Goal: Task Accomplishment & Management: Complete application form

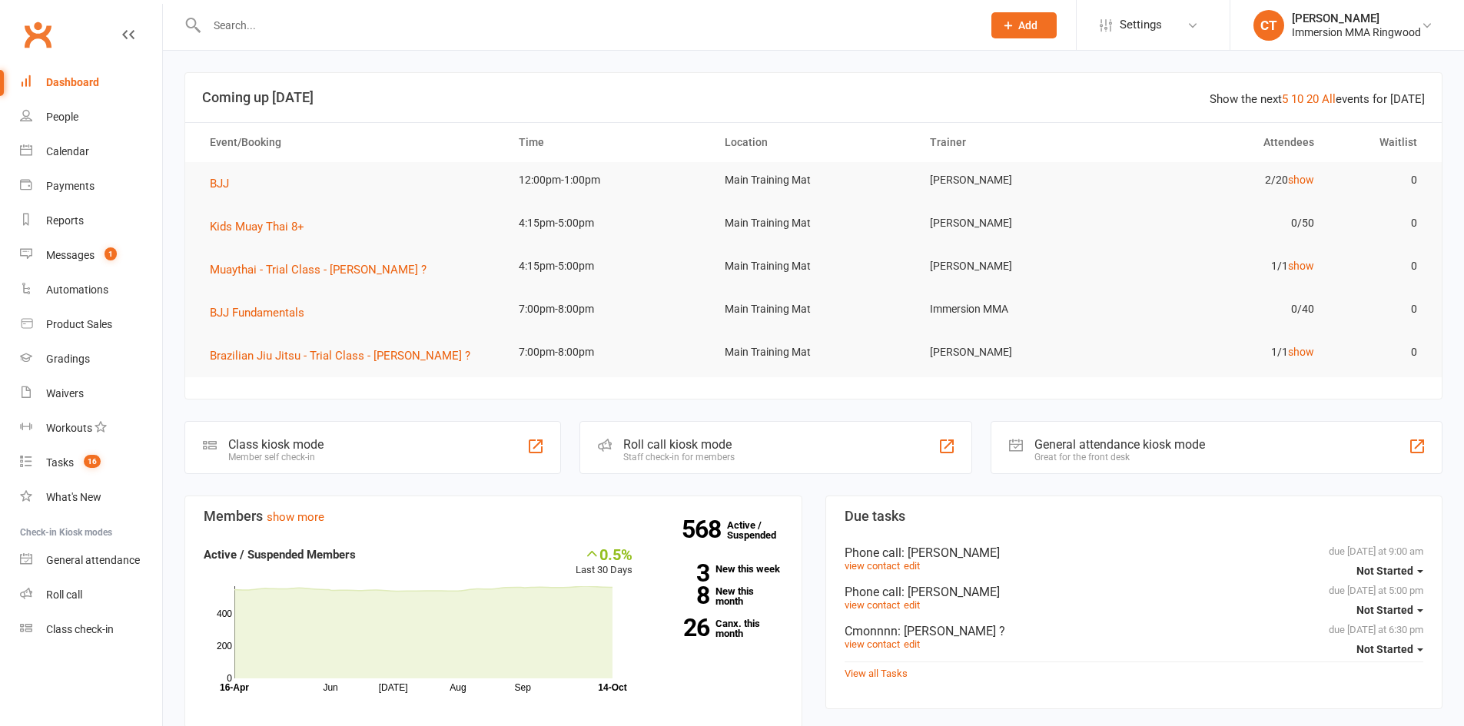
click at [320, 35] on input "text" at bounding box center [586, 26] width 769 height 22
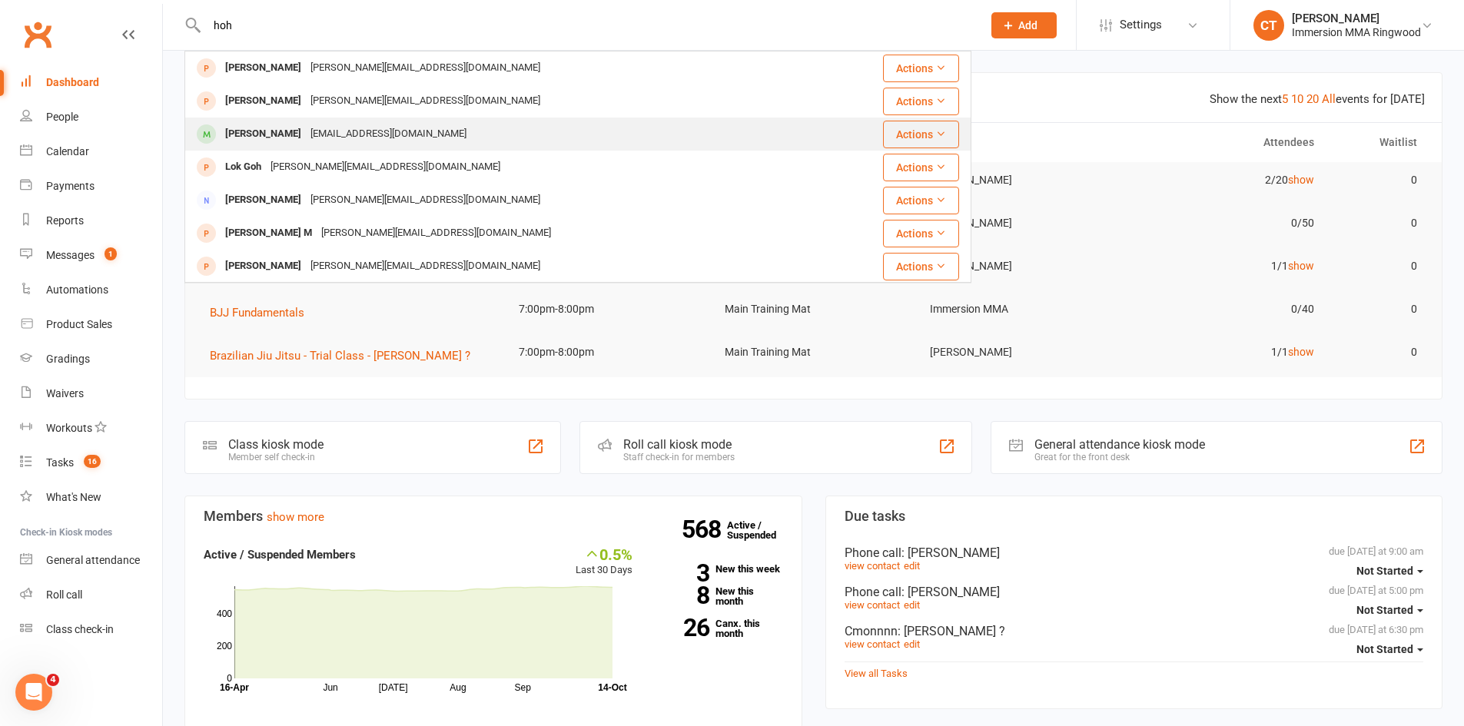
type input "hoh"
click at [340, 128] on div "stephenhoh91@gmail.com" at bounding box center [388, 134] width 165 height 22
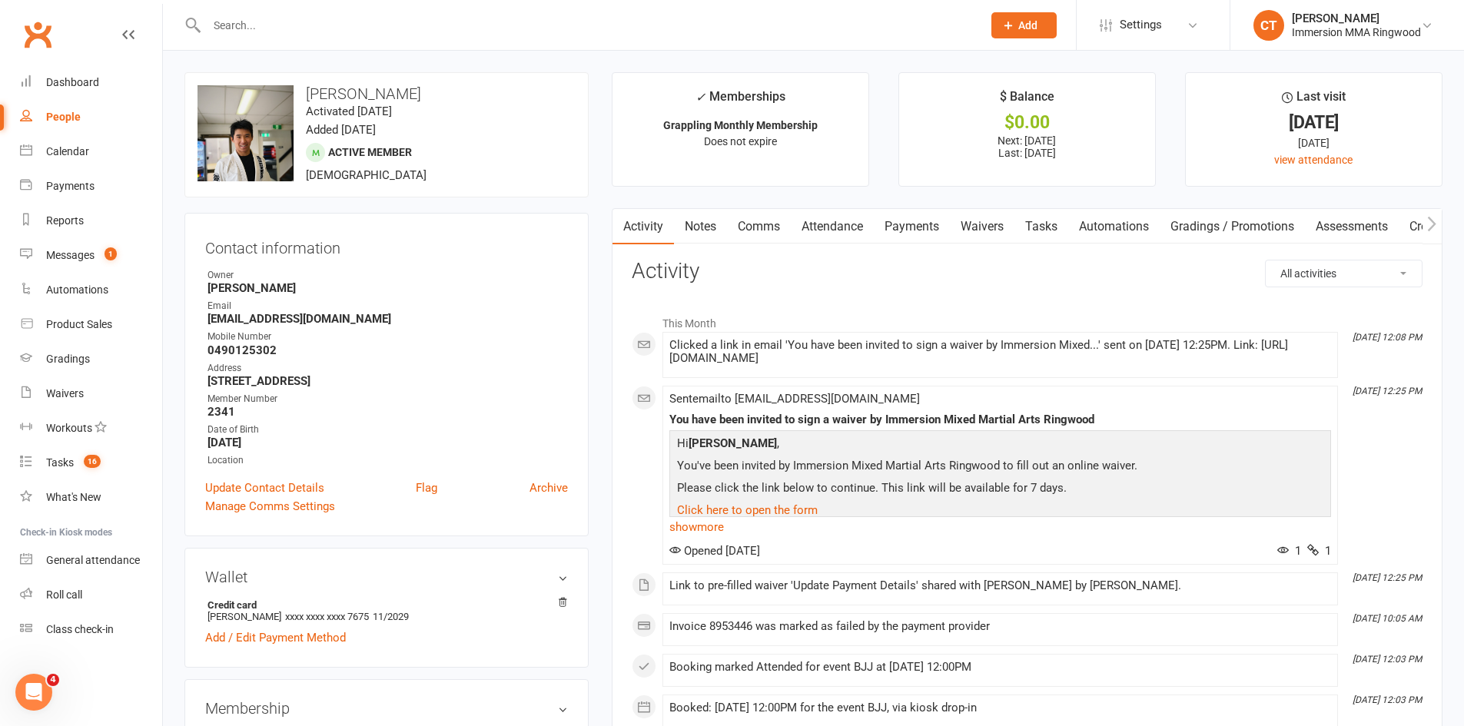
click at [901, 231] on link "Payments" at bounding box center [912, 226] width 76 height 35
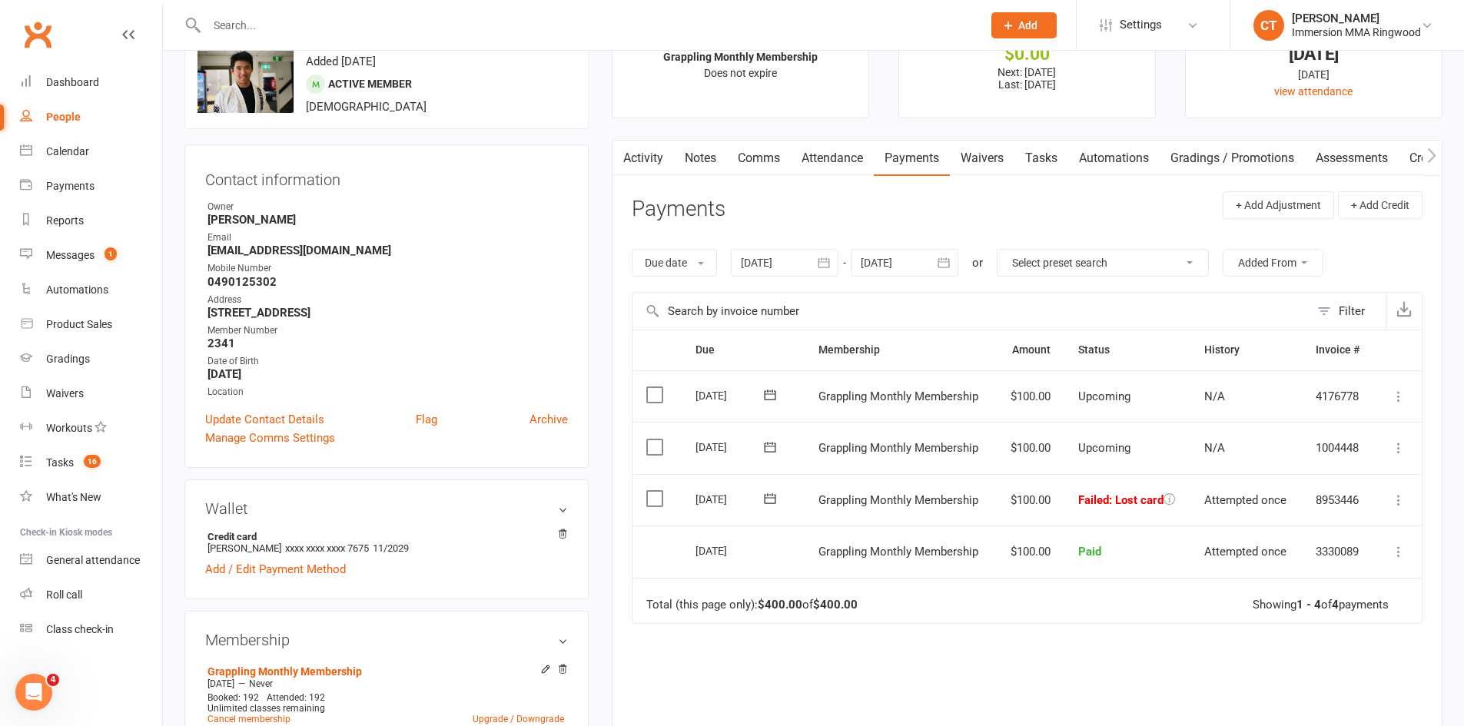
scroll to position [256, 0]
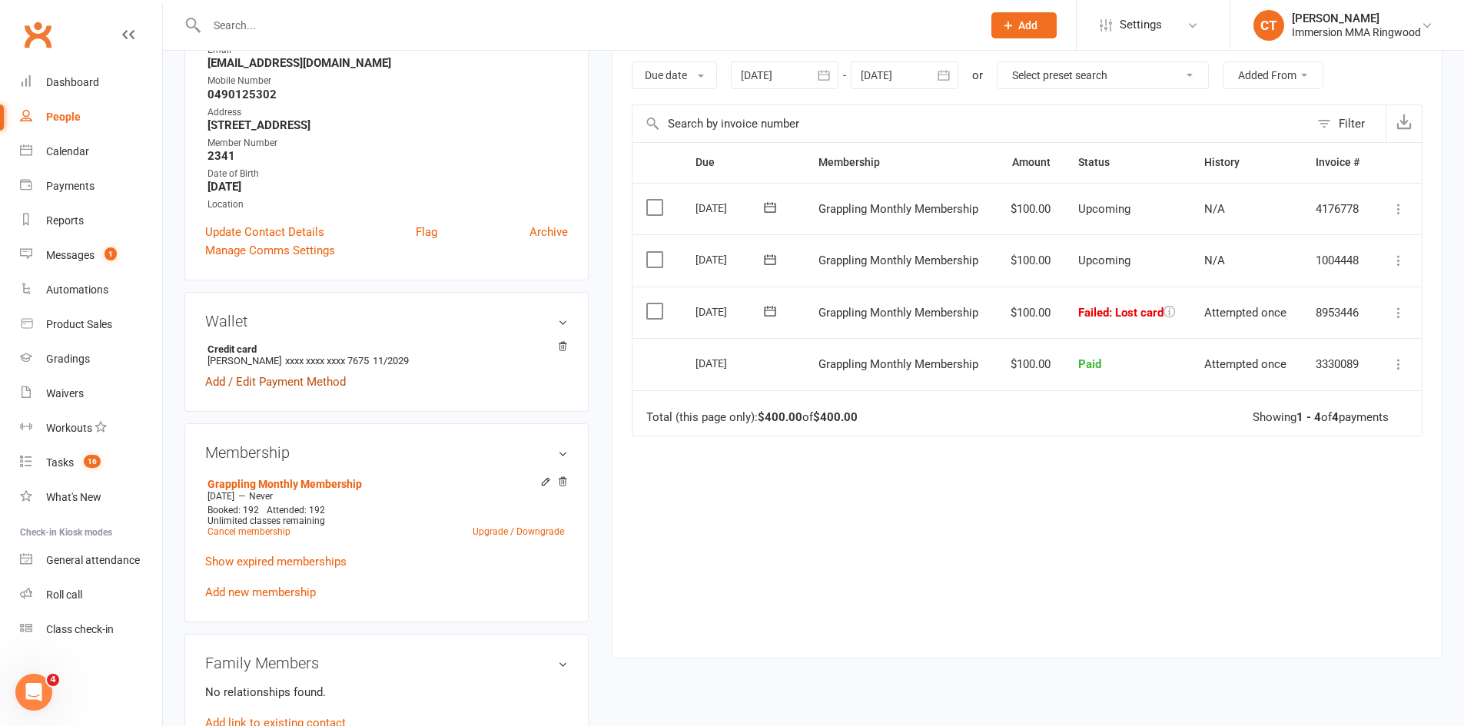
click at [302, 384] on link "Add / Edit Payment Method" at bounding box center [275, 382] width 141 height 18
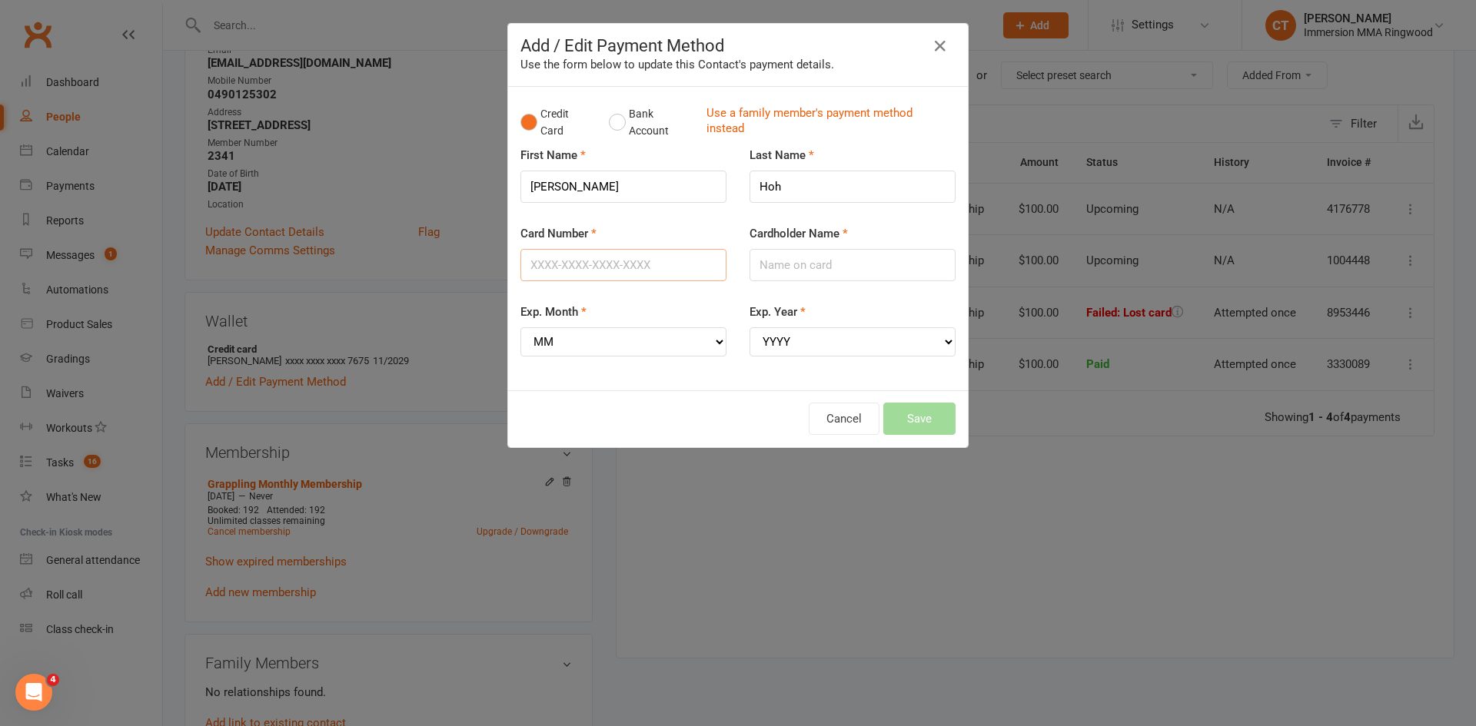
click at [570, 249] on input "Card Number" at bounding box center [623, 265] width 206 height 32
type input "4239530100649780"
click at [760, 271] on input "Cardholder Name" at bounding box center [852, 265] width 206 height 32
click at [622, 348] on select "MM 01 02 03 04 05 06 07 08 09 10 11 12" at bounding box center [623, 341] width 206 height 29
select select "09"
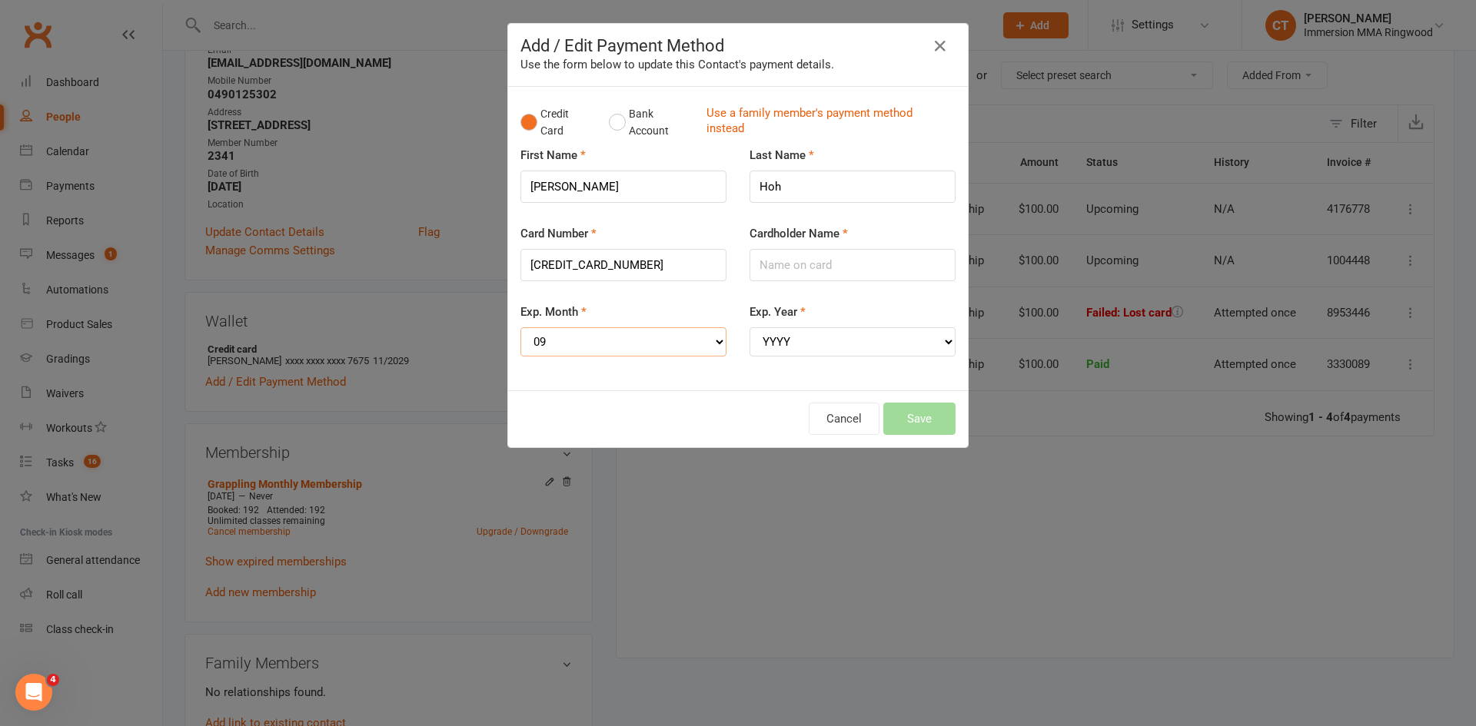
click at [520, 327] on select "MM 01 02 03 04 05 06 07 08 09 10 11 12" at bounding box center [623, 341] width 206 height 29
click at [811, 346] on select "YYYY 2025 2026 2027 2028 2029 2030 2031 2032 2033 2034" at bounding box center [852, 341] width 206 height 29
select select "2029"
click at [749, 327] on select "YYYY 2025 2026 2027 2028 2029 2030 2031 2032 2033 2034" at bounding box center [852, 341] width 206 height 29
click at [861, 261] on input "Cardholder Name" at bounding box center [852, 265] width 206 height 32
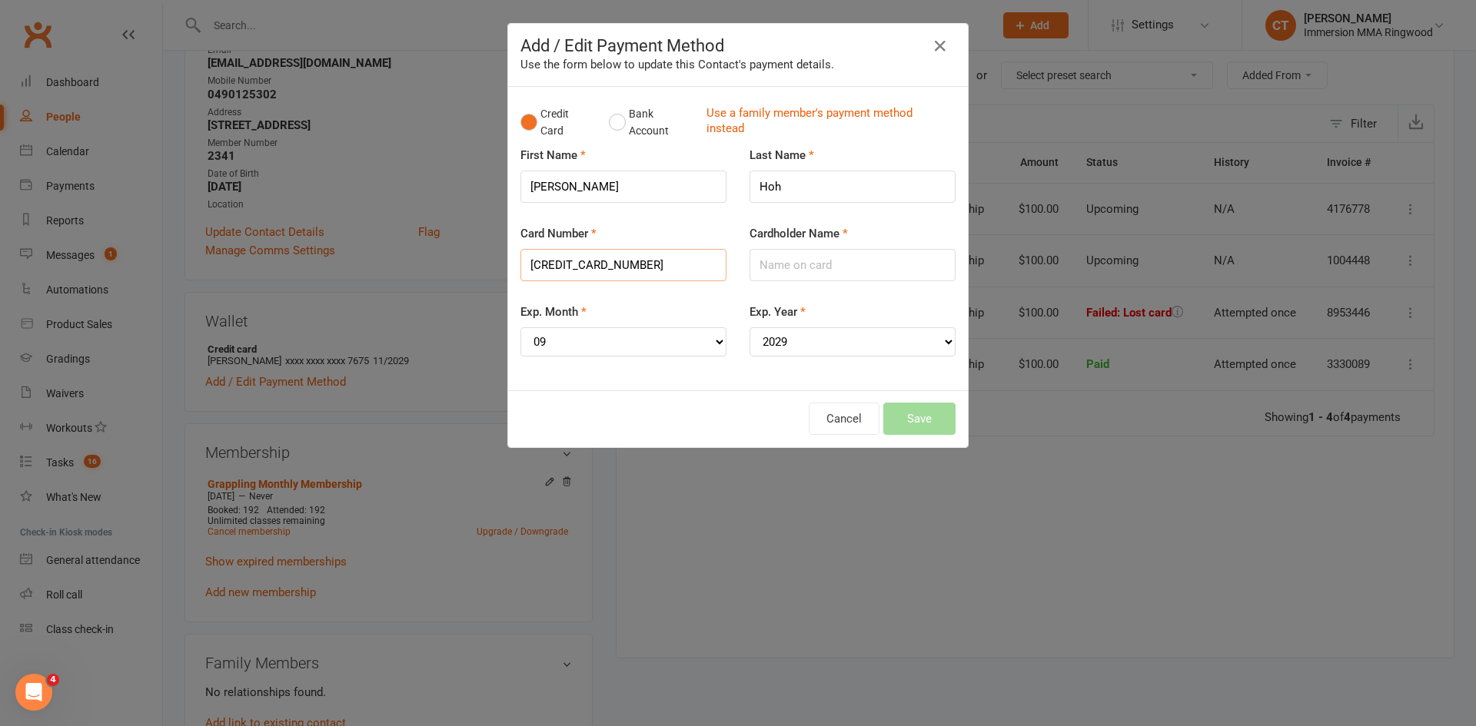
click at [526, 265] on input "4239530100649780" at bounding box center [623, 265] width 206 height 32
click at [781, 269] on input "Cardholder Name" at bounding box center [852, 265] width 206 height 32
type input "/"
type input "[PERSON_NAME]"
click at [938, 422] on button "Save" at bounding box center [919, 419] width 72 height 32
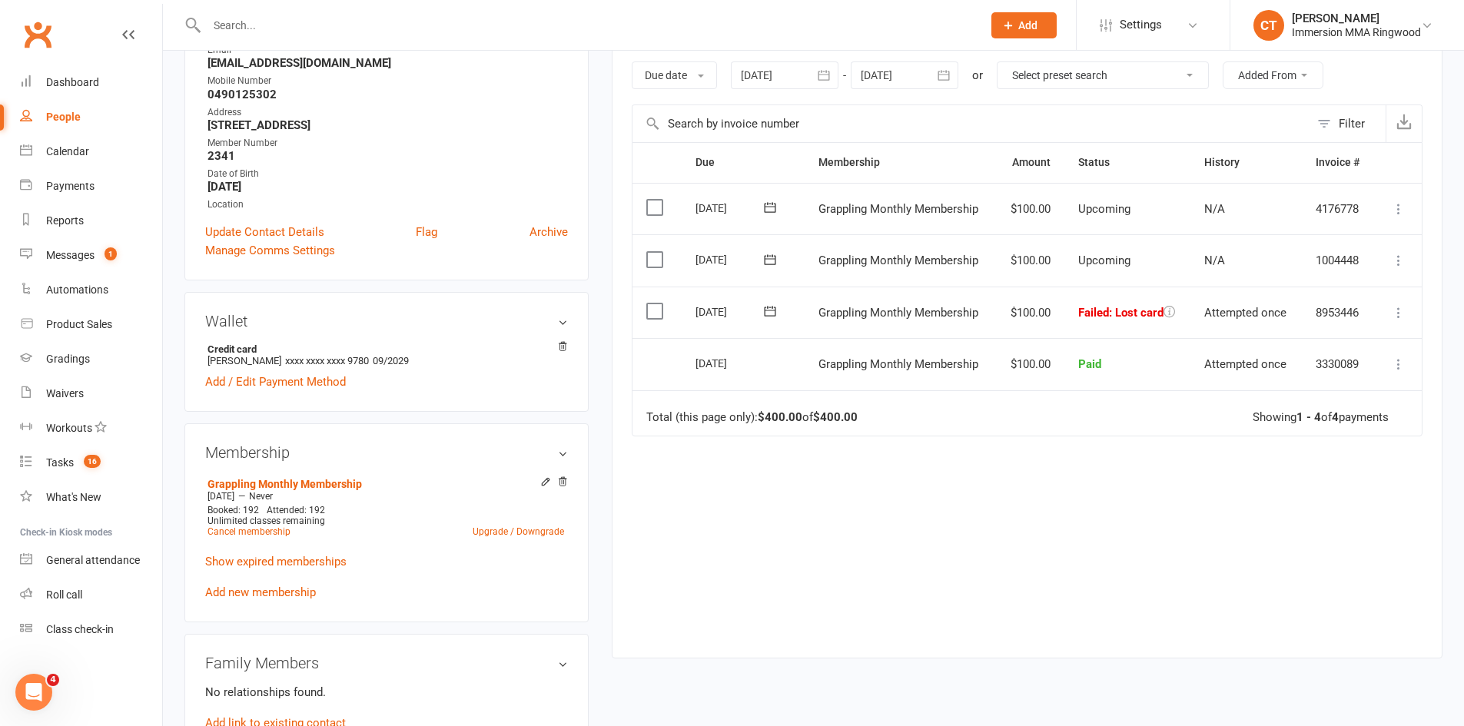
click at [775, 315] on icon at bounding box center [770, 311] width 12 height 10
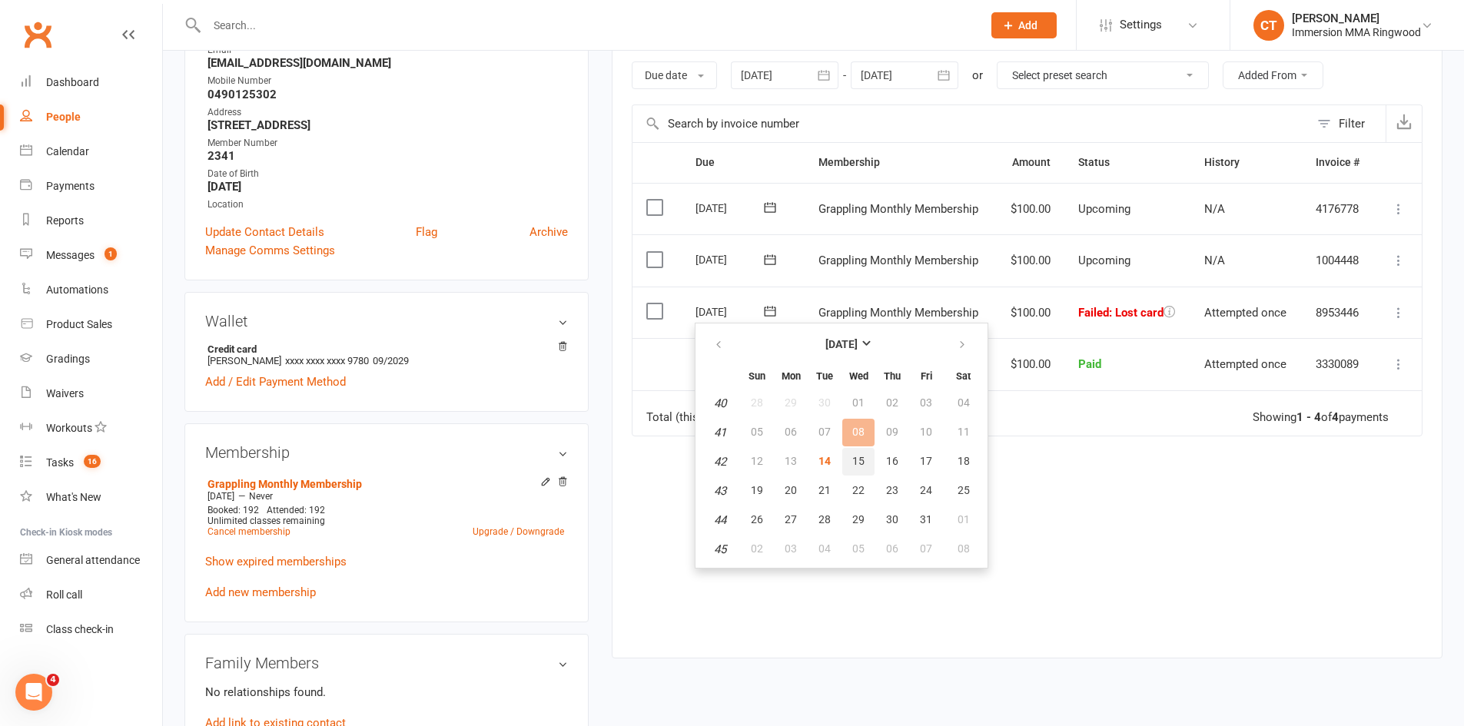
click at [861, 461] on span "15" at bounding box center [858, 461] width 12 height 12
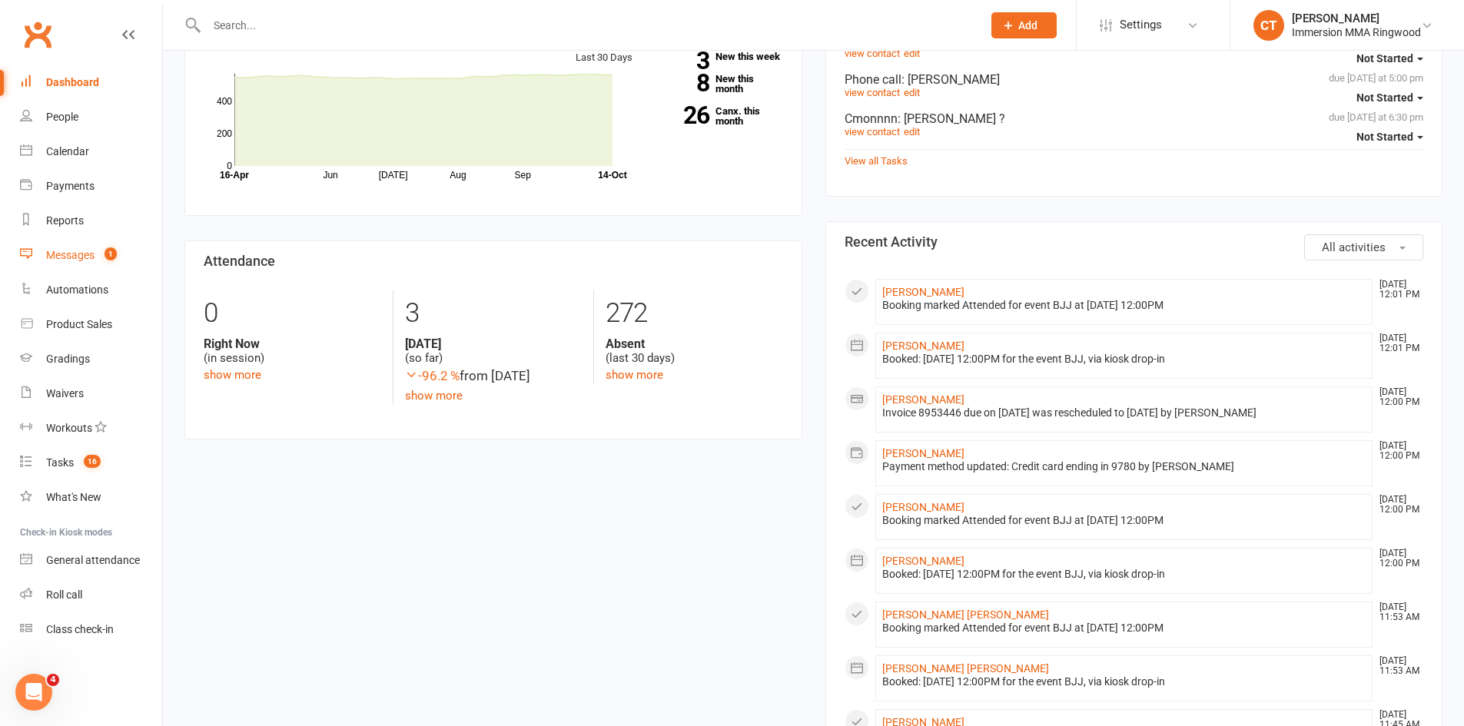
click at [66, 261] on div "Messages" at bounding box center [70, 255] width 48 height 12
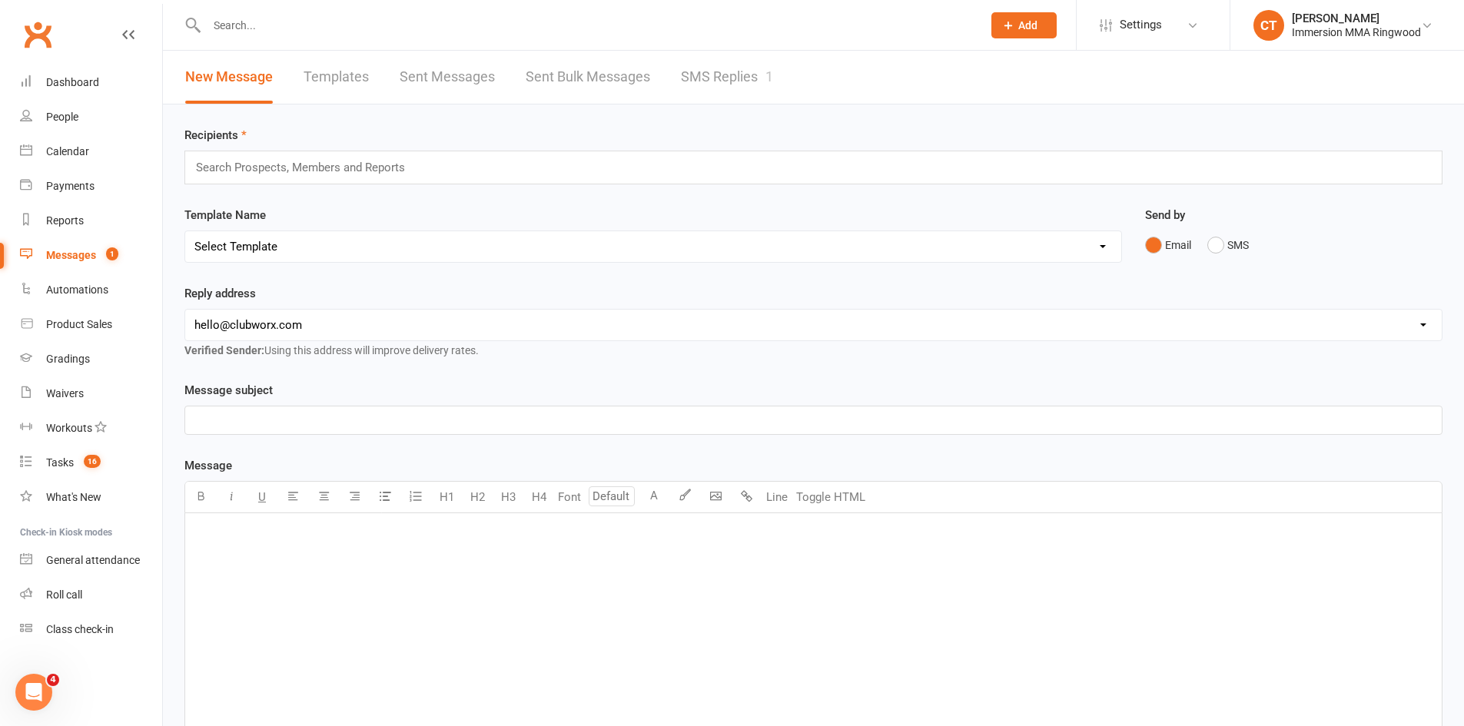
click at [739, 77] on link "SMS Replies 1" at bounding box center [727, 77] width 92 height 53
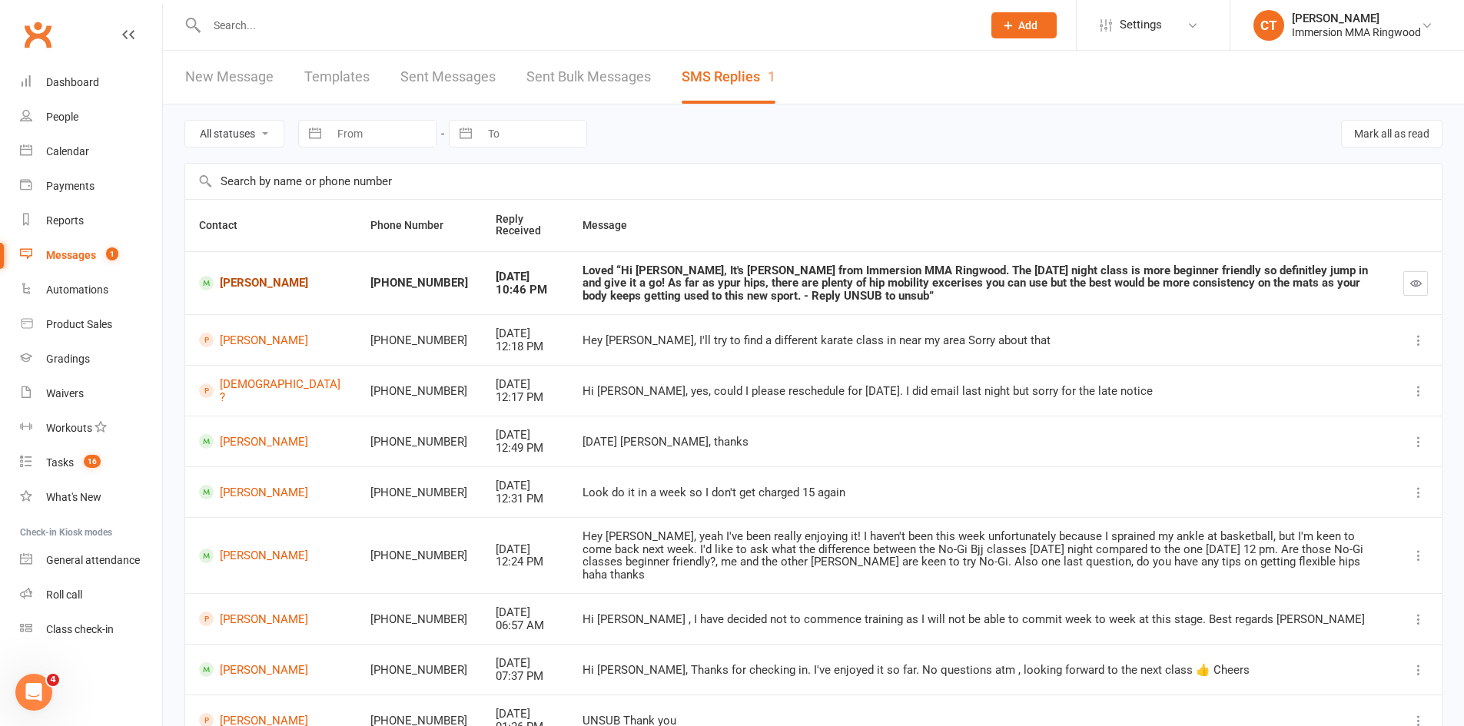
click at [254, 287] on link "[PERSON_NAME]" at bounding box center [271, 283] width 144 height 15
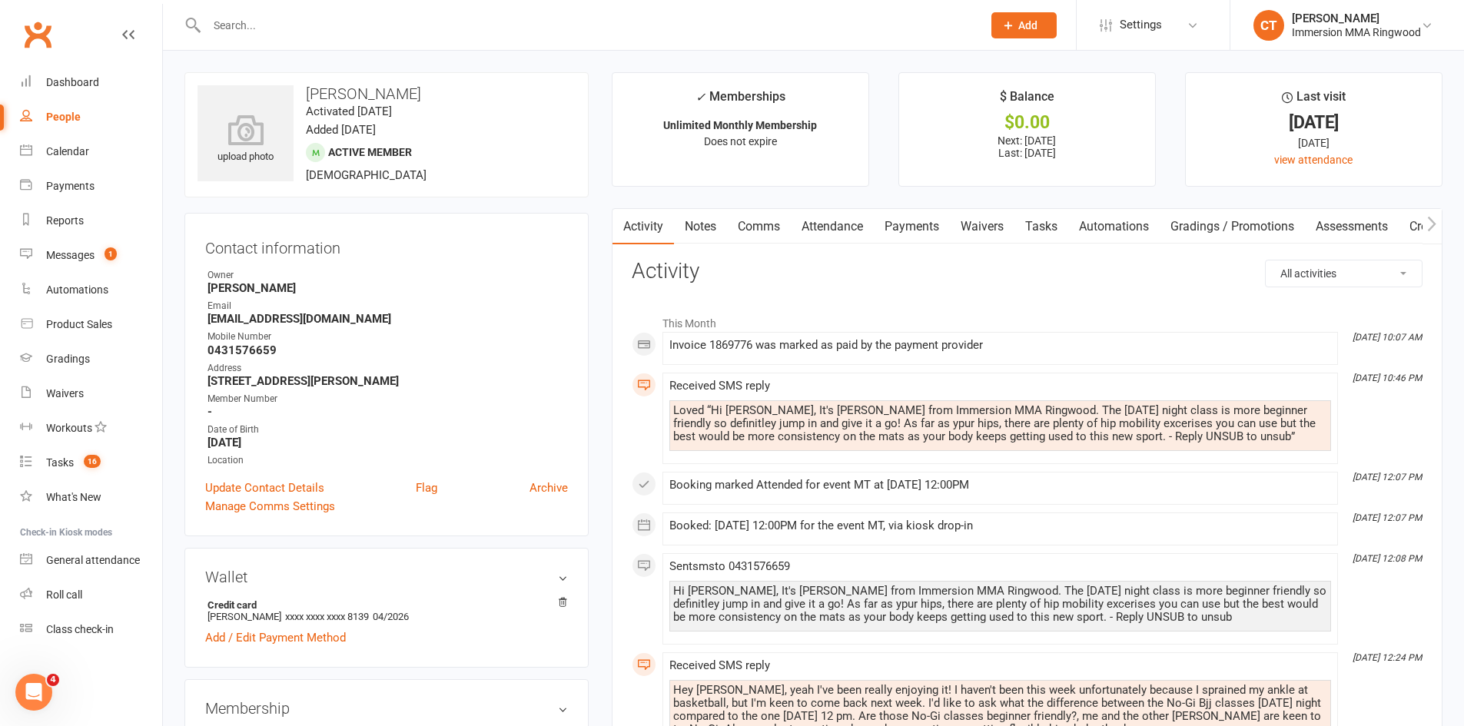
click at [1007, 20] on icon at bounding box center [1008, 25] width 14 height 14
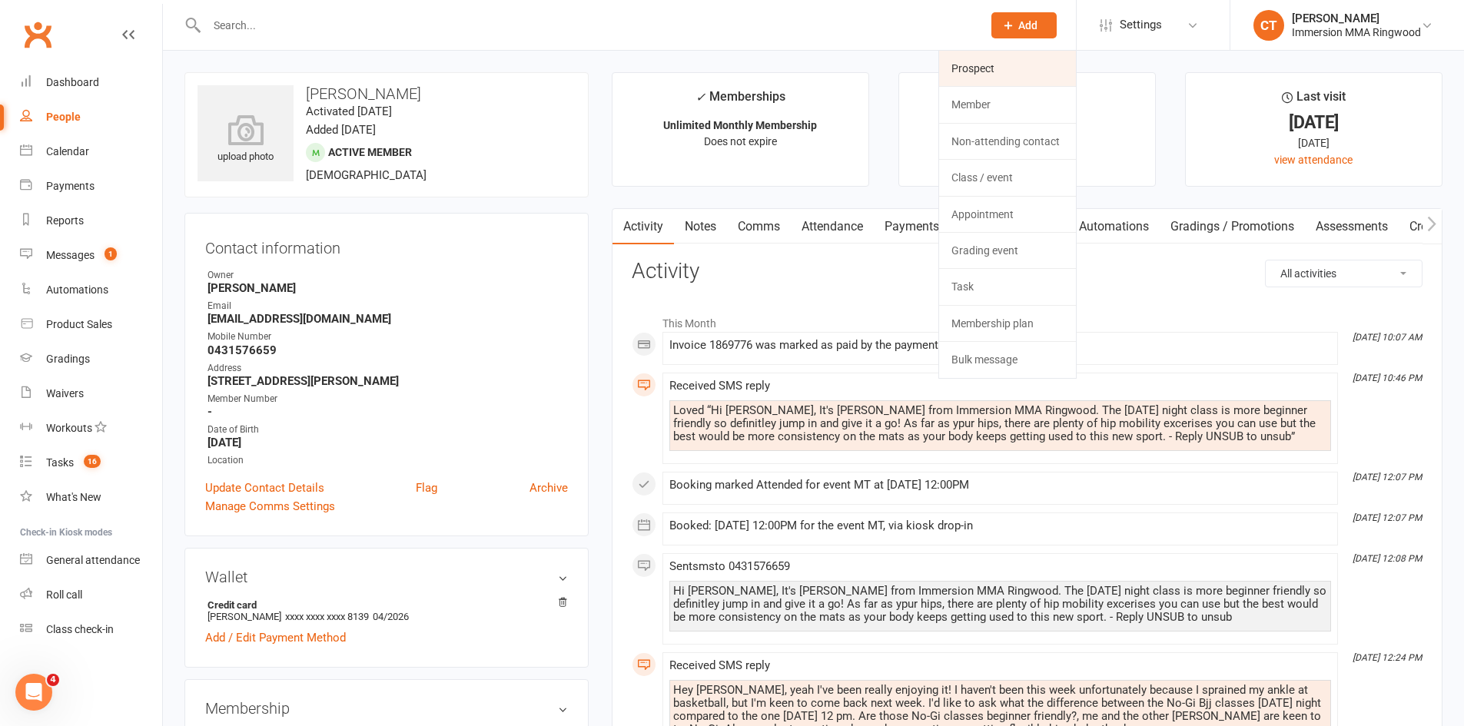
click at [1005, 65] on link "Prospect" at bounding box center [1007, 68] width 137 height 35
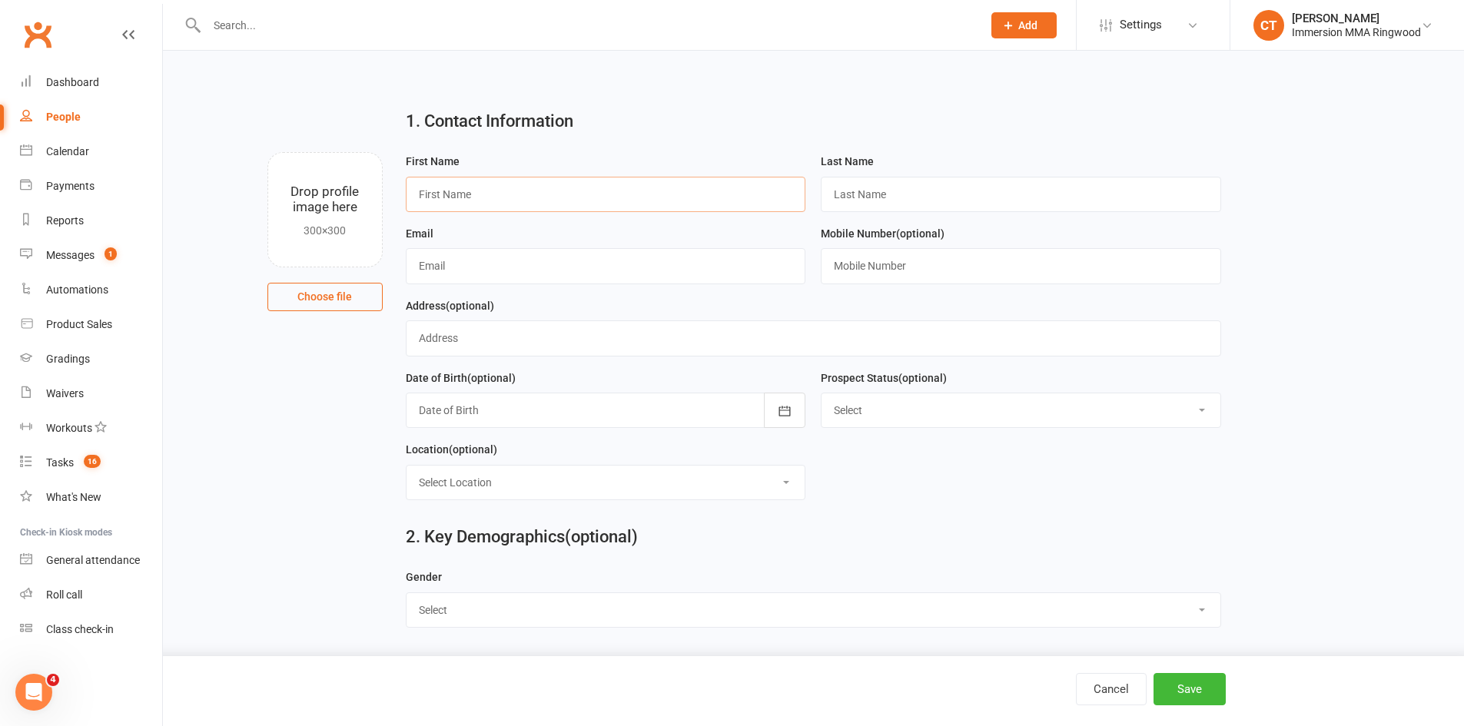
paste input "Tahlia"
click at [553, 202] on input "text" at bounding box center [606, 194] width 400 height 35
type input "Tahlia"
type input "?"
paste input "tahlia.jane@live.com"
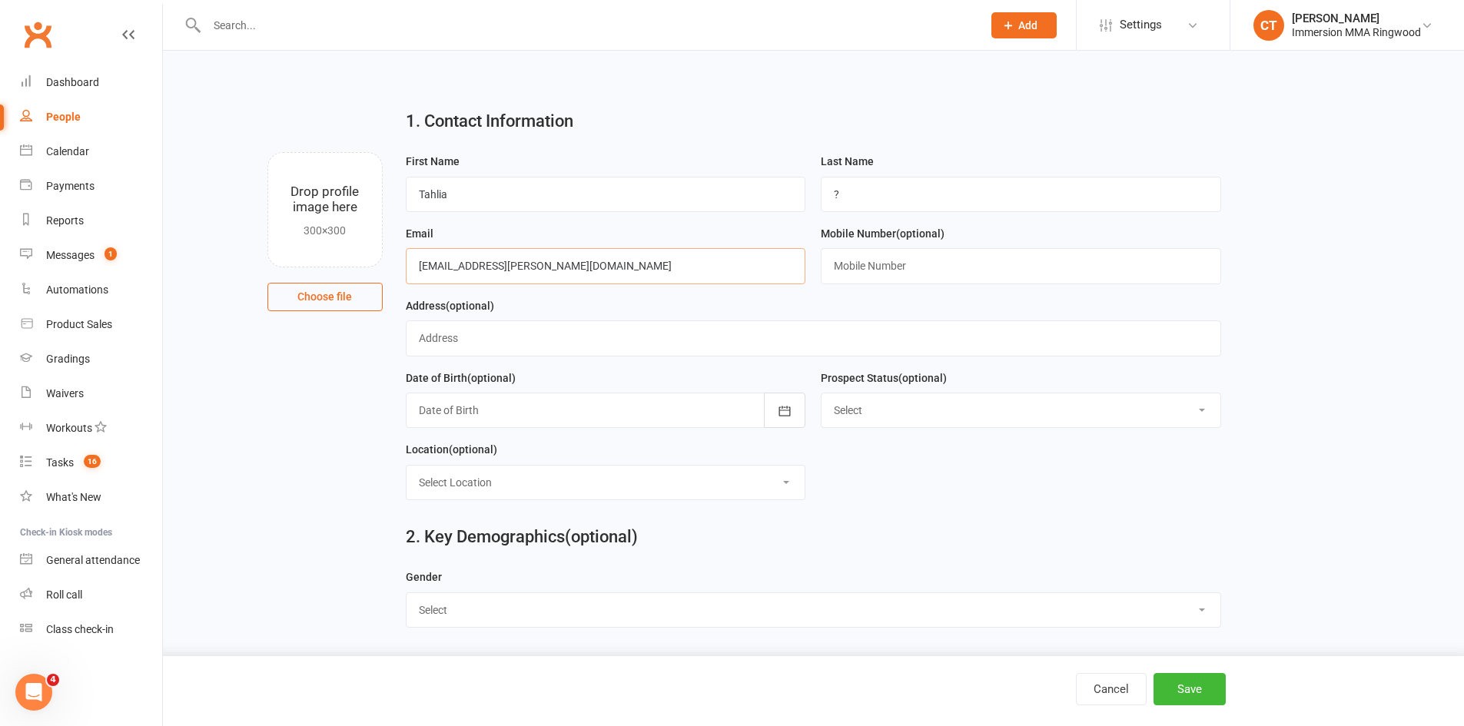
type input "tahlia.jane@live.com"
click at [878, 264] on input "text" at bounding box center [1021, 265] width 400 height 35
paste input "0435150490"
type input "0435150490"
click at [1200, 685] on button "Save" at bounding box center [1190, 689] width 72 height 32
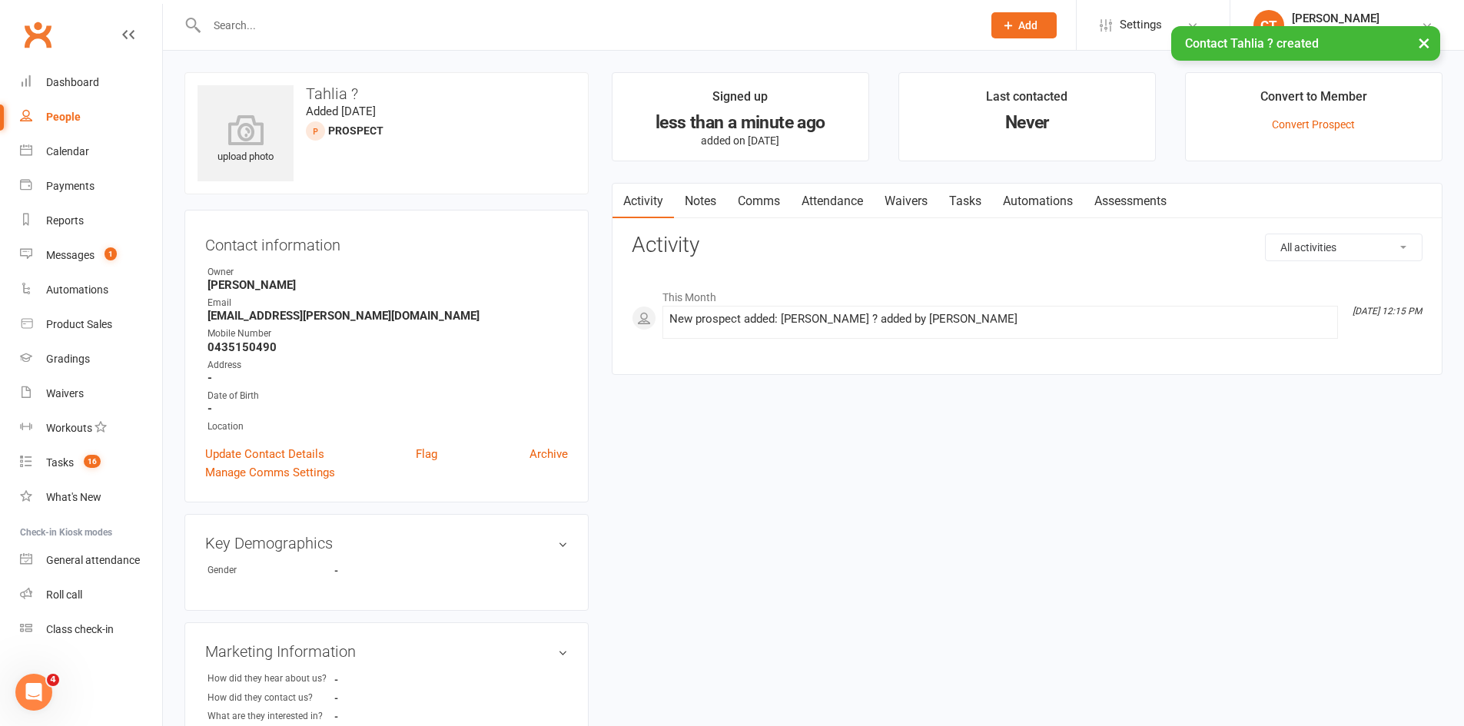
click at [717, 199] on link "Notes" at bounding box center [700, 201] width 53 height 35
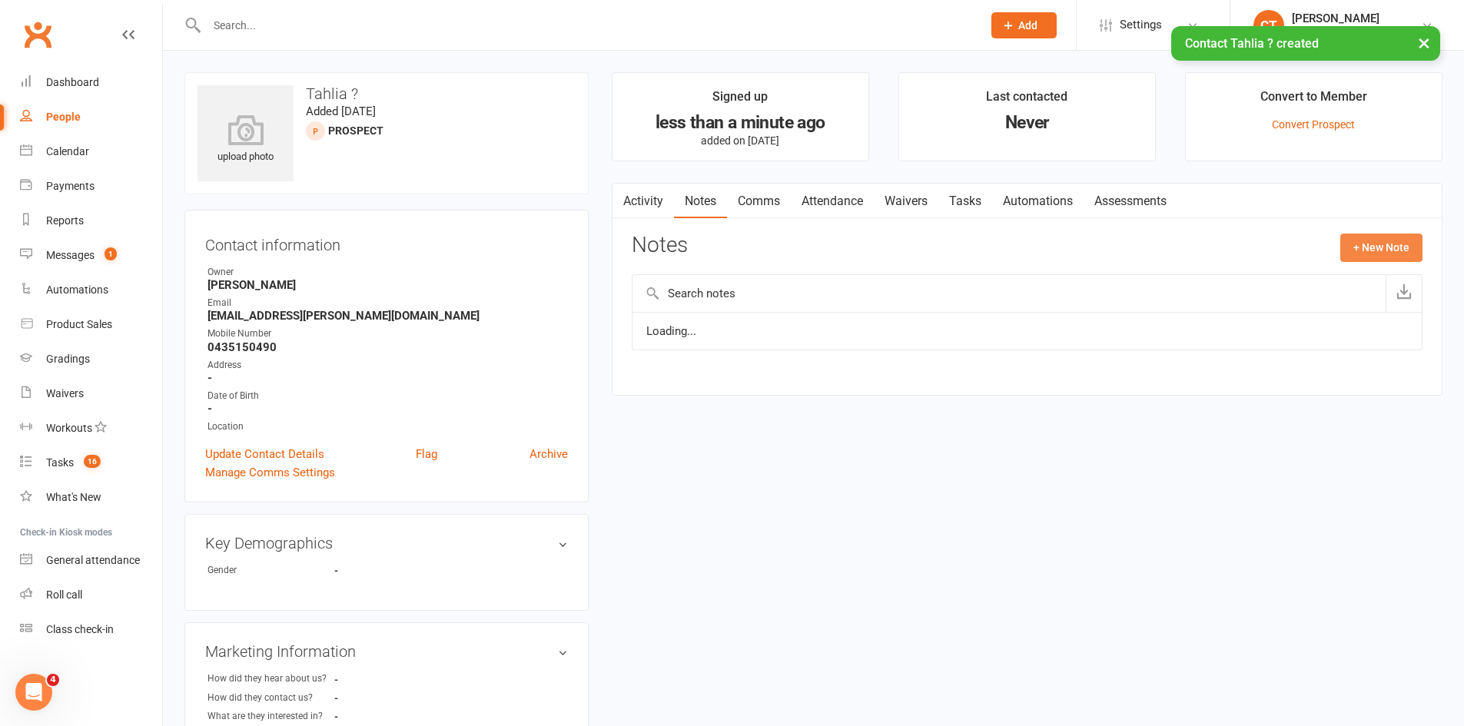
click at [1351, 244] on button "+ New Note" at bounding box center [1381, 248] width 82 height 28
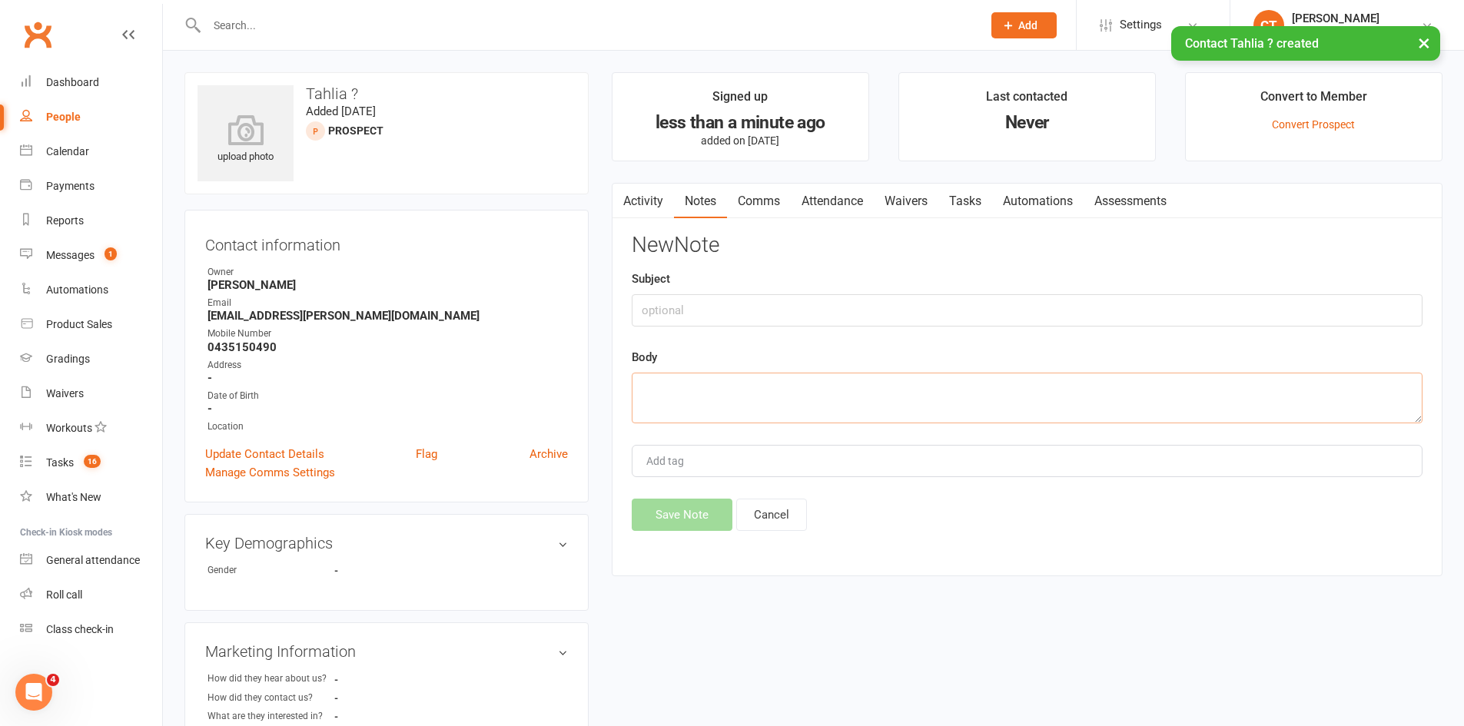
click at [1107, 396] on textarea at bounding box center [1027, 398] width 791 height 51
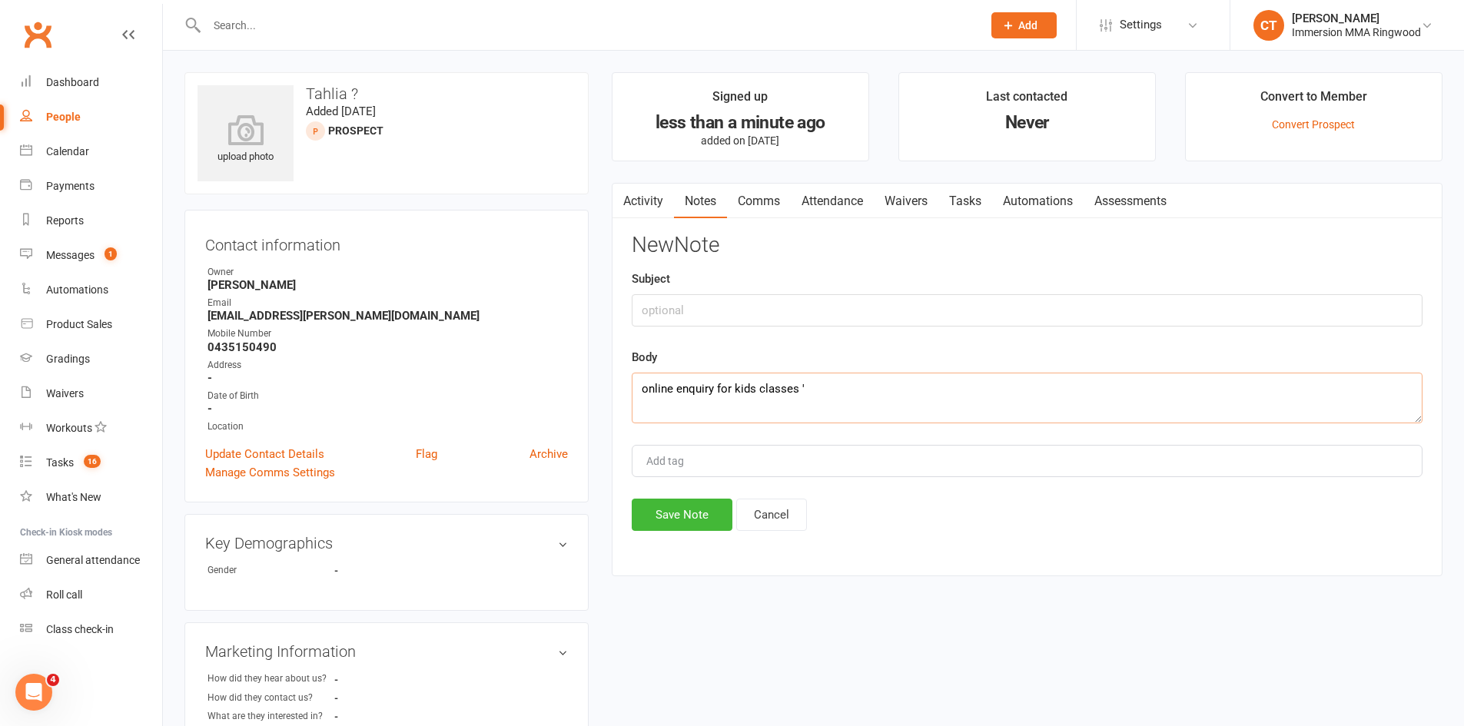
paste textarea "BJJ FOR MY 12 yo."
type textarea "online enquiry for kids classes 'BJJ FOR MY 12 yo.' no answer. left msg and sms"
click at [666, 513] on button "Save Note" at bounding box center [682, 515] width 101 height 32
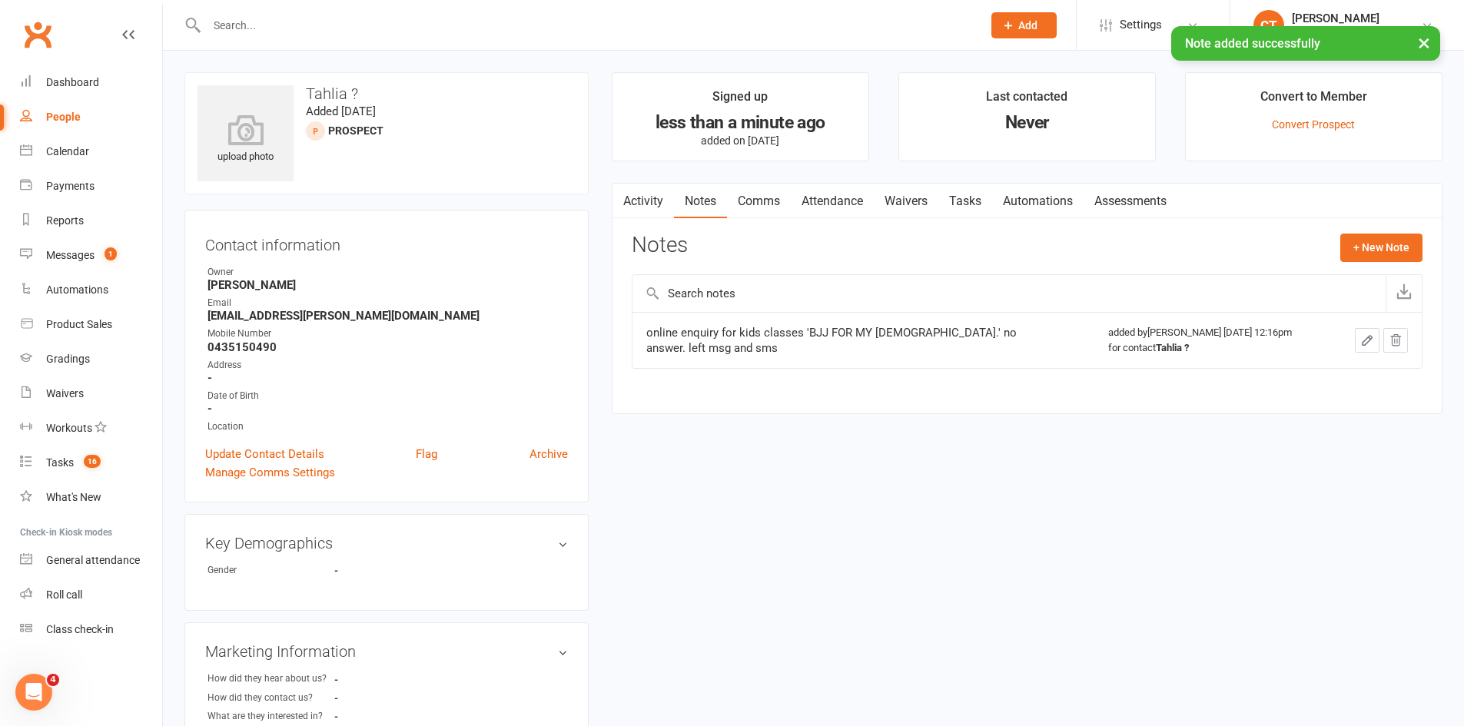
click at [762, 200] on link "Comms" at bounding box center [759, 201] width 64 height 35
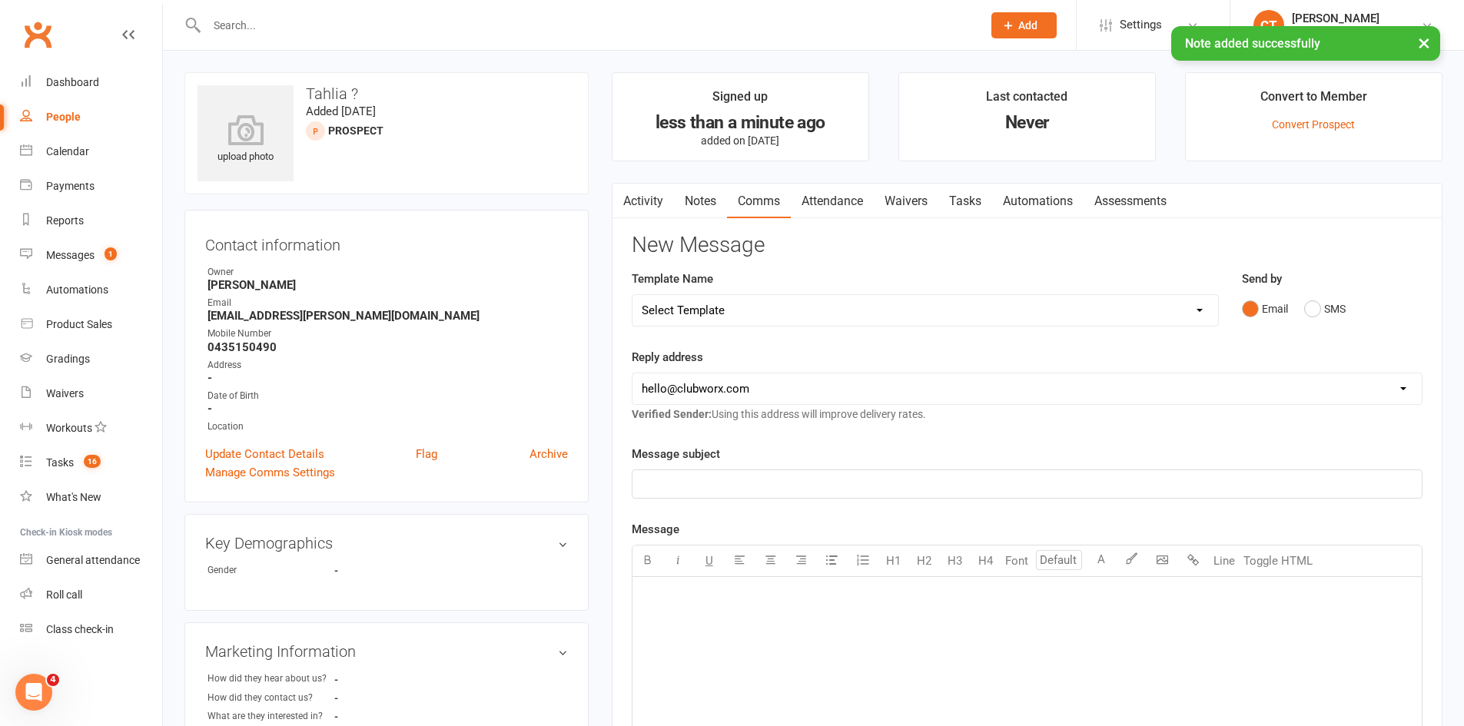
click at [717, 305] on select "Select Template [SMS] Chris - Call back message [SMS] Mark- Call back message […" at bounding box center [925, 310] width 586 height 31
select select "0"
click at [632, 295] on select "Select Template [SMS] Chris - Call back message [SMS] Mark- Call back message […" at bounding box center [925, 310] width 586 height 31
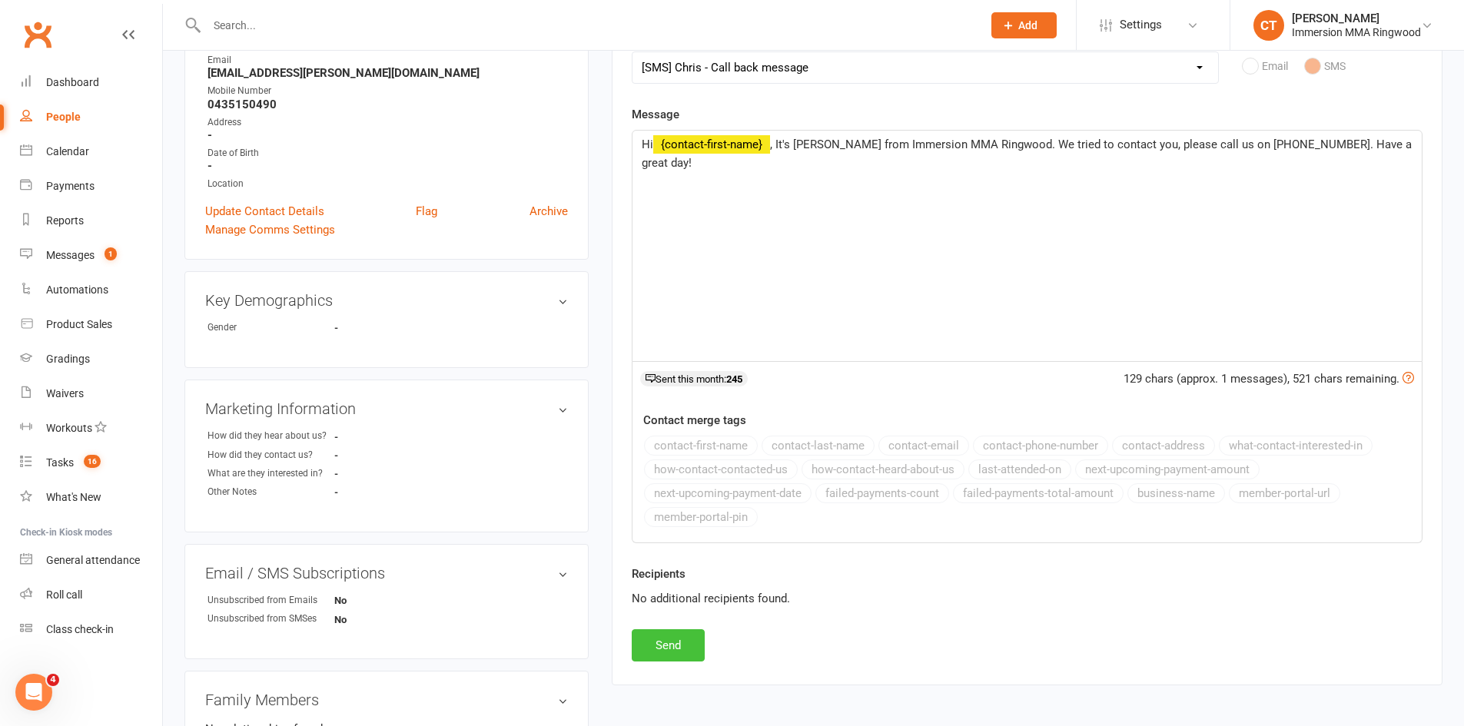
scroll to position [256, 0]
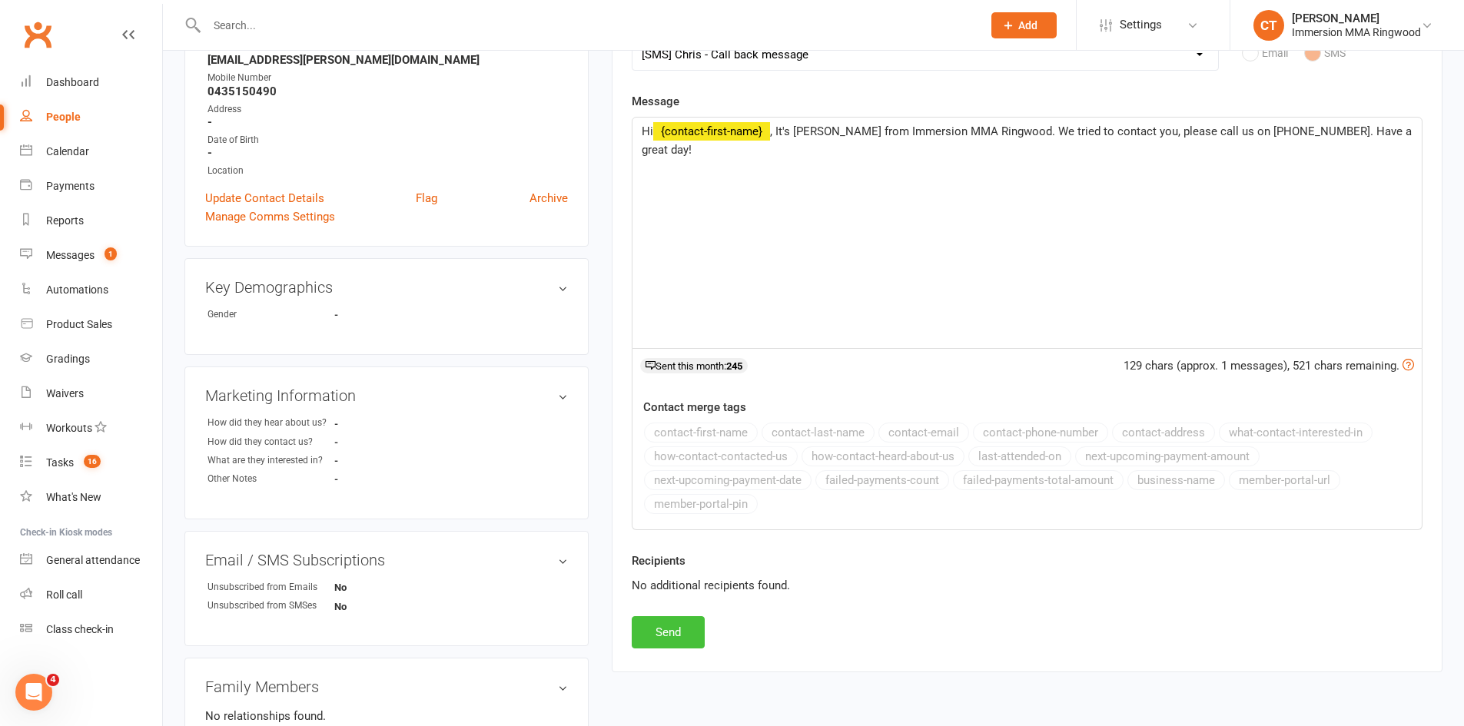
click at [697, 639] on button "Send" at bounding box center [668, 632] width 73 height 32
select select
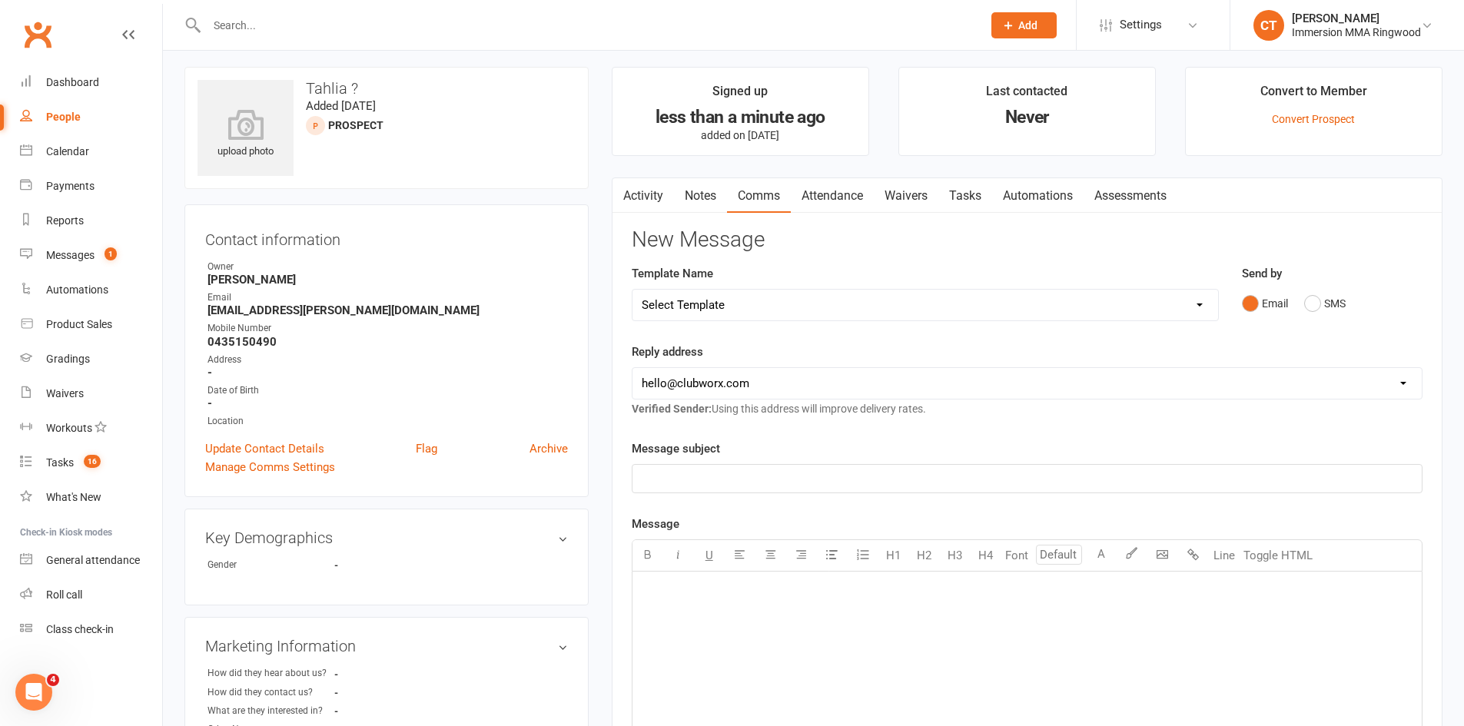
scroll to position [0, 0]
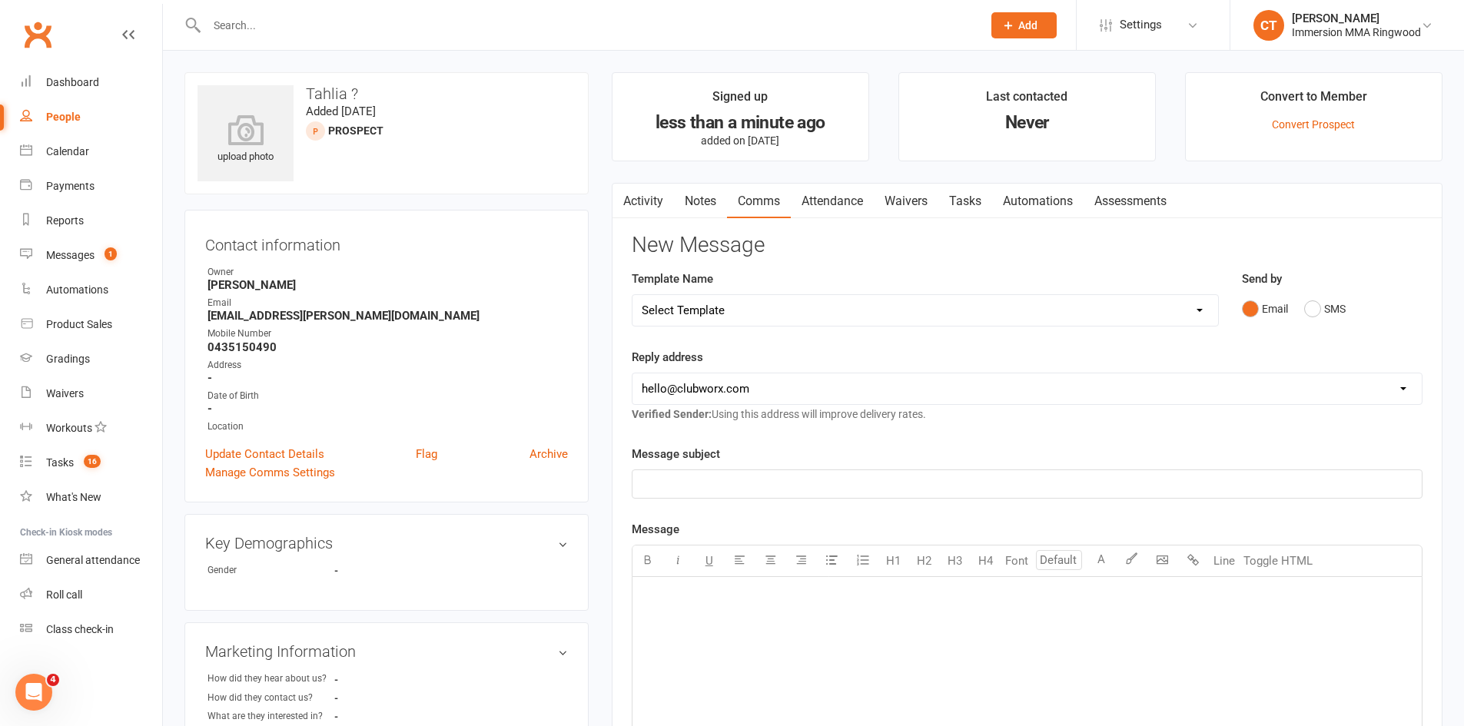
click at [965, 200] on link "Tasks" at bounding box center [965, 201] width 54 height 35
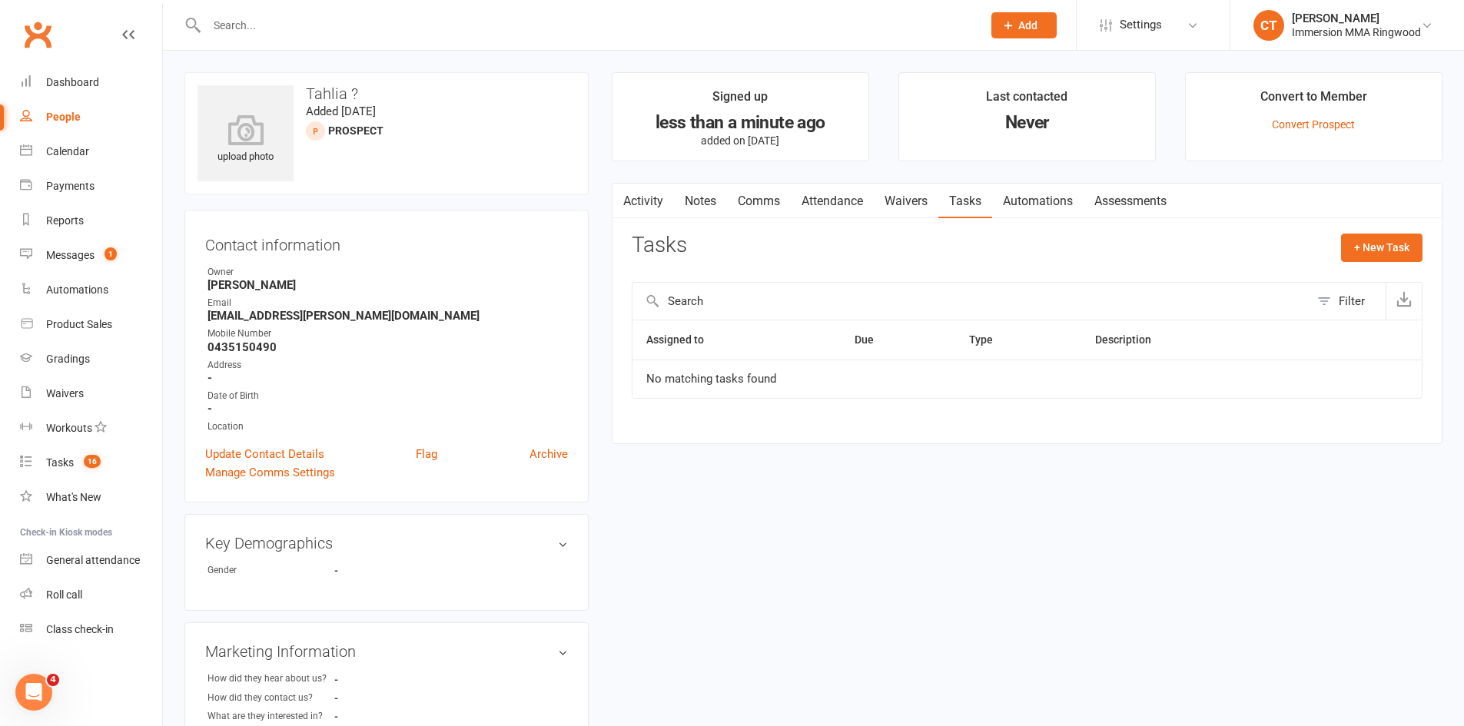
click at [691, 190] on link "Notes" at bounding box center [700, 201] width 53 height 35
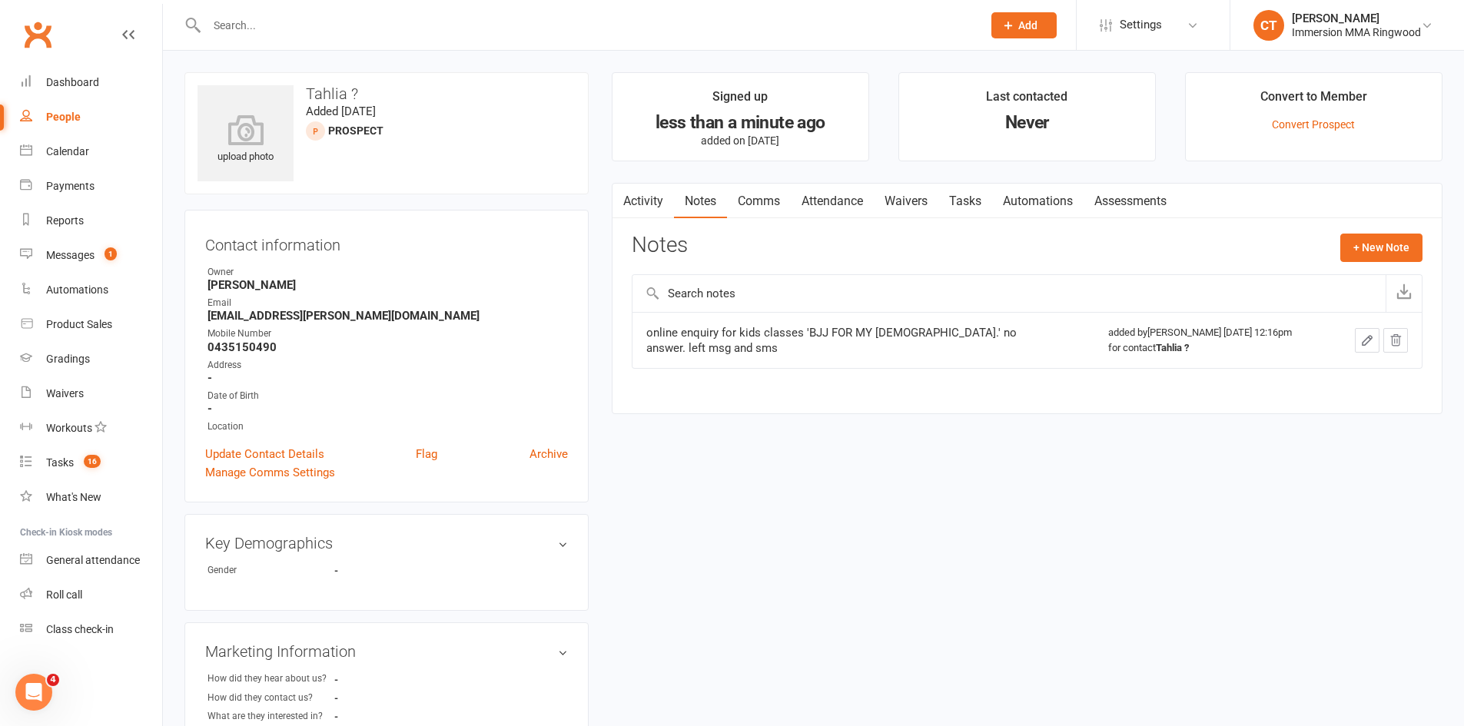
click at [974, 199] on link "Tasks" at bounding box center [965, 201] width 54 height 35
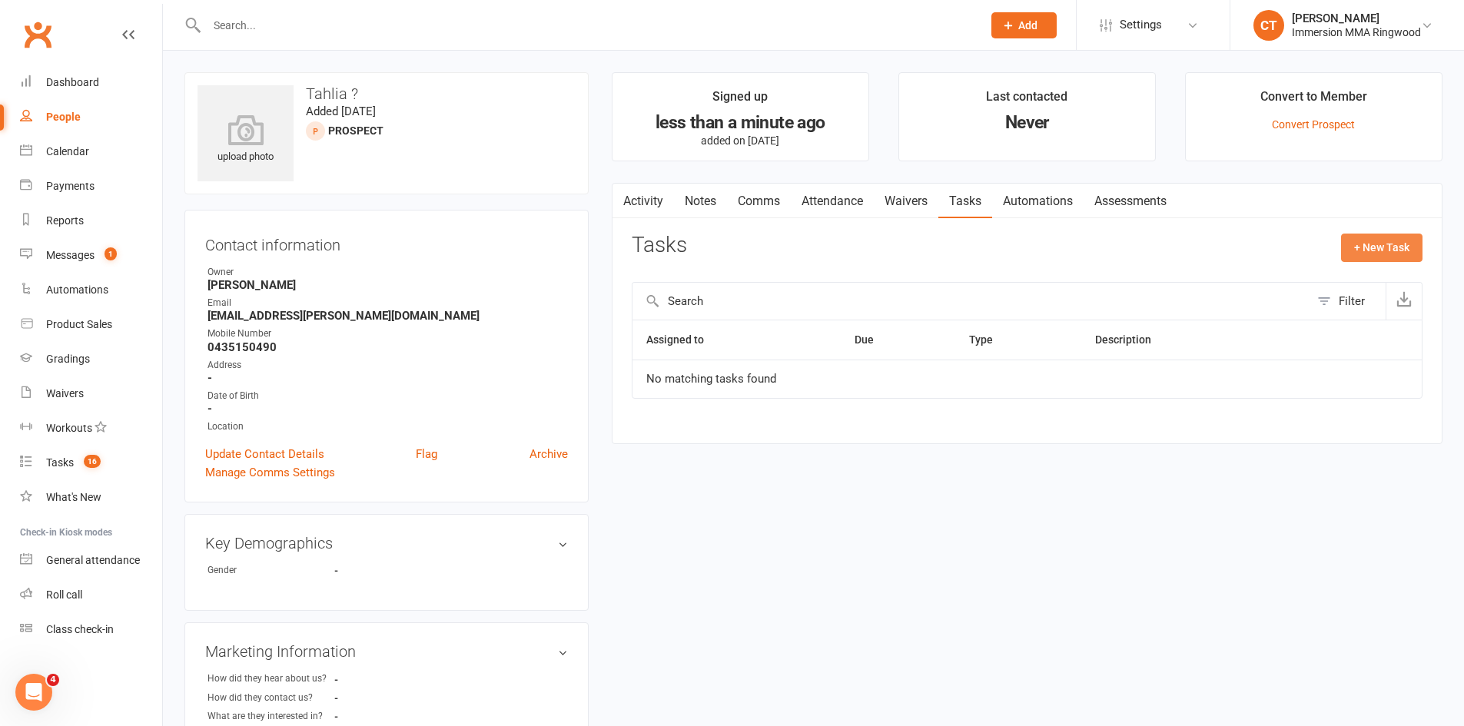
click at [1363, 244] on button "+ New Task" at bounding box center [1381, 248] width 81 height 28
select select "11984"
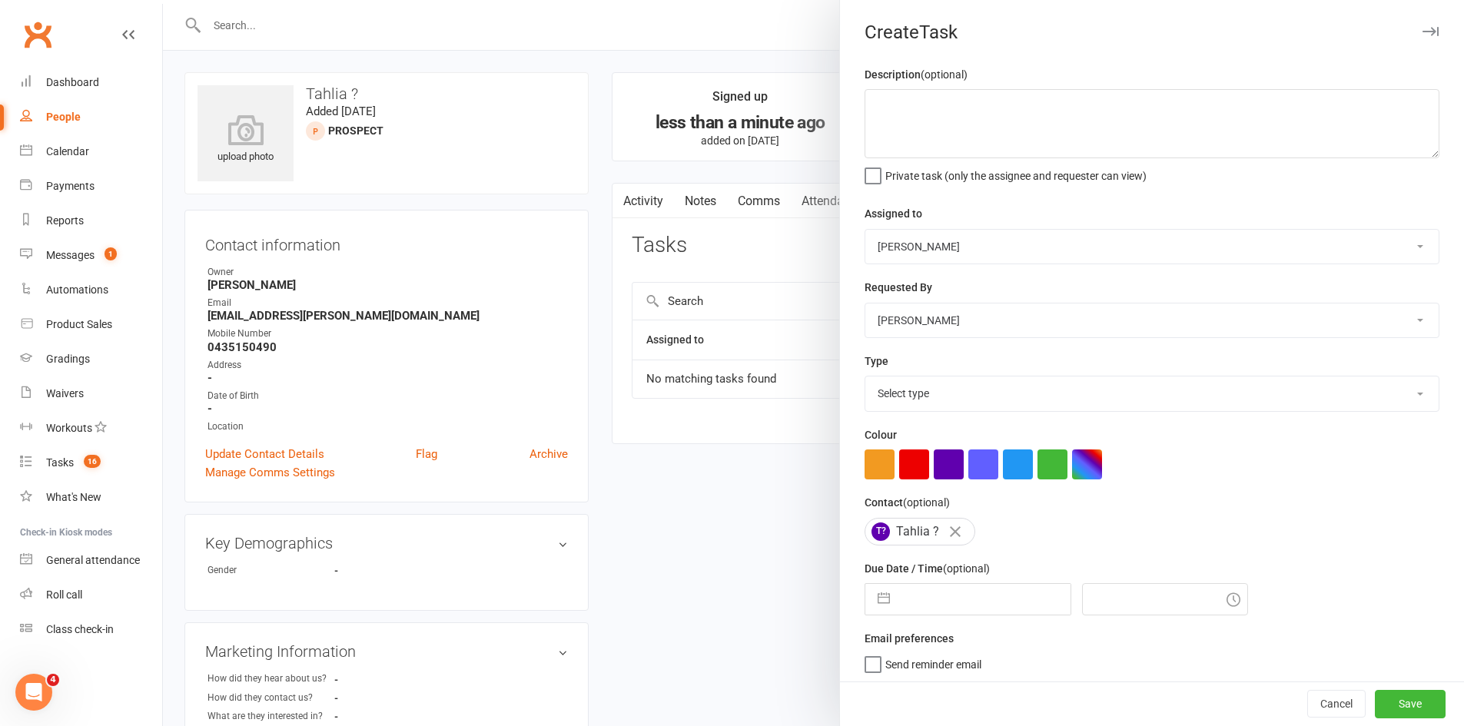
click at [946, 601] on input "text" at bounding box center [984, 599] width 173 height 31
select select "8"
select select "2025"
select select "9"
select select "2025"
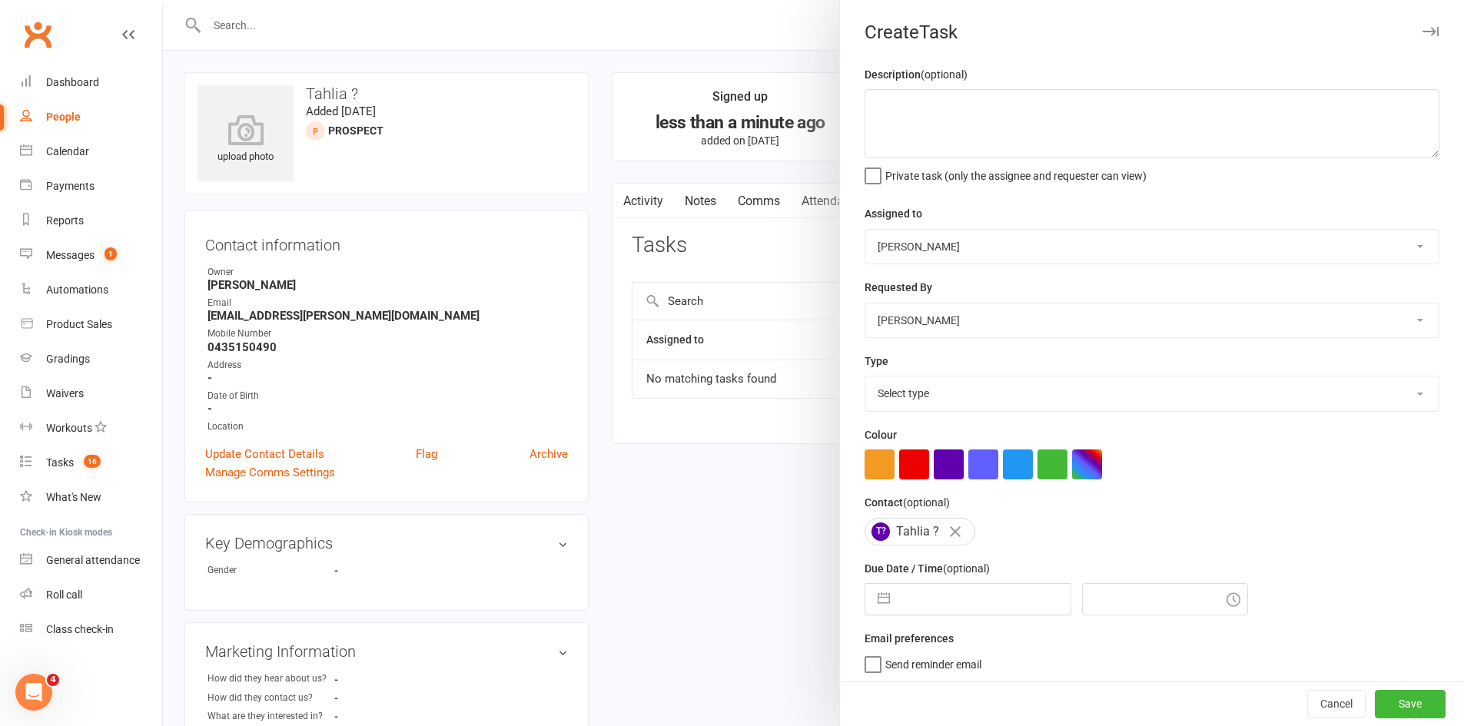
select select "10"
select select "2025"
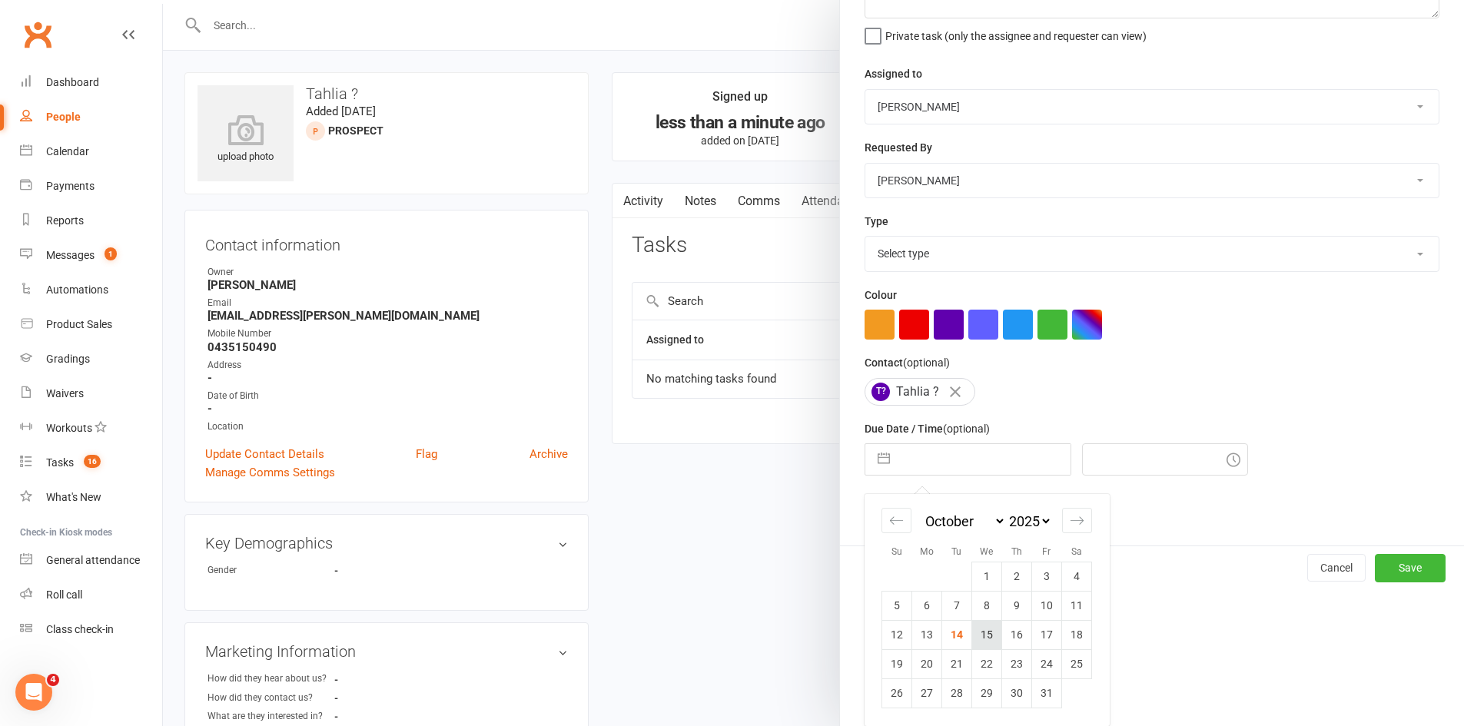
click at [977, 629] on td "15" at bounding box center [987, 634] width 30 height 29
type input "15 Oct 2025"
type input "12:30pm"
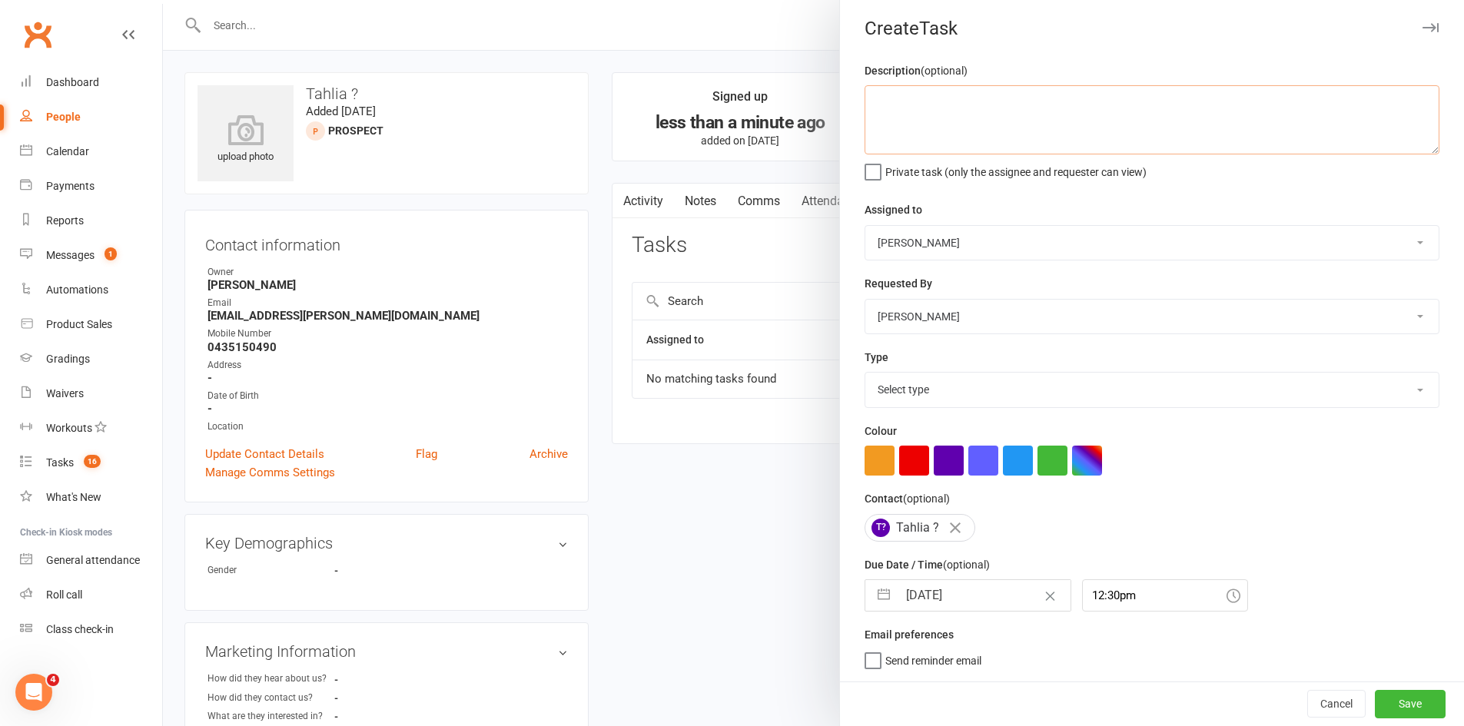
click at [911, 130] on textarea at bounding box center [1152, 119] width 575 height 69
type textarea "call re trial"
click at [941, 375] on select "Select type Cmonnnn E-mail Financial Follow up Follow-up Help Just do it Lettin…" at bounding box center [1151, 390] width 573 height 34
select select "6641"
click at [865, 373] on select "Select type Cmonnnn E-mail Financial Follow up Follow-up Help Just do it Lettin…" at bounding box center [1151, 390] width 573 height 34
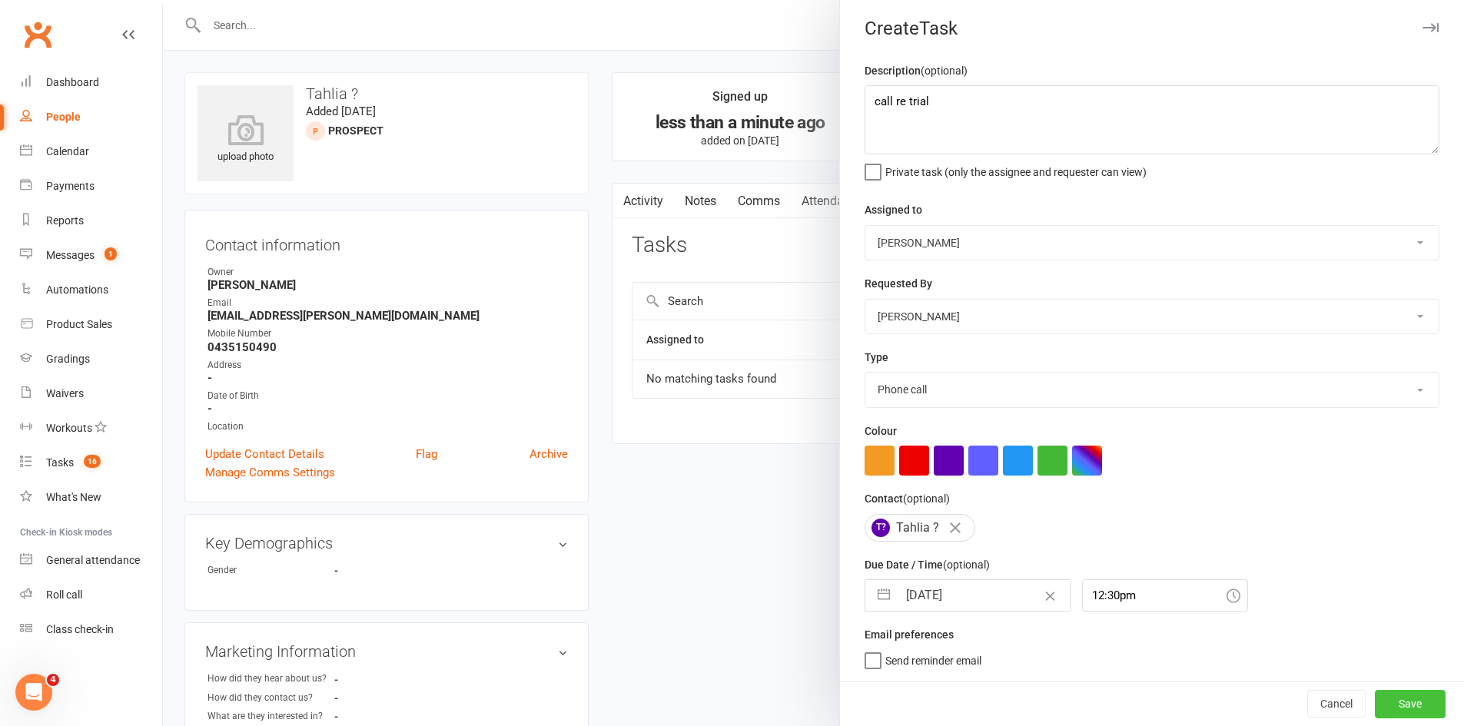
click at [1375, 697] on button "Save" at bounding box center [1410, 704] width 71 height 28
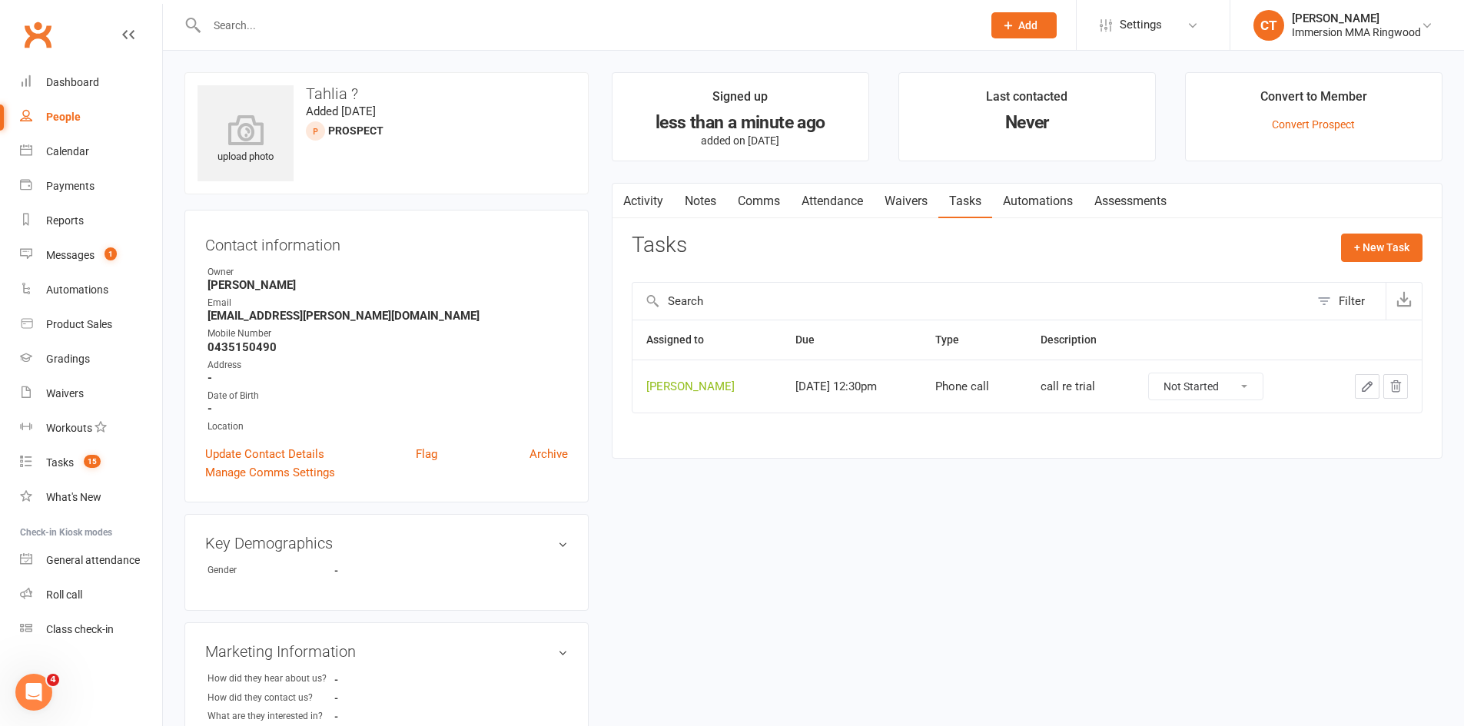
click at [1048, 42] on div "Prospect Member Non-attending contact Class / event Appointment Grading event T…" at bounding box center [1023, 25] width 105 height 50
click at [1031, 36] on button "Add" at bounding box center [1023, 25] width 65 height 26
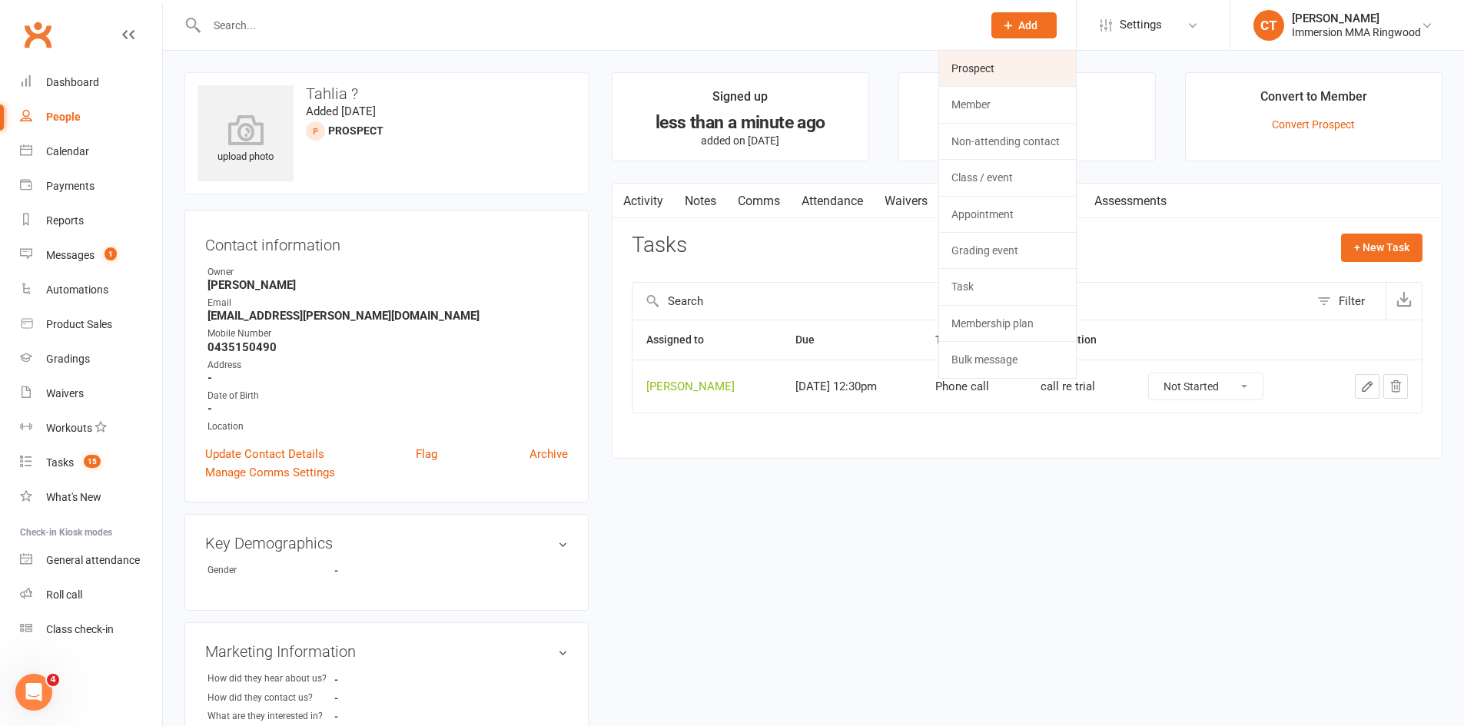
click at [1015, 67] on link "Prospect" at bounding box center [1007, 68] width 137 height 35
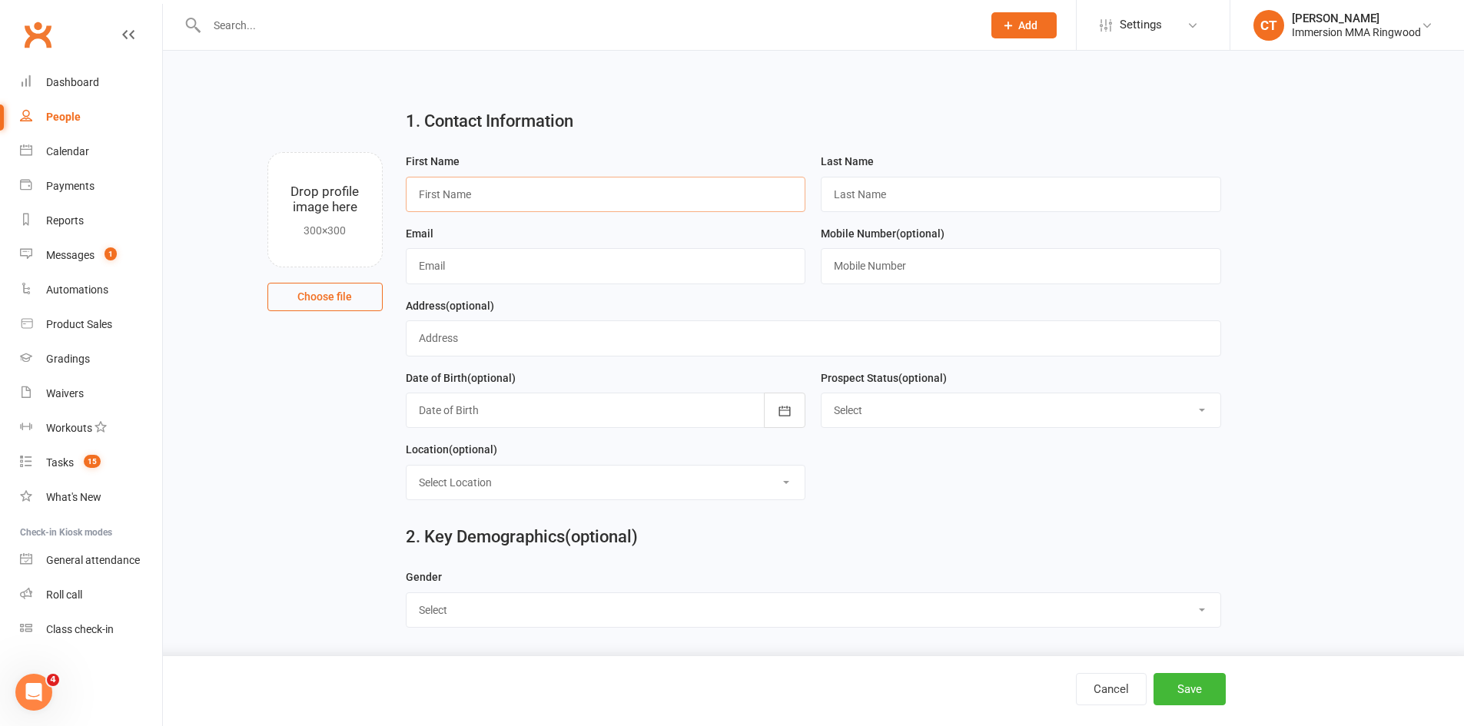
click at [625, 200] on input "text" at bounding box center [606, 194] width 400 height 35
paste input "jack"
type input "jack"
click at [864, 187] on input "text" at bounding box center [1021, 194] width 400 height 35
type input "?"
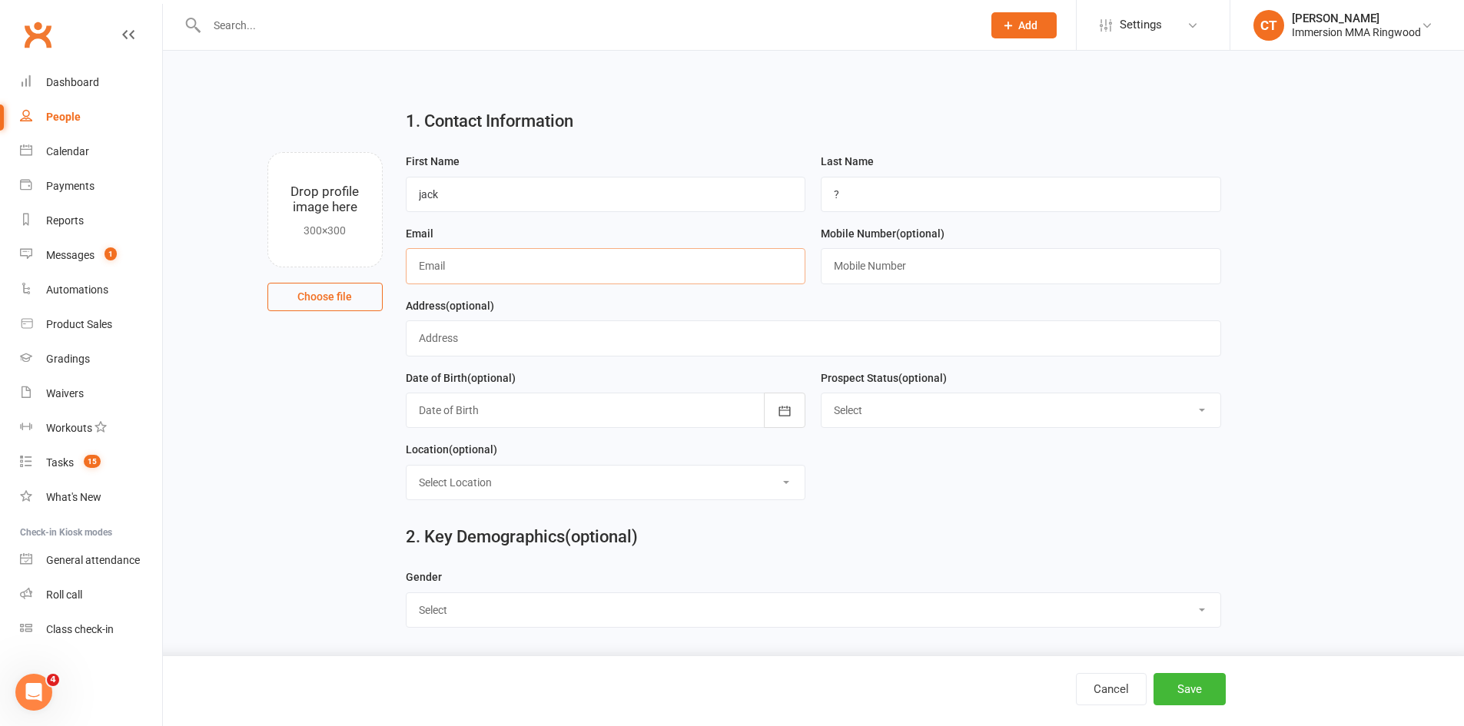
paste input "jackmm0103@gmail.com"
type input "jackmm0103@gmail.com"
click at [941, 272] on input "text" at bounding box center [1021, 265] width 400 height 35
paste input "0456990401"
type input "0456990401"
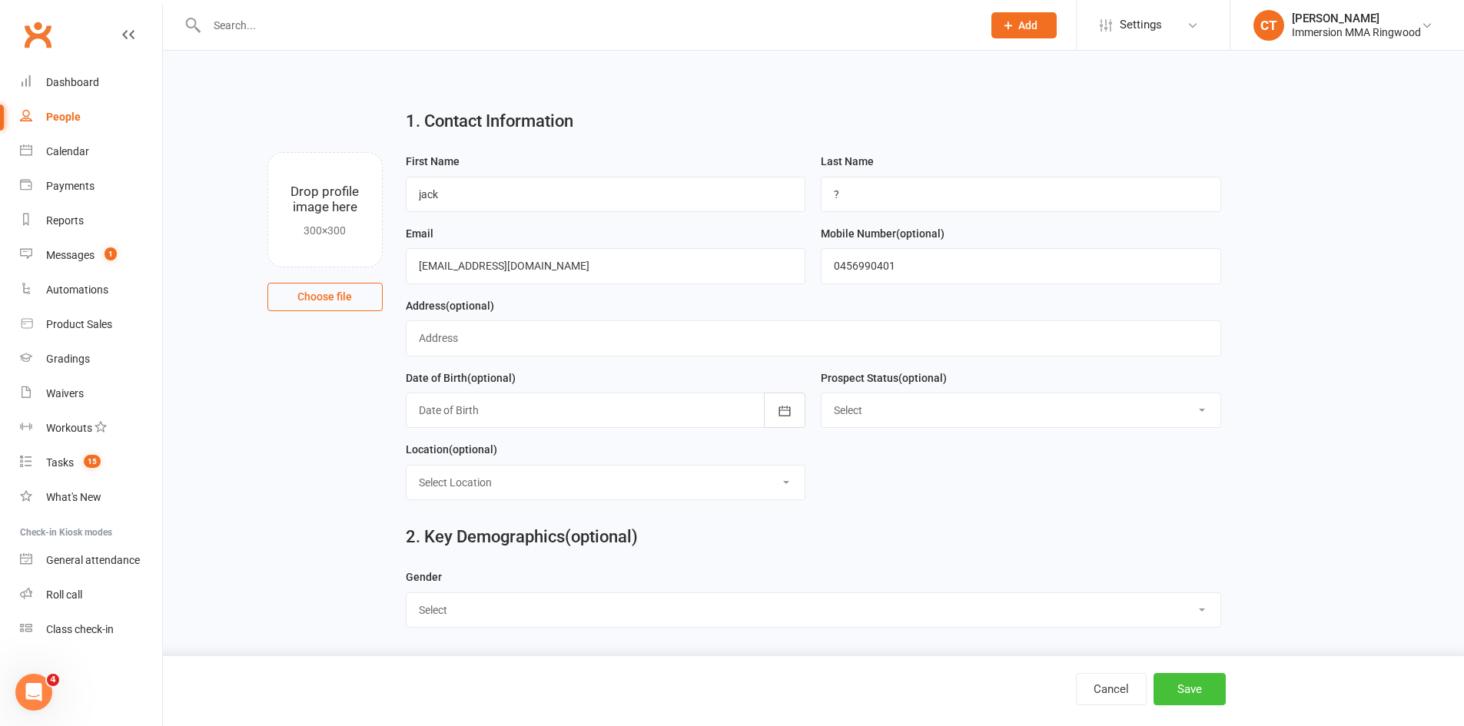
click at [1166, 690] on button "Save" at bounding box center [1190, 689] width 72 height 32
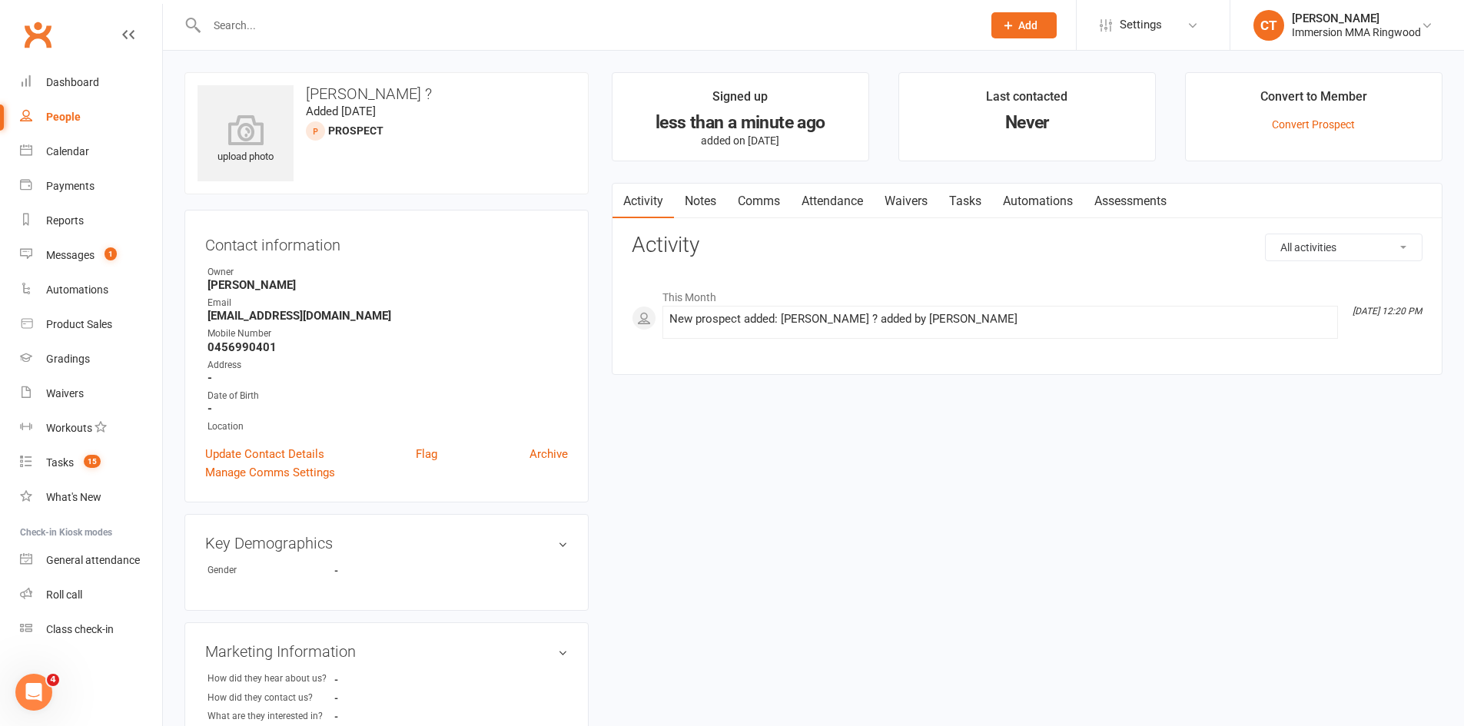
click at [702, 198] on link "Notes" at bounding box center [700, 201] width 53 height 35
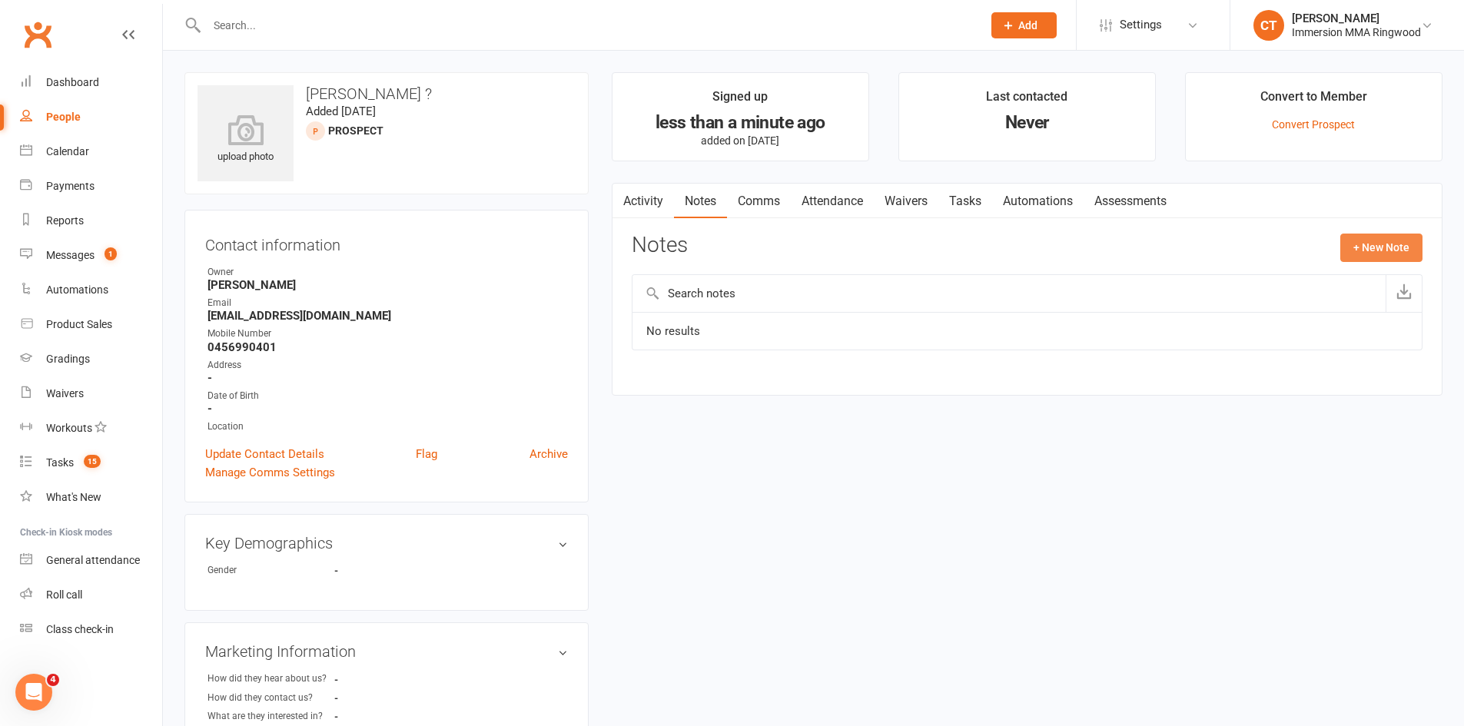
click at [1367, 241] on button "+ New Note" at bounding box center [1381, 248] width 82 height 28
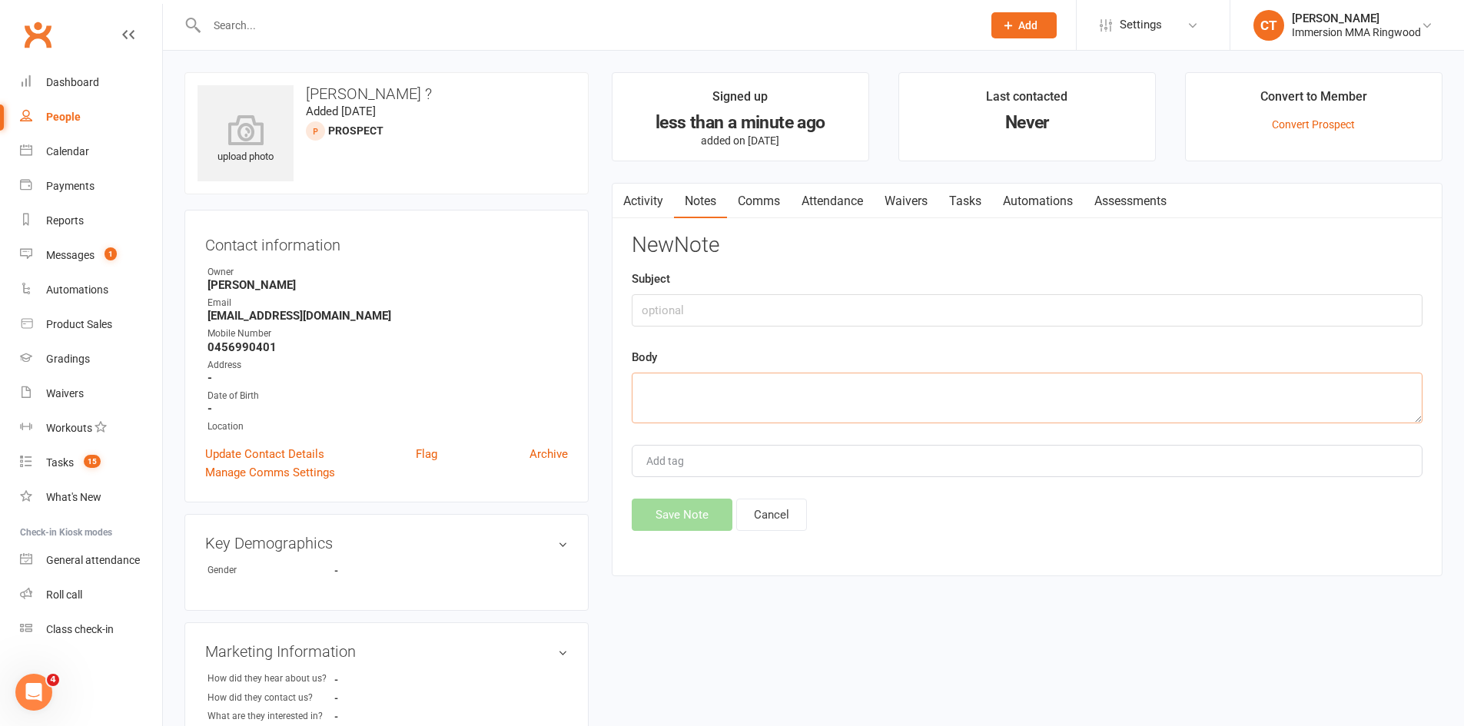
click at [1064, 385] on textarea at bounding box center [1027, 398] width 791 height 51
paste textarea "Hi, I am looking to learn some general combat skills and thought that MT twice …"
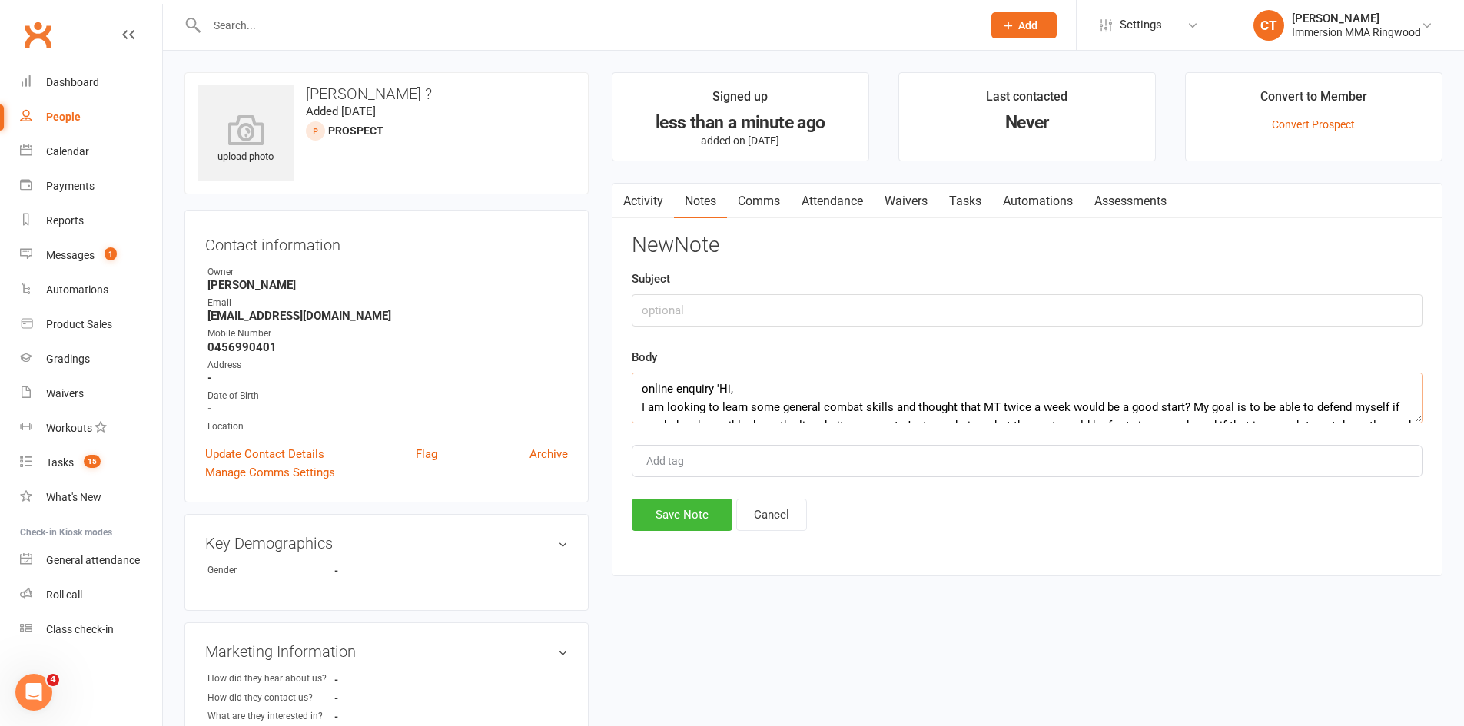
scroll to position [28, 0]
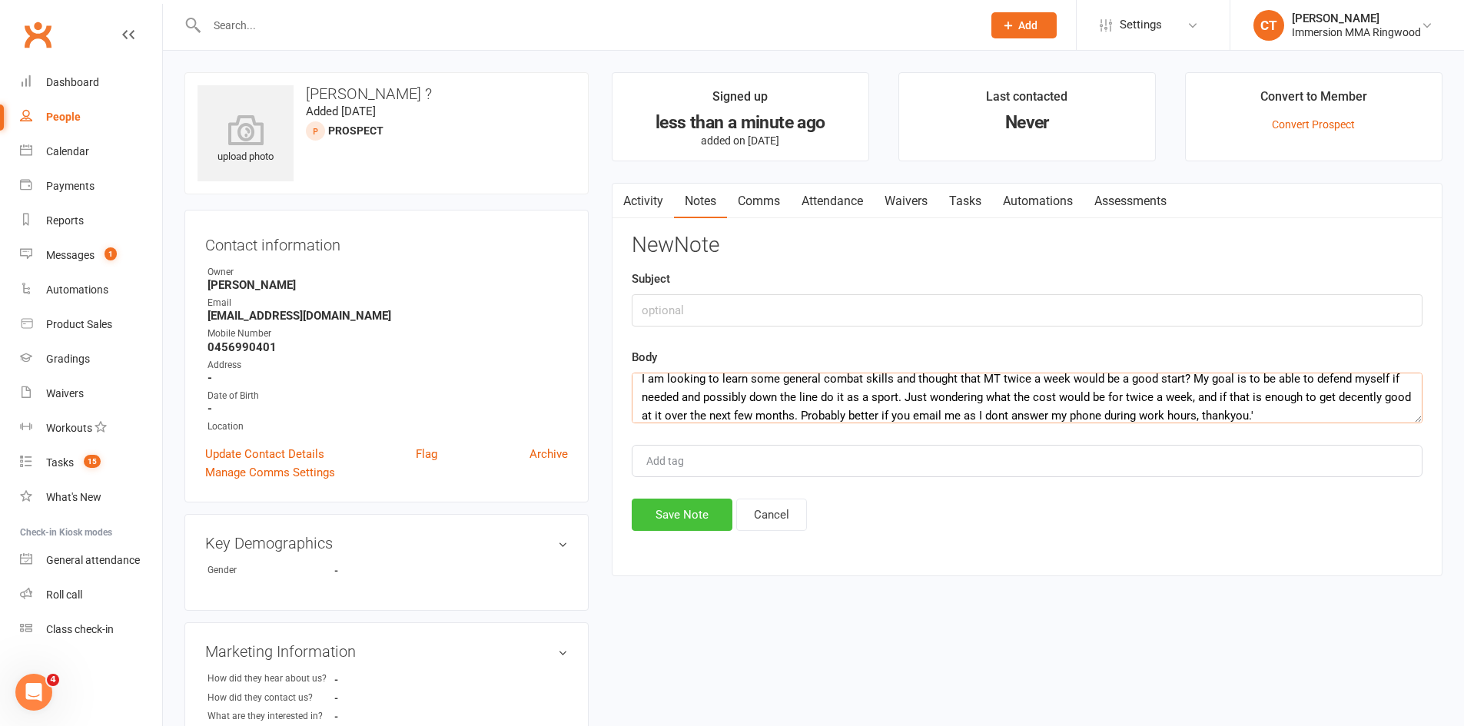
type textarea "online enquiry 'Hi, I am looking to learn some general combat skills and though…"
click at [680, 526] on button "Save Note" at bounding box center [682, 515] width 101 height 32
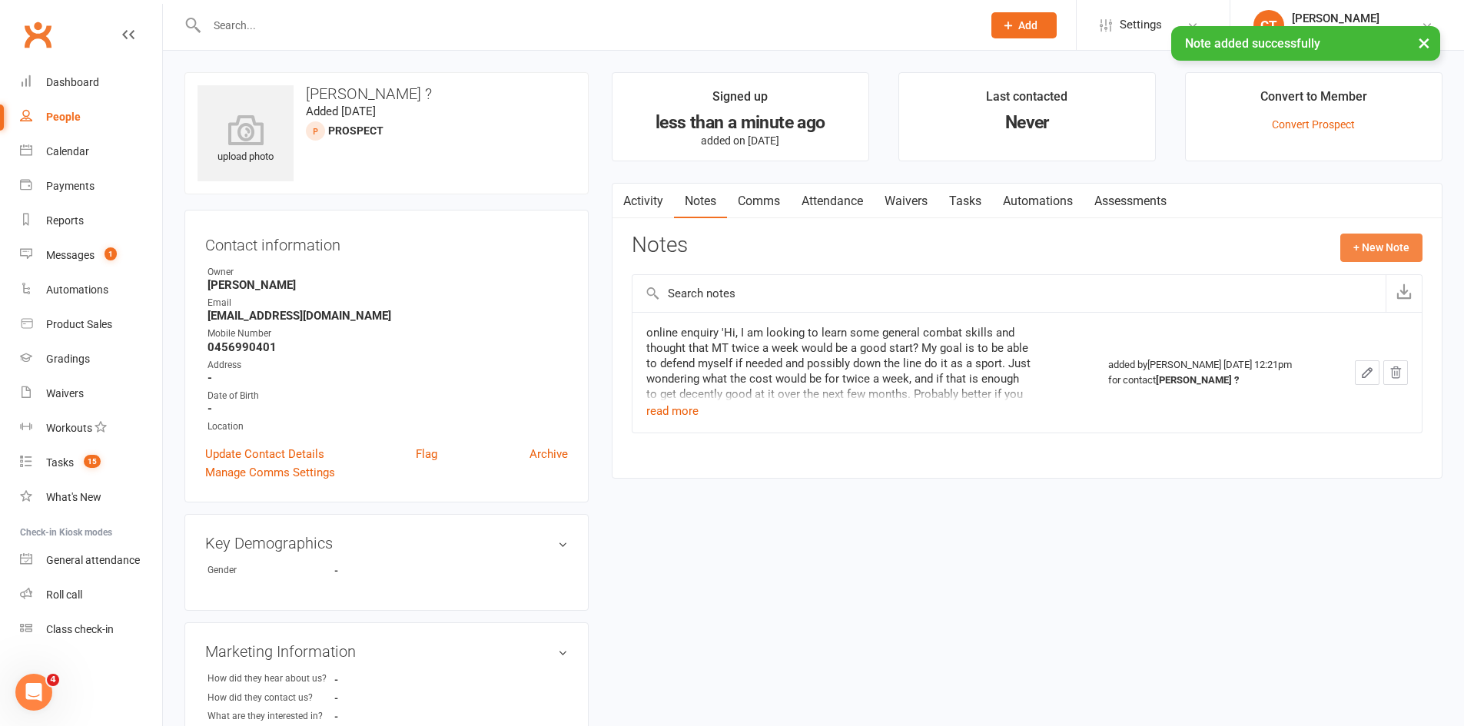
click at [1399, 251] on button "+ New Note" at bounding box center [1381, 248] width 82 height 28
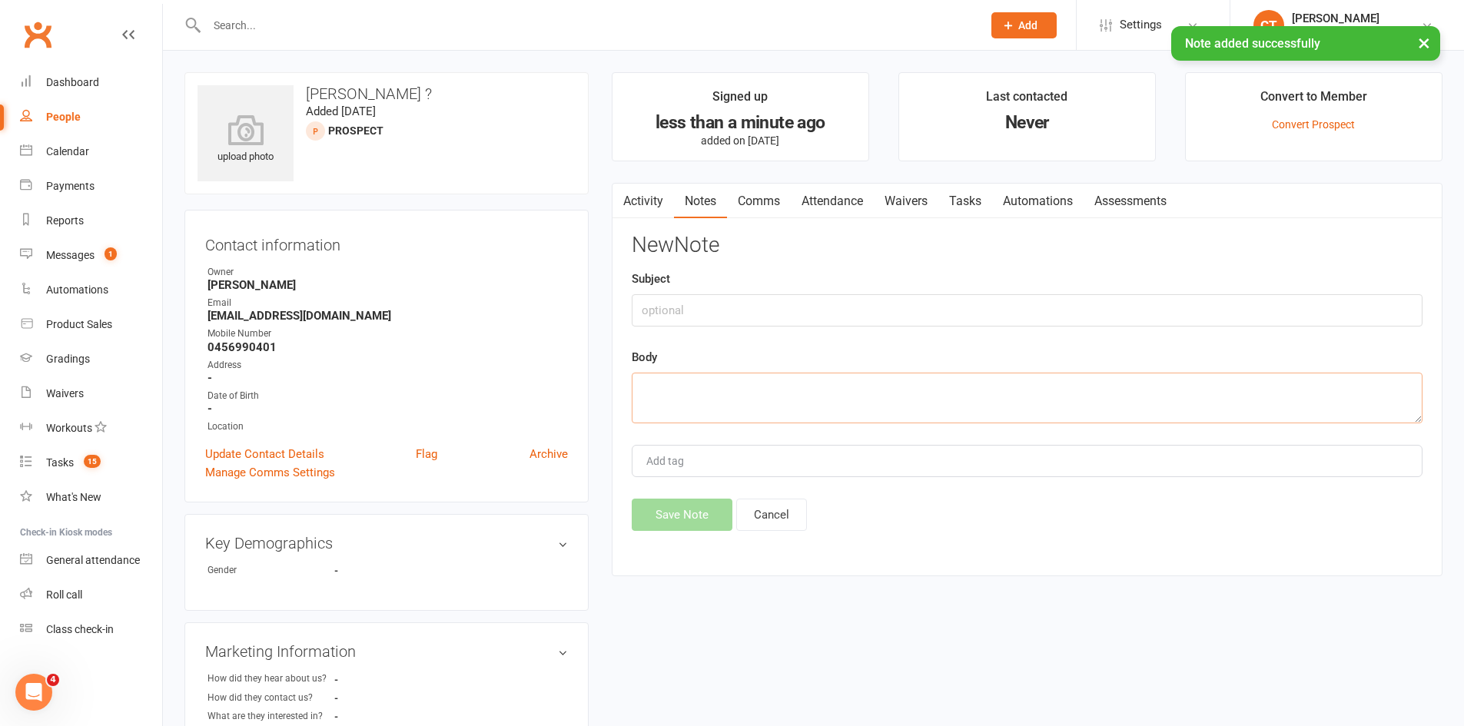
click at [1130, 387] on textarea at bounding box center [1027, 398] width 791 height 51
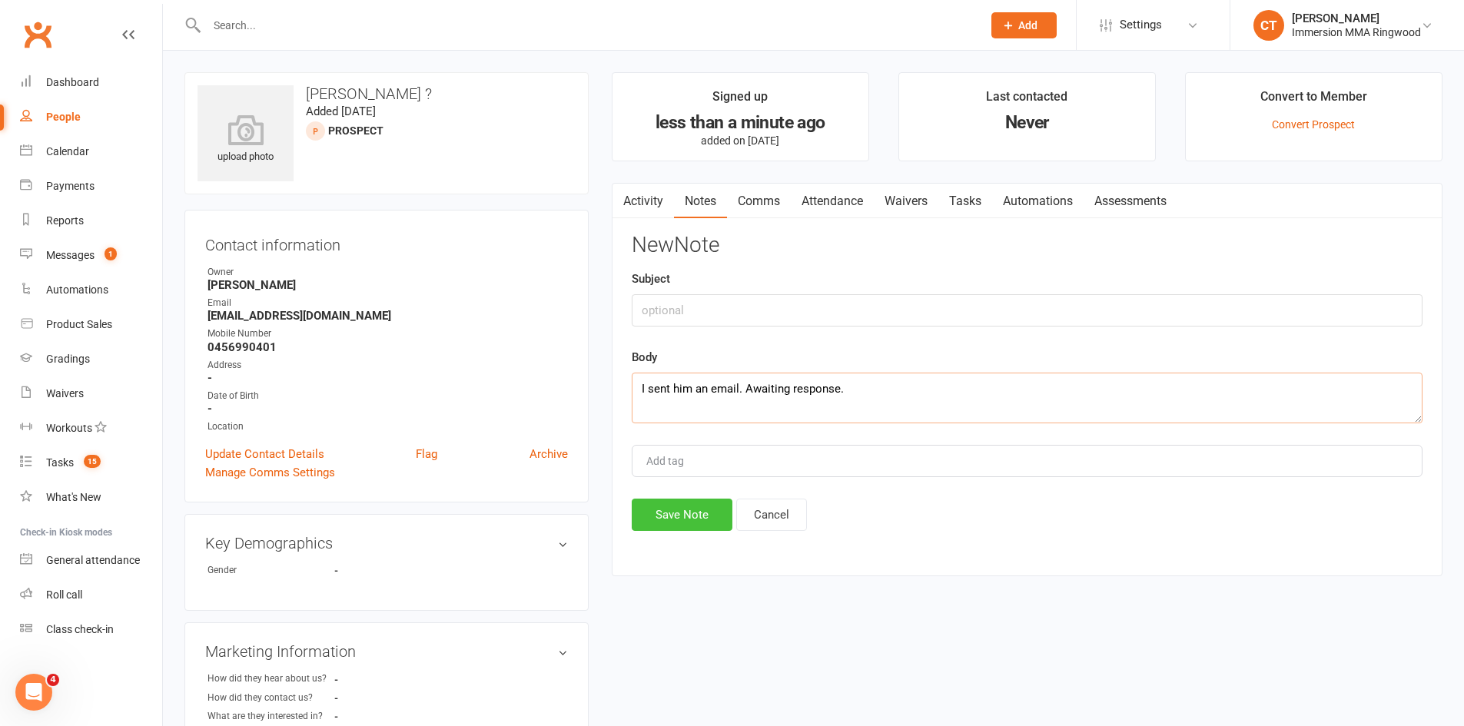
type textarea "I sent him an email. Awaiting response."
click at [655, 520] on button "Save Note" at bounding box center [682, 515] width 101 height 32
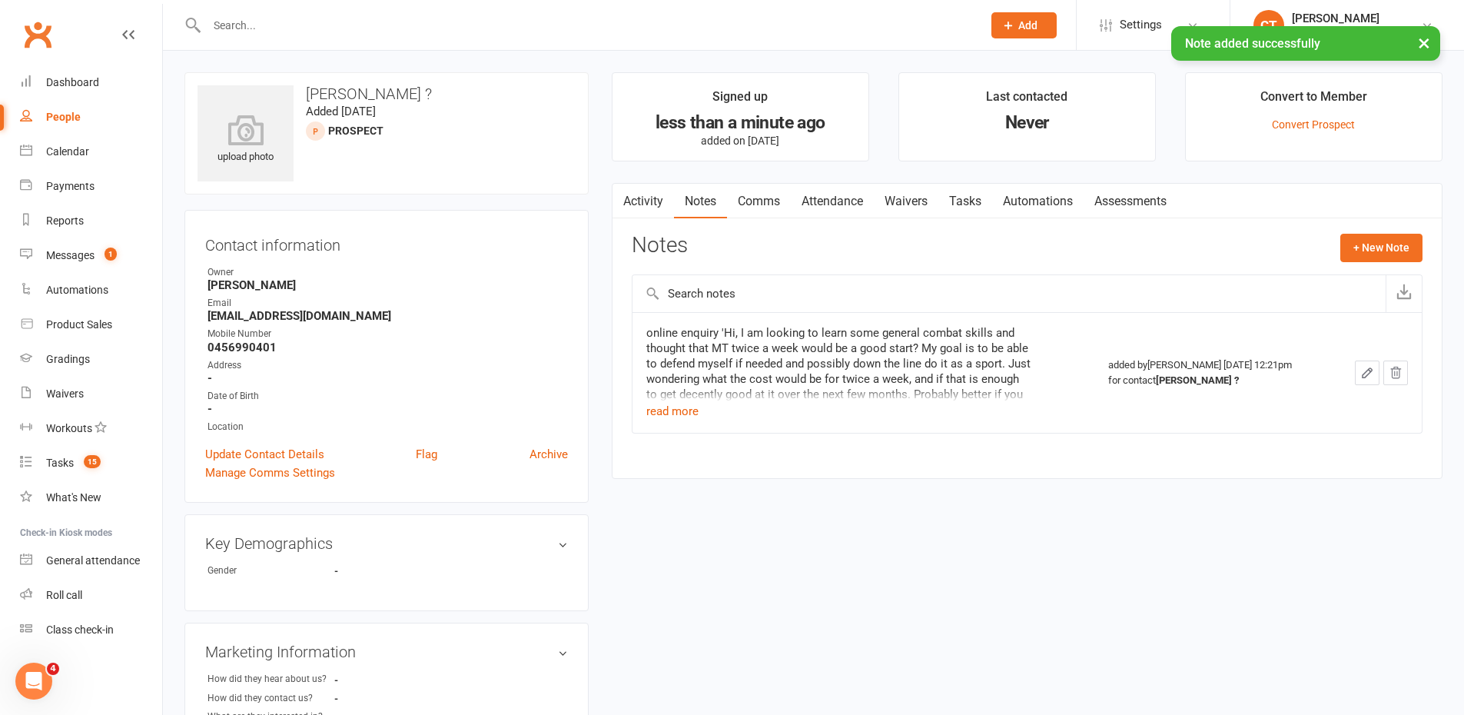
click at [969, 190] on link "Tasks" at bounding box center [965, 201] width 54 height 35
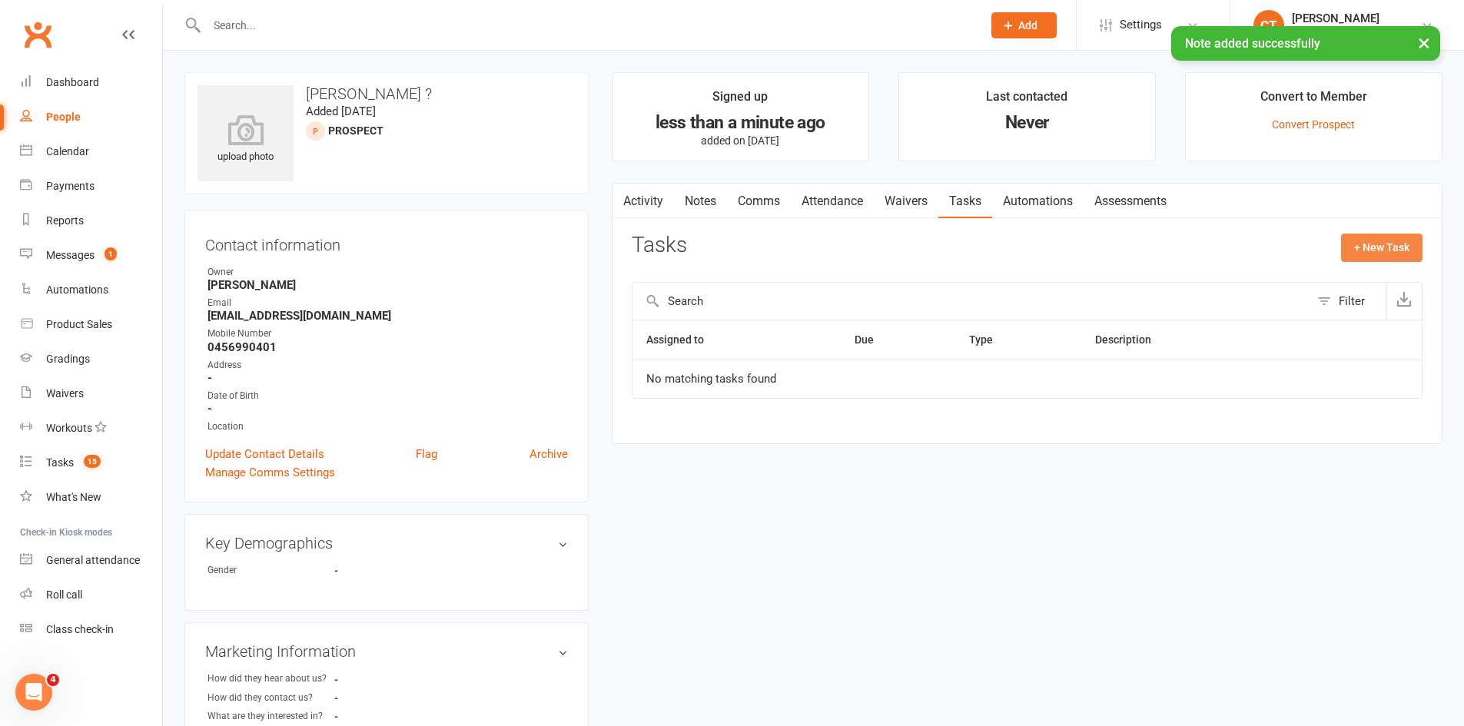
click at [1382, 237] on button "+ New Task" at bounding box center [1381, 248] width 81 height 28
select select "11984"
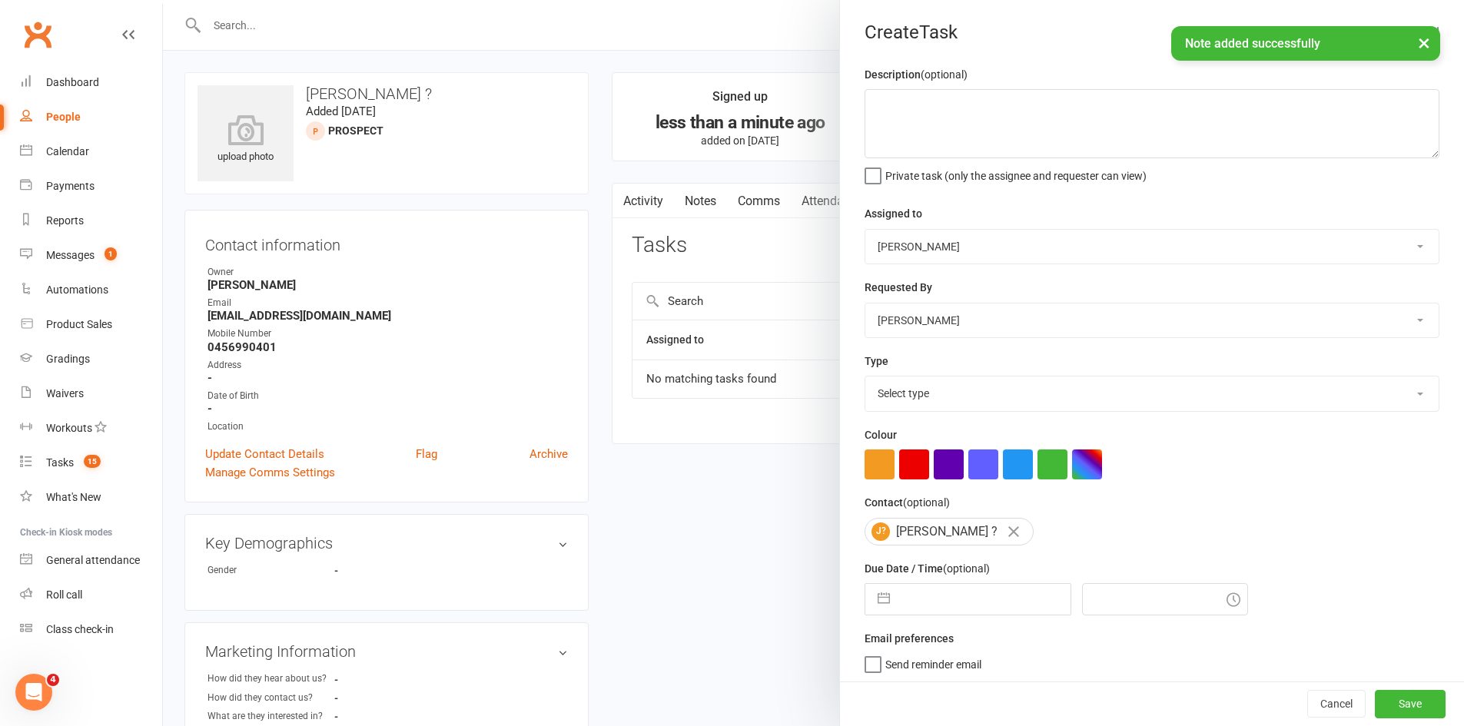
click at [940, 599] on input "text" at bounding box center [984, 599] width 173 height 31
select select "8"
select select "2025"
select select "9"
select select "2025"
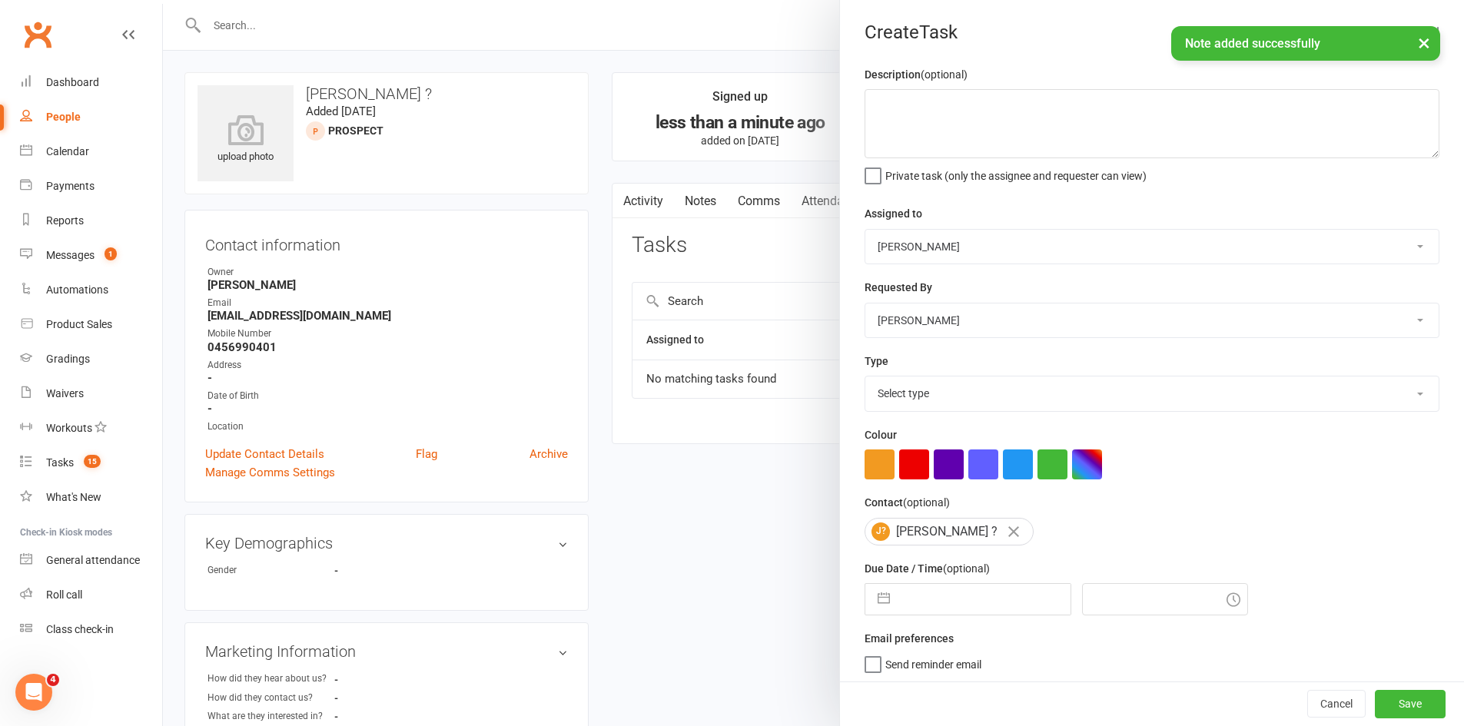
select select "10"
select select "2025"
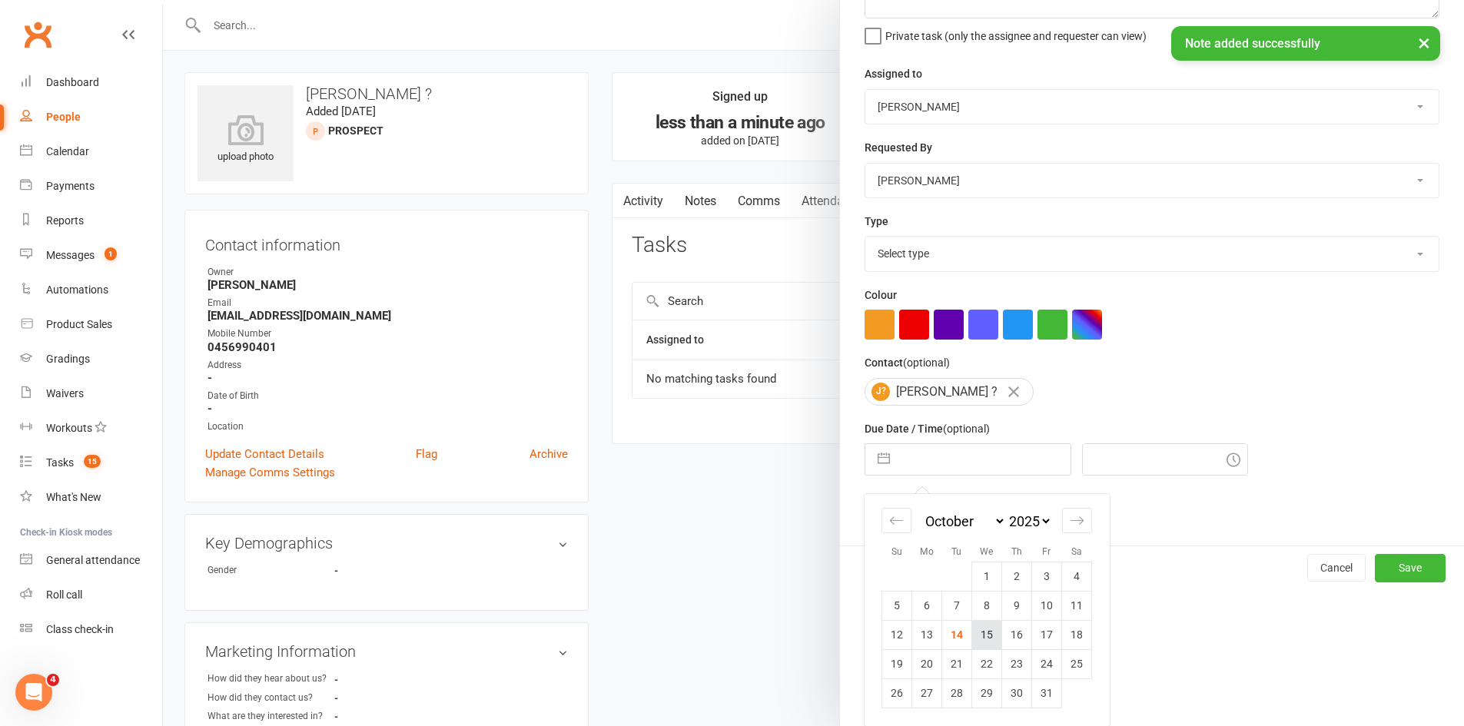
click at [983, 647] on td "15" at bounding box center [987, 634] width 30 height 29
type input "15 Oct 2025"
type input "12:30pm"
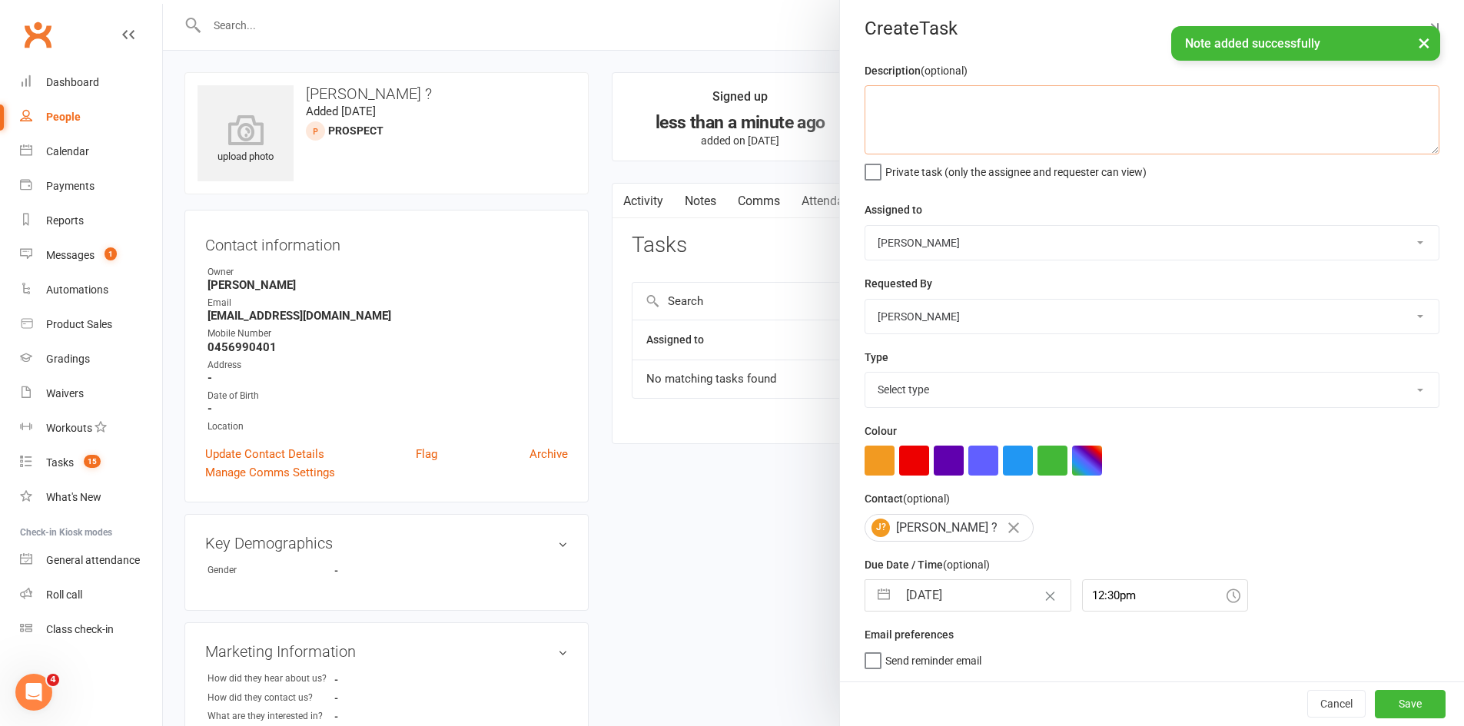
click at [1013, 110] on textarea at bounding box center [1152, 119] width 575 height 69
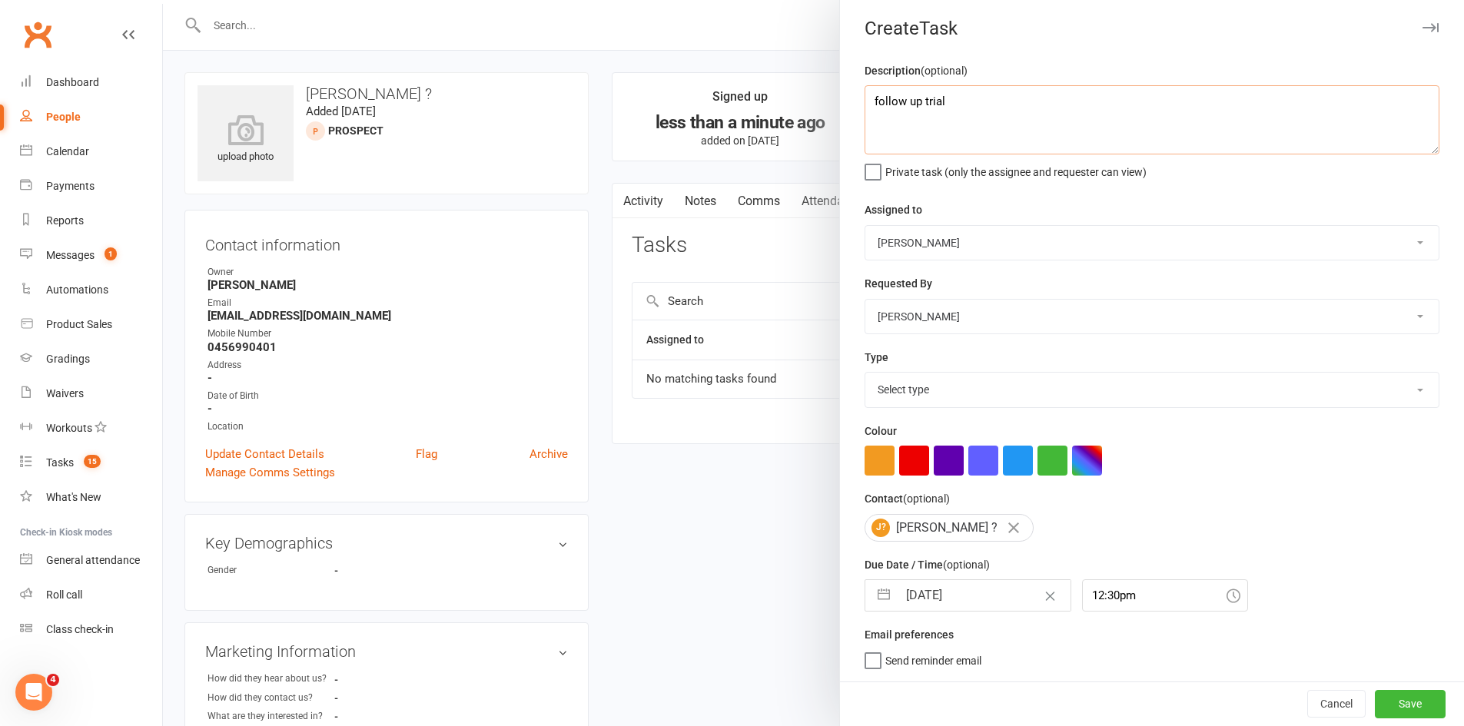
type textarea "follow up trial"
click at [948, 390] on select "Select type Cmonnnn E-mail Financial Follow up Follow-up Help Just do it Lettin…" at bounding box center [1151, 390] width 573 height 34
select select "6641"
click at [865, 373] on select "Select type Cmonnnn E-mail Financial Follow up Follow-up Help Just do it Lettin…" at bounding box center [1151, 390] width 573 height 34
click at [1392, 714] on button "Save" at bounding box center [1410, 704] width 71 height 28
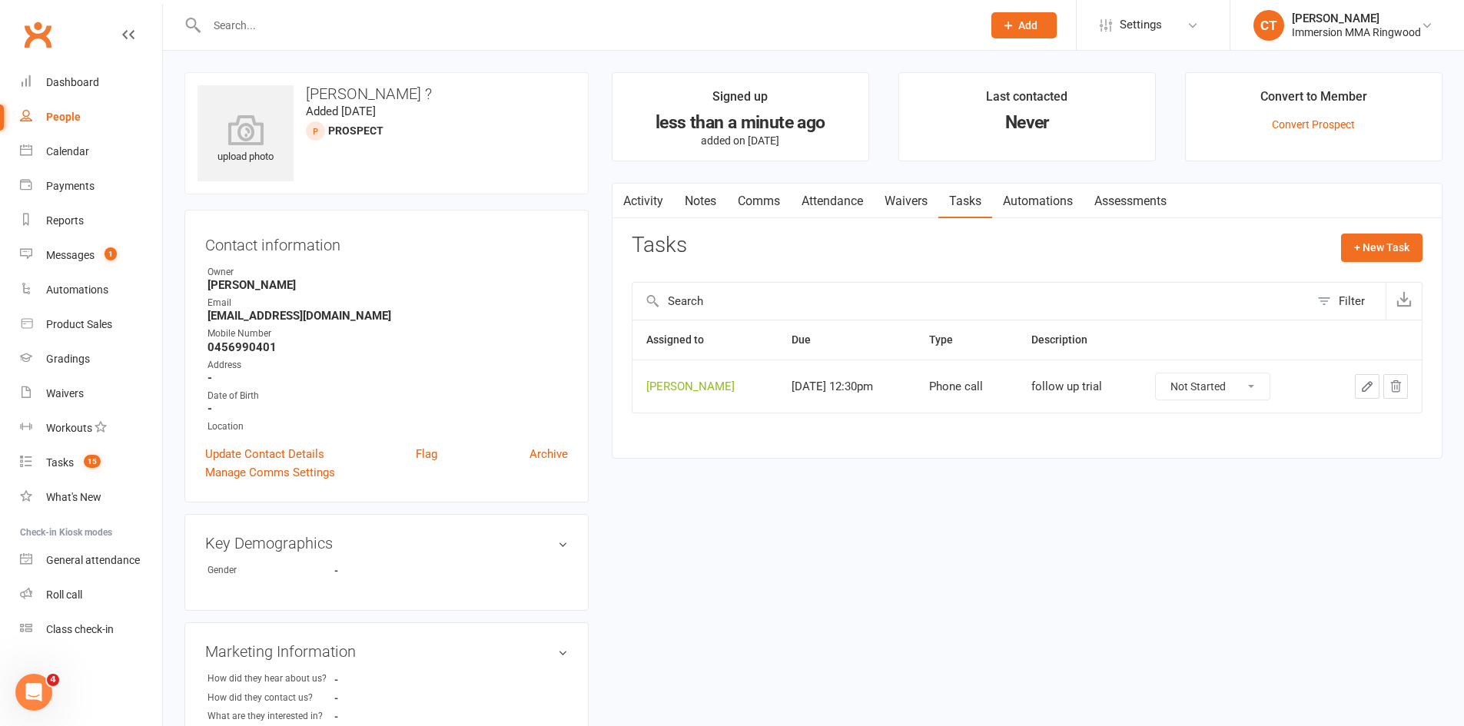
click at [526, 35] on input "text" at bounding box center [586, 26] width 769 height 22
paste input "0493043446"
type input "0493043446"
click at [73, 149] on div "Calendar" at bounding box center [67, 151] width 43 height 12
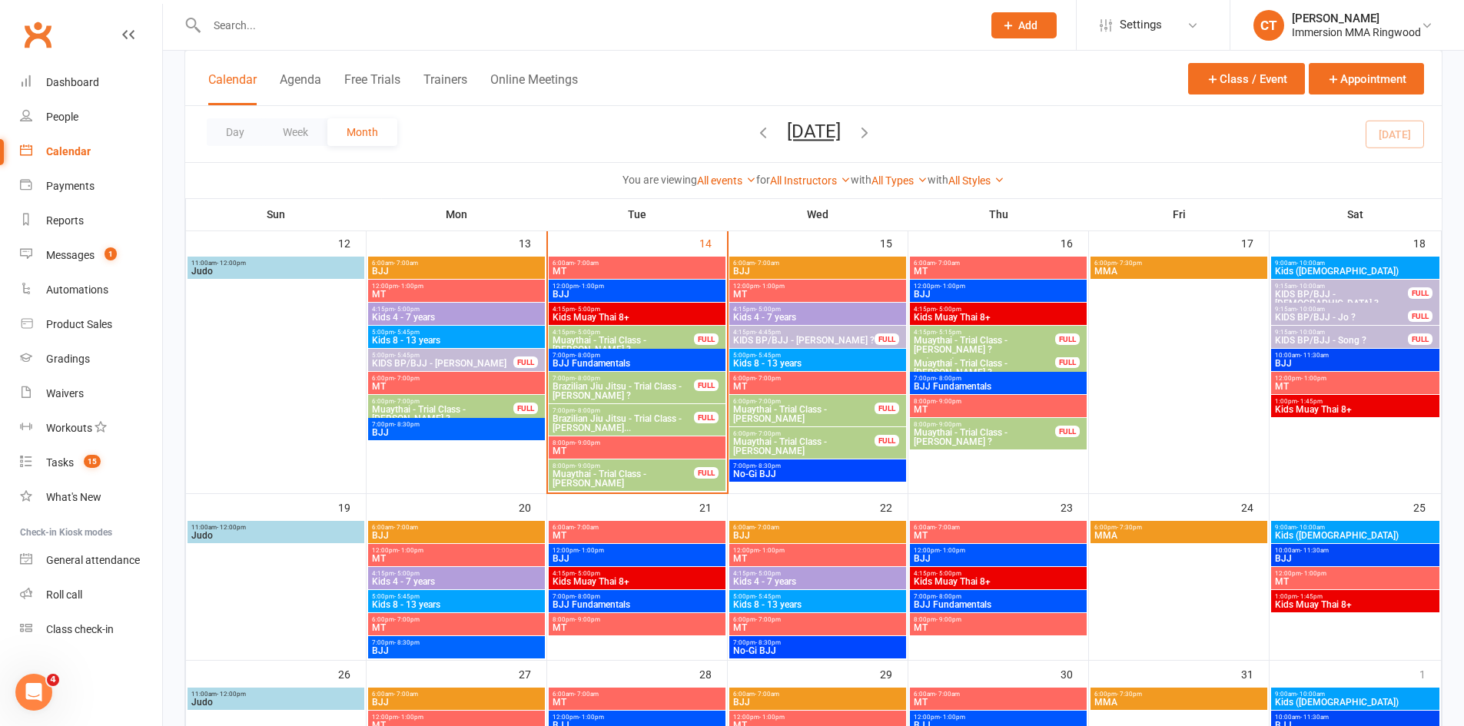
scroll to position [610, 0]
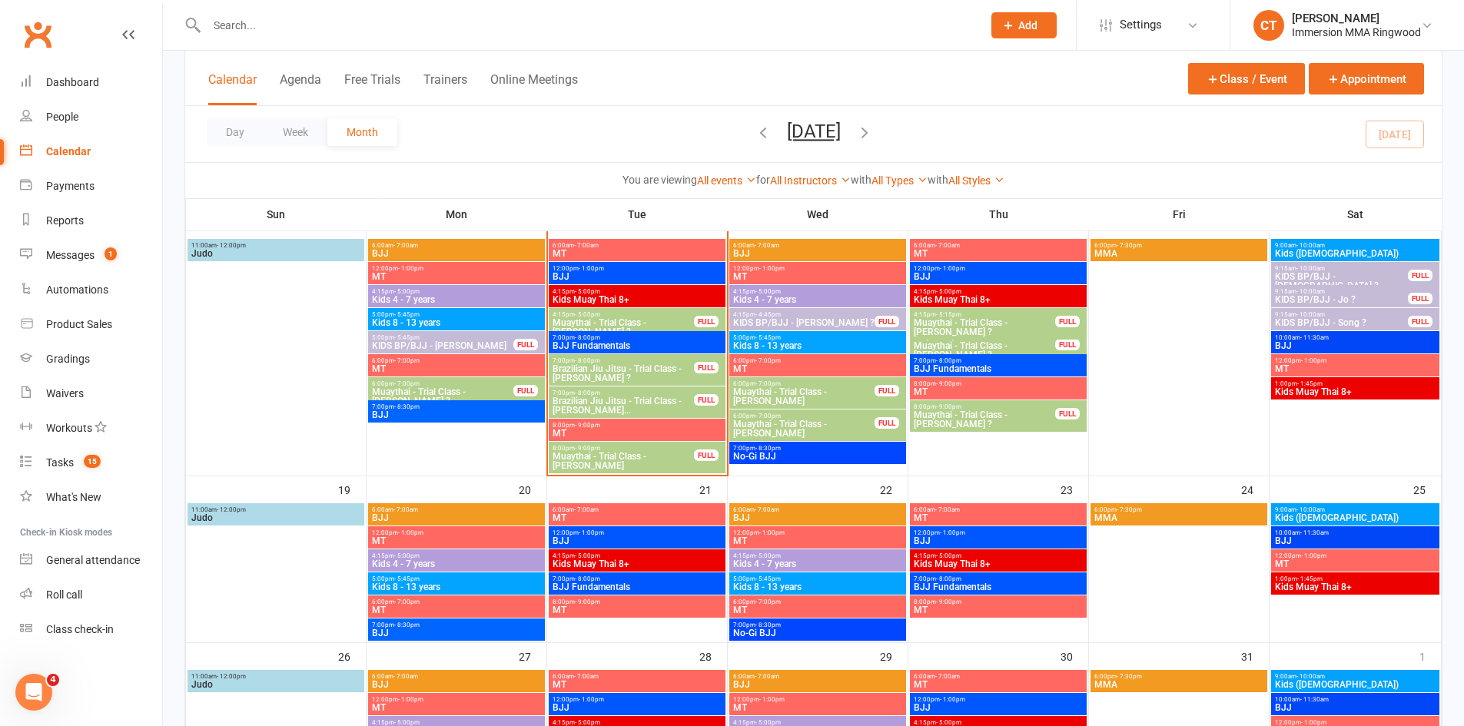
click at [1021, 25] on span "Add" at bounding box center [1027, 25] width 19 height 12
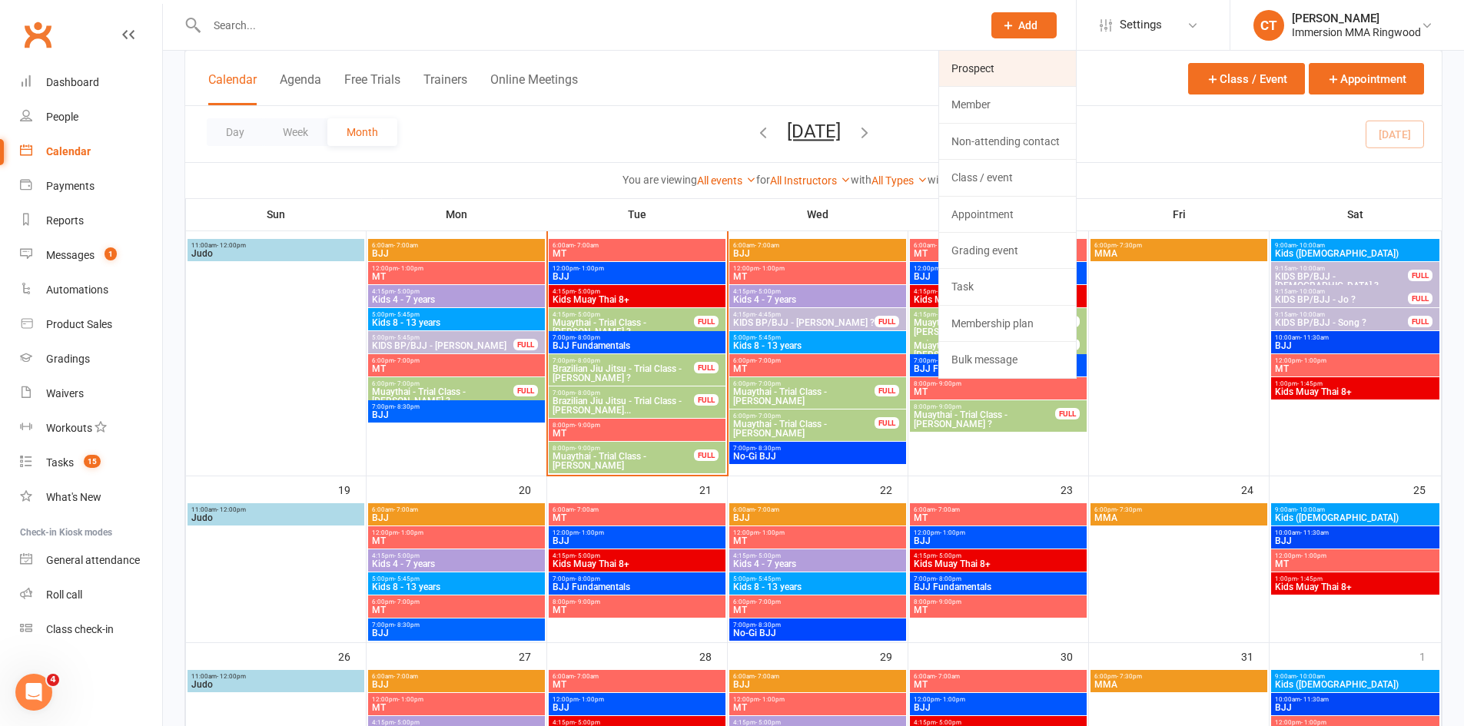
click at [1010, 69] on link "Prospect" at bounding box center [1007, 68] width 137 height 35
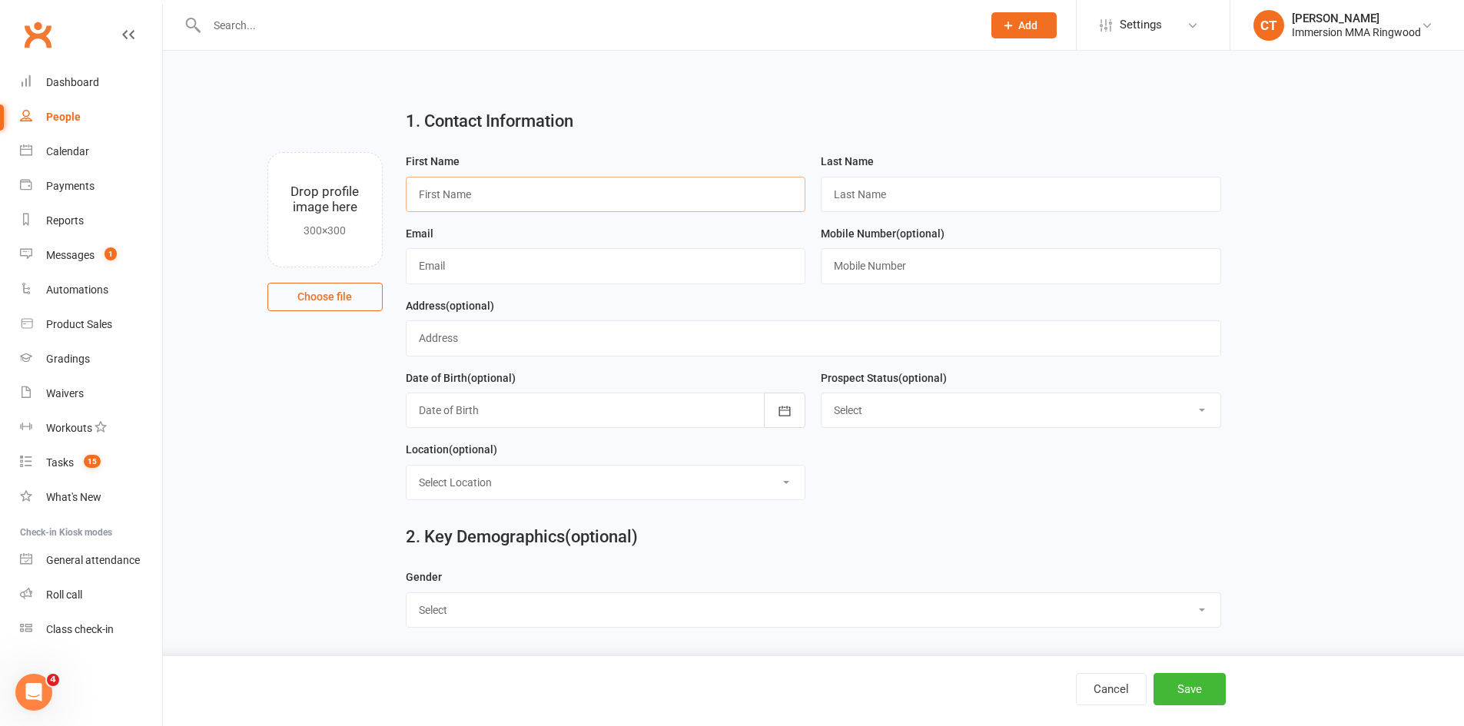
click at [605, 198] on input "text" at bounding box center [606, 194] width 400 height 35
paste input "[PERSON_NAME]"
click at [451, 200] on input "[PERSON_NAME]" at bounding box center [606, 194] width 400 height 35
type input "Luke"
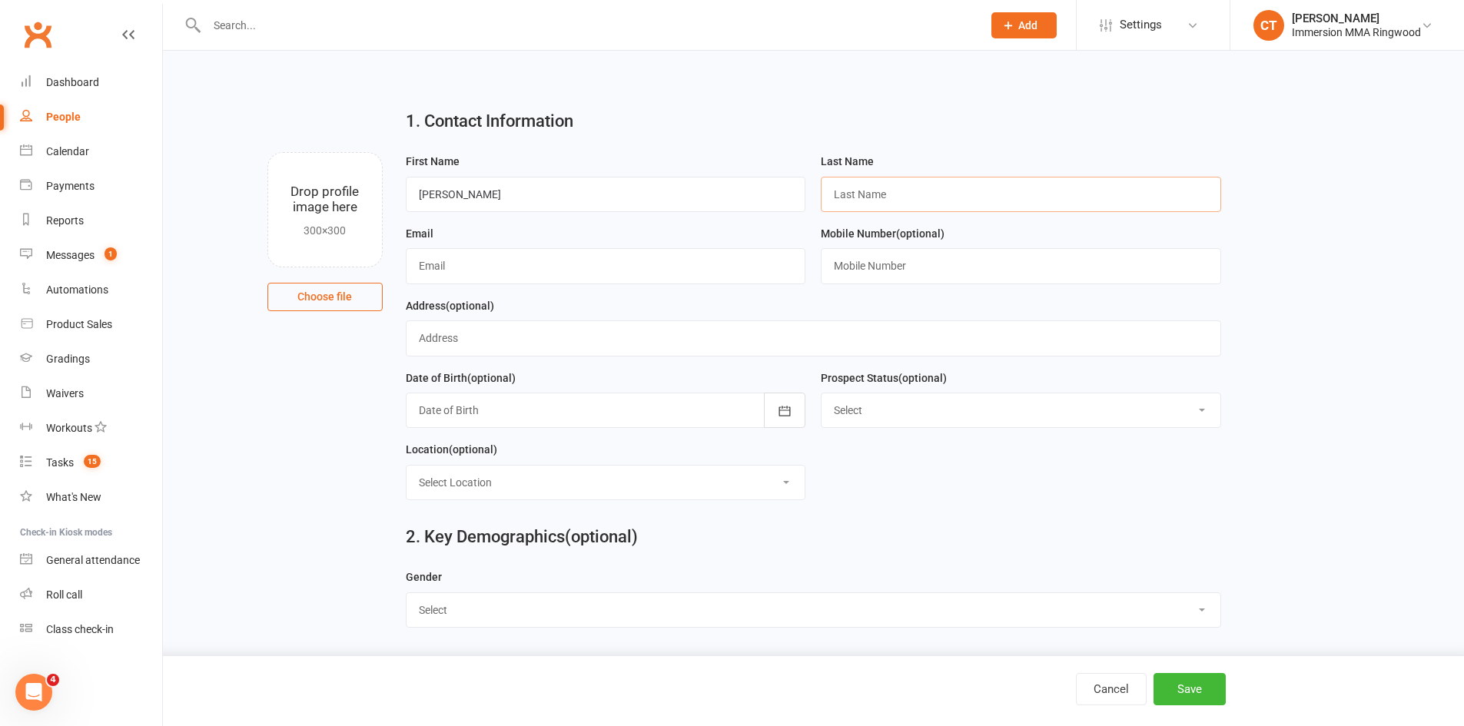
click at [884, 178] on input "text" at bounding box center [1021, 194] width 400 height 35
paste input "Porter"
type input "Porter"
click at [847, 282] on input "text" at bounding box center [1021, 265] width 400 height 35
paste input "0493043446"
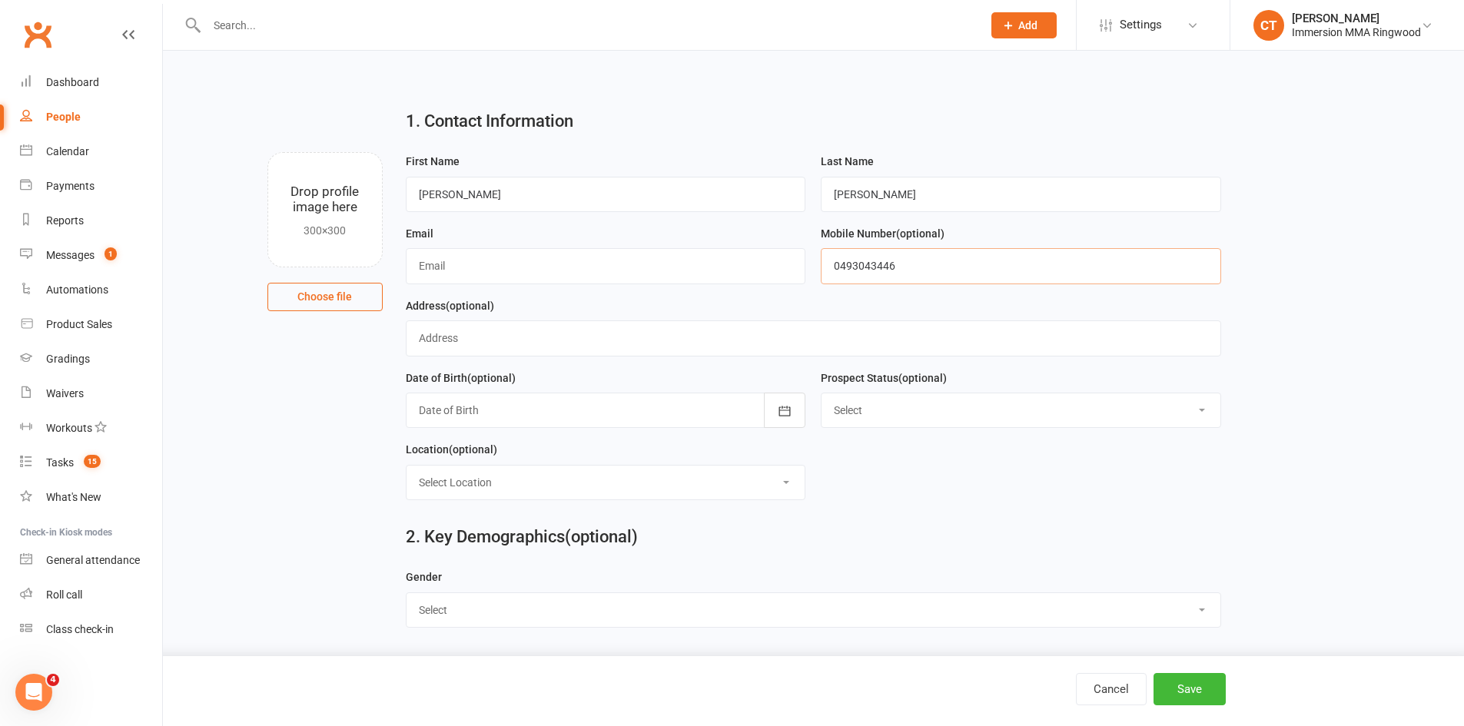
type input "0493043446"
click at [610, 247] on div "Email" at bounding box center [606, 254] width 400 height 60
click at [609, 260] on input "text" at bounding box center [606, 265] width 400 height 35
paste input "lukeaporter@hotmail.com"
type input "lukeaporter@hotmail.com"
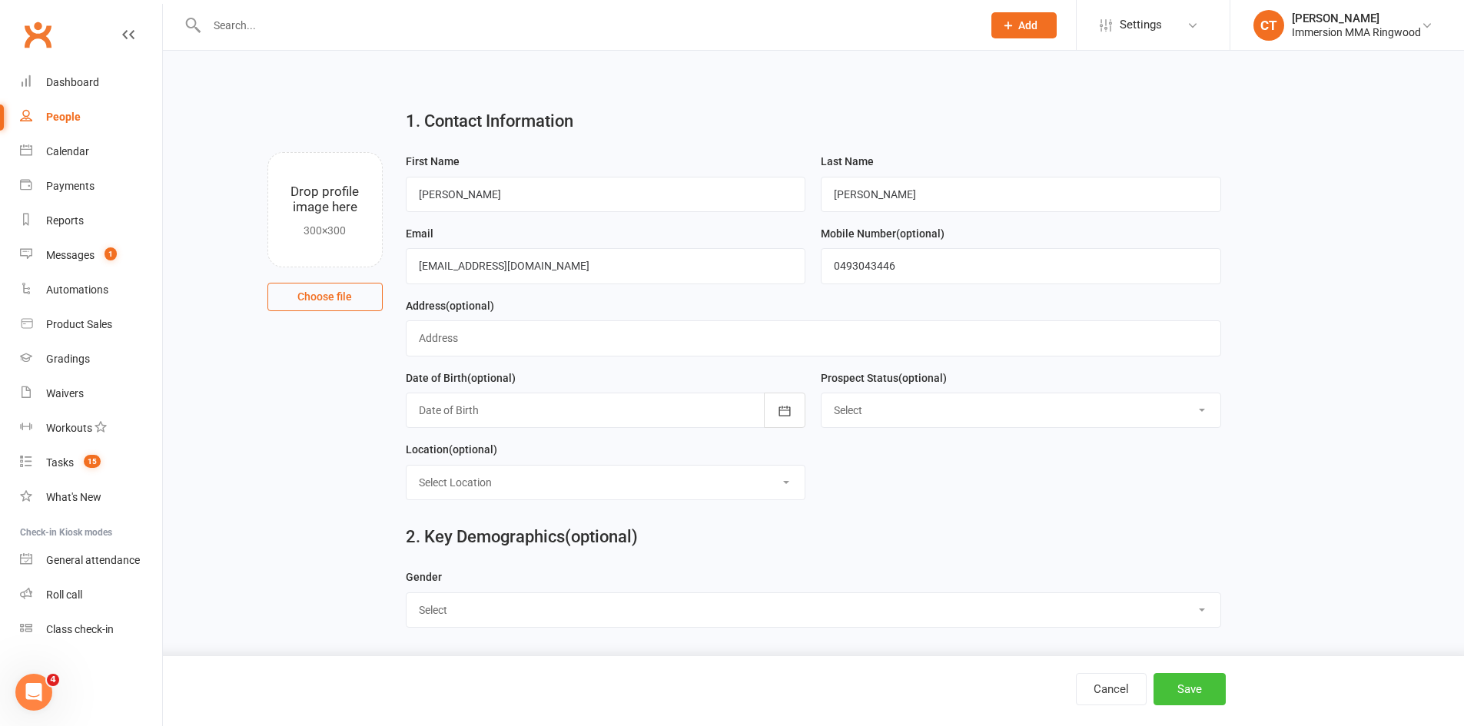
click at [1220, 681] on button "Save" at bounding box center [1190, 689] width 72 height 32
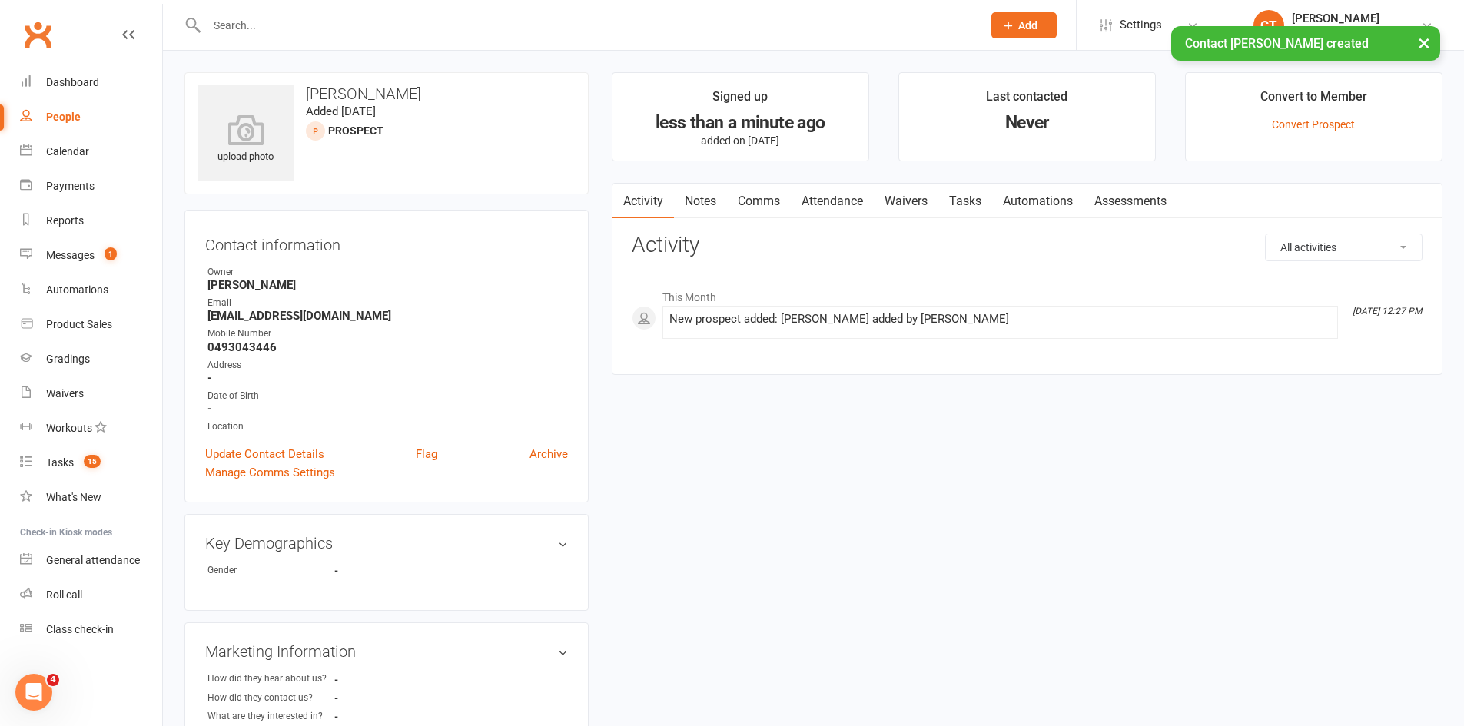
click at [712, 207] on link "Notes" at bounding box center [700, 201] width 53 height 35
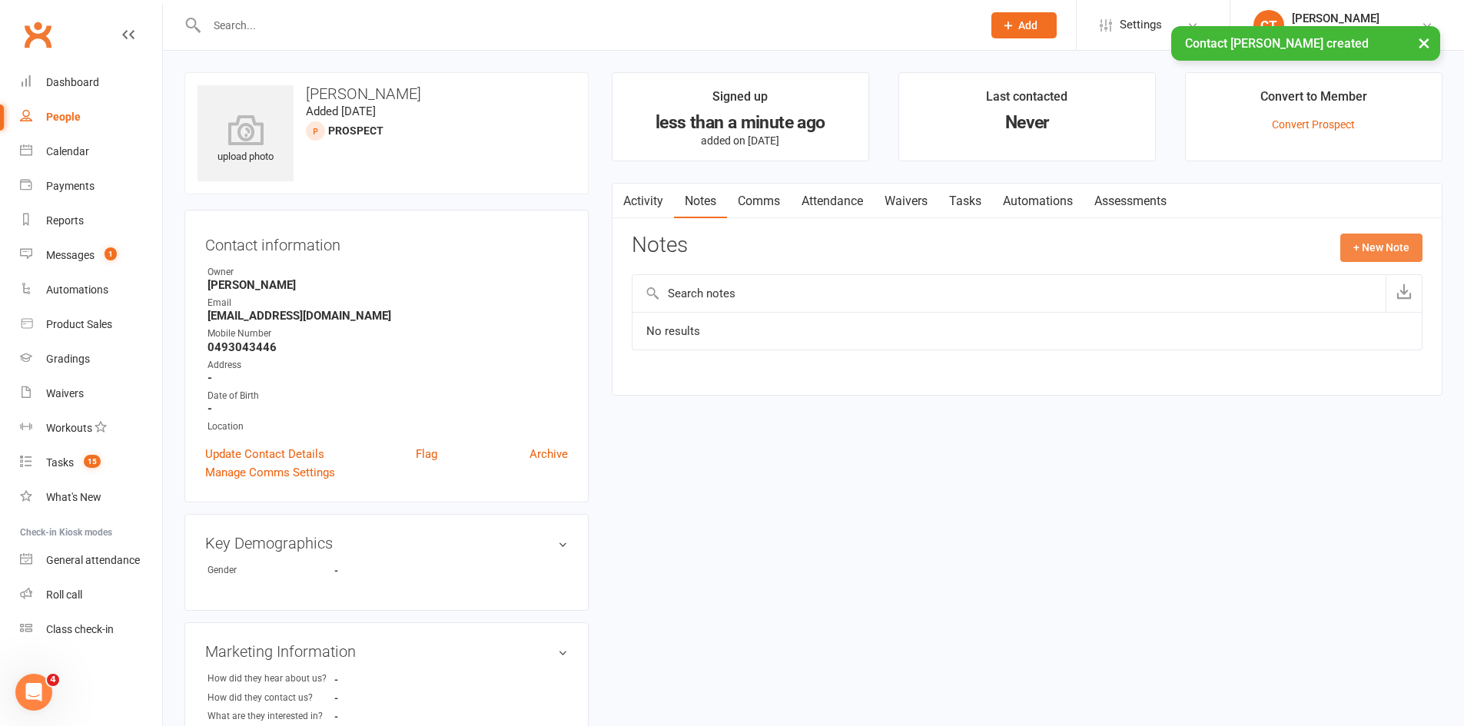
click at [1359, 253] on button "+ New Note" at bounding box center [1381, 248] width 82 height 28
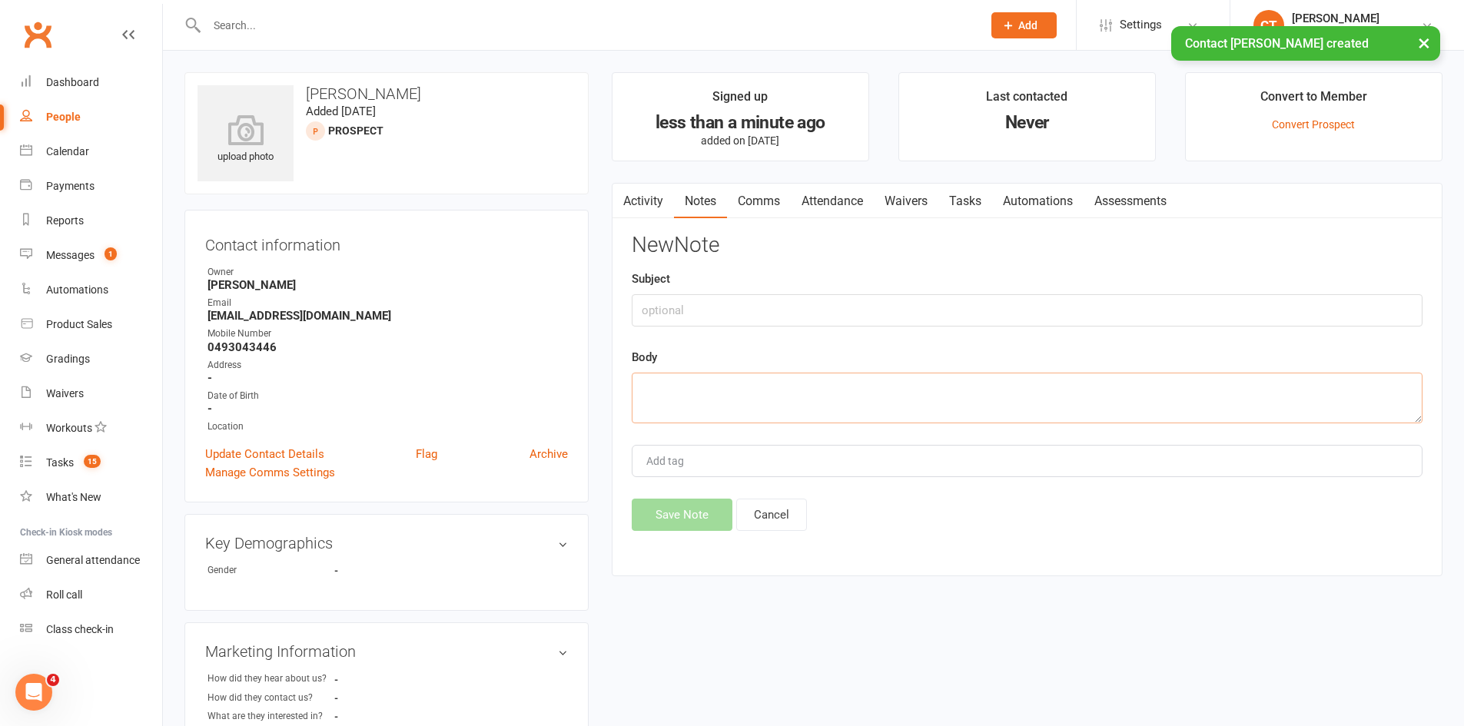
click at [1198, 401] on textarea at bounding box center [1027, 398] width 791 height 51
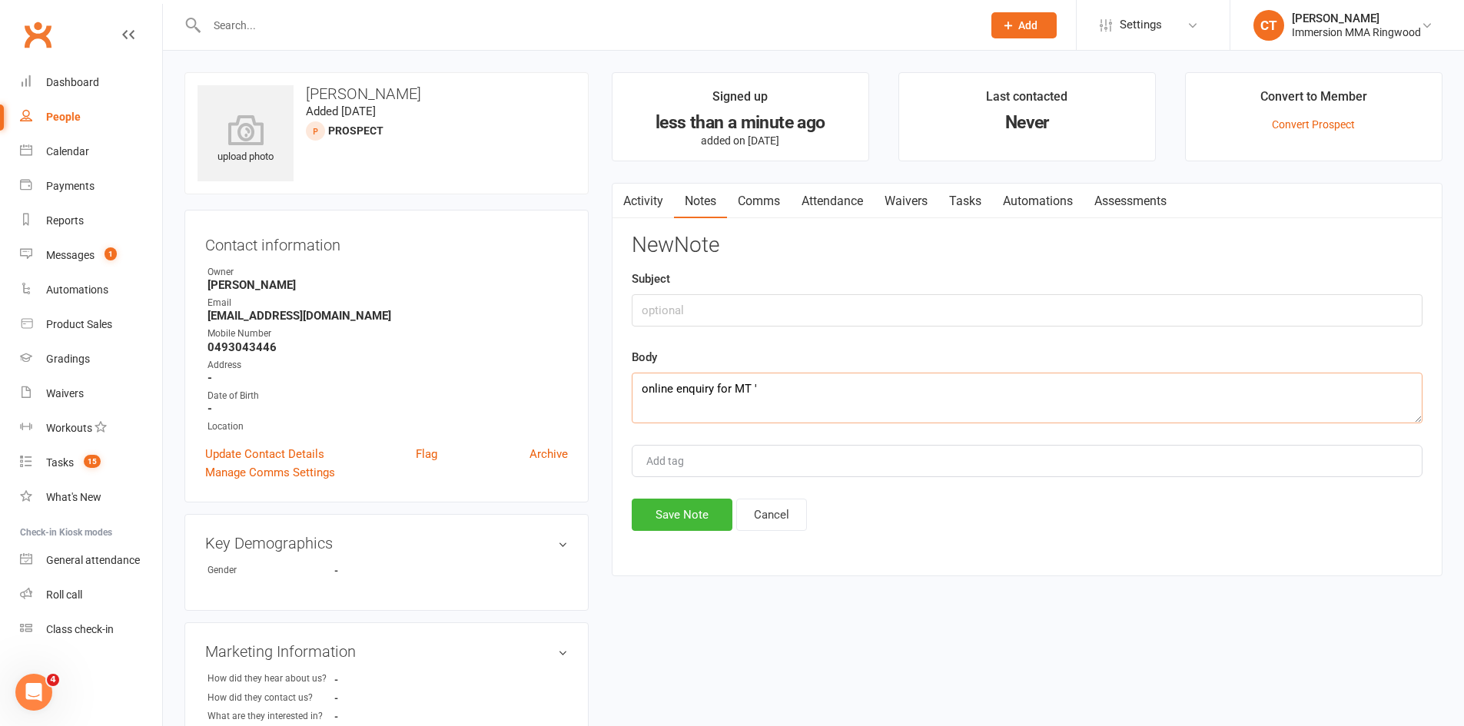
paste textarea "- get active - learn a new style of fighting I've never tried - be a part of a …"
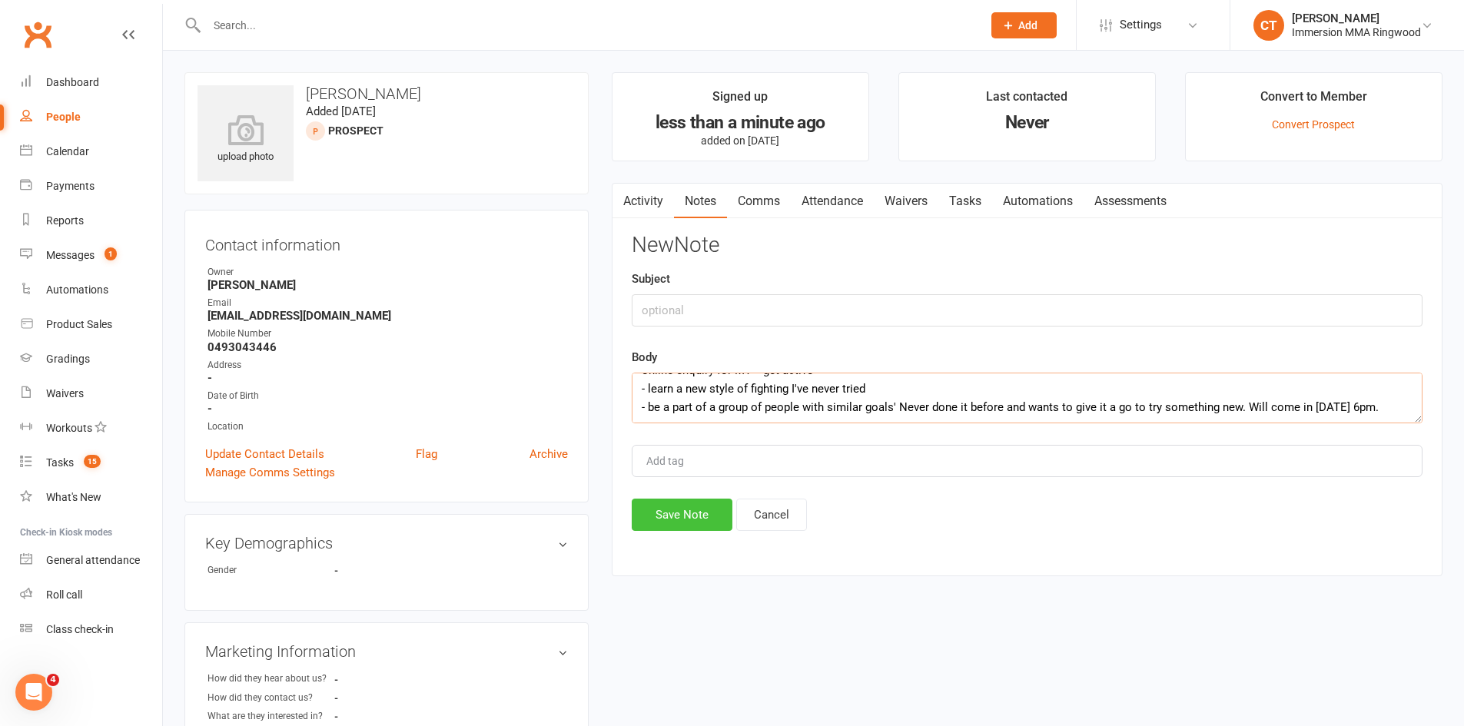
type textarea "online enquiry for MT '- get active - learn a new style of fighting I've never …"
click at [649, 506] on button "Save Note" at bounding box center [682, 515] width 101 height 32
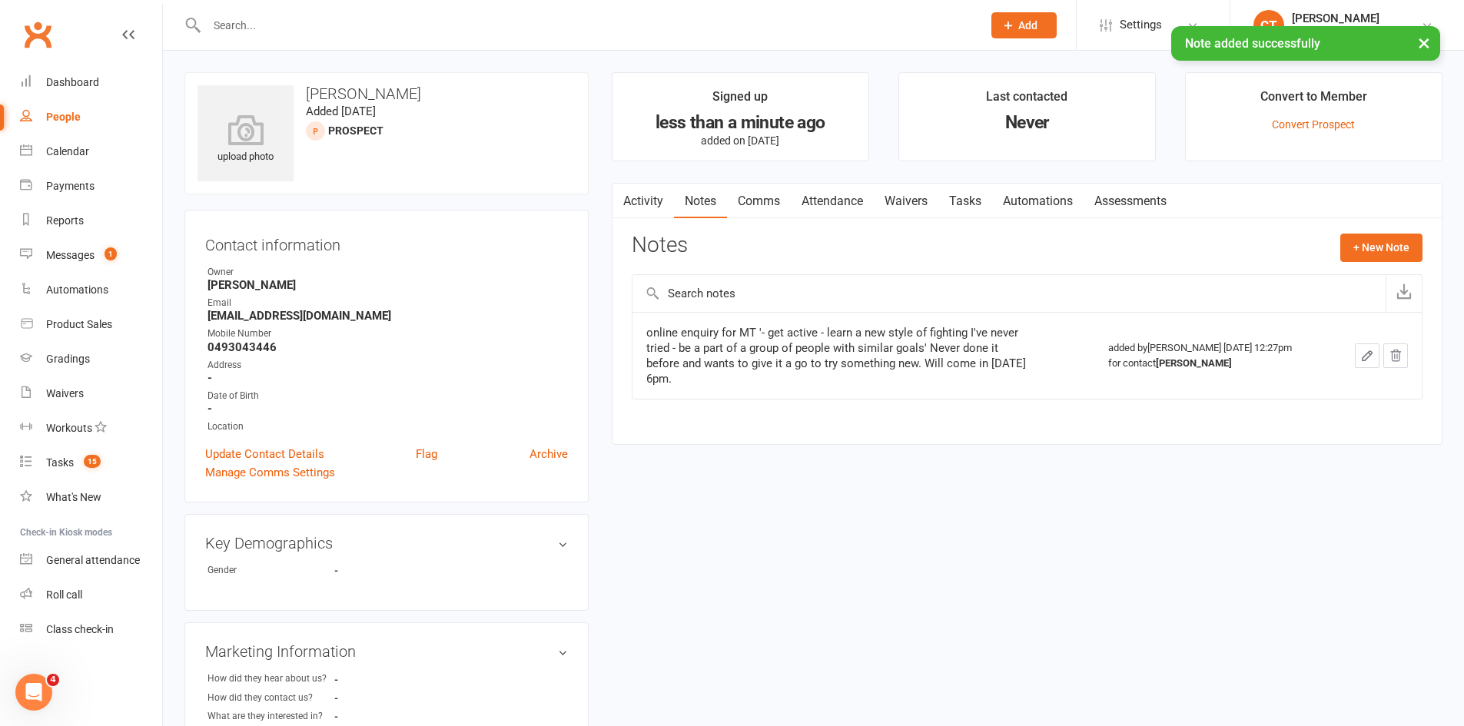
click at [871, 195] on link "Attendance" at bounding box center [832, 201] width 83 height 35
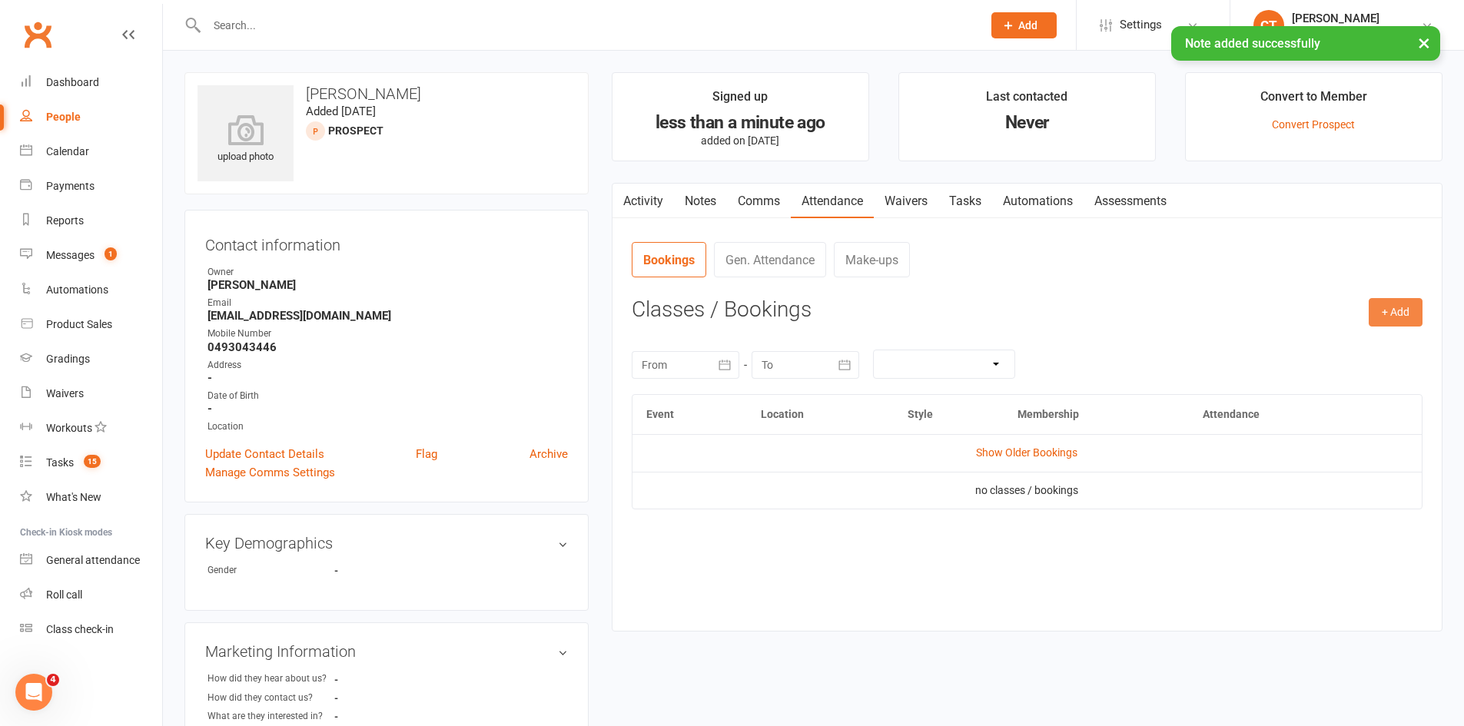
click at [1404, 308] on button "+ Add" at bounding box center [1396, 312] width 54 height 28
click at [1304, 382] on link "Add Appointment" at bounding box center [1346, 378] width 152 height 31
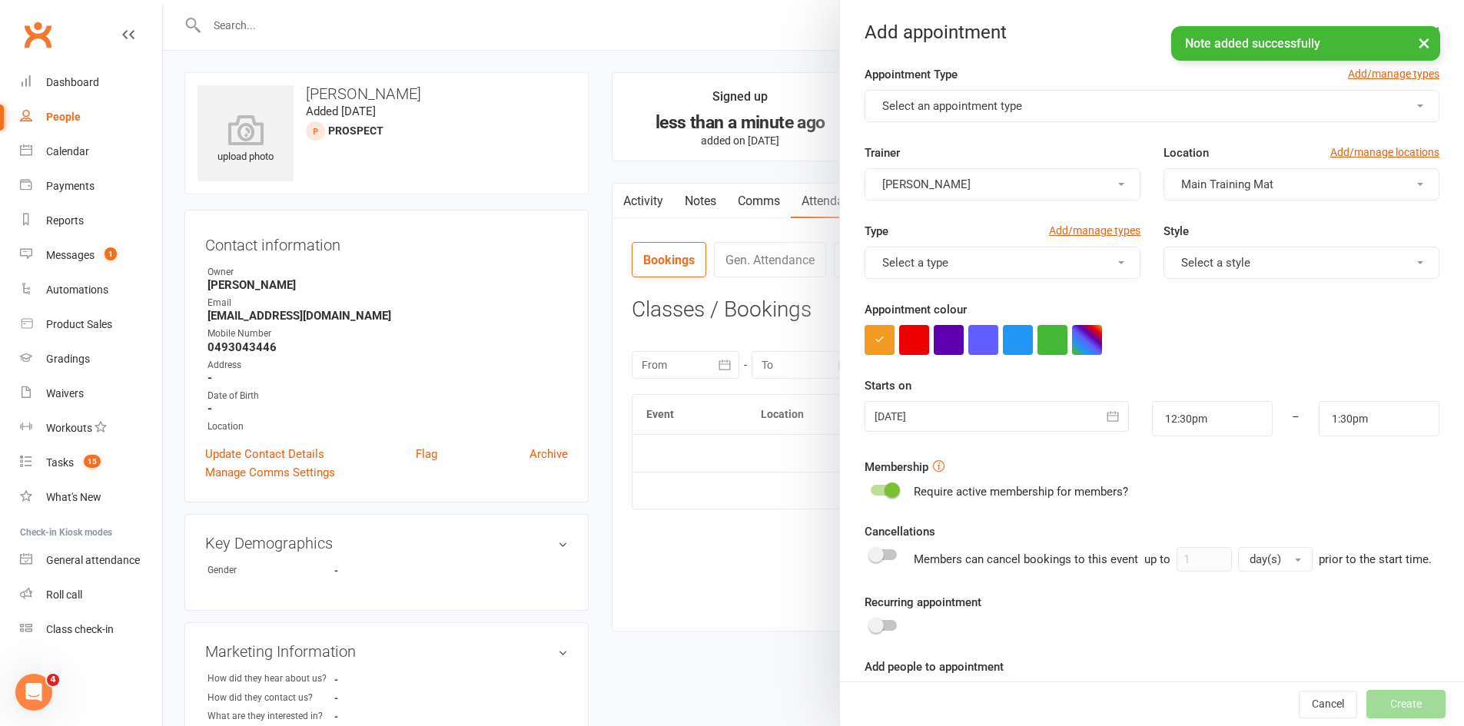
click at [921, 103] on span "Select an appointment type" at bounding box center [952, 106] width 140 height 14
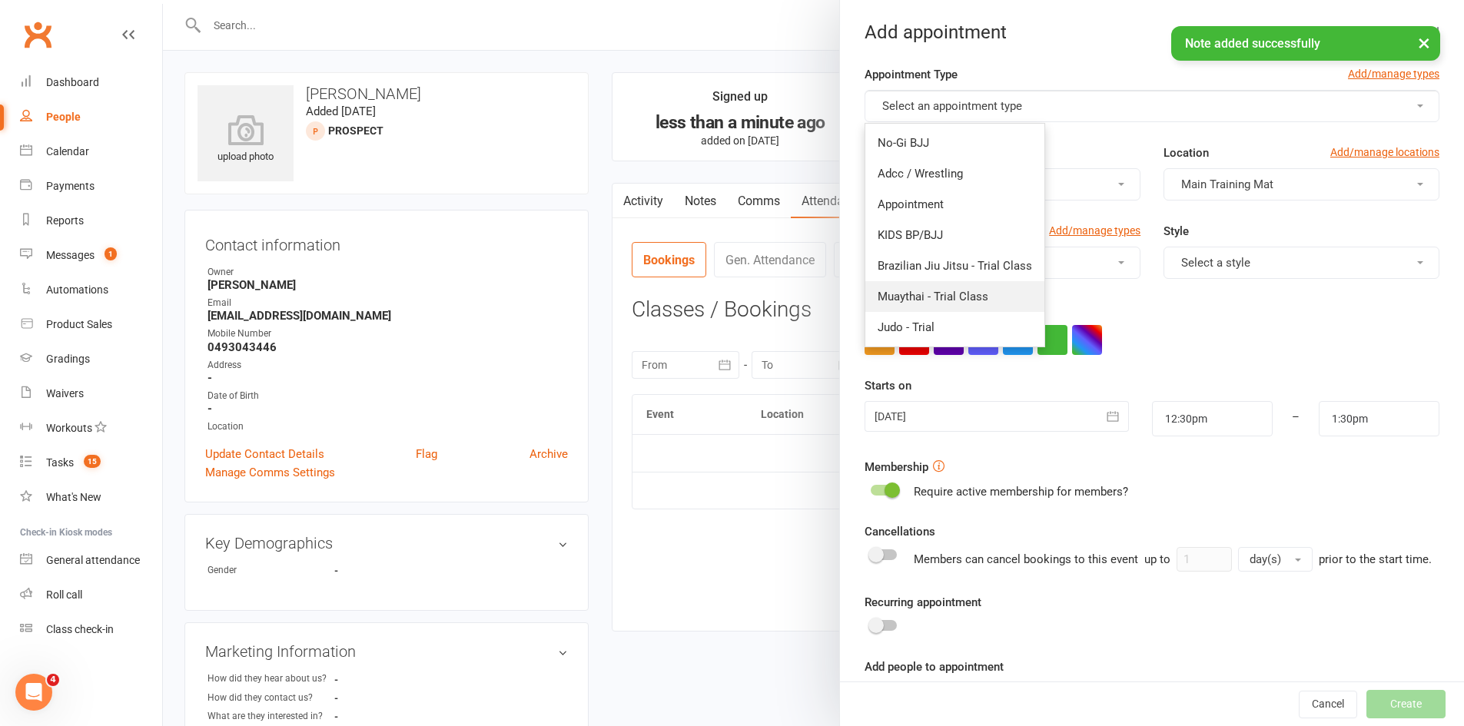
click at [911, 301] on span "Muaythai - Trial Class" at bounding box center [933, 297] width 111 height 14
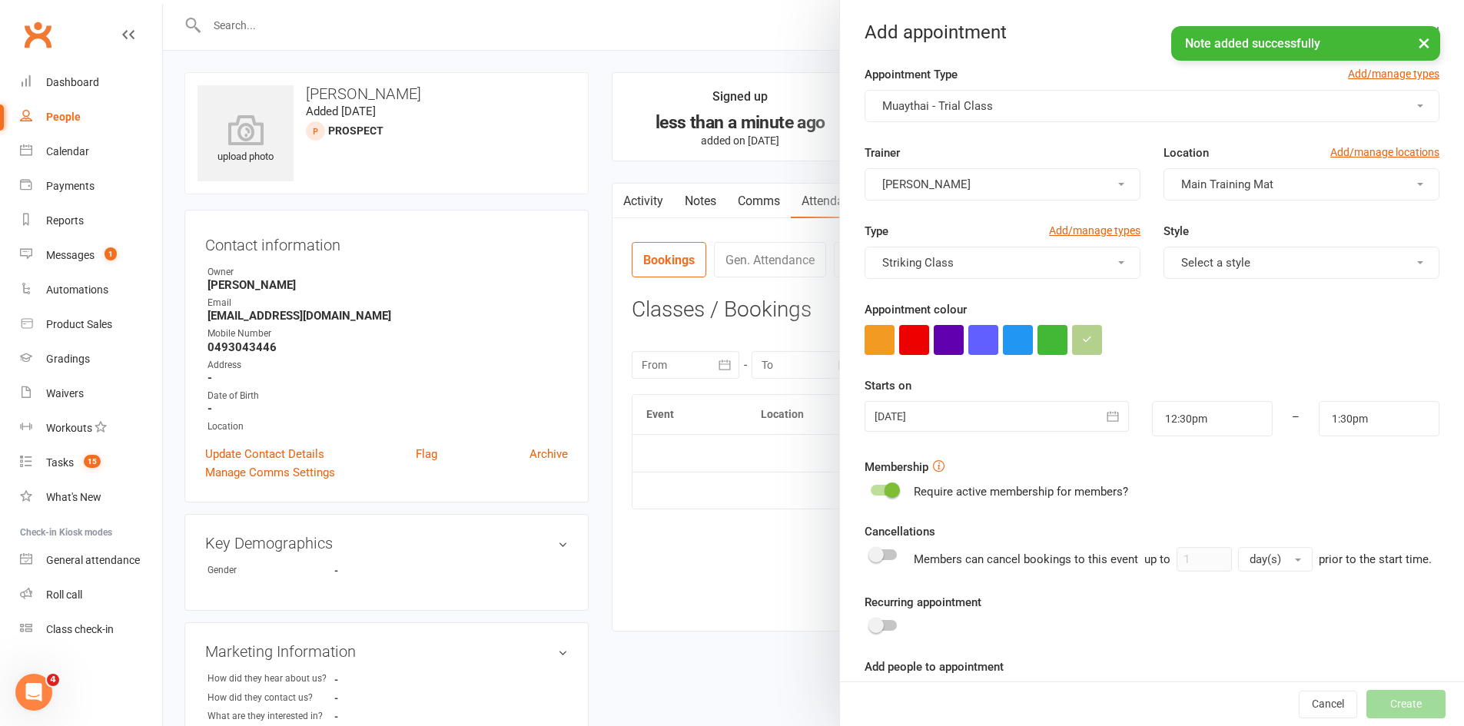
click at [948, 411] on div at bounding box center [997, 416] width 264 height 31
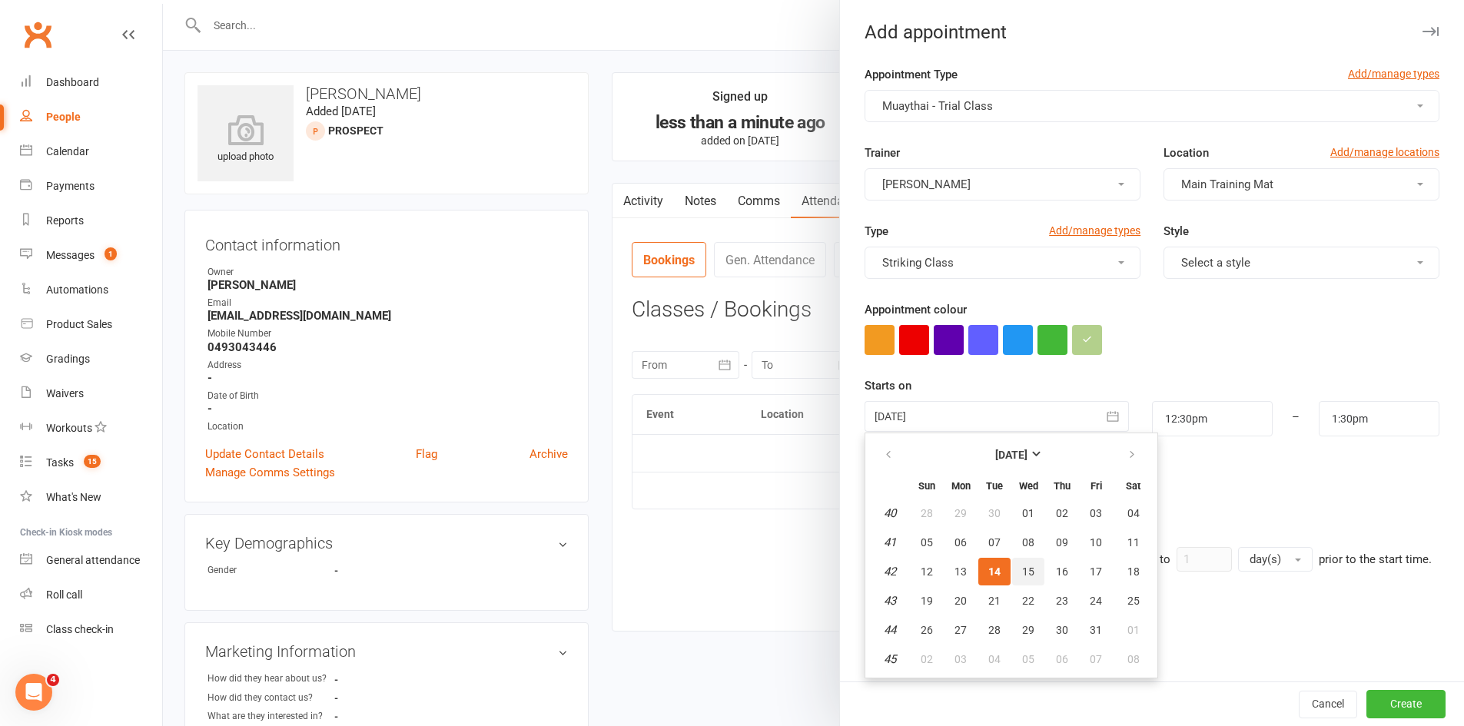
click at [1022, 578] on span "15" at bounding box center [1028, 572] width 12 height 12
type input "15 Oct 2025"
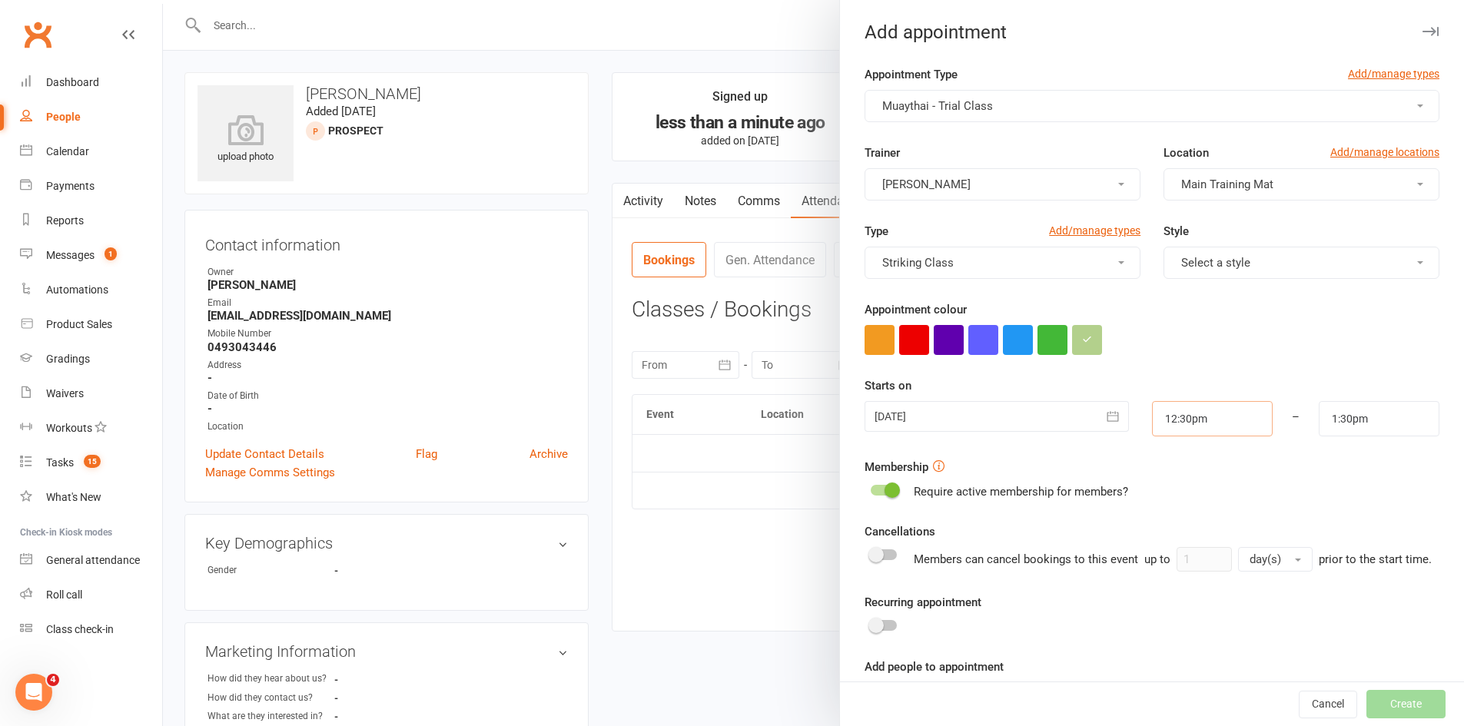
click at [1171, 420] on input "12:30pm" at bounding box center [1212, 418] width 121 height 35
type input "6:00pm"
type input "7:00pm"
click at [1172, 489] on li "6:00pm" at bounding box center [1190, 495] width 74 height 23
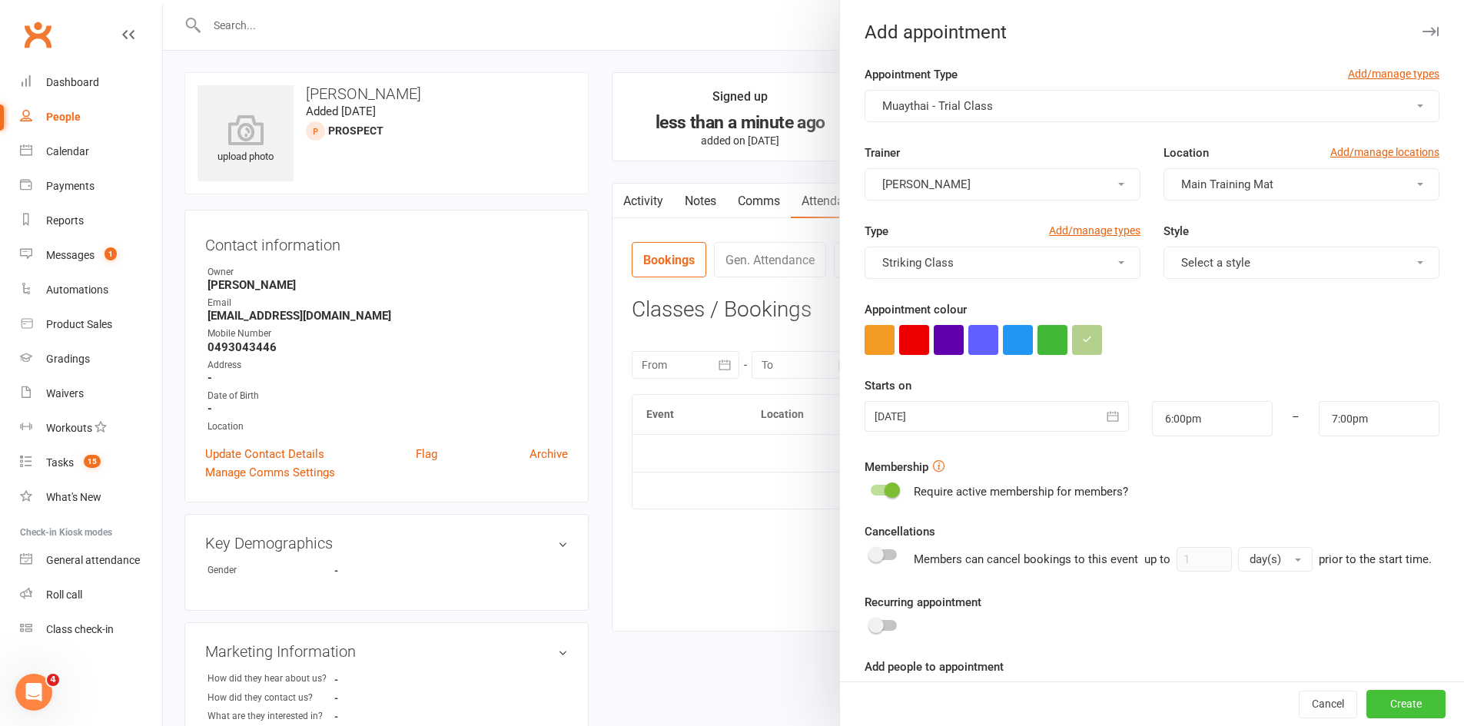
click at [1389, 709] on button "Create" at bounding box center [1405, 705] width 79 height 28
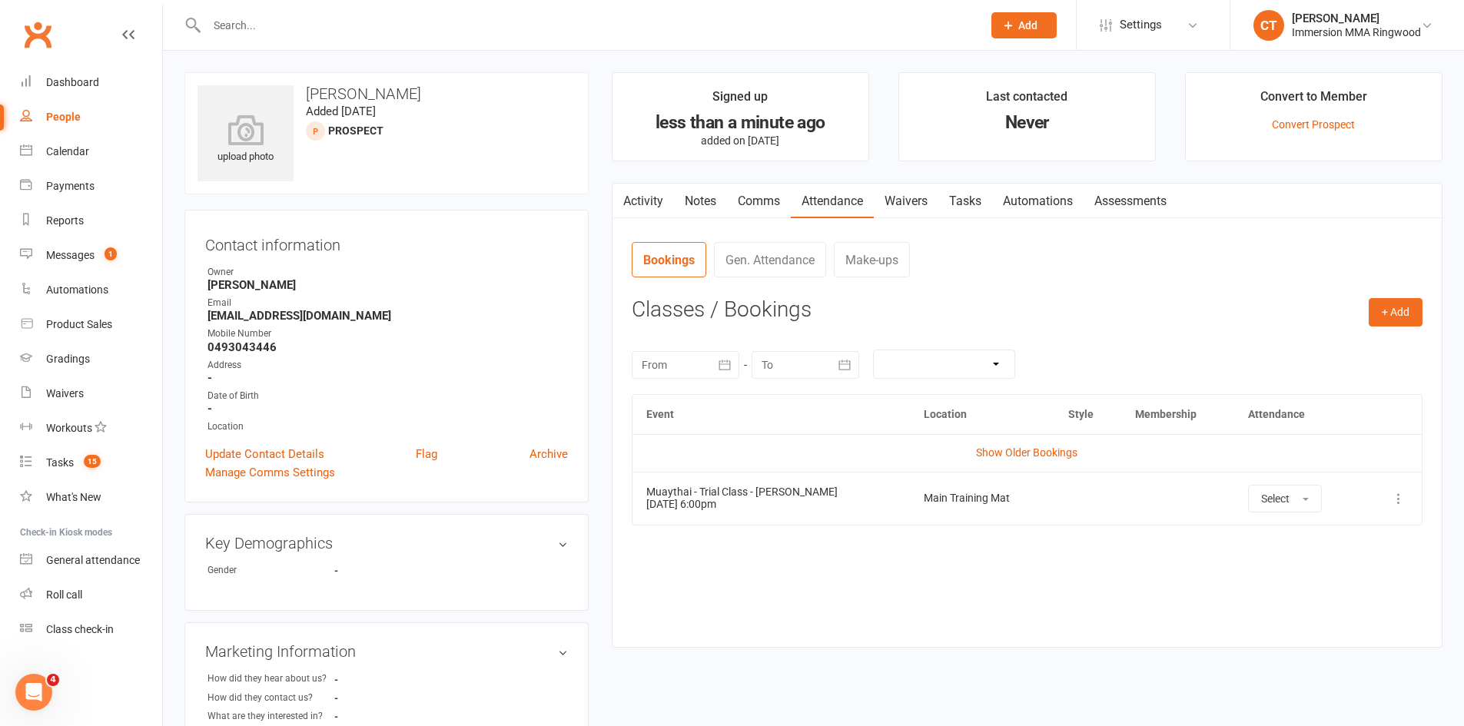
click at [739, 198] on link "Comms" at bounding box center [759, 201] width 64 height 35
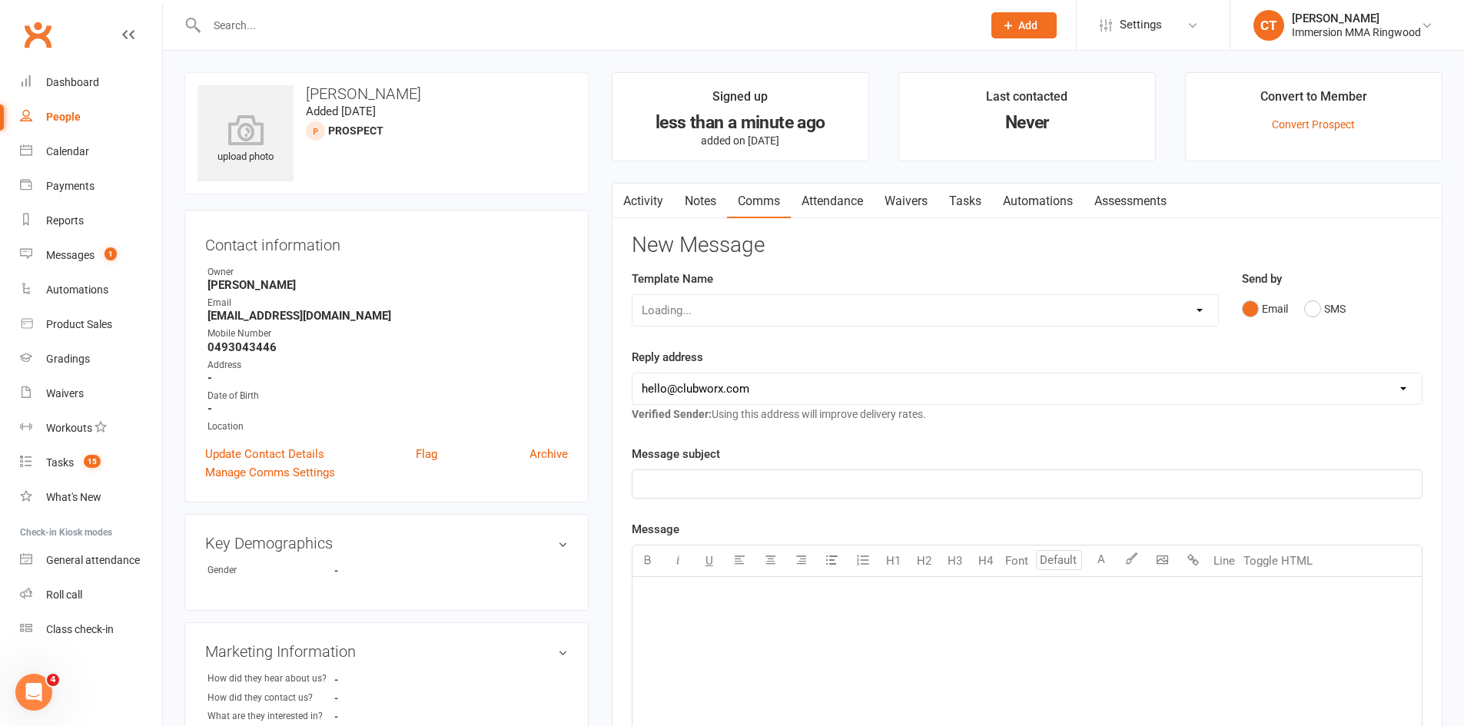
click at [705, 201] on link "Notes" at bounding box center [700, 201] width 53 height 35
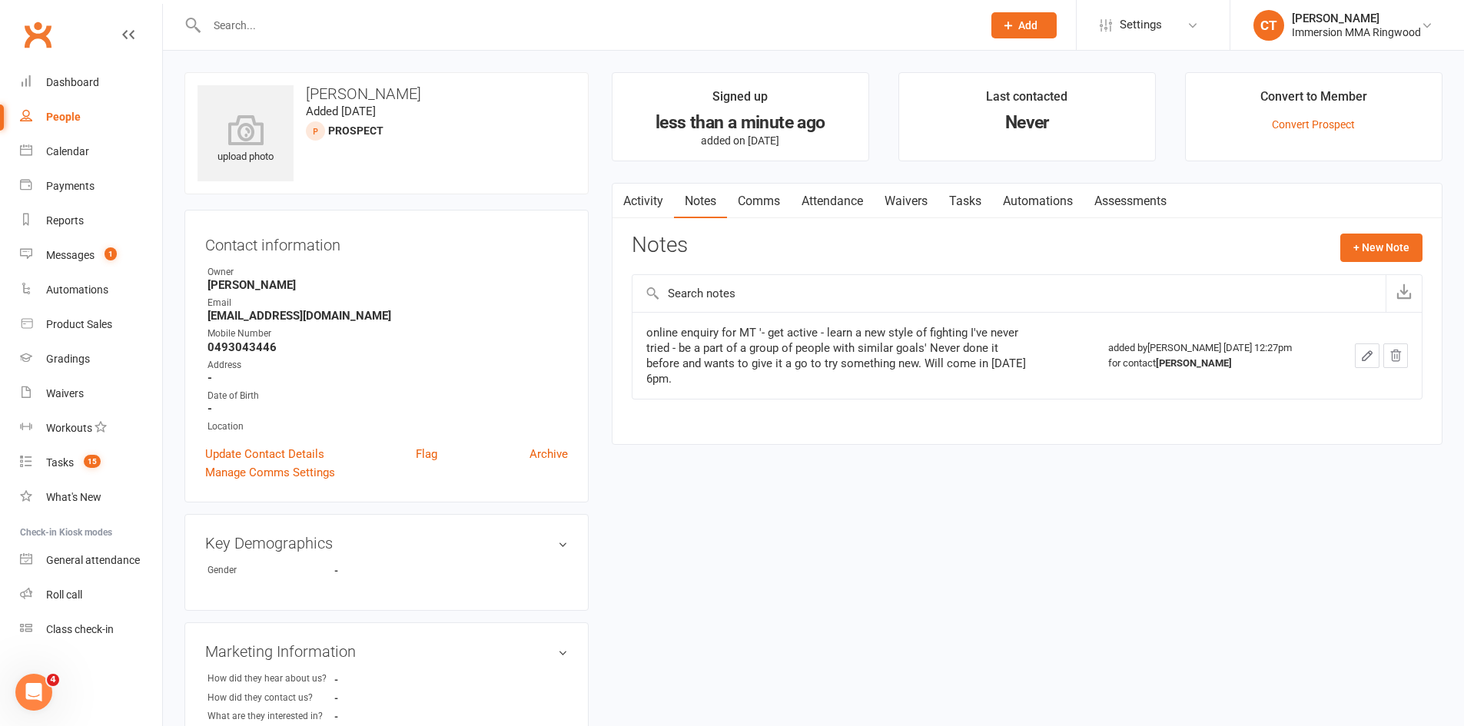
click at [966, 193] on link "Tasks" at bounding box center [965, 201] width 54 height 35
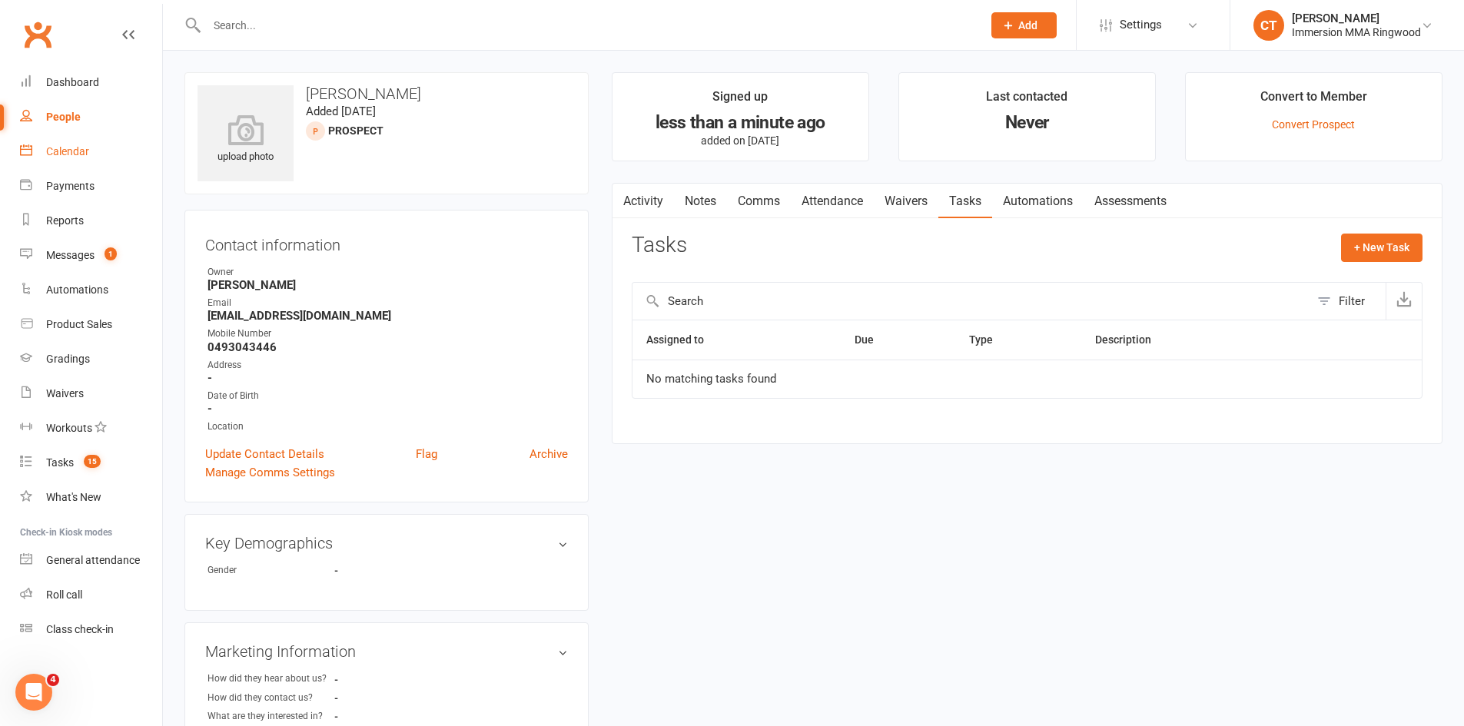
click at [35, 144] on link "Calendar" at bounding box center [91, 151] width 142 height 35
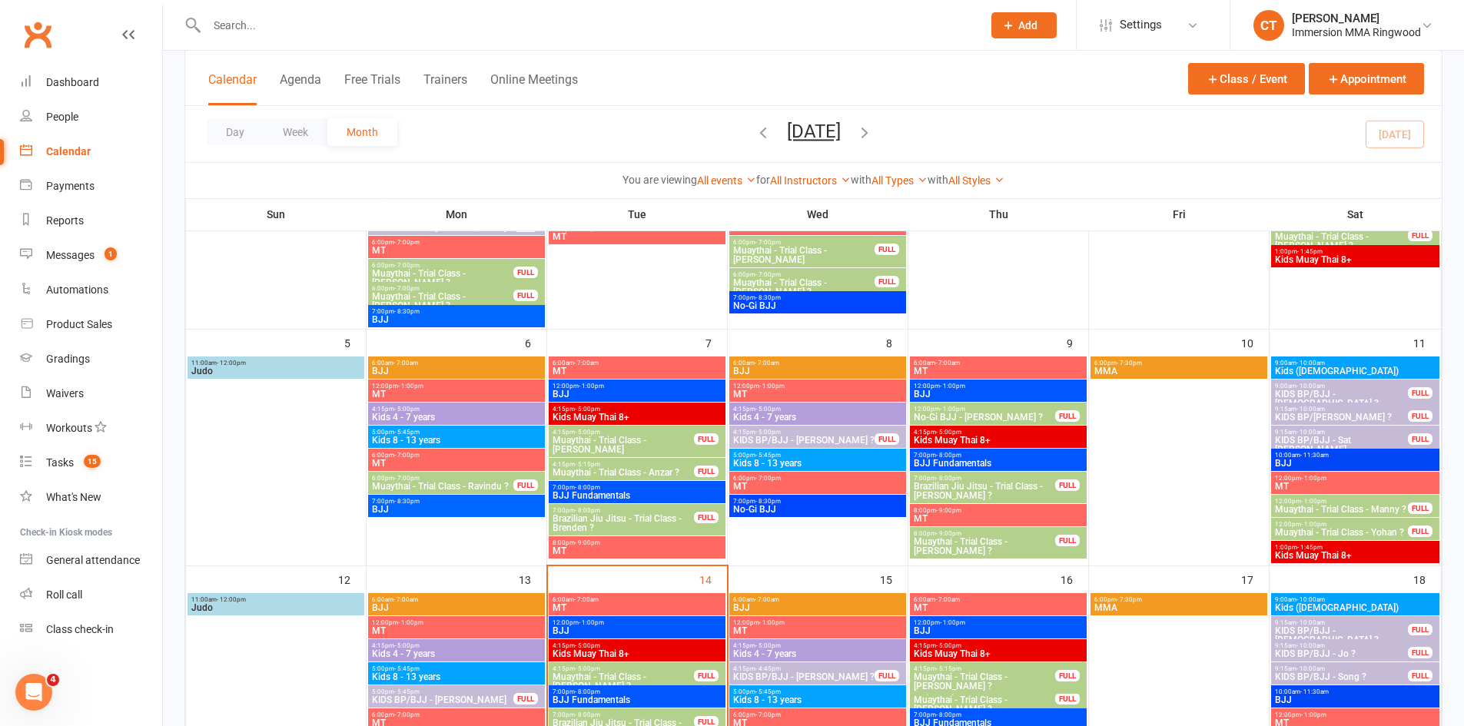
scroll to position [513, 0]
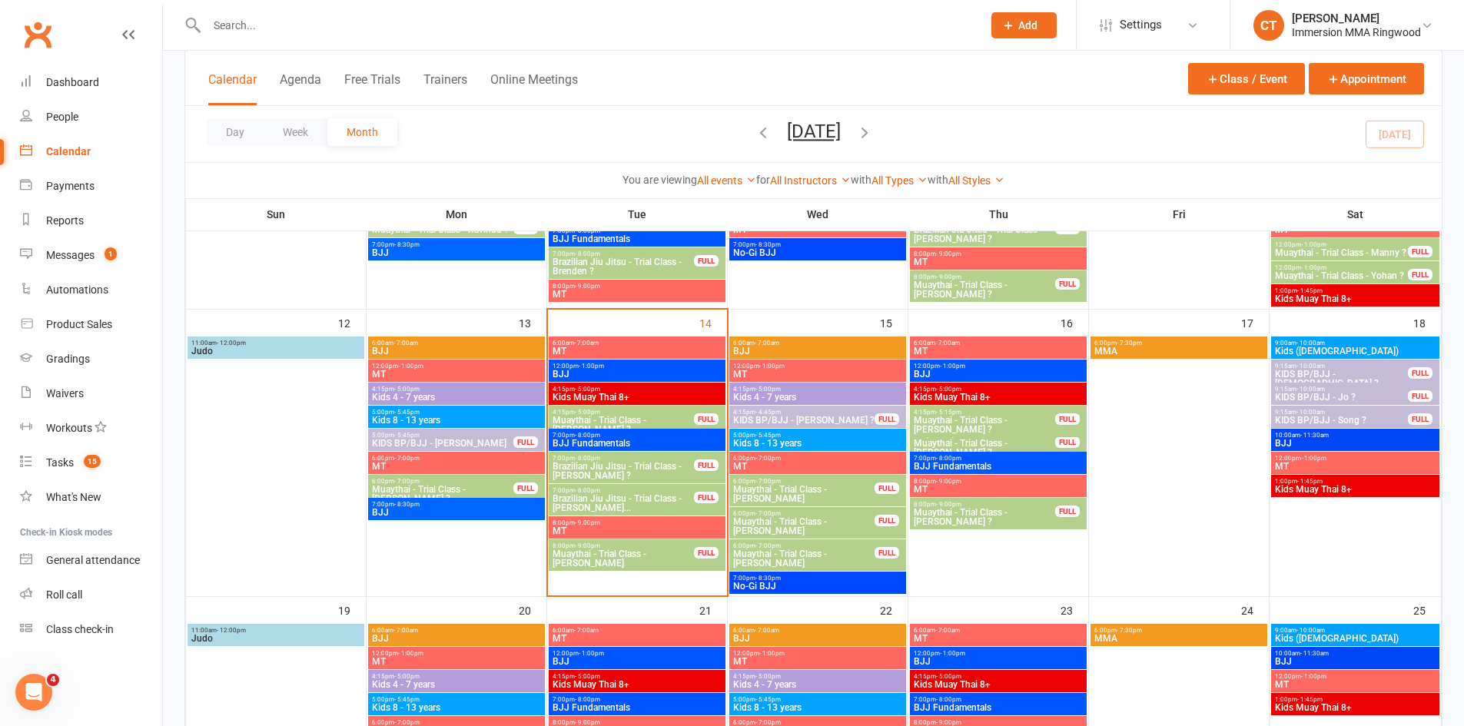
click at [809, 558] on span "Muaythai - Trial Class - Luke Porter" at bounding box center [803, 558] width 143 height 18
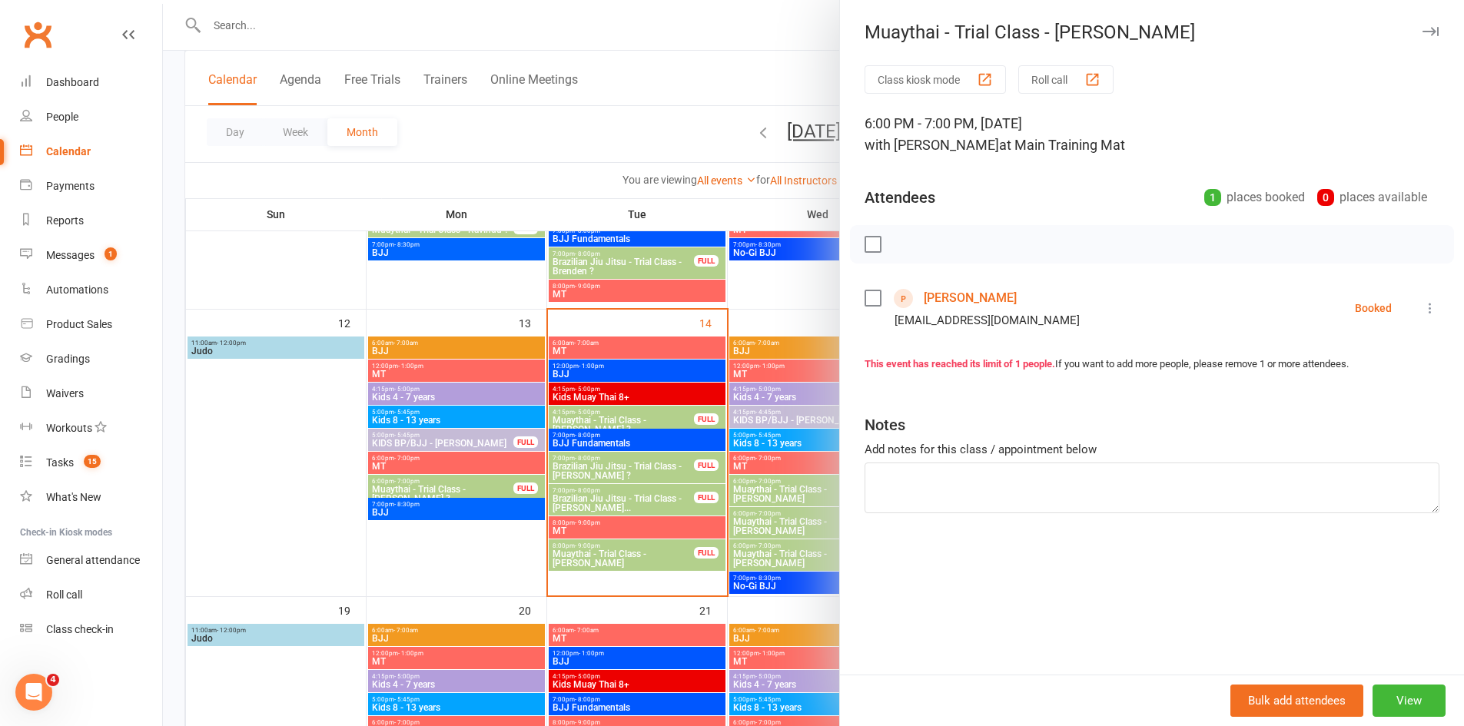
click at [1422, 313] on icon at bounding box center [1429, 307] width 15 height 15
click at [1368, 460] on link "Send message" at bounding box center [1362, 461] width 152 height 31
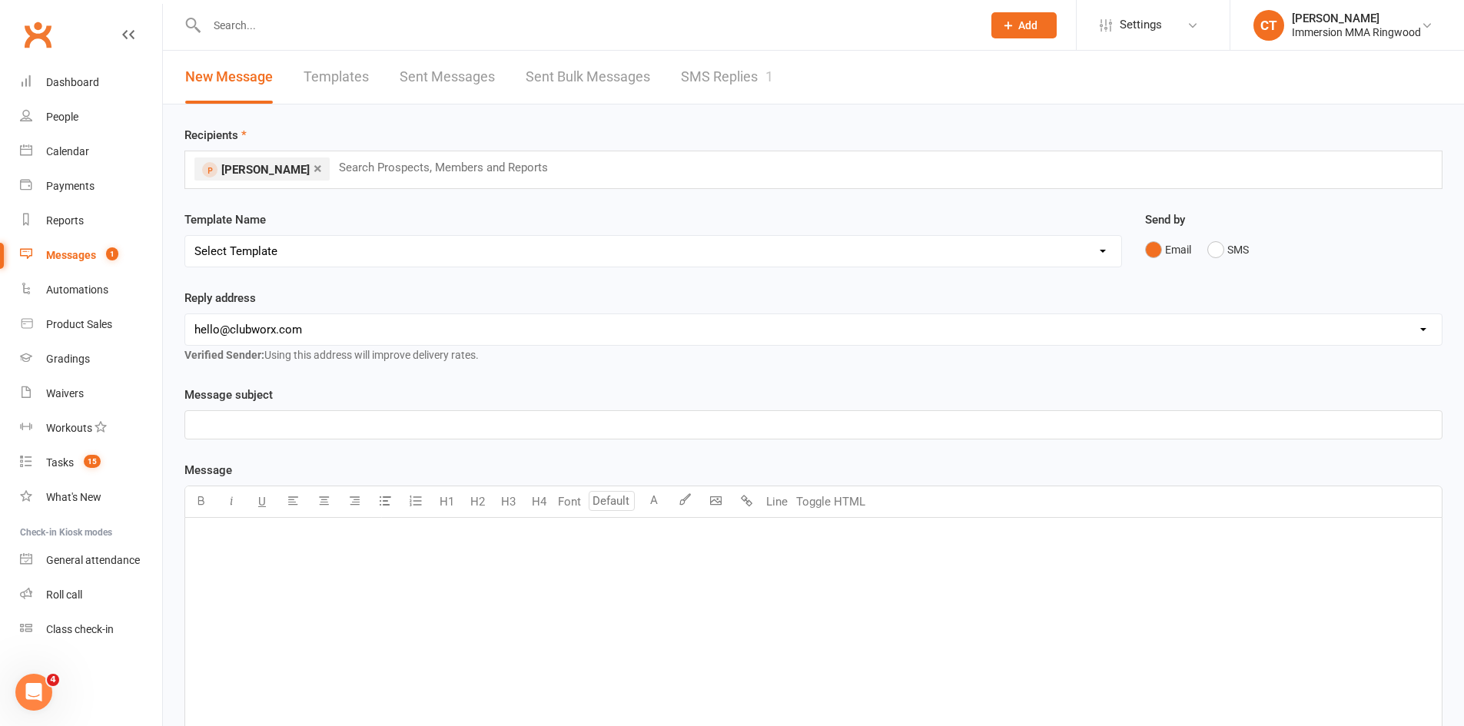
click at [293, 251] on select "Select Template [SMS] Chris - Call back message [SMS] Mark- Call back message […" at bounding box center [653, 251] width 936 height 31
select select "3"
click at [185, 236] on select "Select Template [SMS] Chris - Call back message [SMS] Mark- Call back message […" at bounding box center [653, 251] width 936 height 31
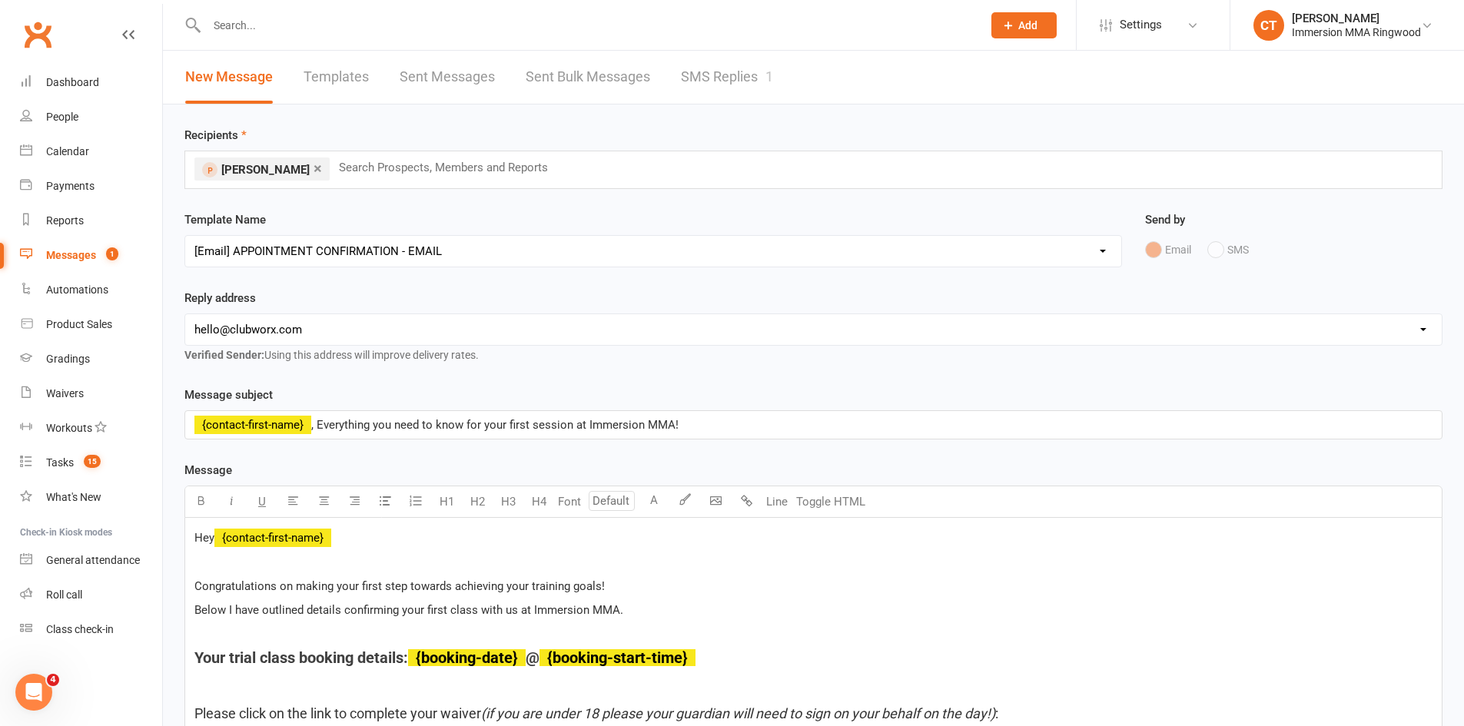
drag, startPoint x: 251, startPoint y: 319, endPoint x: 253, endPoint y: 327, distance: 8.0
click at [251, 319] on select "hello@clubworx.com ringwood@immersionmma.com.au david@immersionmma.com.au lee@i…" at bounding box center [813, 329] width 1256 height 31
click at [185, 314] on select "hello@clubworx.com ringwood@immersionmma.com.au david@immersionmma.com.au lee@i…" at bounding box center [813, 329] width 1256 height 31
click at [274, 390] on div "Message subject ﻿ {contact-first-name} , Everything you need to know for your f…" at bounding box center [813, 413] width 1258 height 54
click at [287, 334] on select "hello@clubworx.com ringwood@immersionmma.com.au david@immersionmma.com.au lee@i…" at bounding box center [813, 329] width 1256 height 31
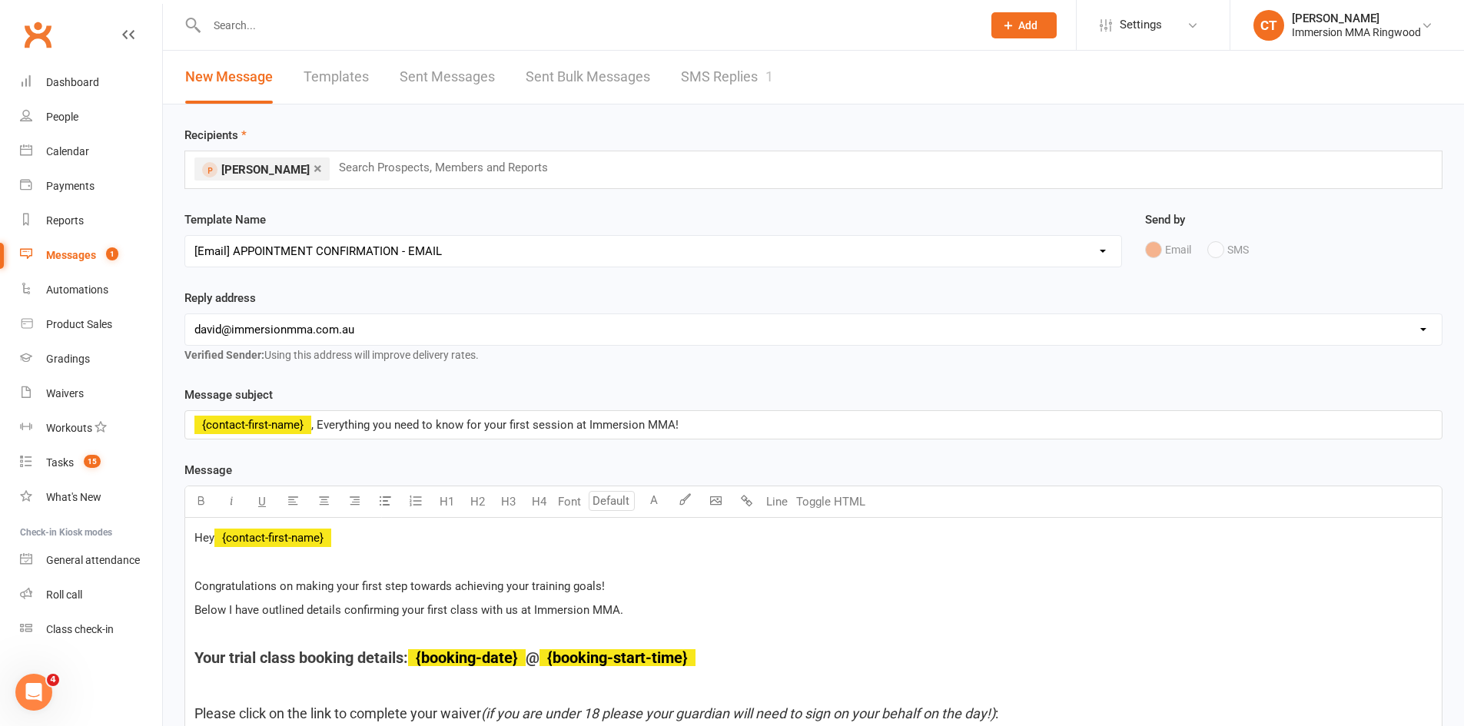
select select "1"
click at [185, 314] on select "hello@clubworx.com ringwood@immersionmma.com.au david@immersionmma.com.au lee@i…" at bounding box center [813, 329] width 1256 height 31
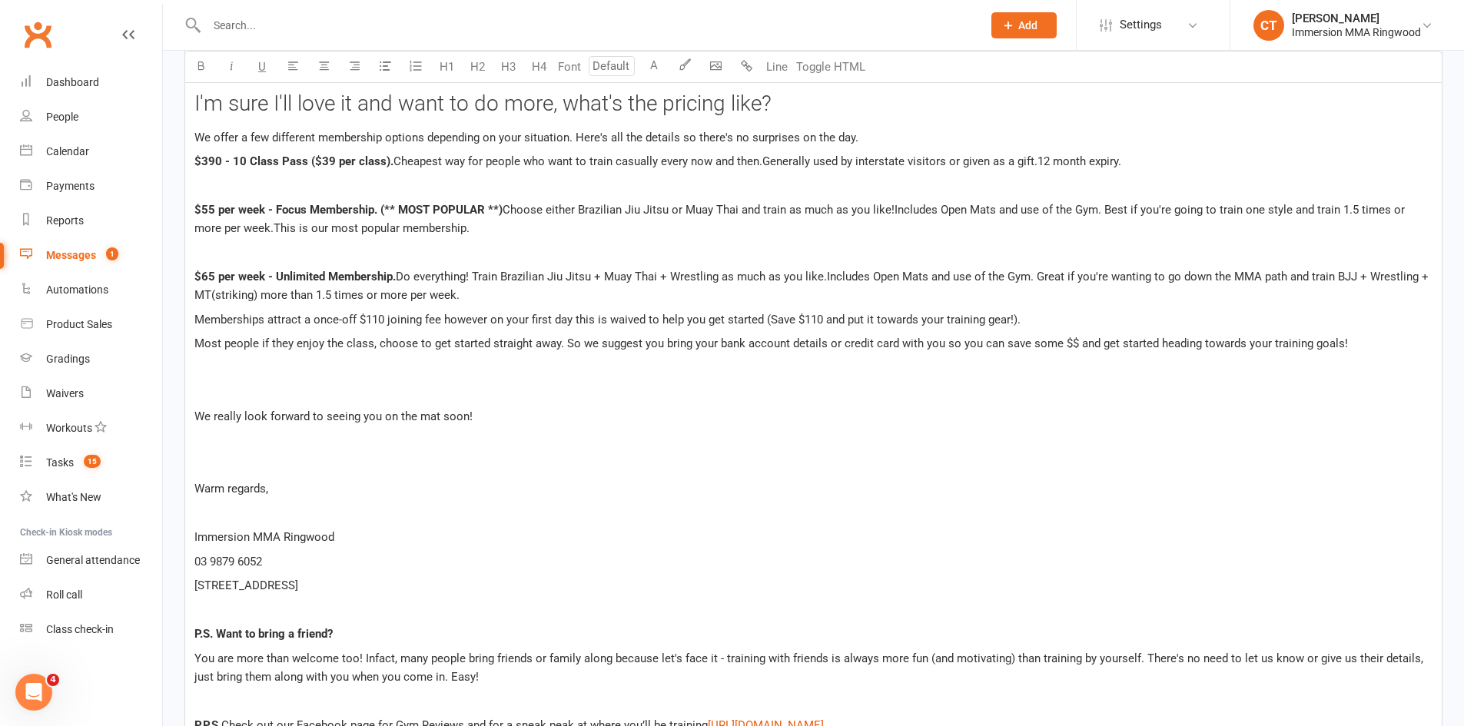
scroll to position [2793, 0]
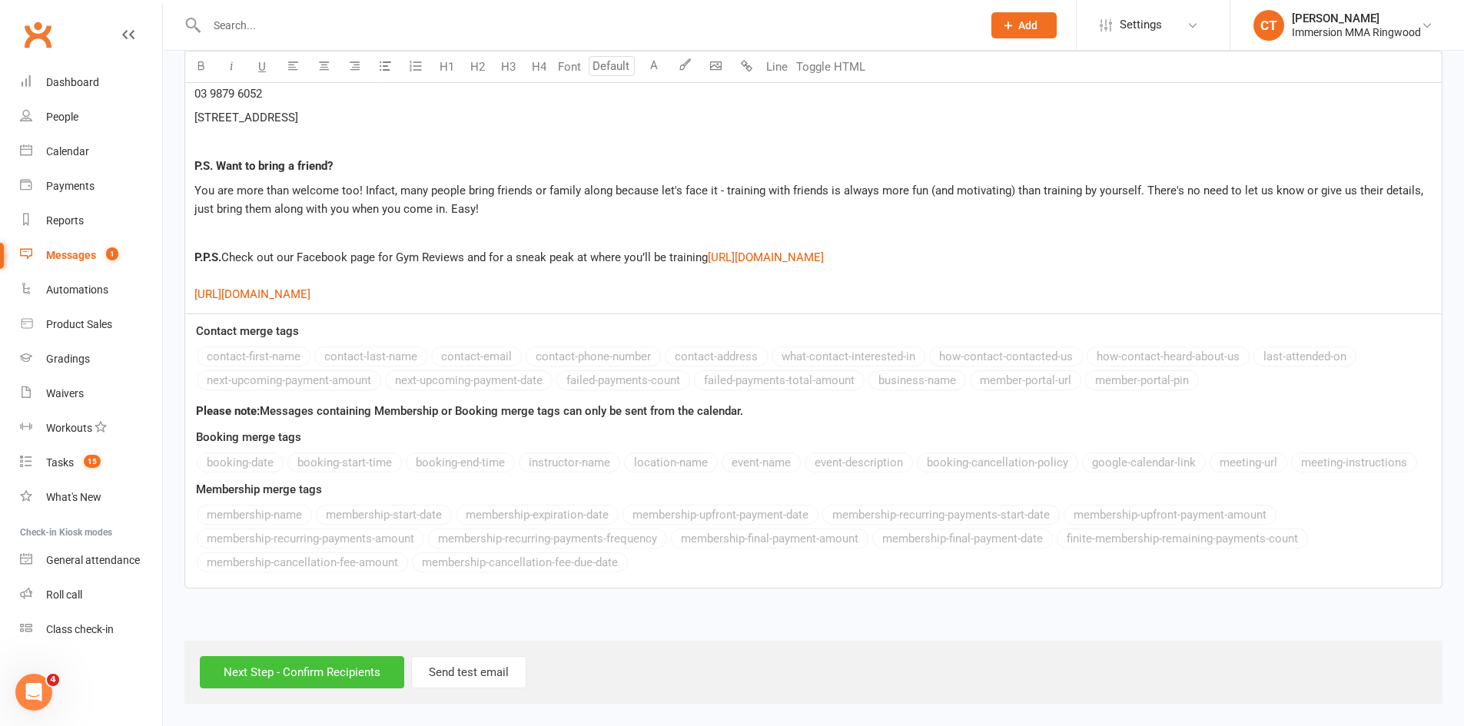
click at [267, 682] on input "Next Step - Confirm Recipients" at bounding box center [302, 672] width 204 height 32
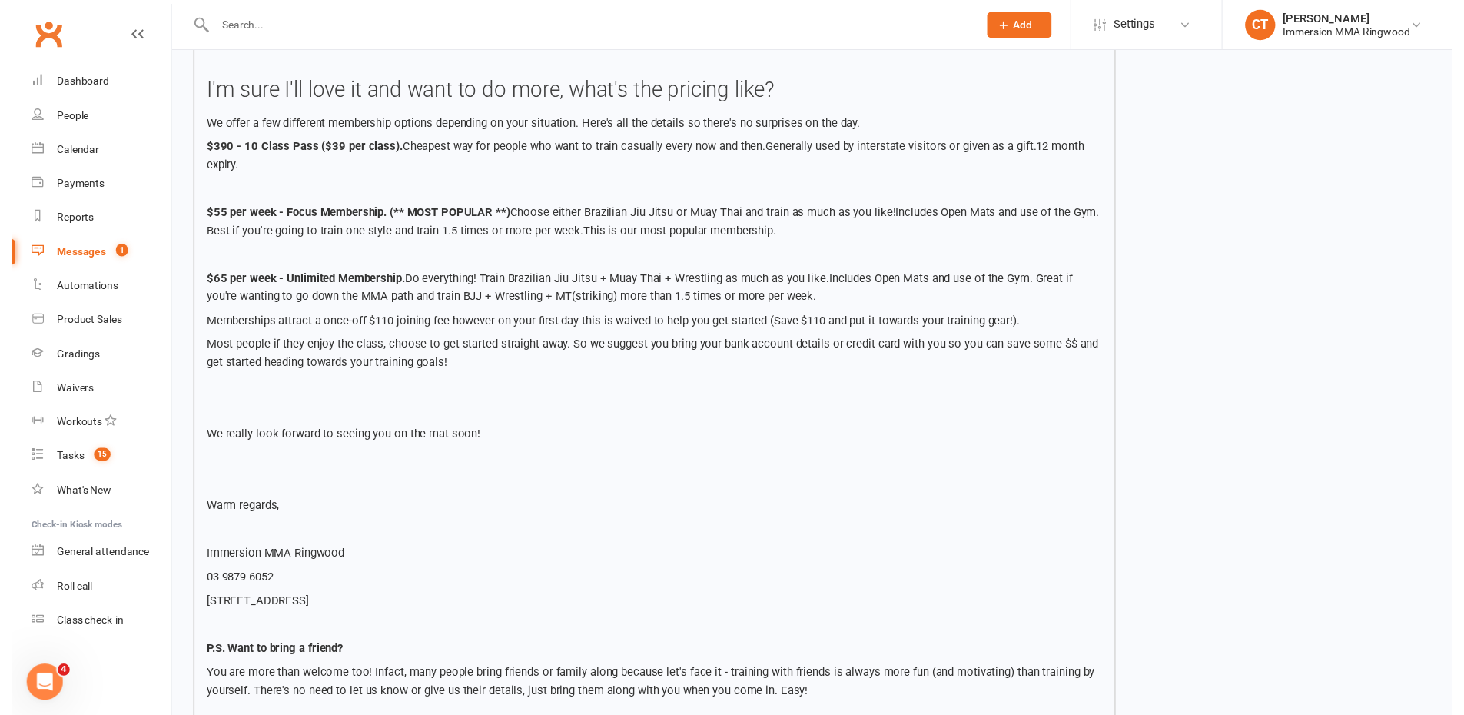
scroll to position [2557, 0]
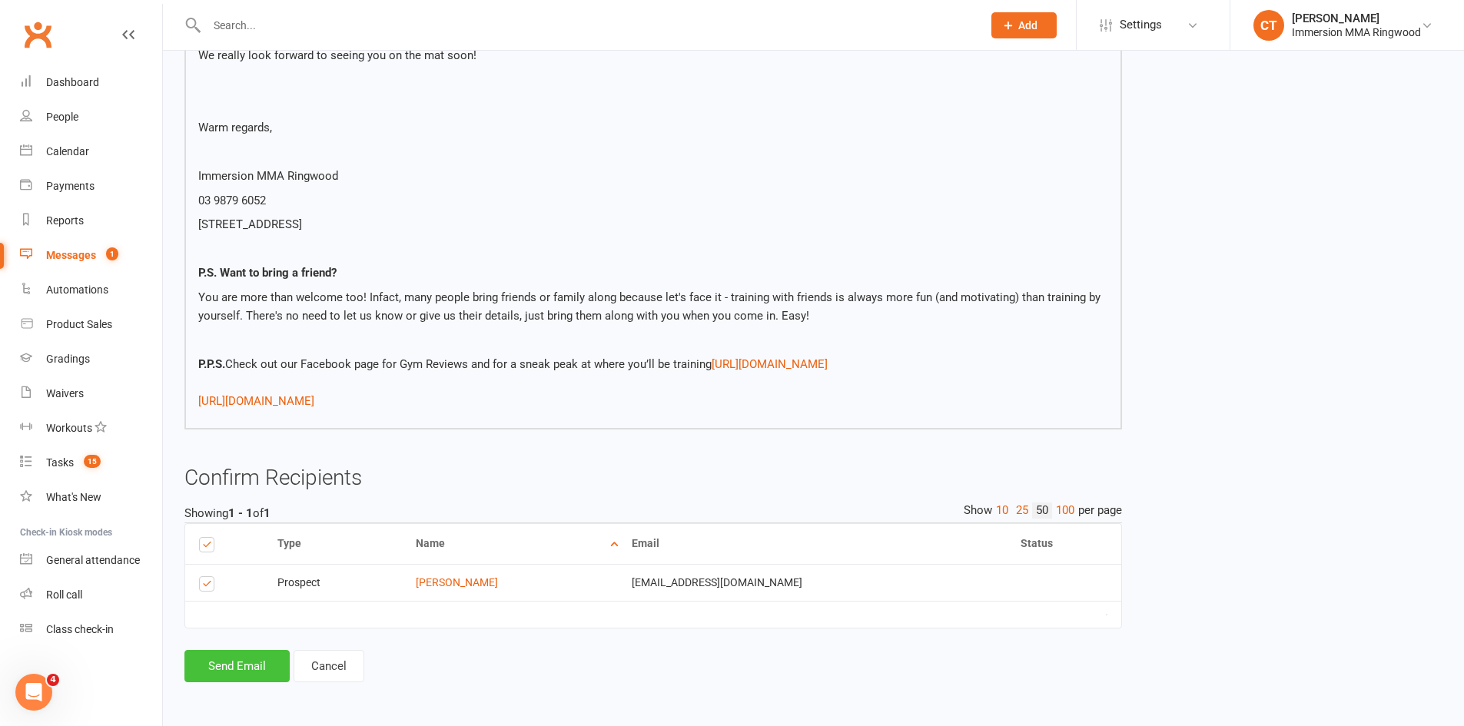
click at [267, 676] on button "Send Email" at bounding box center [236, 666] width 105 height 32
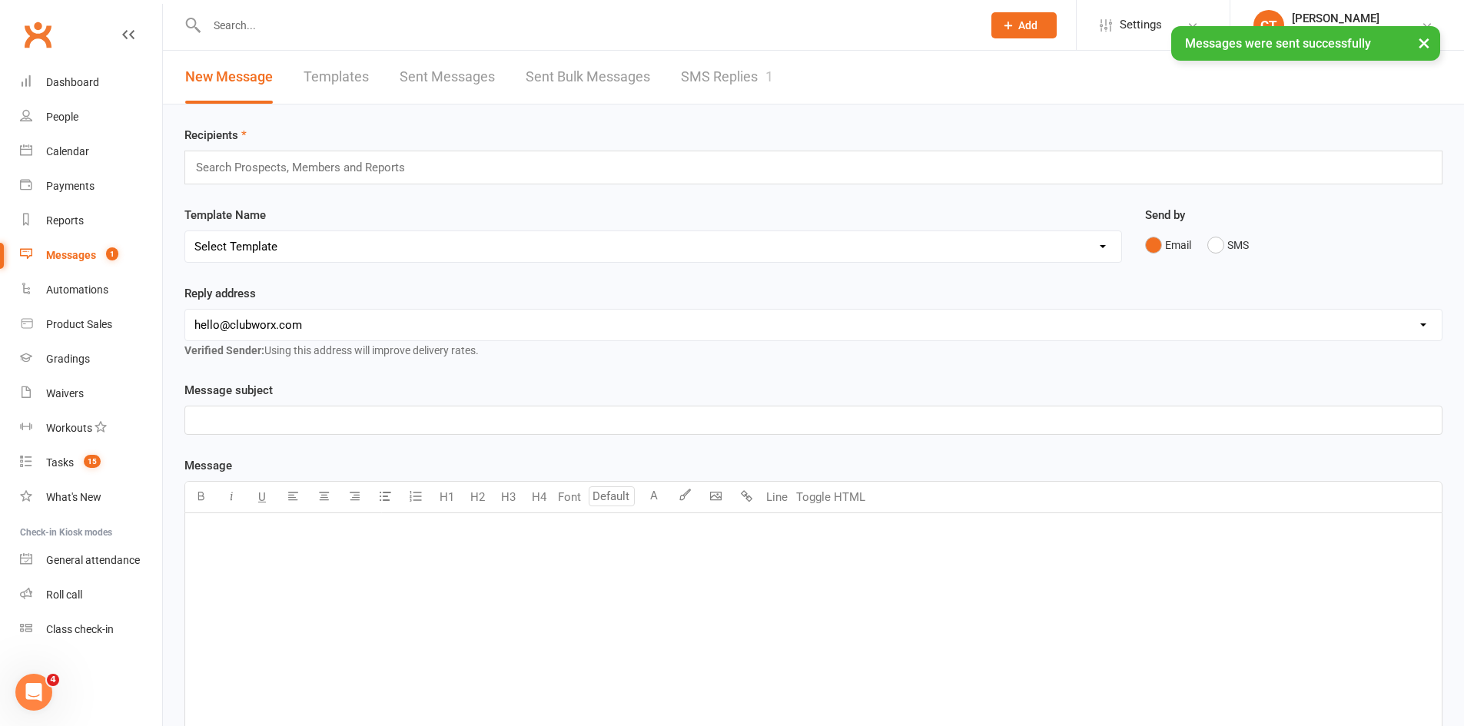
click at [89, 259] on div "Messages" at bounding box center [71, 255] width 50 height 12
click at [737, 77] on link "SMS Replies 1" at bounding box center [727, 77] width 92 height 53
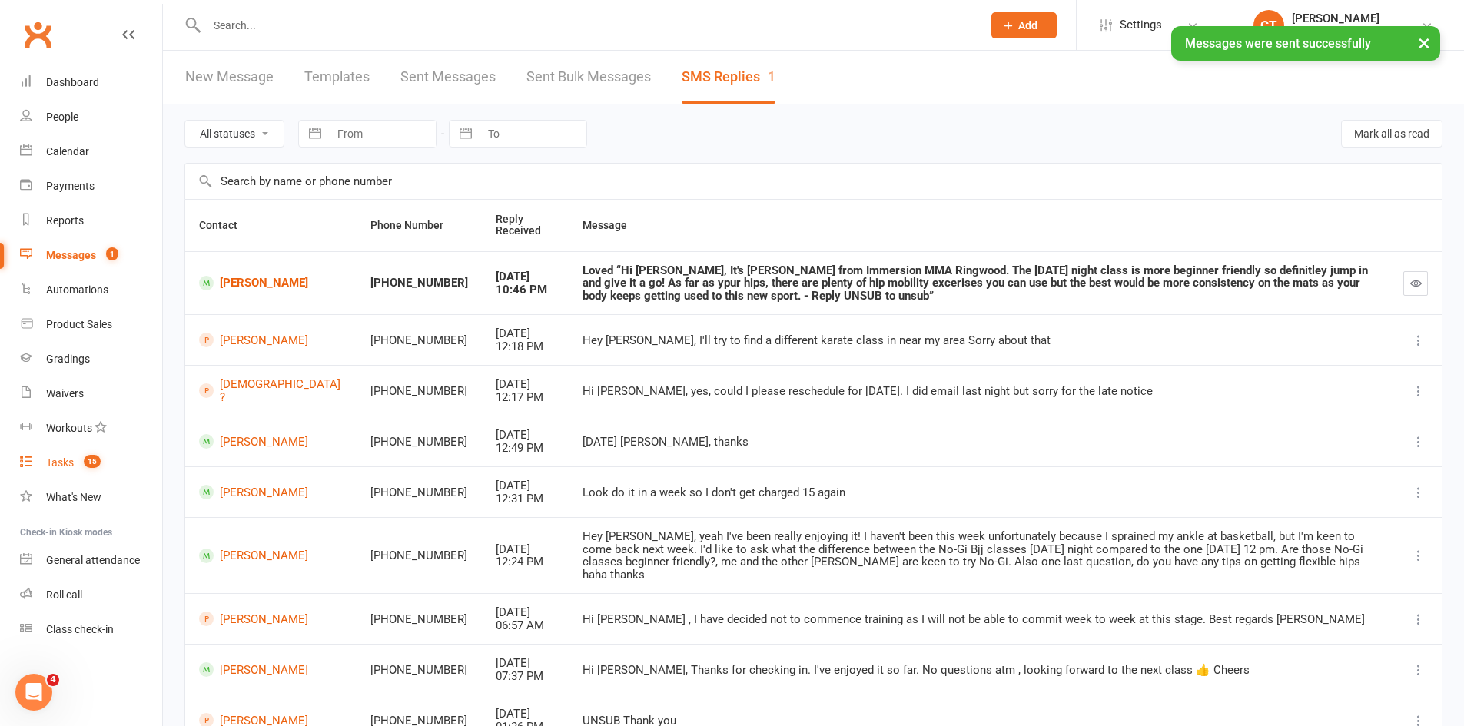
click at [85, 452] on link "Tasks 15" at bounding box center [91, 463] width 142 height 35
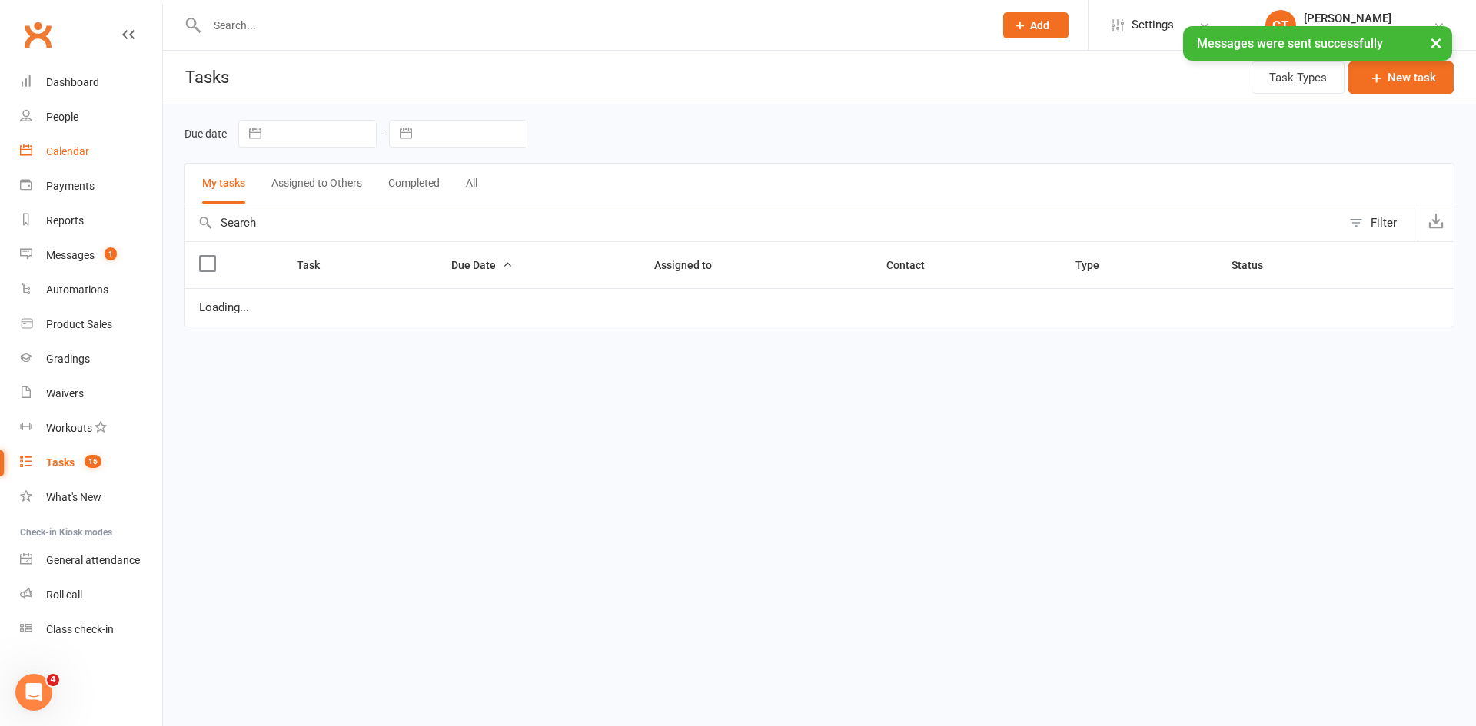
click at [70, 157] on div "Calendar" at bounding box center [67, 151] width 43 height 12
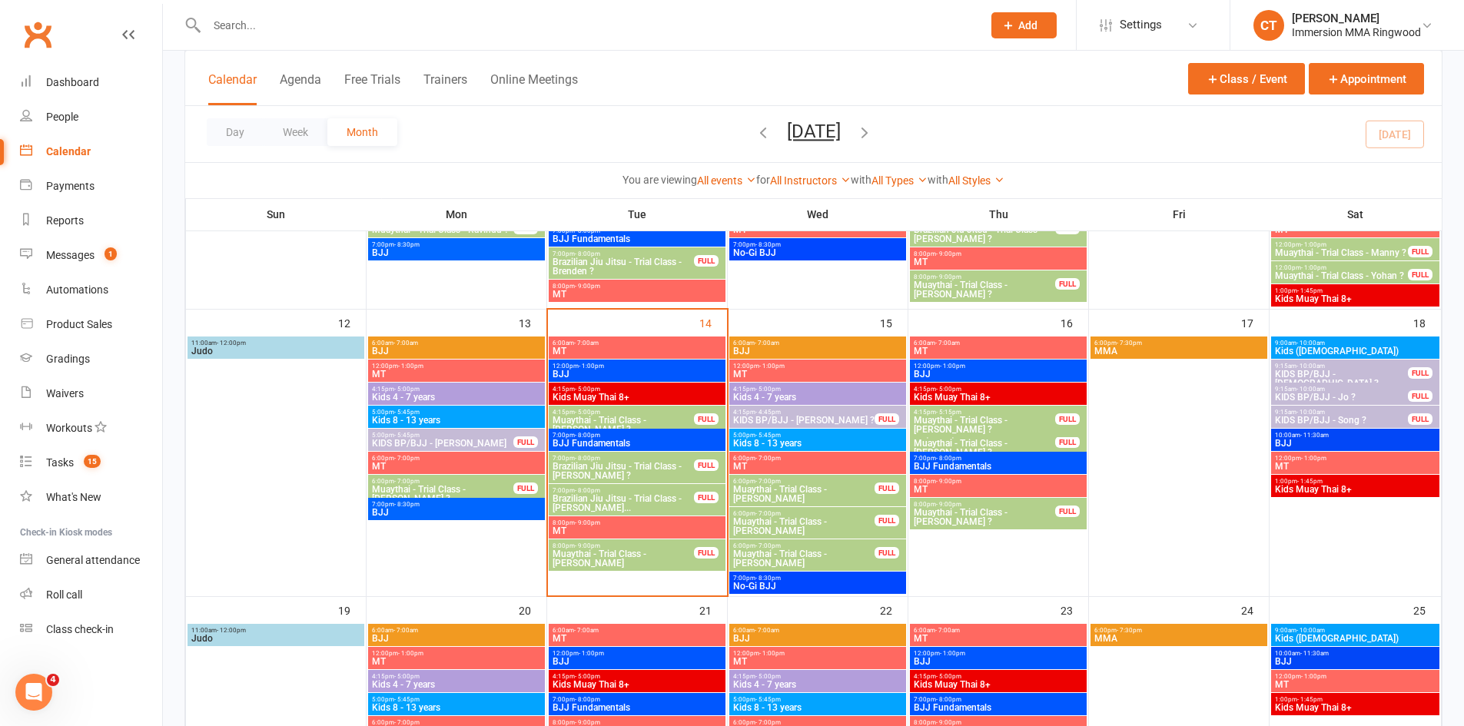
scroll to position [546, 0]
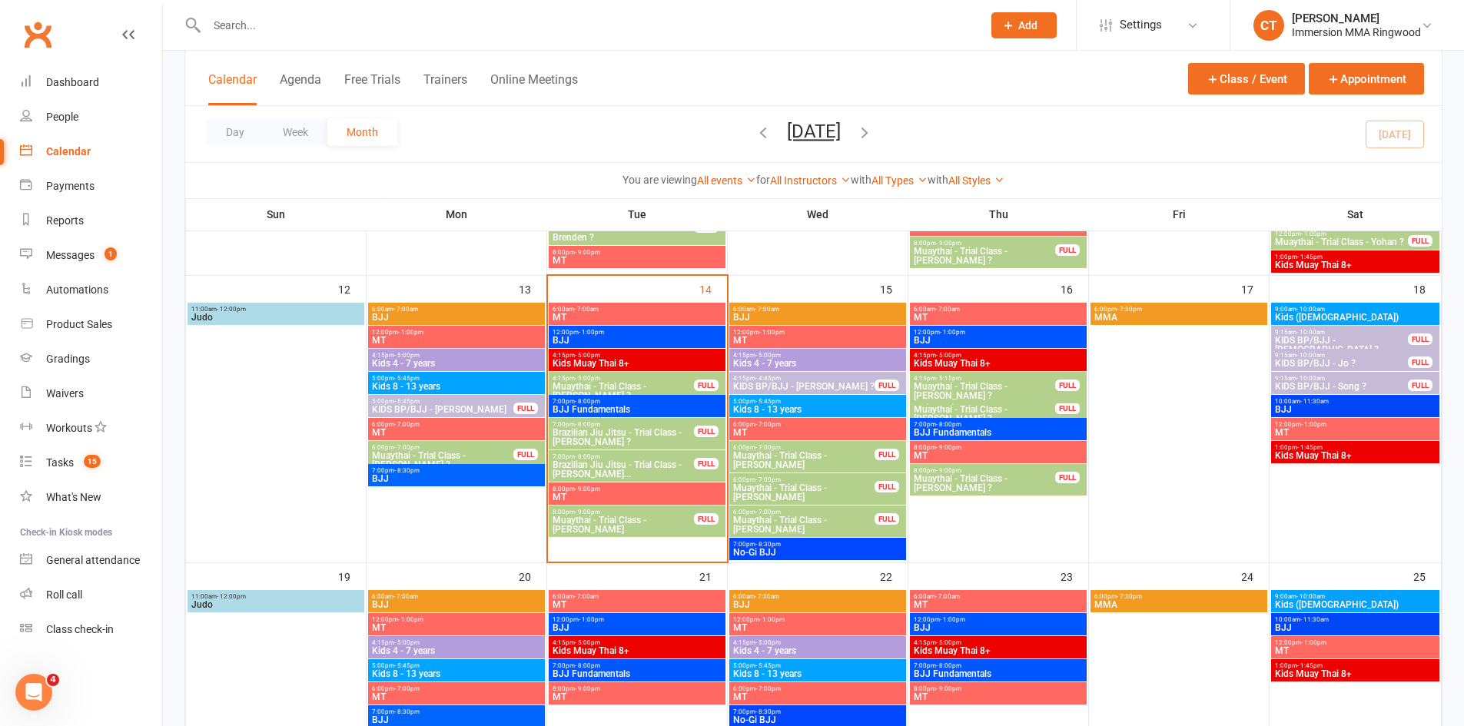
click at [646, 430] on span "Brazilian Jiu Jitsu - Trial Class - [PERSON_NAME] ?" at bounding box center [623, 437] width 143 height 18
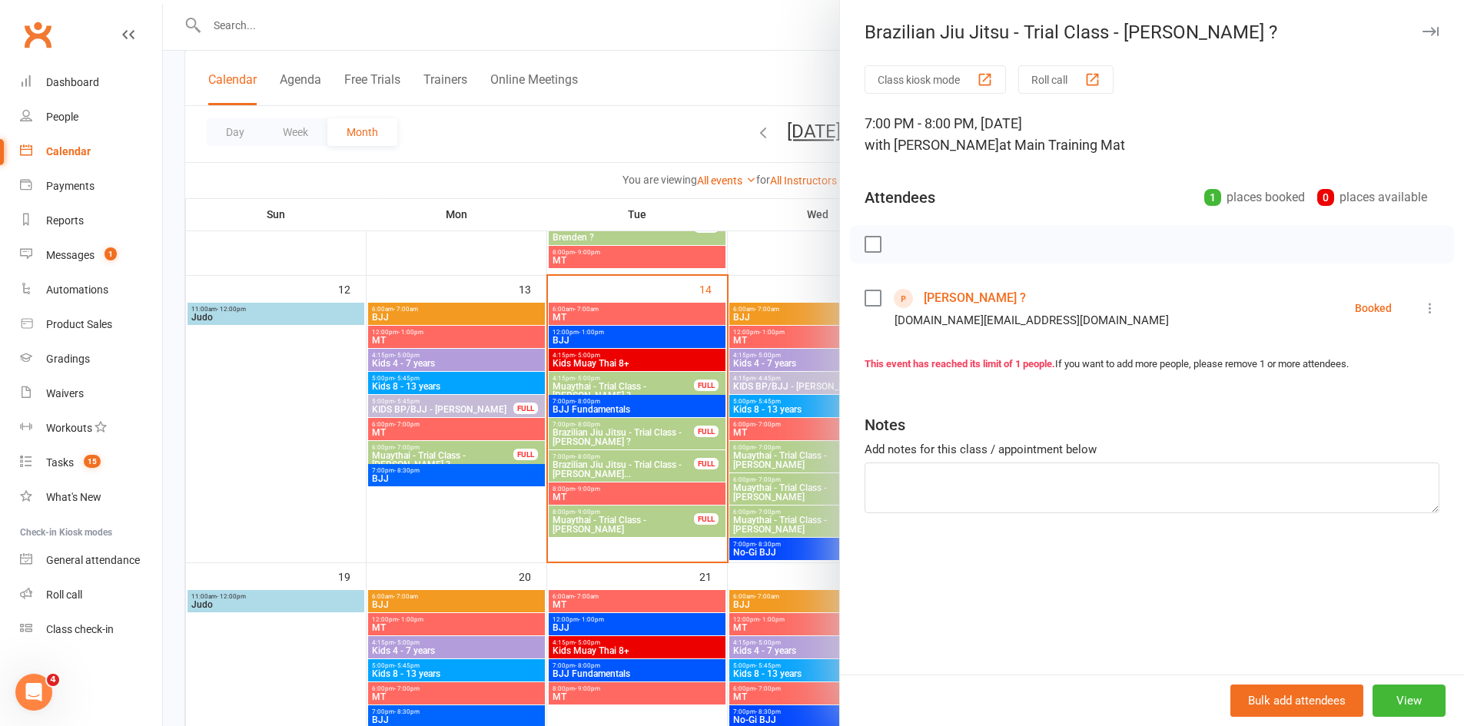
click at [934, 301] on link "[PERSON_NAME] ?" at bounding box center [975, 298] width 102 height 25
click at [603, 461] on div at bounding box center [813, 363] width 1301 height 726
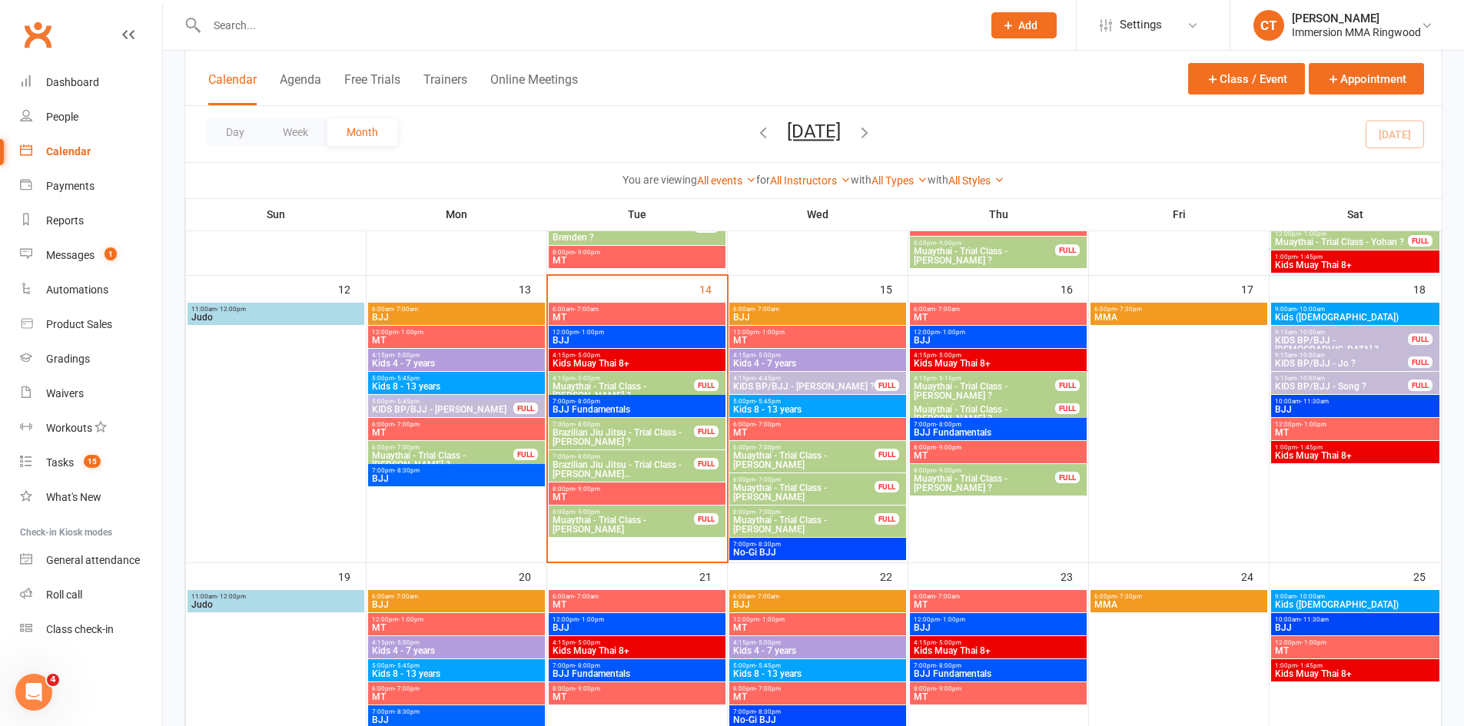
click at [628, 470] on span "Brazilian Jiu Jitsu - Trial Class - Luke Mc Cormac..." at bounding box center [623, 469] width 143 height 18
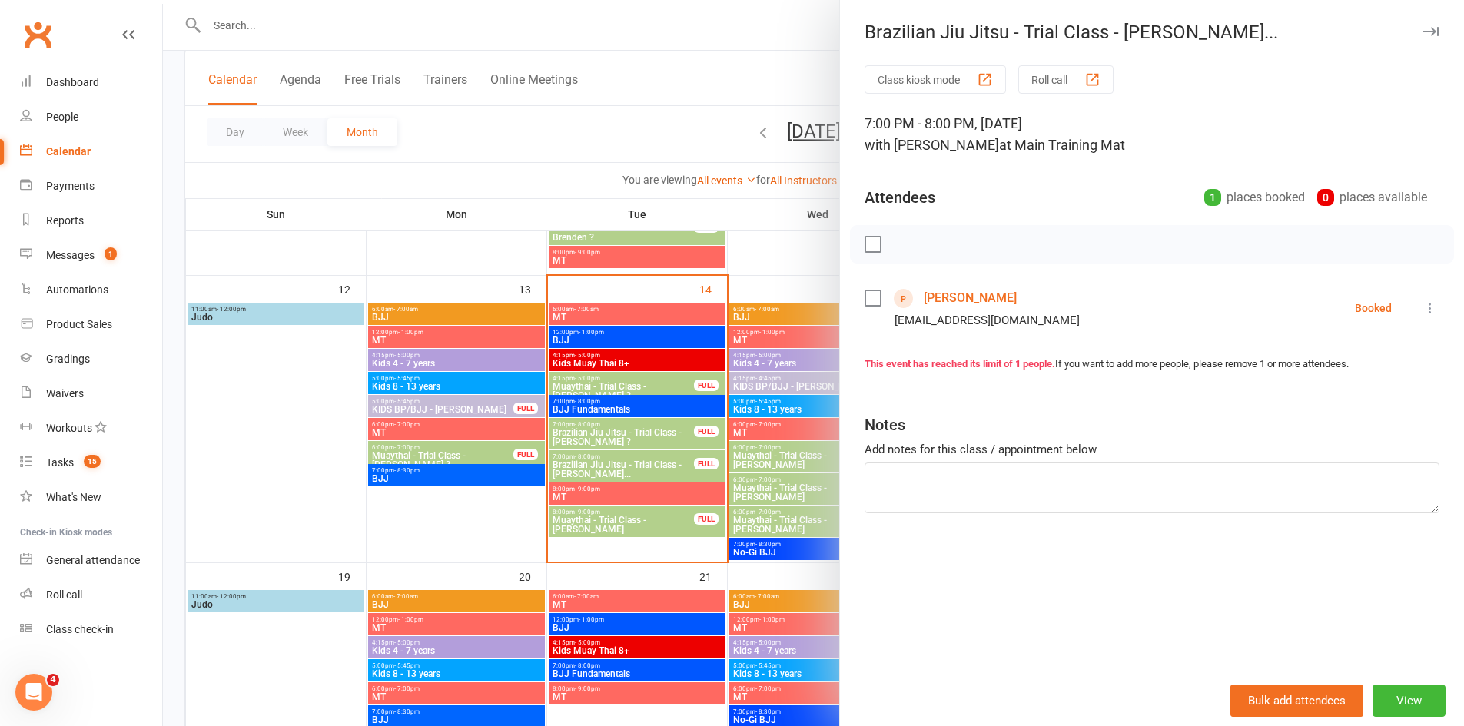
click at [937, 300] on link "[PERSON_NAME]" at bounding box center [970, 298] width 93 height 25
click at [589, 523] on div at bounding box center [813, 363] width 1301 height 726
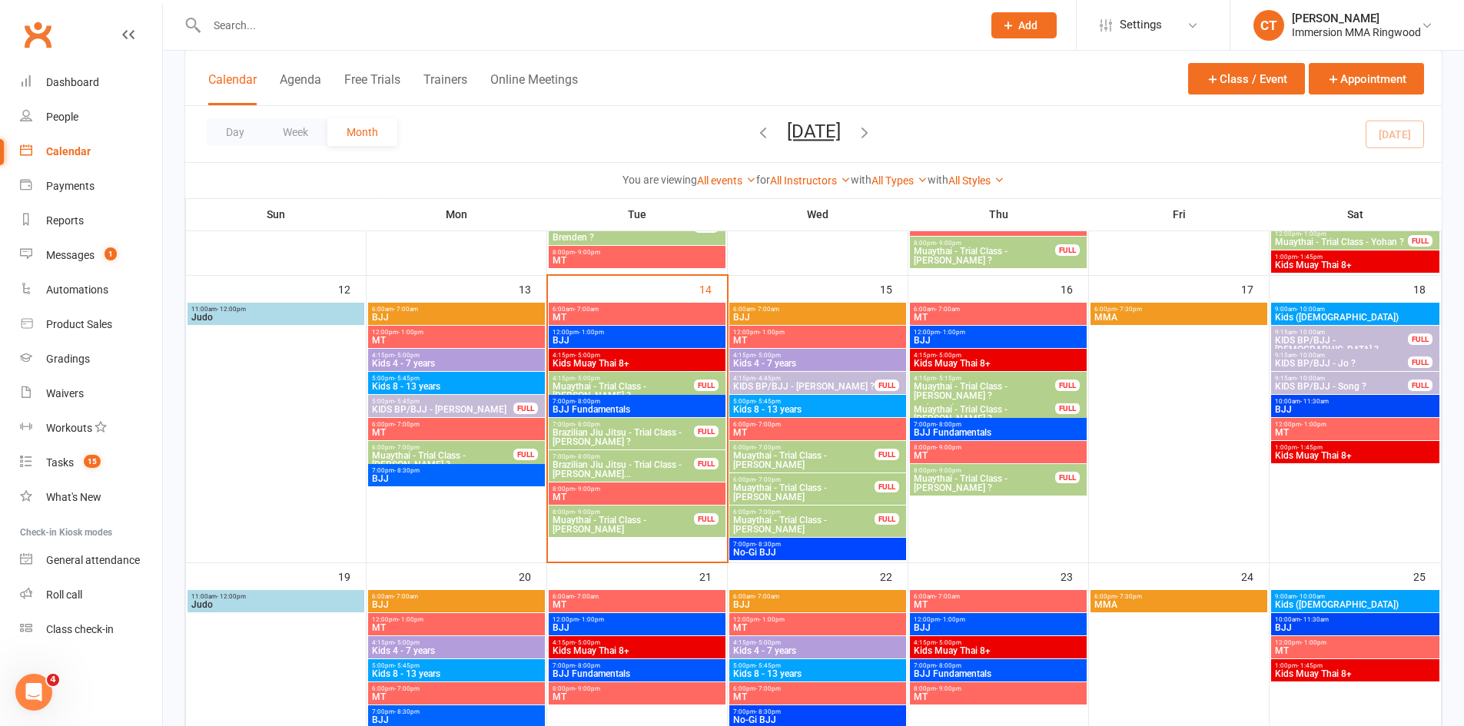
click at [583, 529] on span "Muaythai - Trial Class - Deepanshu Jaitly" at bounding box center [623, 525] width 143 height 18
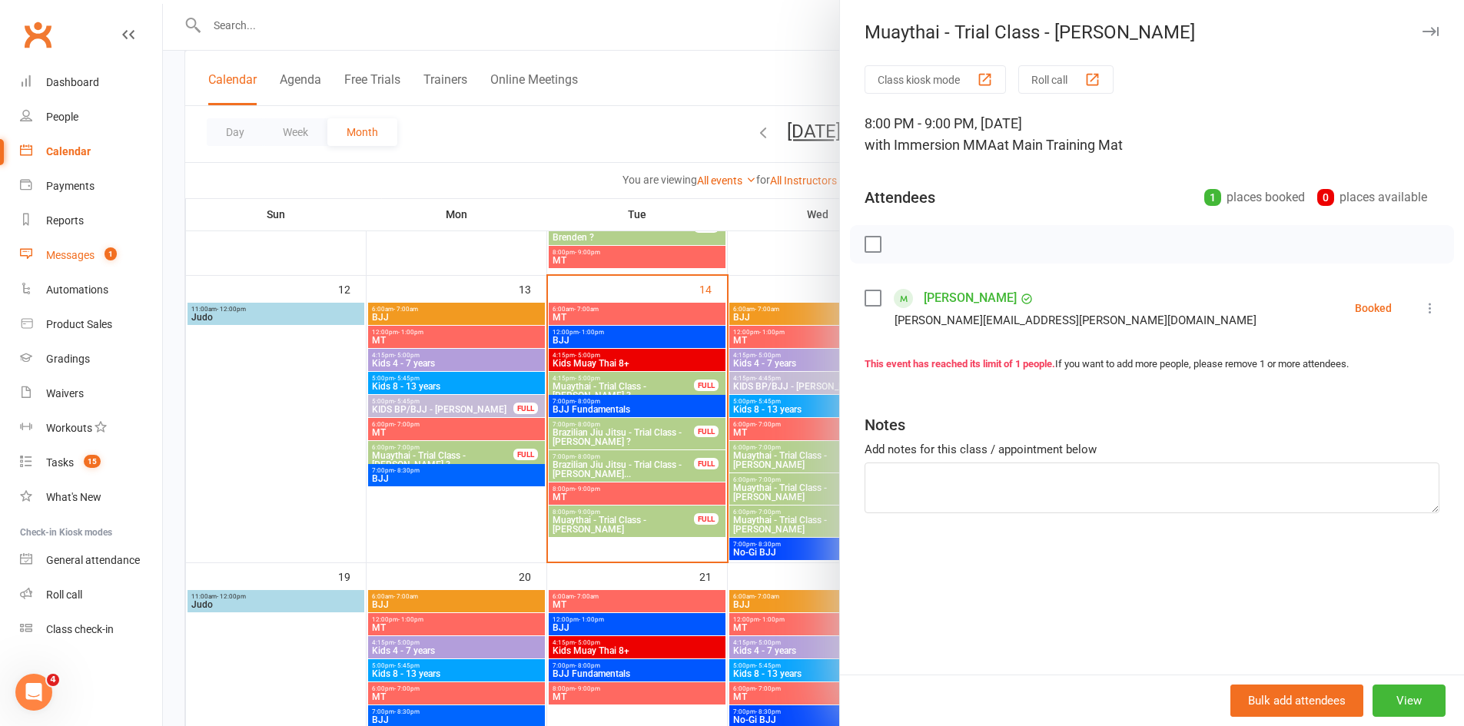
click at [70, 264] on link "Messages 1" at bounding box center [91, 255] width 142 height 35
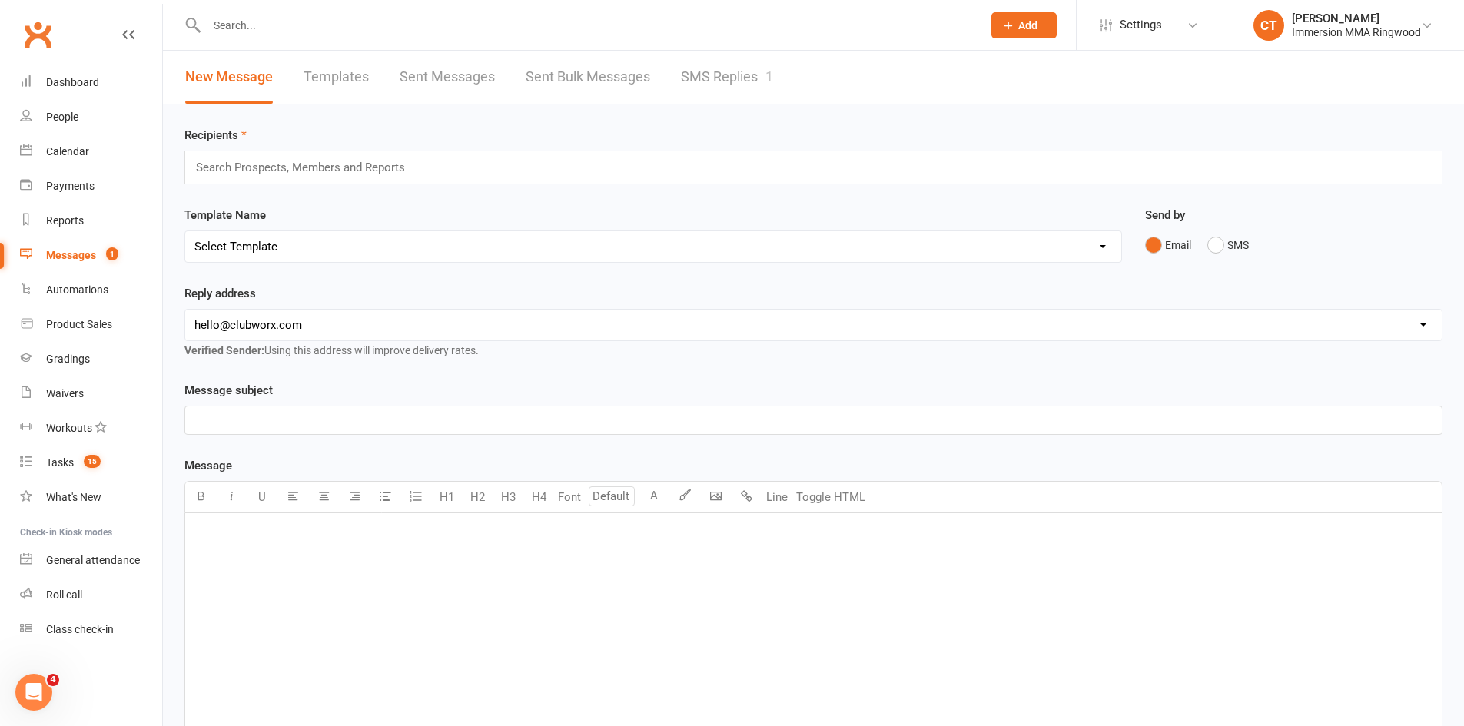
click at [732, 61] on link "SMS Replies 1" at bounding box center [727, 77] width 92 height 53
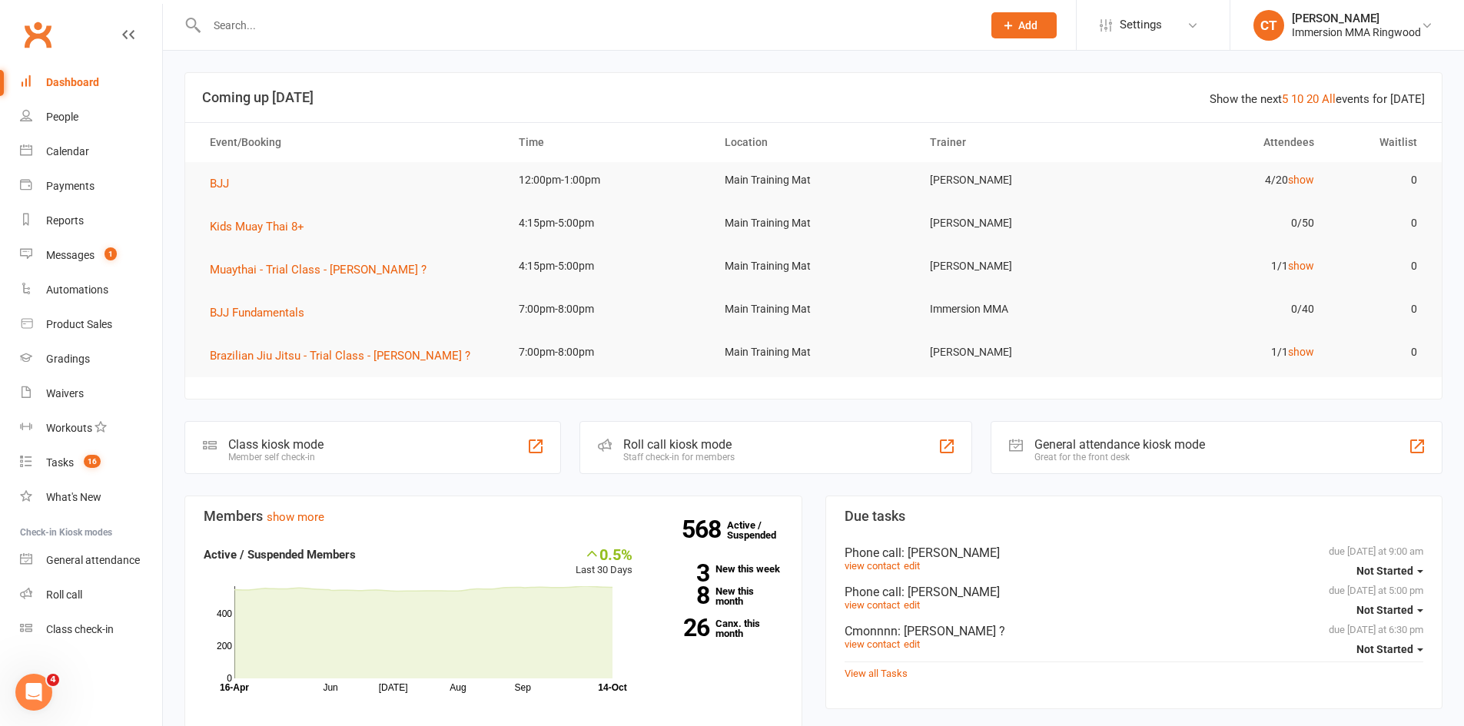
click at [290, 28] on input "text" at bounding box center [586, 26] width 769 height 22
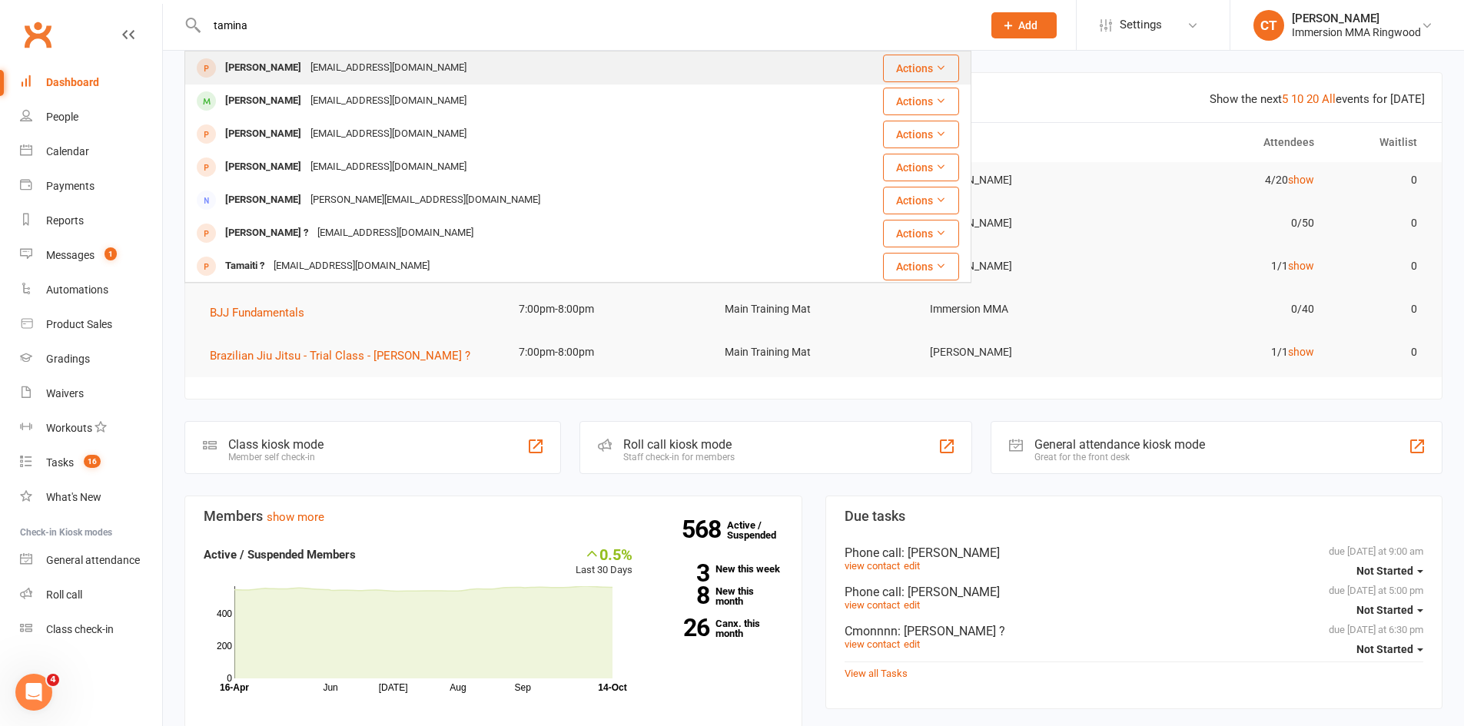
type input "tamina"
click at [575, 70] on div "Tamina Porcellato Taminaporcellato@gmail.com" at bounding box center [501, 68] width 631 height 32
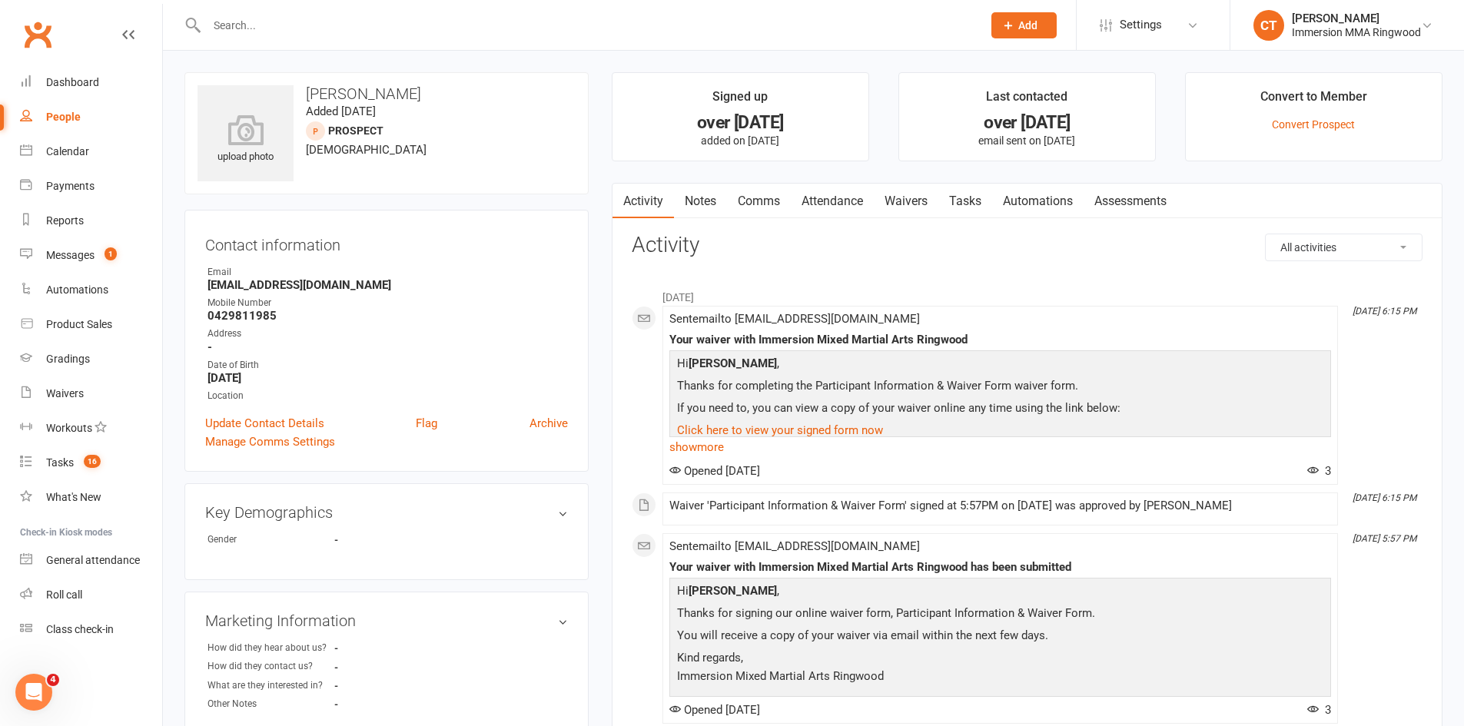
click at [701, 197] on link "Notes" at bounding box center [700, 201] width 53 height 35
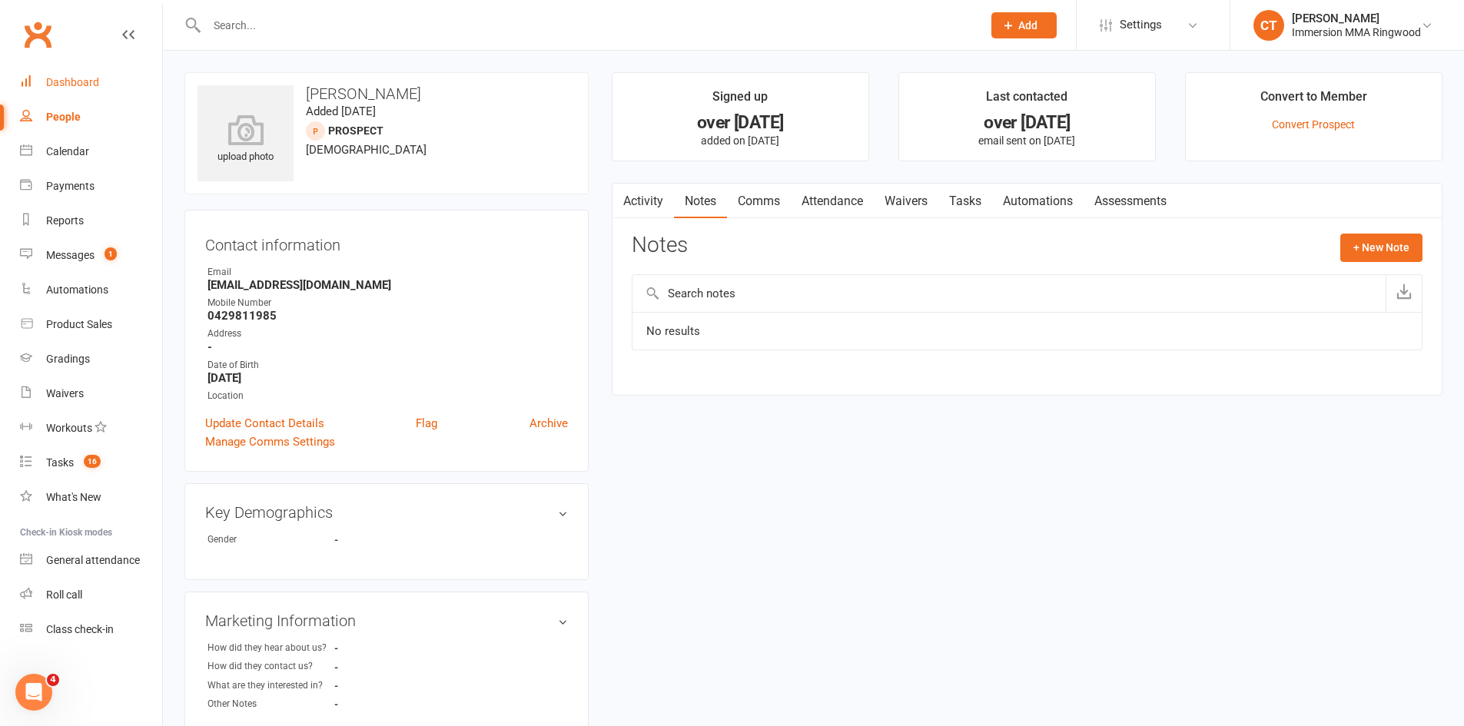
click at [81, 81] on div "Dashboard" at bounding box center [72, 82] width 53 height 12
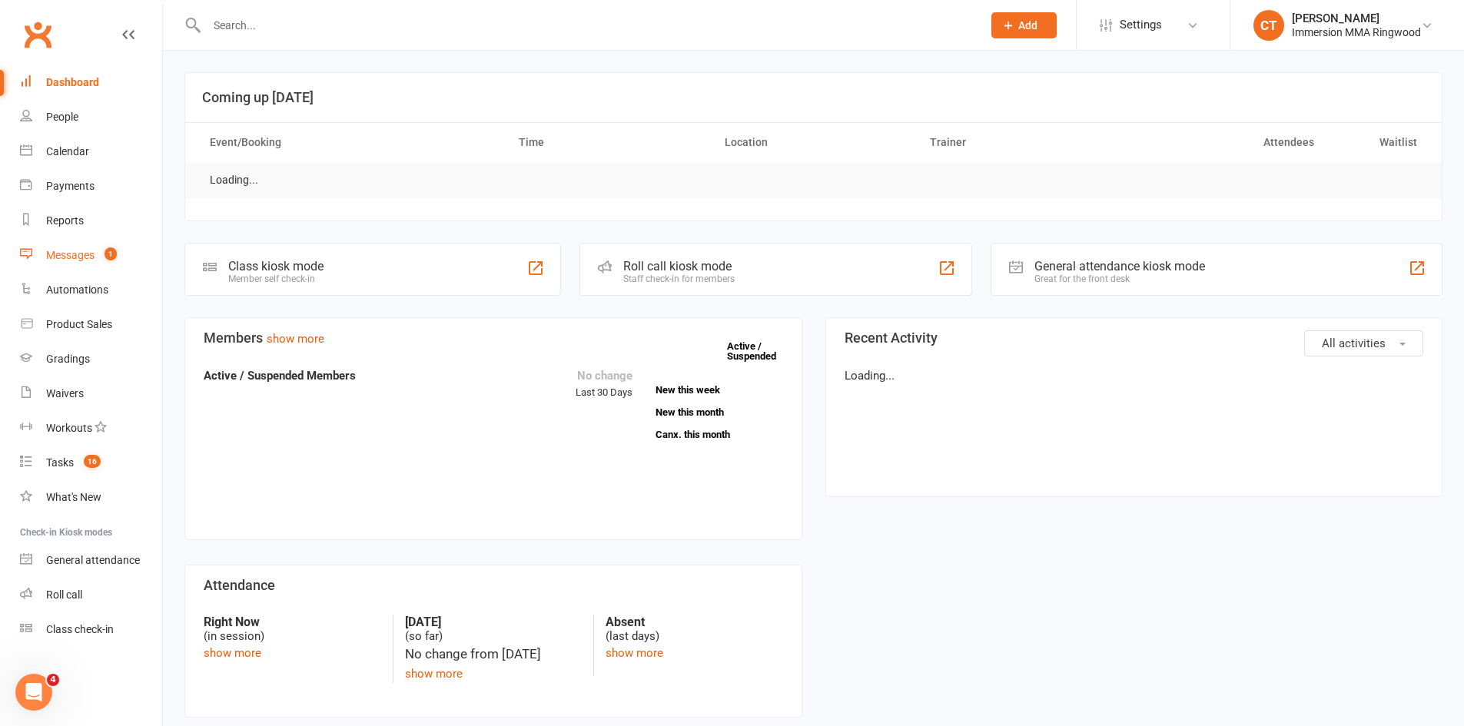
click at [72, 263] on link "Messages 1" at bounding box center [91, 255] width 142 height 35
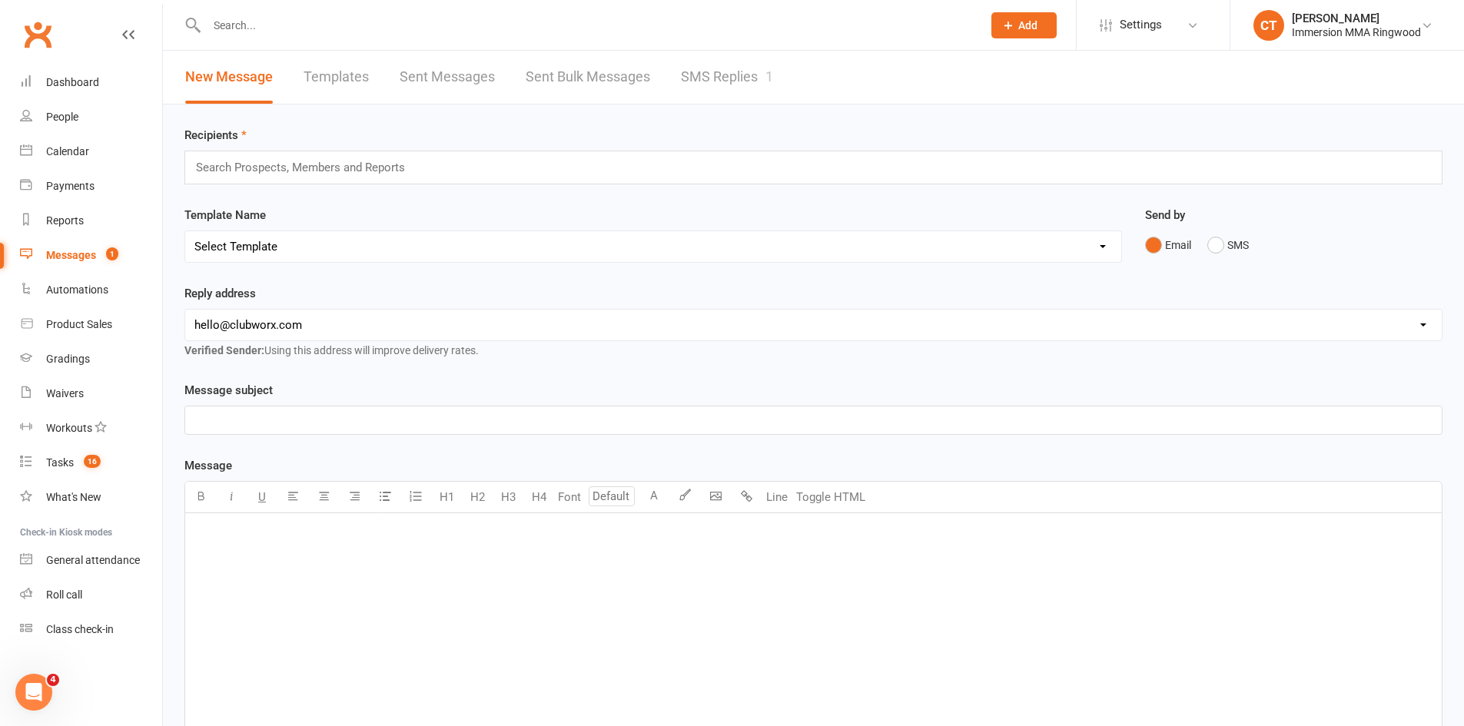
click at [685, 66] on link "SMS Replies 1" at bounding box center [727, 77] width 92 height 53
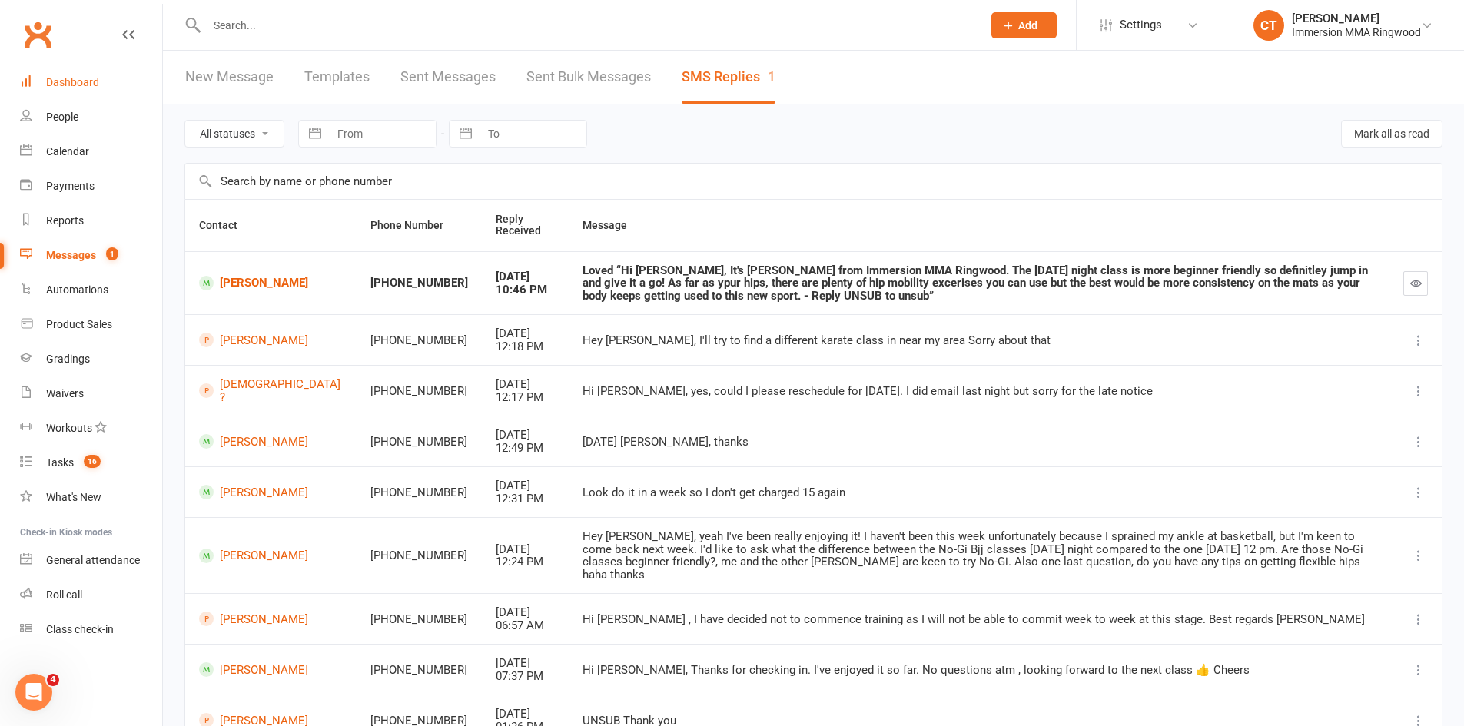
click at [76, 80] on div "Dashboard" at bounding box center [72, 82] width 53 height 12
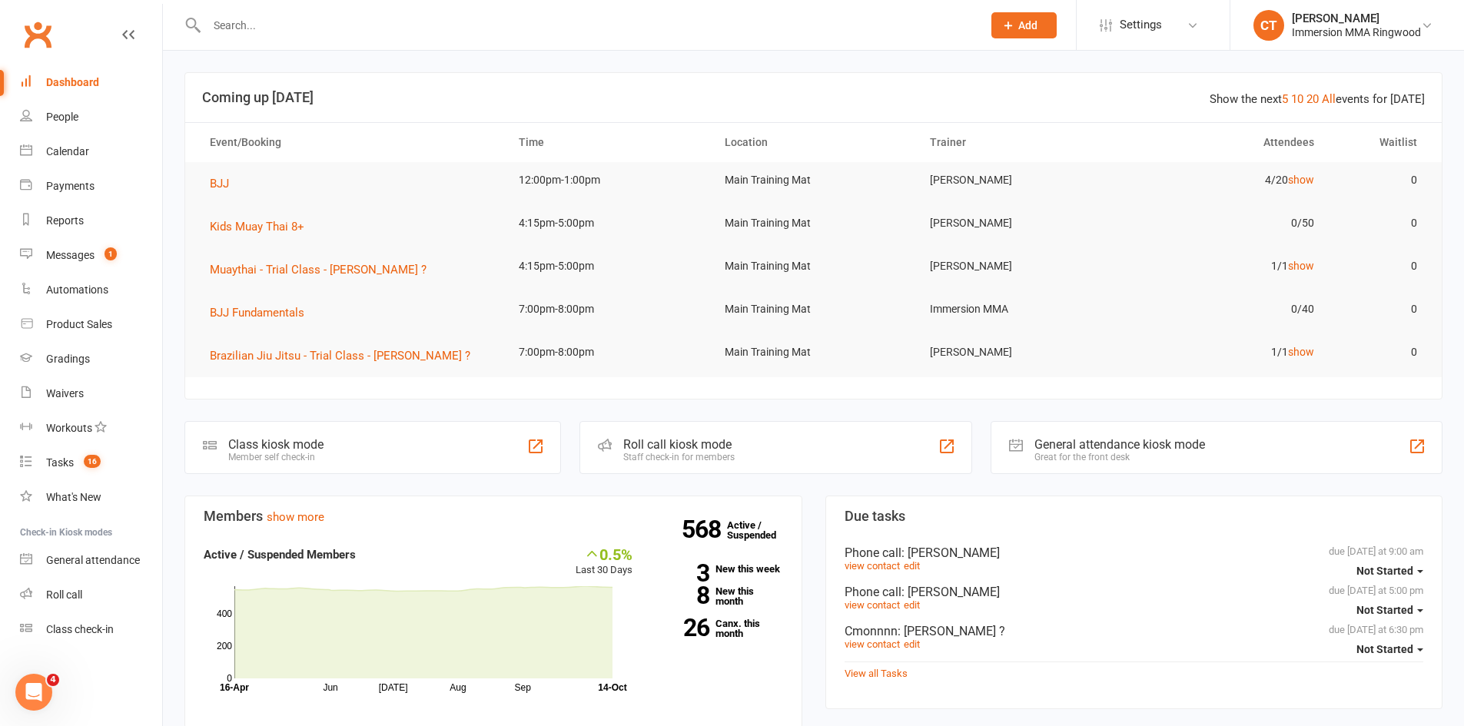
click at [320, 36] on div at bounding box center [577, 25] width 787 height 50
click at [320, 25] on input "text" at bounding box center [586, 26] width 769 height 22
click at [466, 20] on input "text" at bounding box center [586, 26] width 769 height 22
click at [304, 30] on input "text" at bounding box center [586, 26] width 769 height 22
paste input "0433588088"
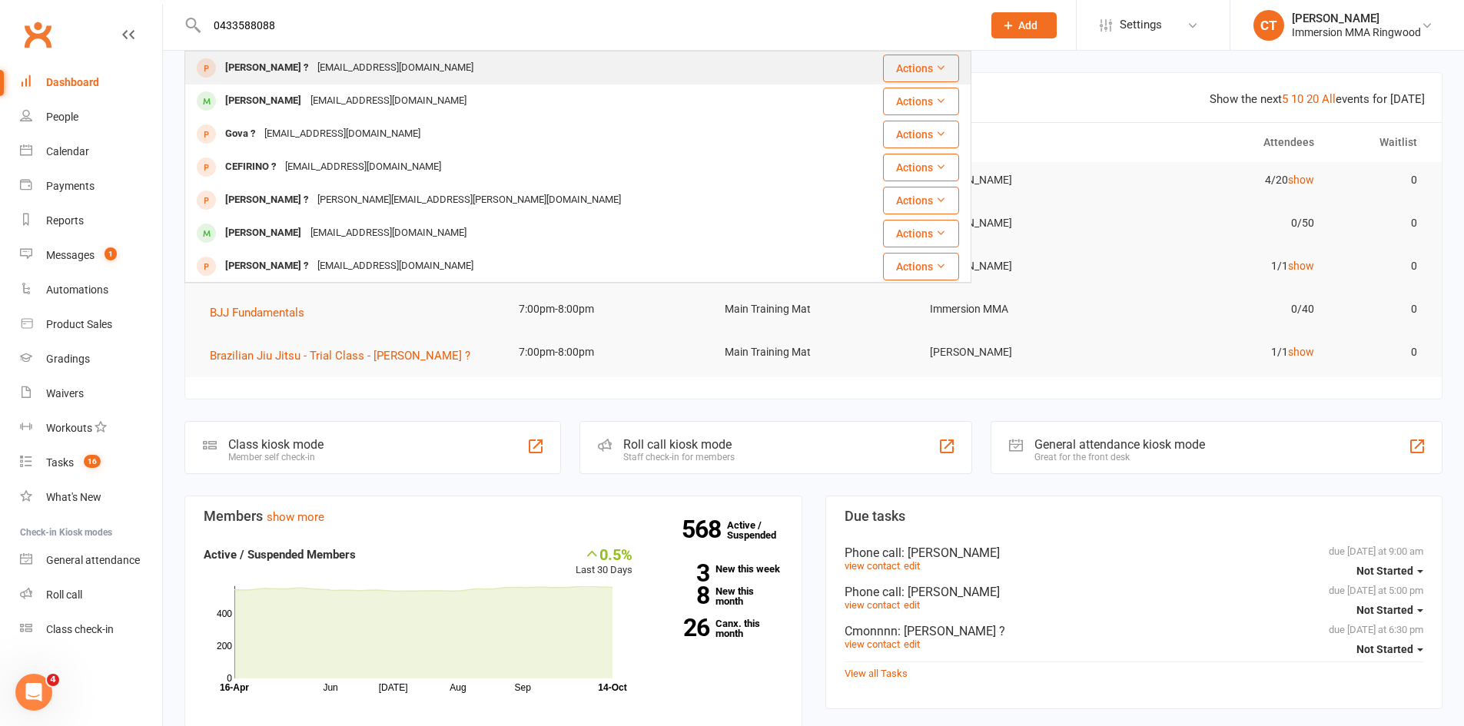
type input "0433588088"
click at [320, 68] on div "luodd1004@gmail.com" at bounding box center [395, 68] width 165 height 22
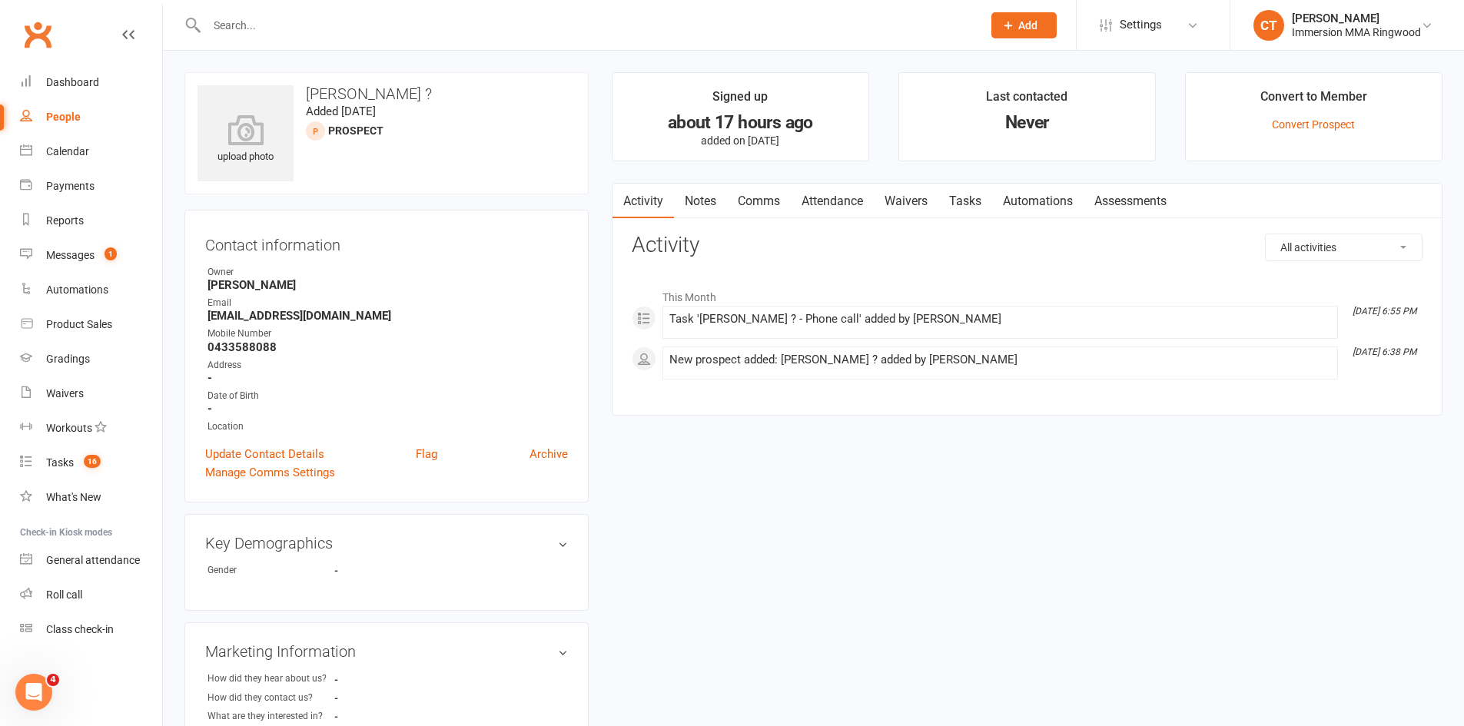
click at [697, 184] on link "Notes" at bounding box center [700, 201] width 53 height 35
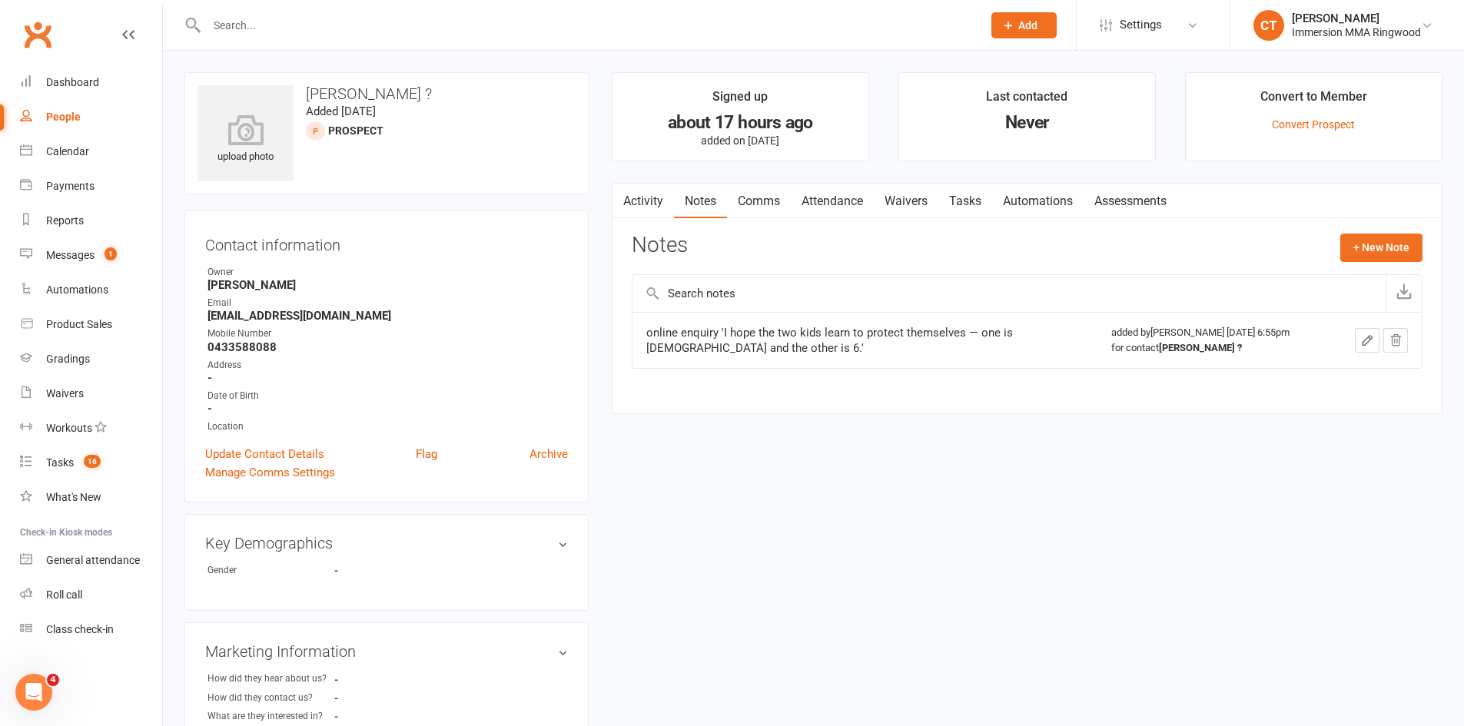
click at [757, 195] on link "Comms" at bounding box center [759, 201] width 64 height 35
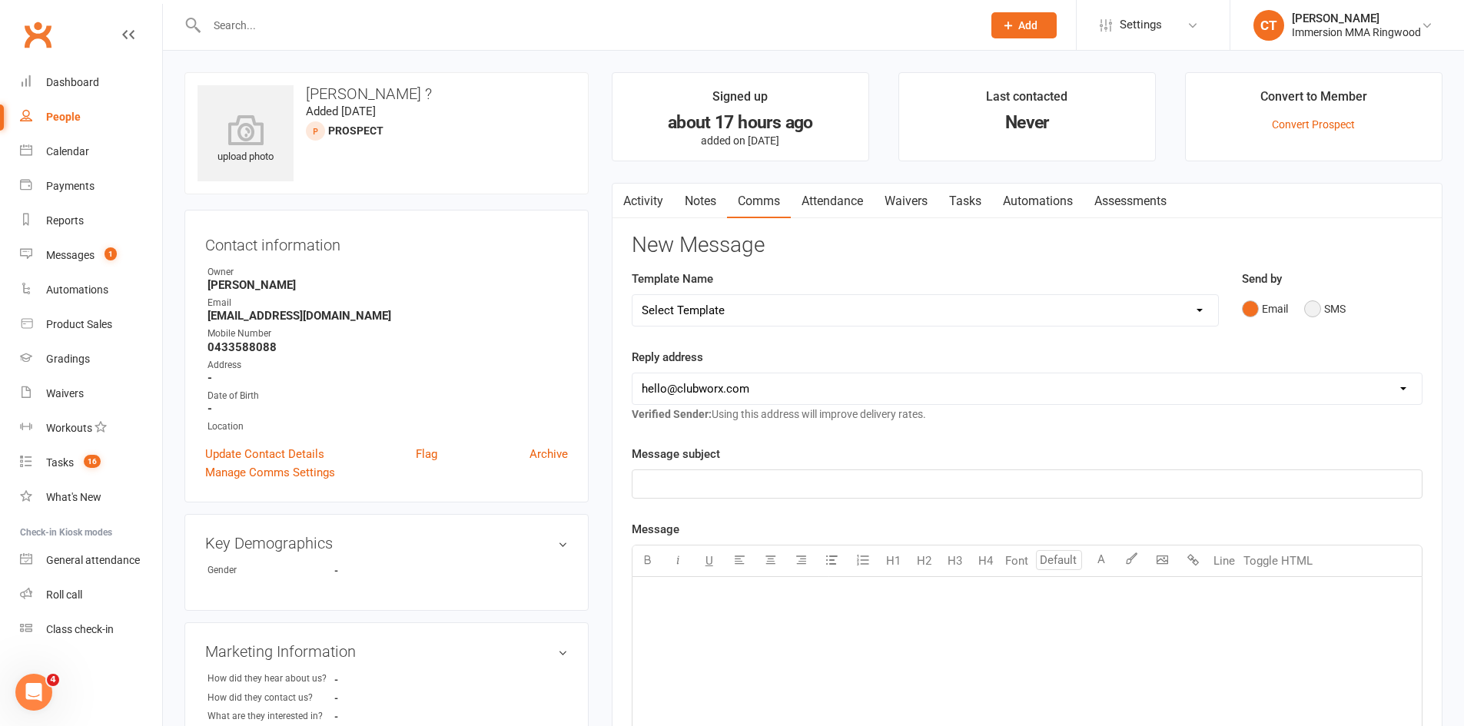
click at [1328, 304] on button "SMS" at bounding box center [1324, 308] width 41 height 29
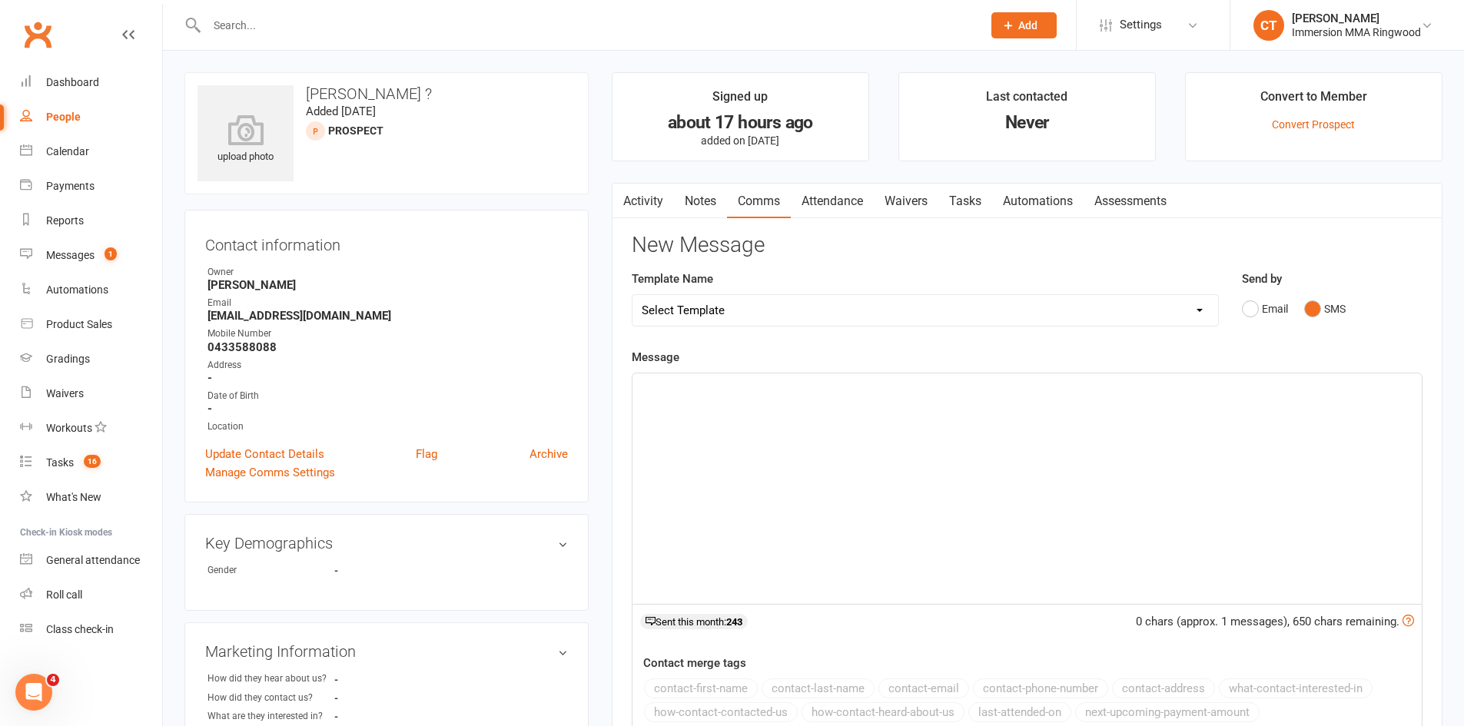
click at [1300, 456] on div "﻿" at bounding box center [1026, 488] width 789 height 231
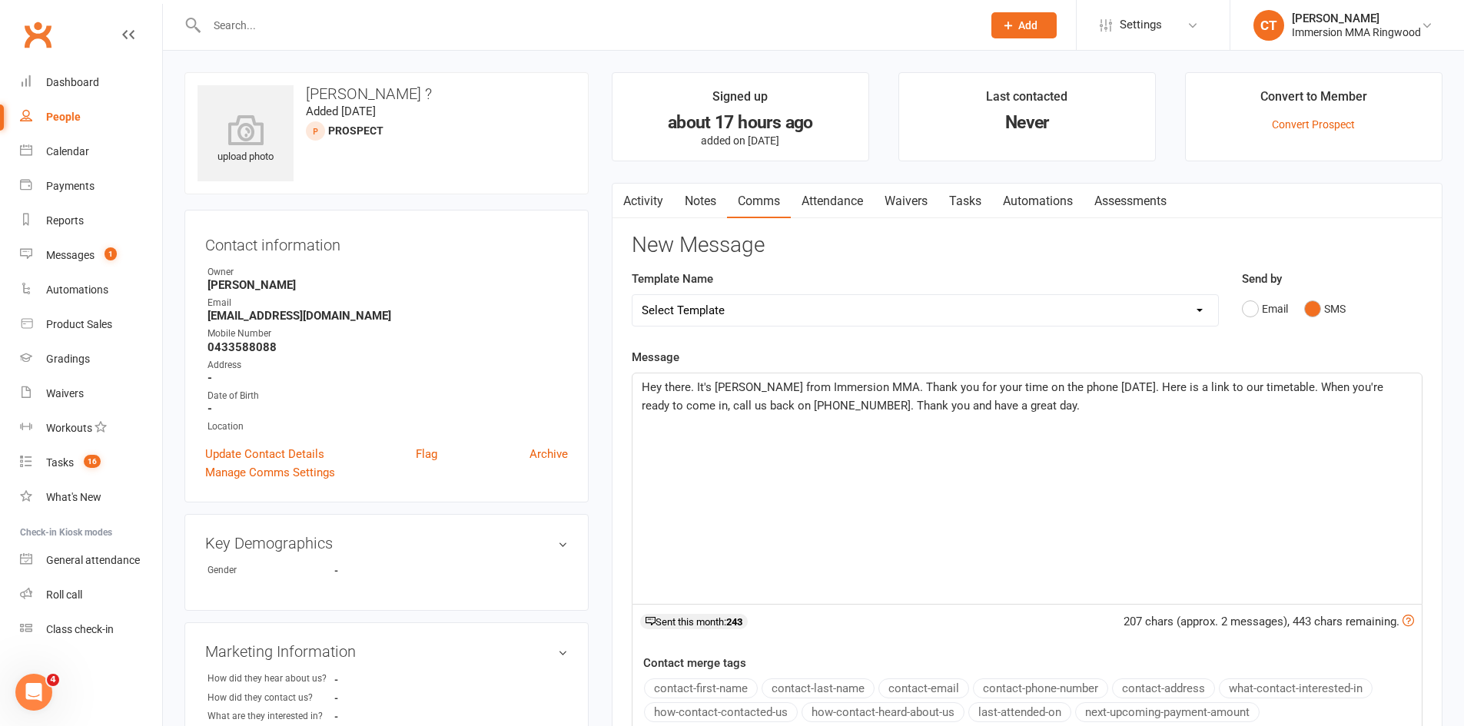
click at [1241, 386] on span "Hey there. It's Chris from Immersion MMA. Thank you for your time on the phone …" at bounding box center [1014, 396] width 745 height 32
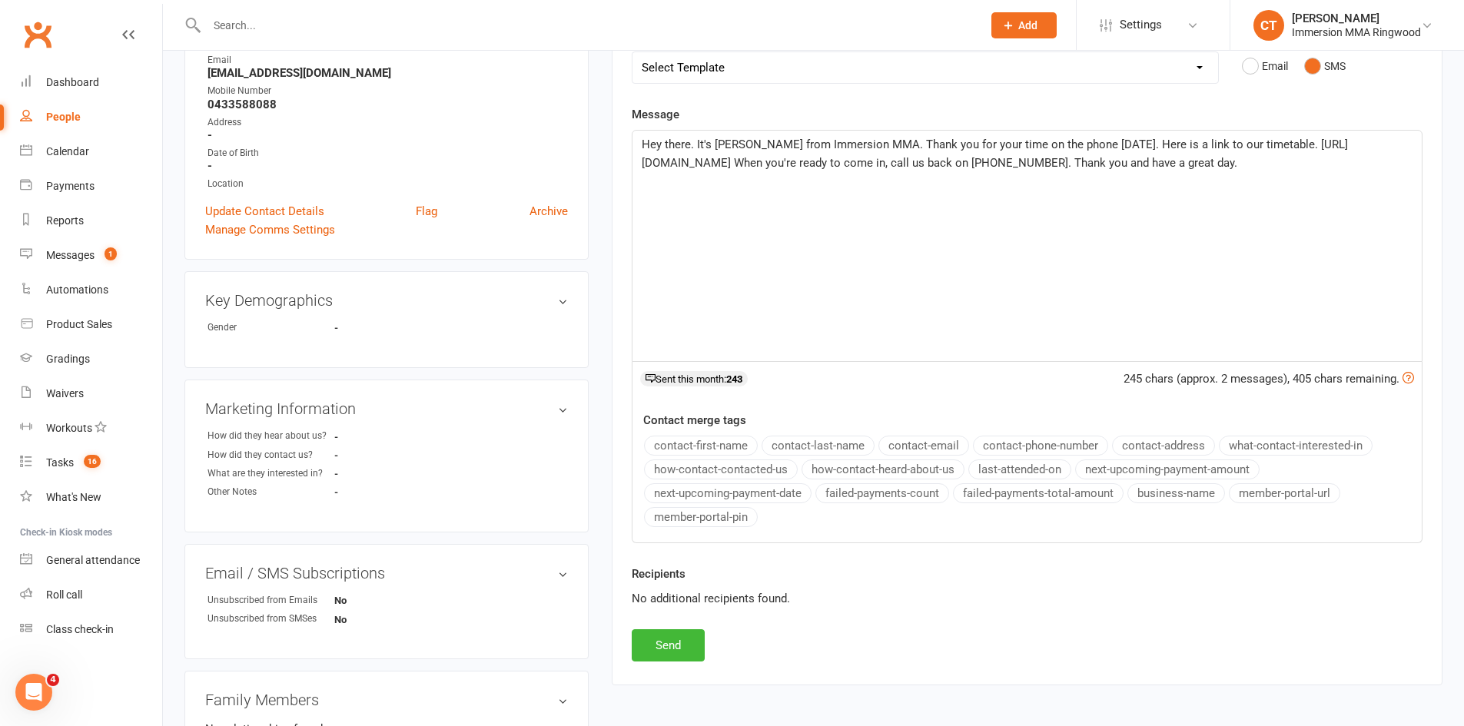
scroll to position [256, 0]
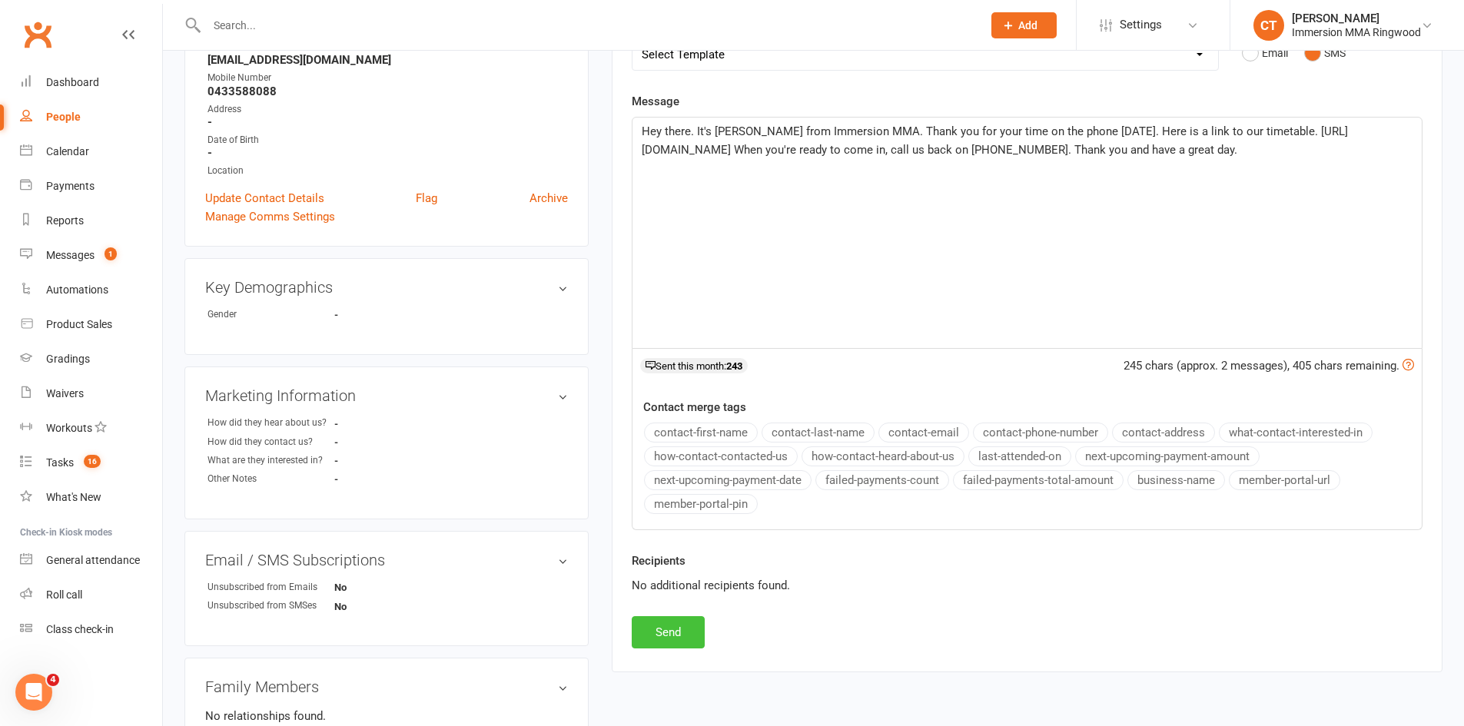
click at [694, 636] on button "Send" at bounding box center [668, 632] width 73 height 32
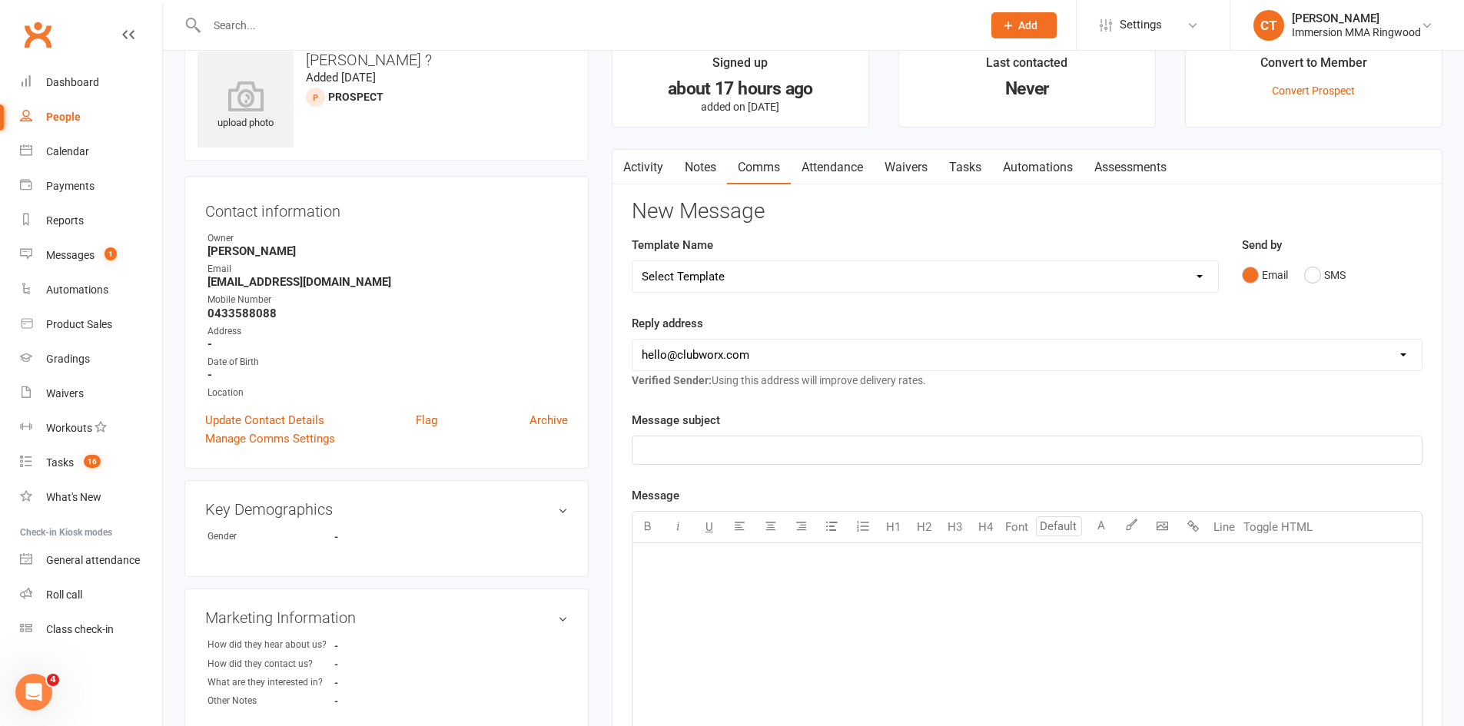
scroll to position [0, 0]
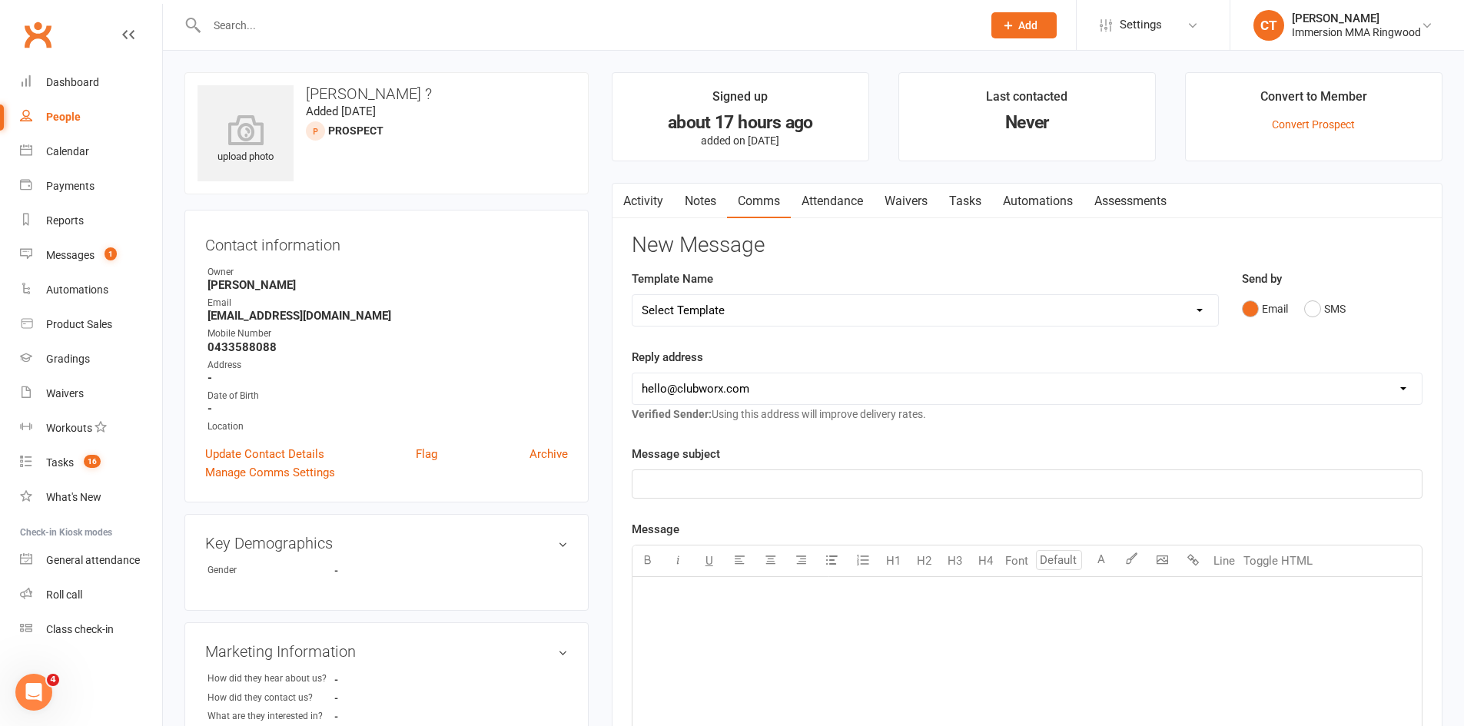
click at [969, 200] on link "Tasks" at bounding box center [965, 201] width 54 height 35
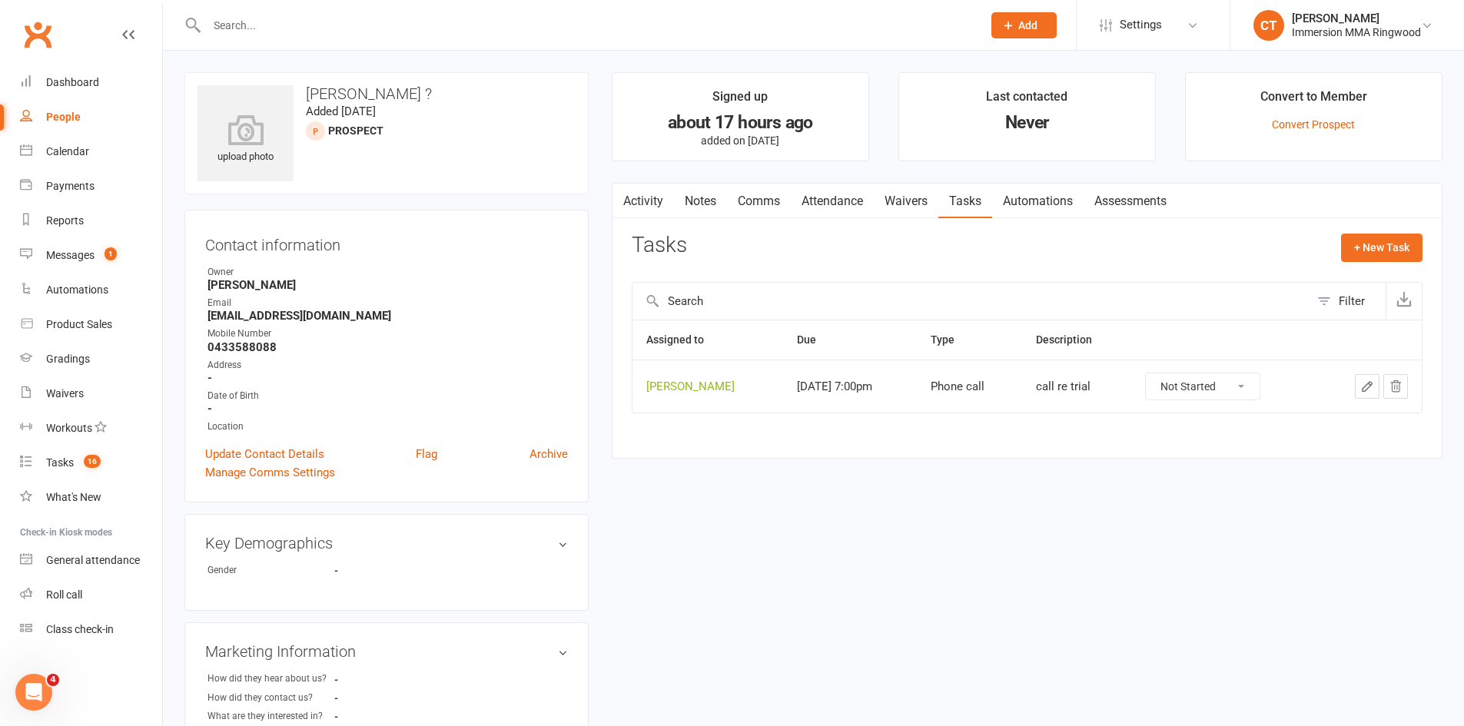
click at [1360, 382] on icon "button" at bounding box center [1367, 387] width 14 height 14
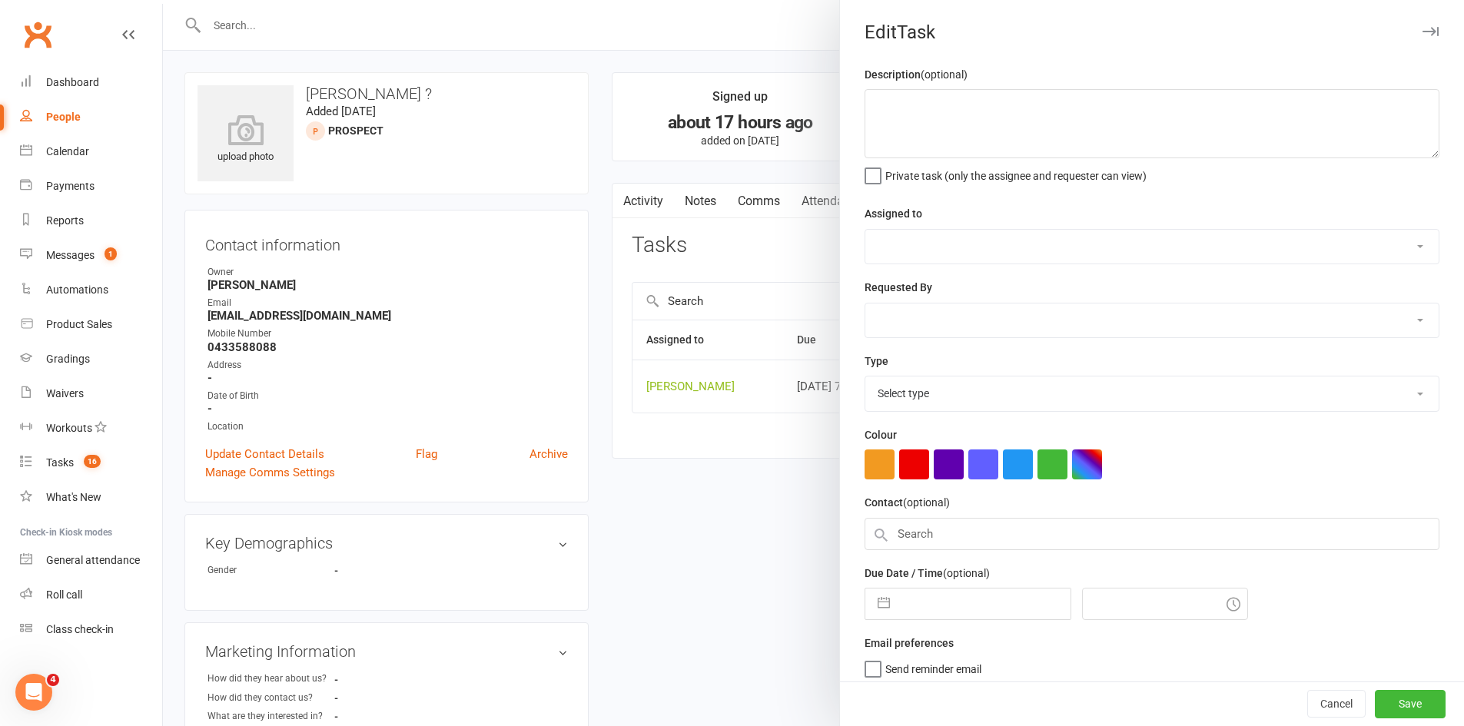
type textarea "call re trial"
select select "11984"
type input "14 Oct 2025"
type input "7:00pm"
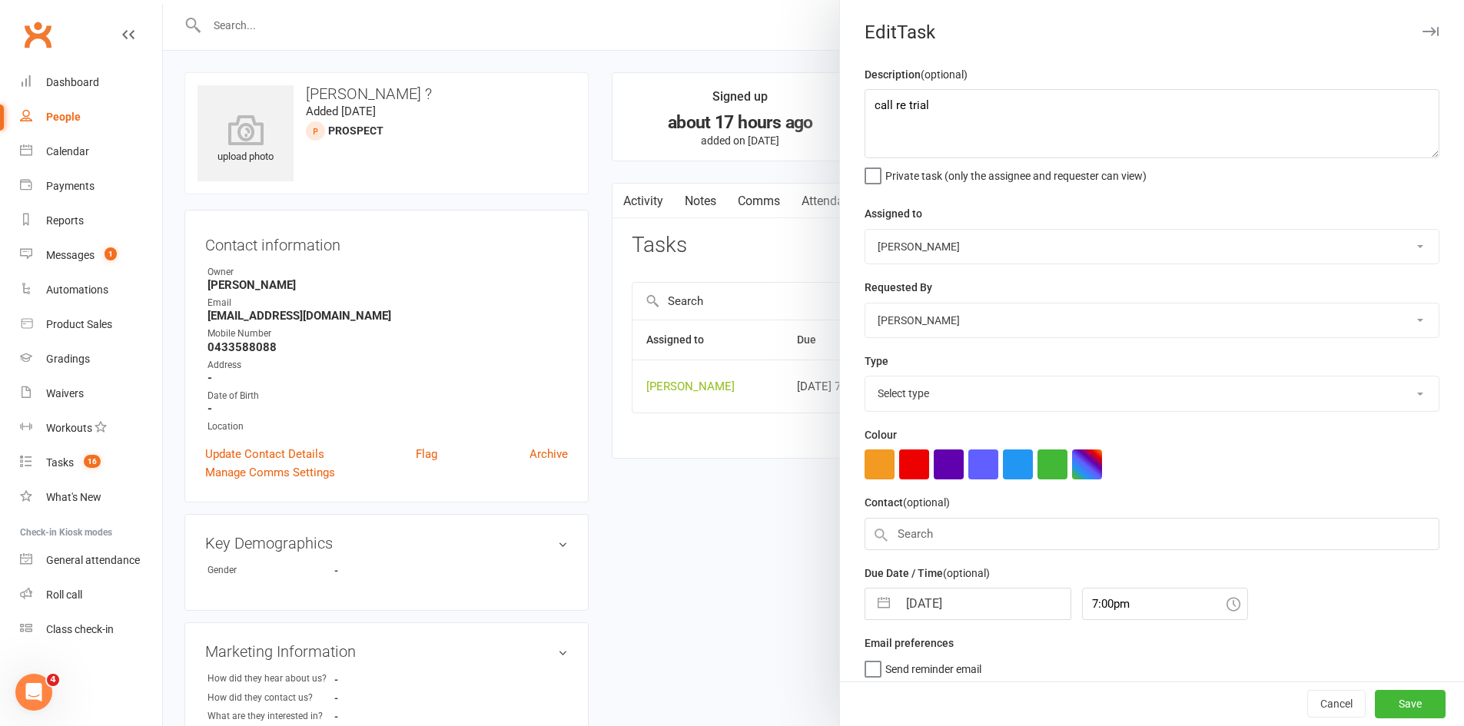
select select "6641"
click at [946, 603] on input "14 Oct 2025" at bounding box center [984, 599] width 173 height 31
select select "8"
select select "2025"
select select "9"
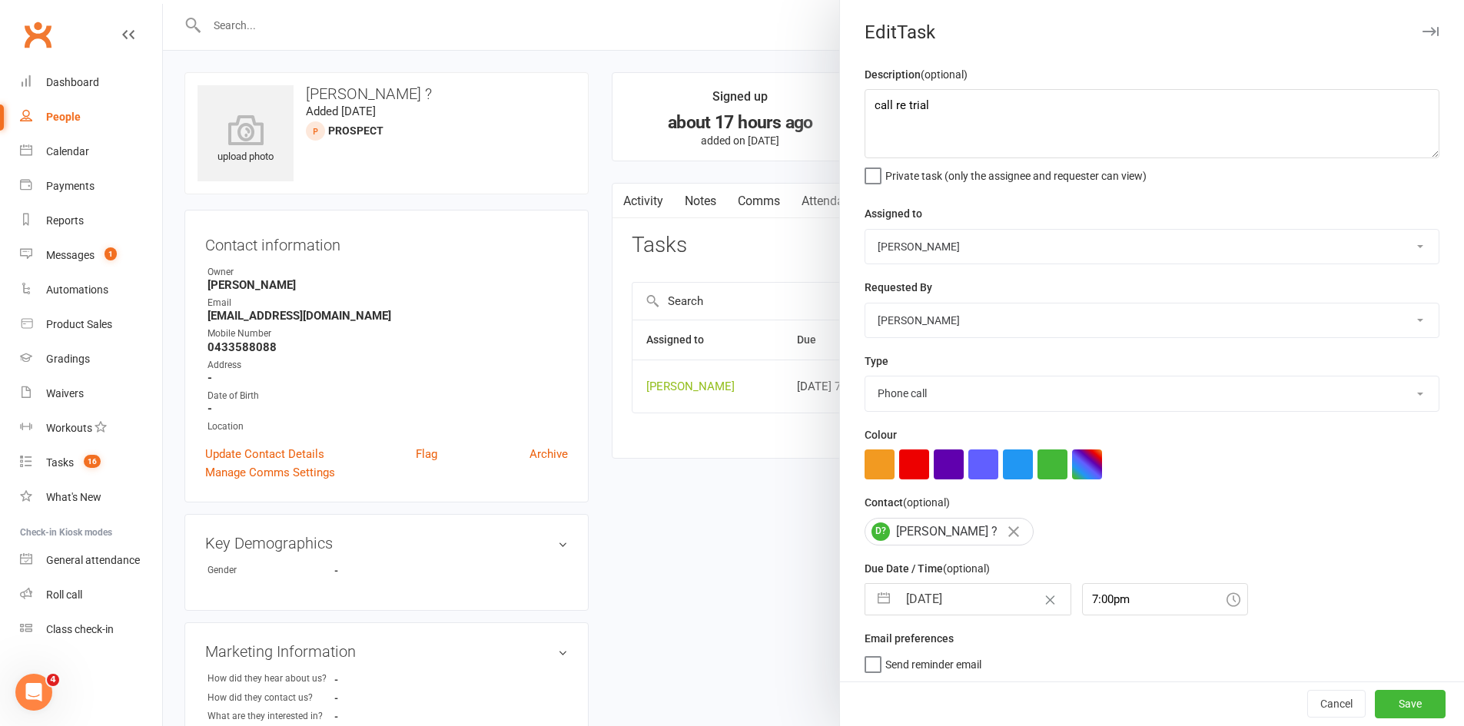
select select "2025"
select select "10"
select select "2025"
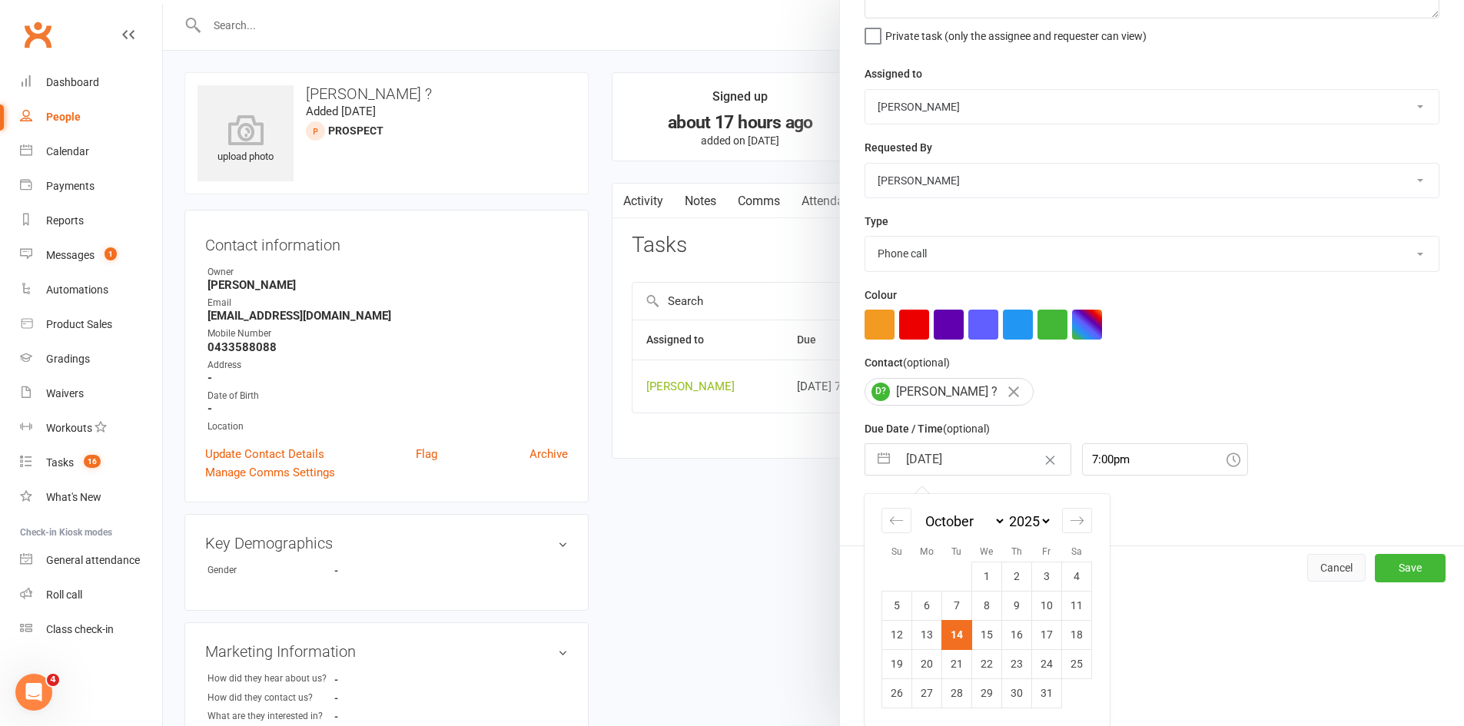
click at [1307, 574] on button "Cancel" at bounding box center [1336, 568] width 58 height 28
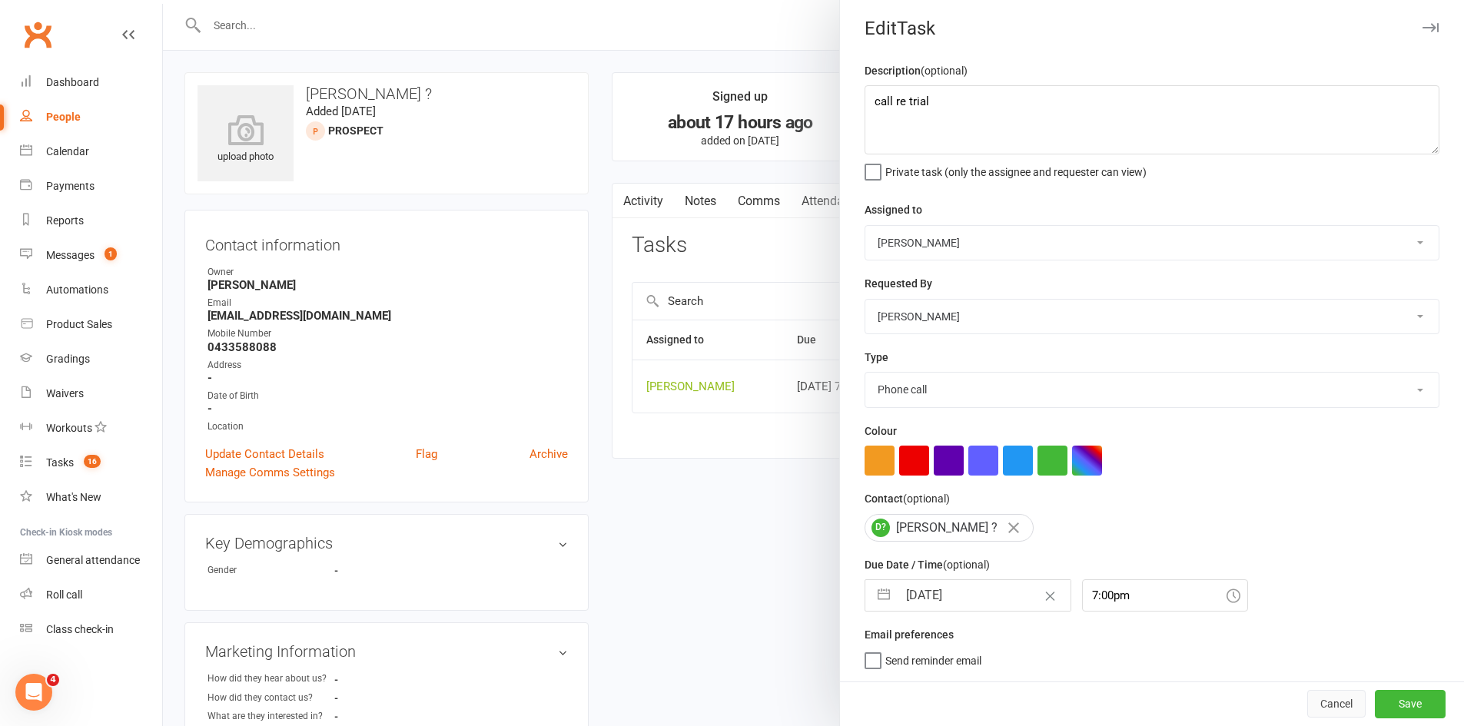
scroll to position [10, 0]
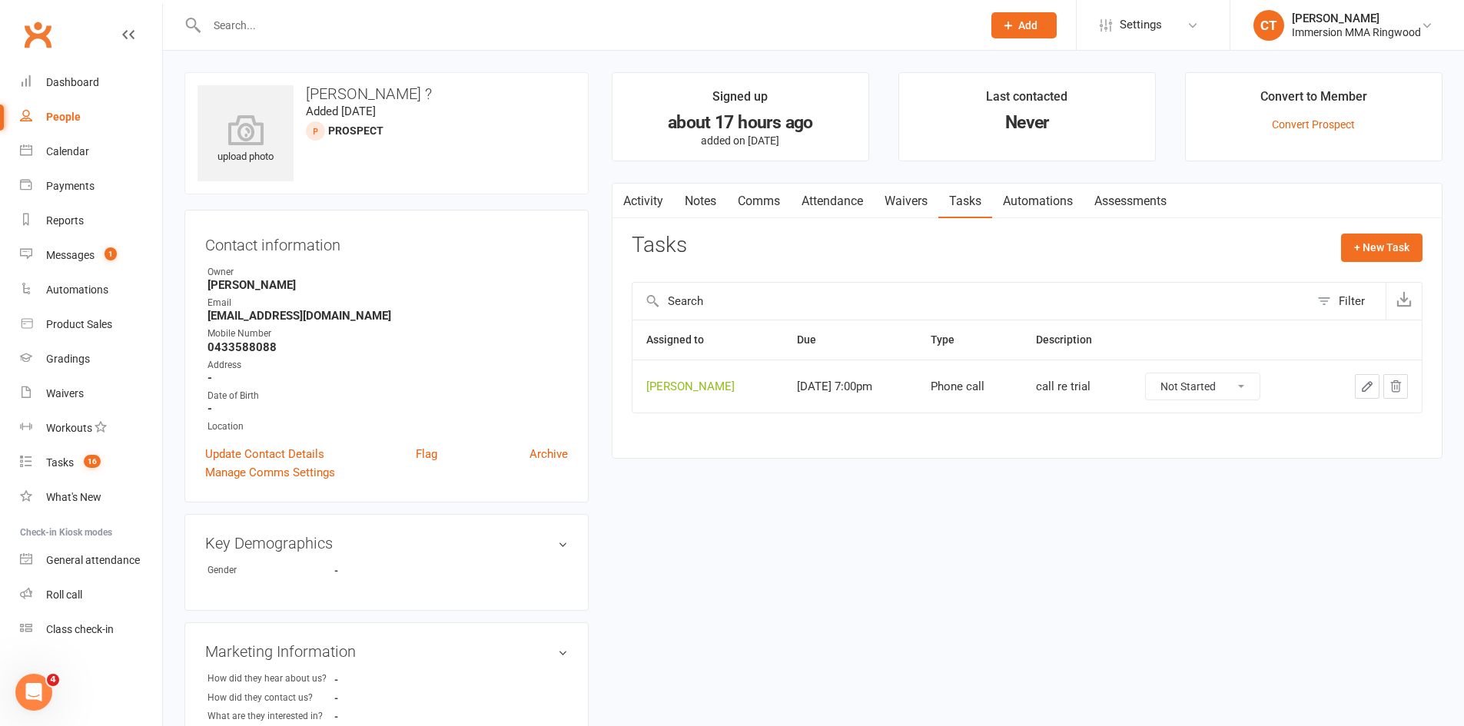
click at [1241, 392] on select "Not Started In Progress Waiting Complete" at bounding box center [1203, 386] width 114 height 26
click at [1164, 373] on select "Not Started In Progress Waiting Complete" at bounding box center [1203, 386] width 114 height 26
select select "unstarted"
click at [689, 203] on link "Notes" at bounding box center [700, 201] width 53 height 35
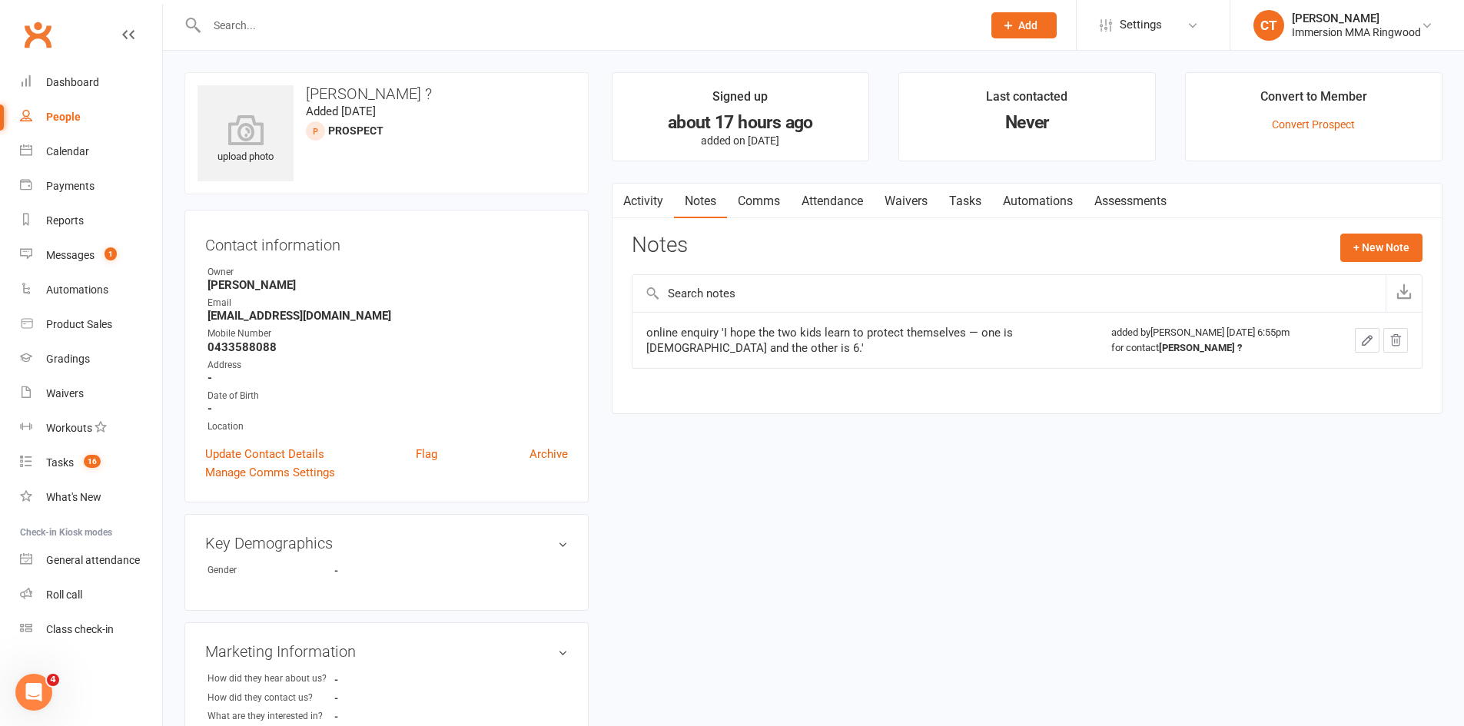
click at [1400, 232] on div "Activity Notes Comms Attendance Waivers Tasks Automations Assessments Notes + N…" at bounding box center [1027, 298] width 831 height 231
click at [1392, 245] on button "+ New Note" at bounding box center [1381, 248] width 82 height 28
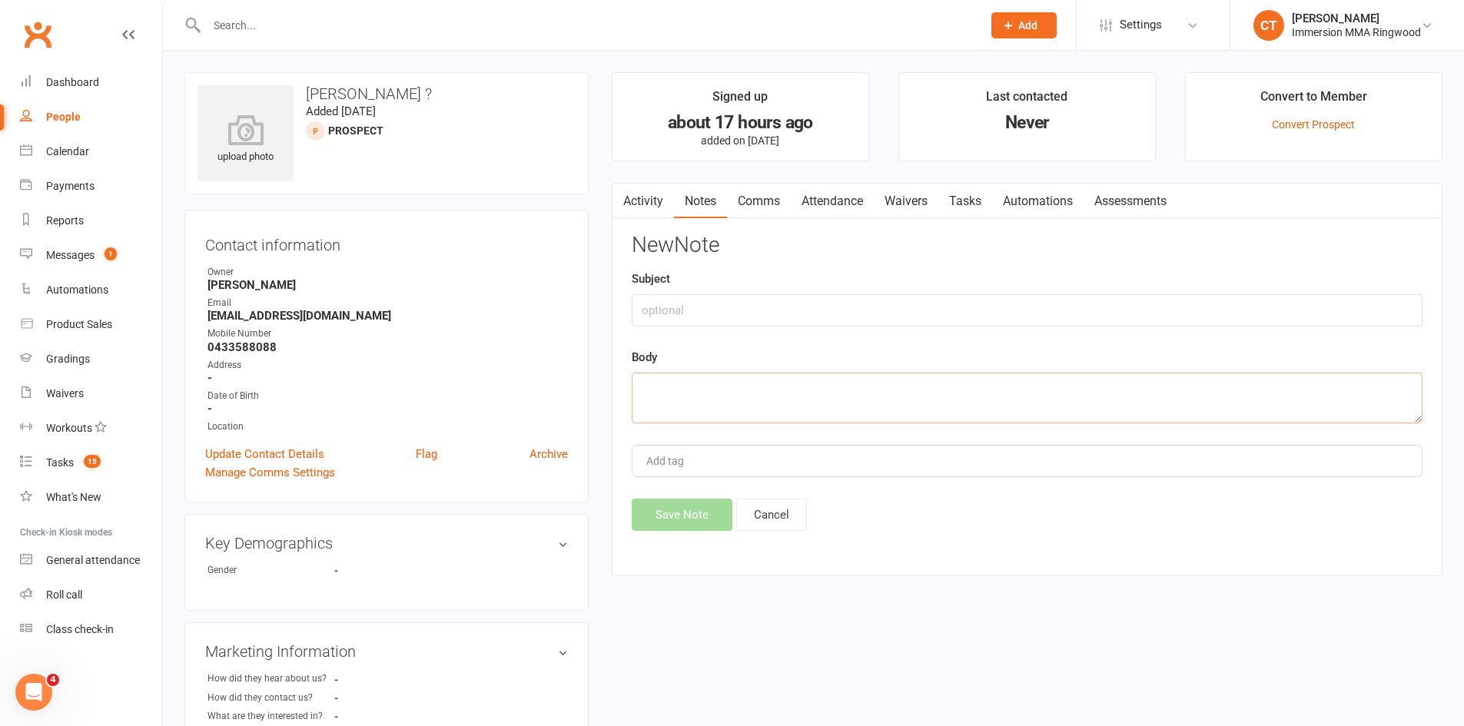
click at [1024, 407] on textarea at bounding box center [1027, 398] width 791 height 51
type textarea "times didn't work for us. but she said she will keep us in mind"
click at [715, 503] on button "Save Note" at bounding box center [682, 515] width 101 height 32
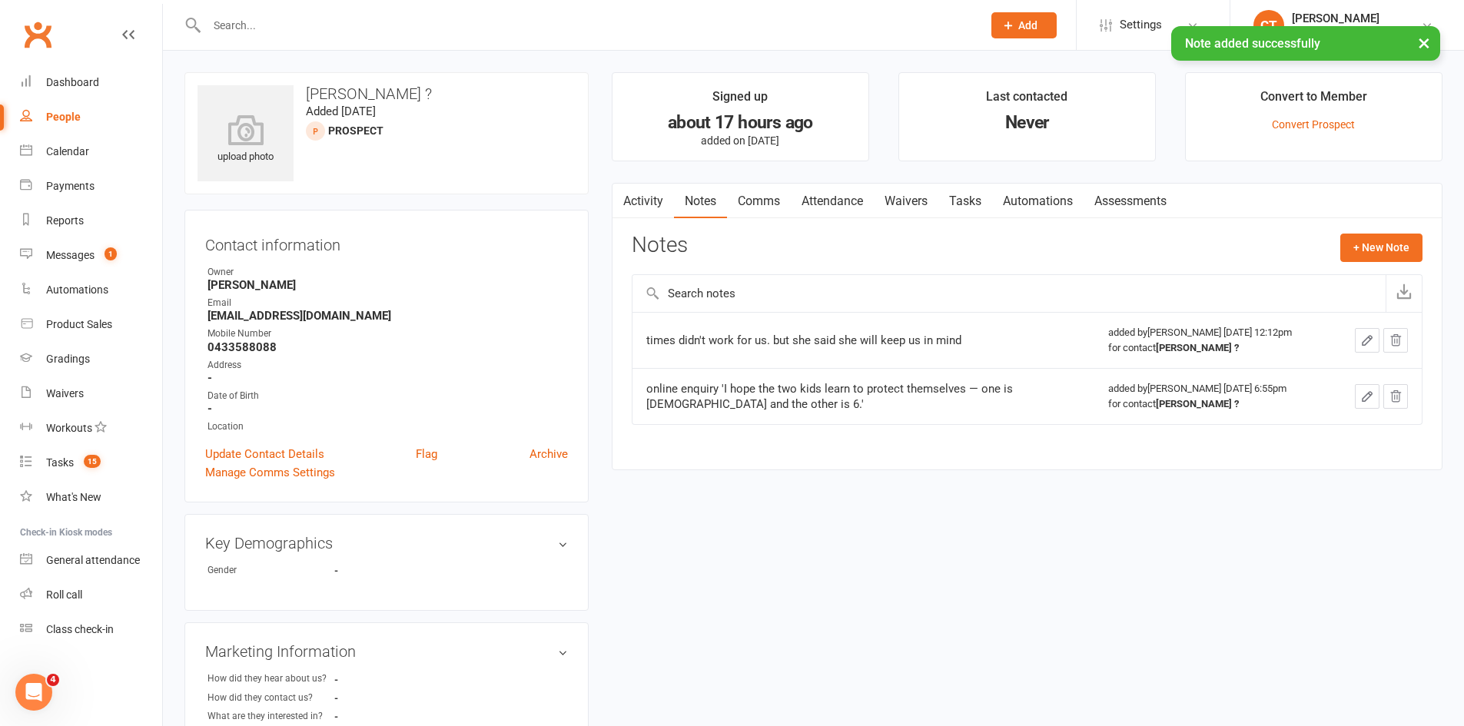
click at [976, 215] on link "Tasks" at bounding box center [965, 201] width 54 height 35
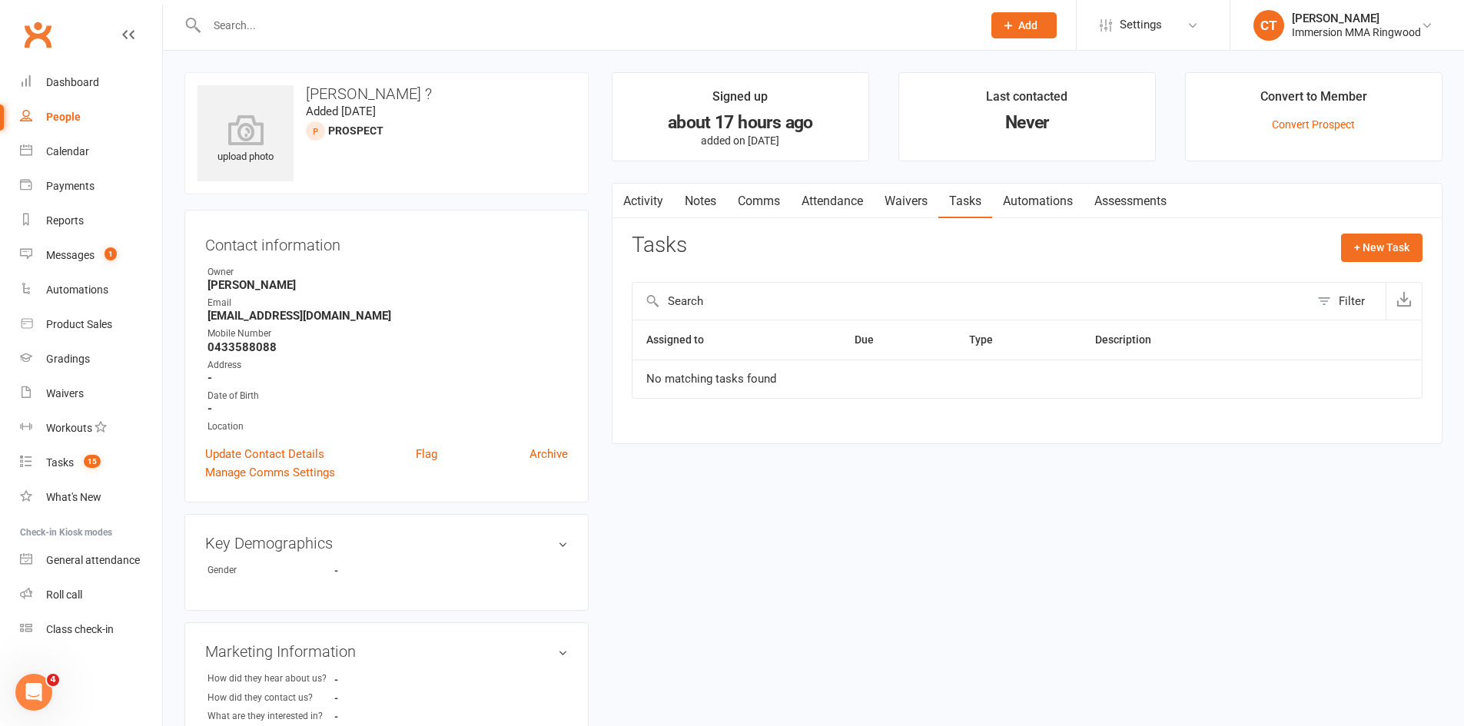
click at [695, 169] on main "Signed up about 17 hours ago added on 13 Oct 2025 Last contacted Never Convert …" at bounding box center [1027, 265] width 854 height 387
click at [705, 193] on link "Notes" at bounding box center [700, 201] width 53 height 35
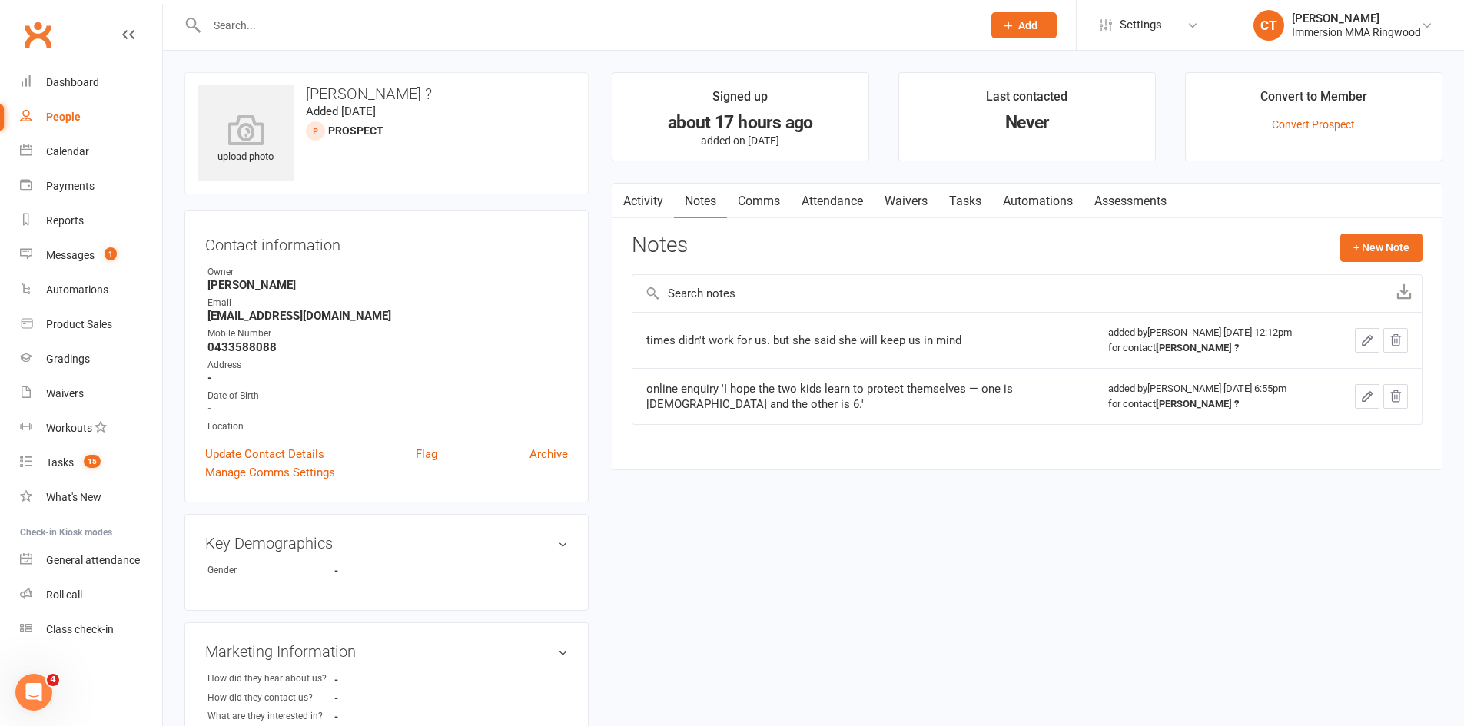
click at [396, 28] on input "text" at bounding box center [586, 26] width 769 height 22
paste input "0435150490"
type input "0435150490"
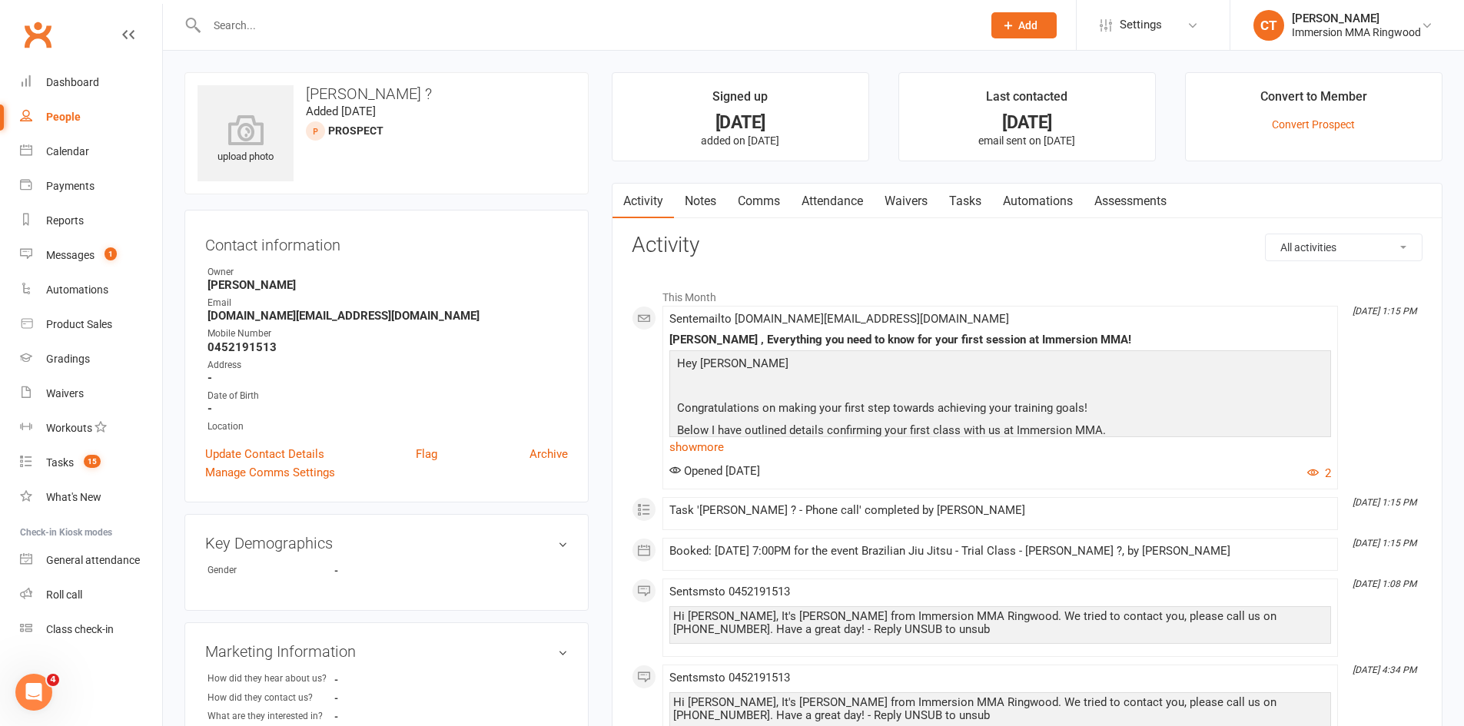
click at [704, 199] on link "Notes" at bounding box center [700, 201] width 53 height 35
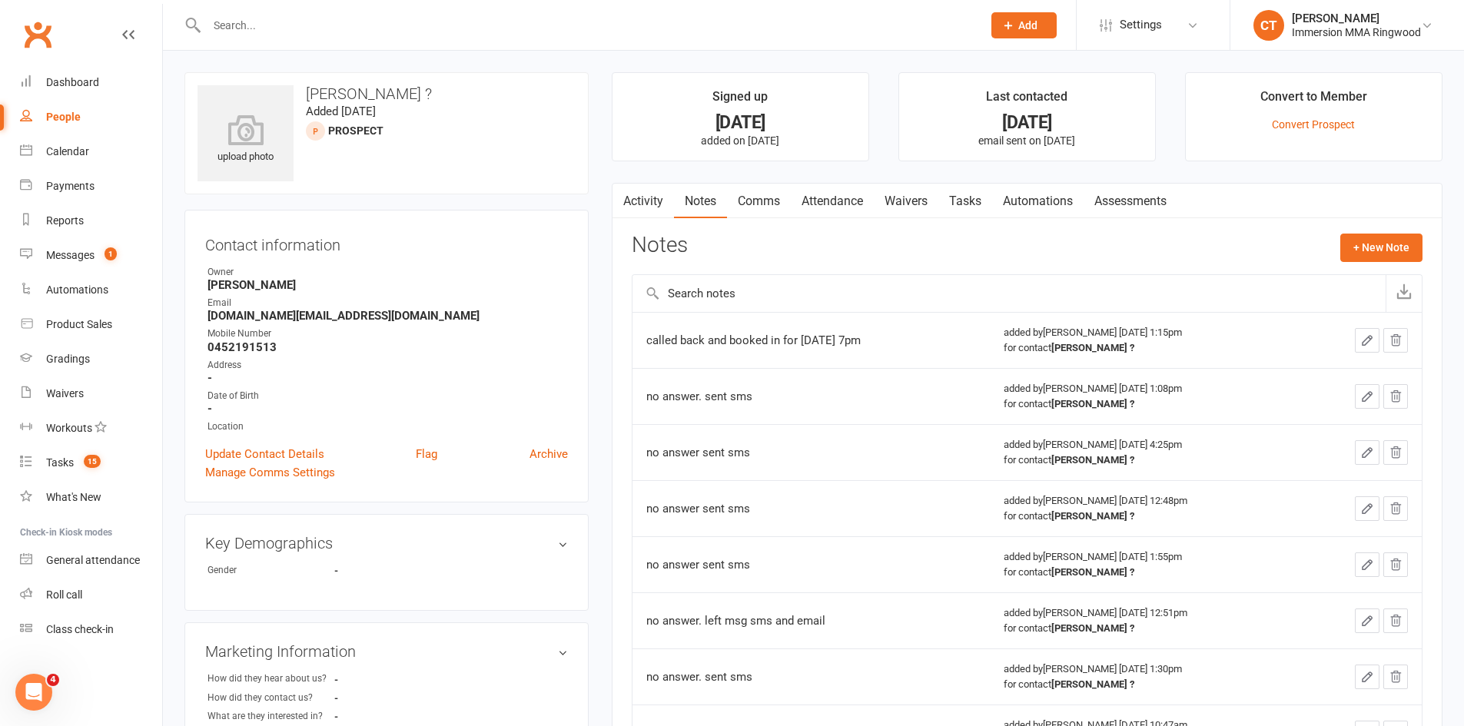
click at [751, 198] on link "Comms" at bounding box center [759, 201] width 64 height 35
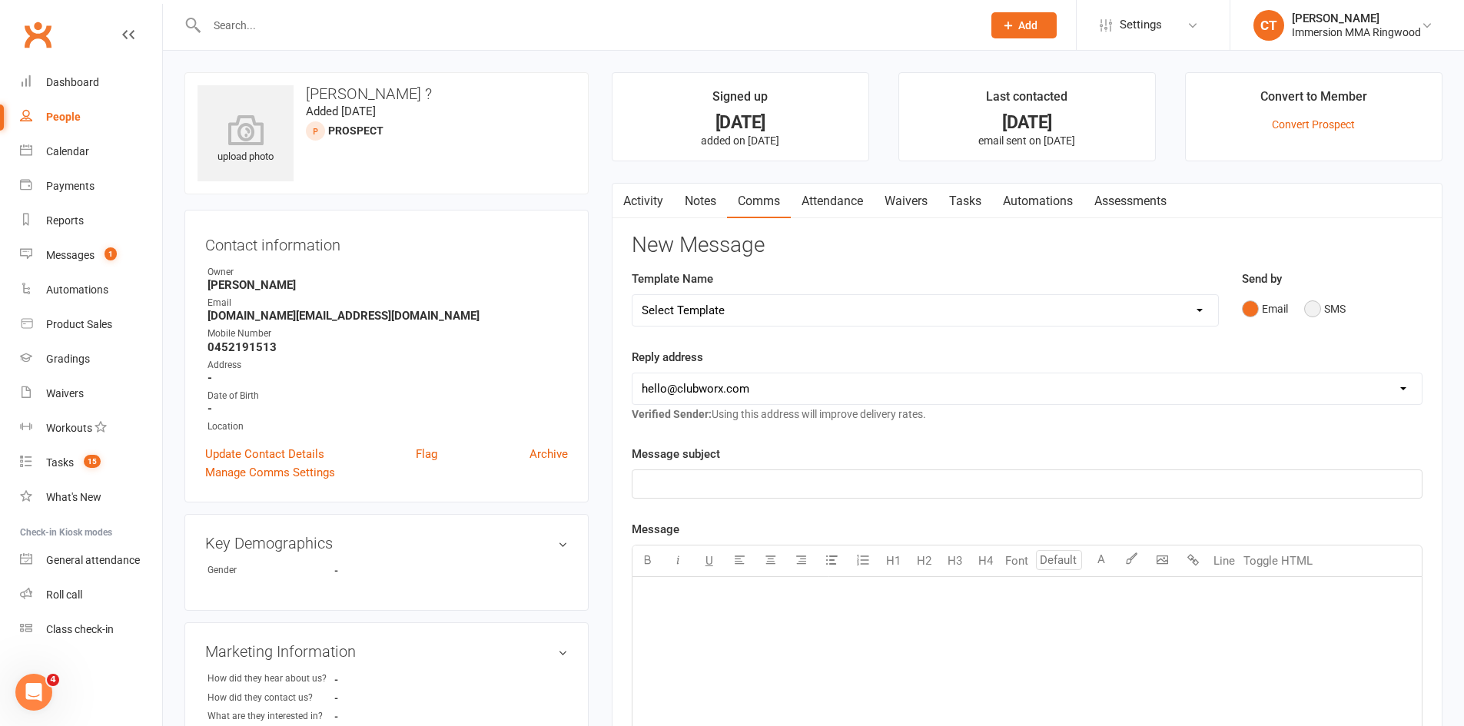
click at [1321, 311] on button "SMS" at bounding box center [1324, 308] width 41 height 29
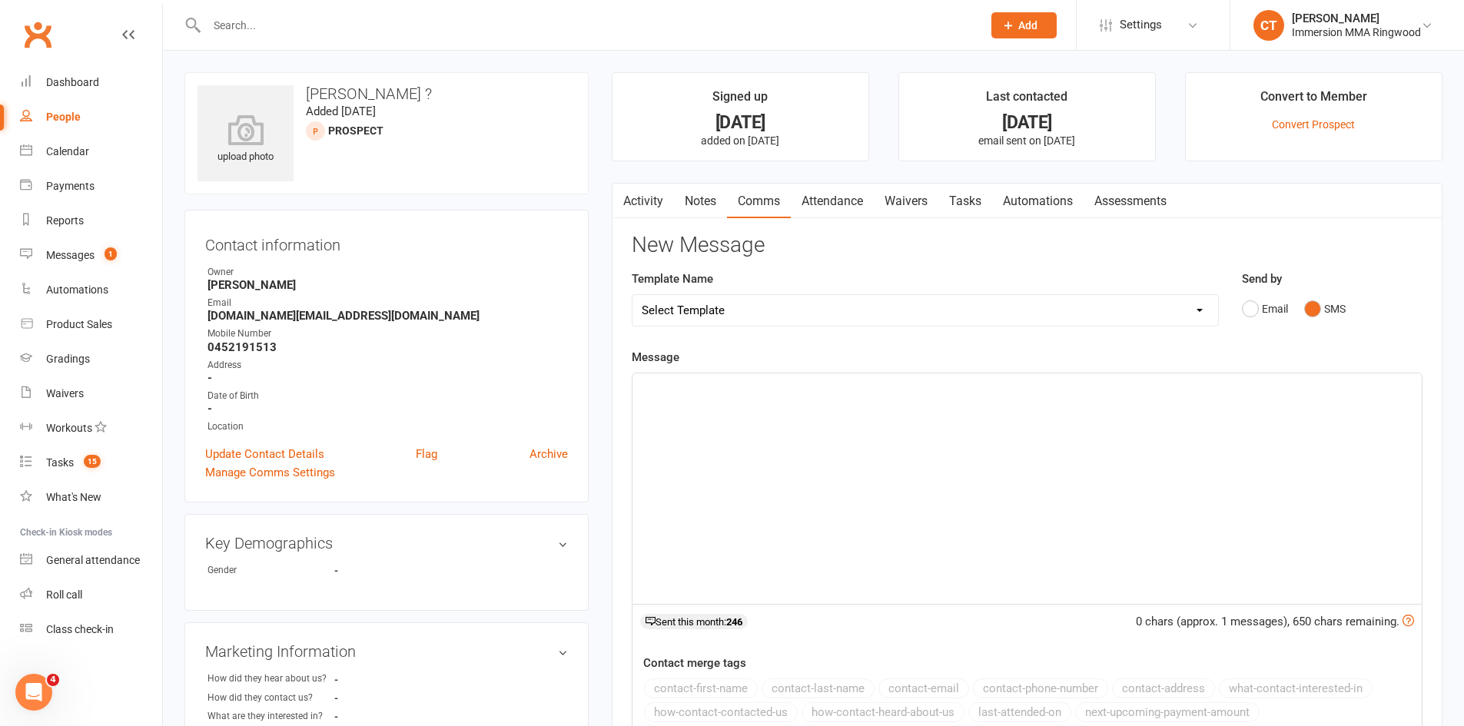
click at [1299, 459] on div "﻿" at bounding box center [1026, 488] width 789 height 231
click at [632, 197] on link "Activity" at bounding box center [642, 201] width 61 height 35
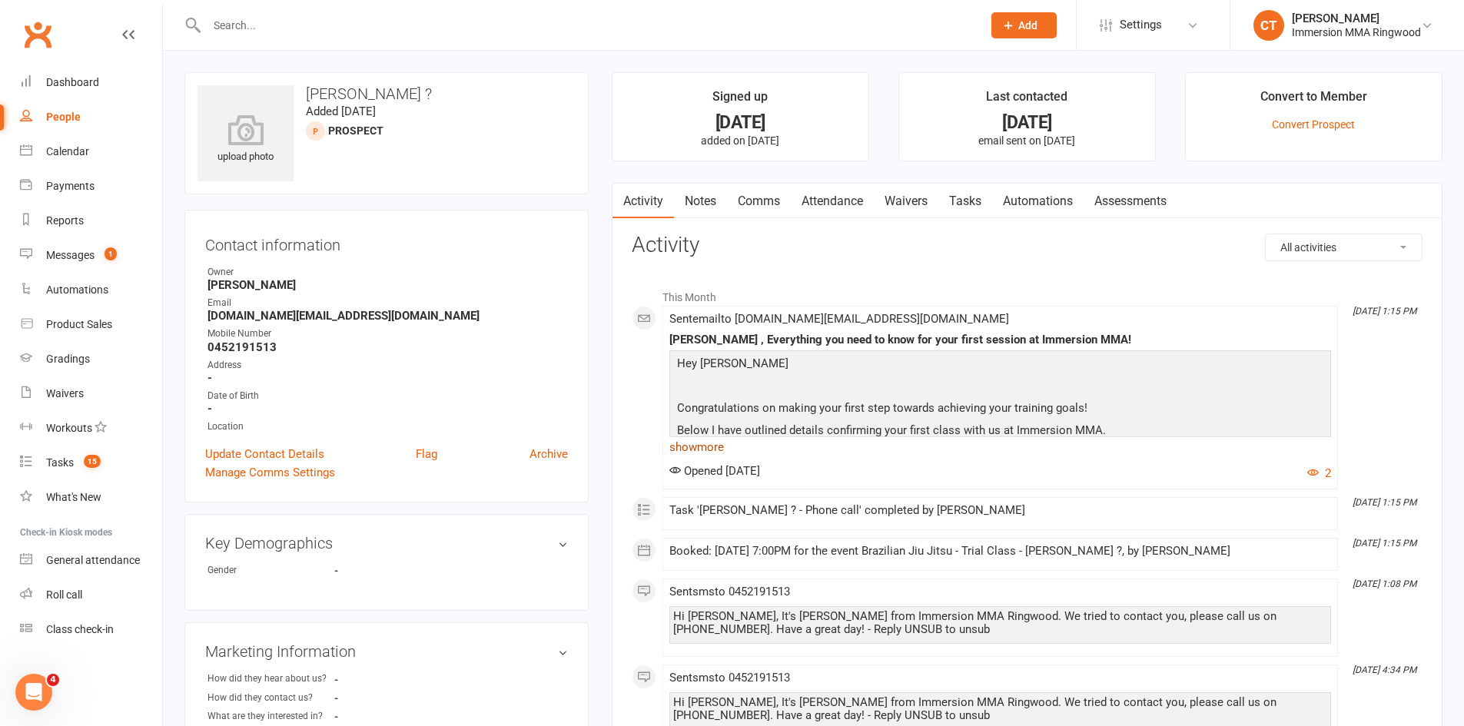
click at [719, 448] on link "show more" at bounding box center [1000, 448] width 662 height 22
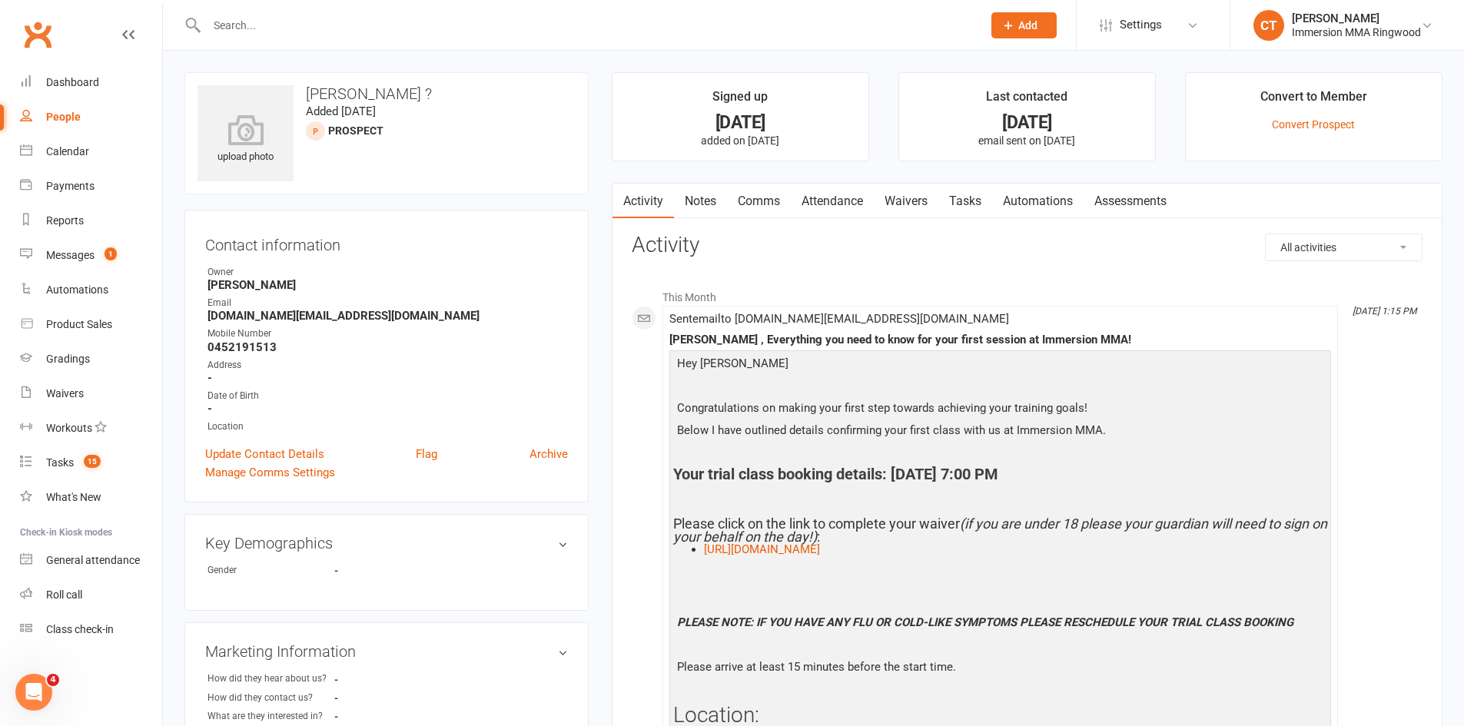
click at [715, 196] on link "Notes" at bounding box center [700, 201] width 53 height 35
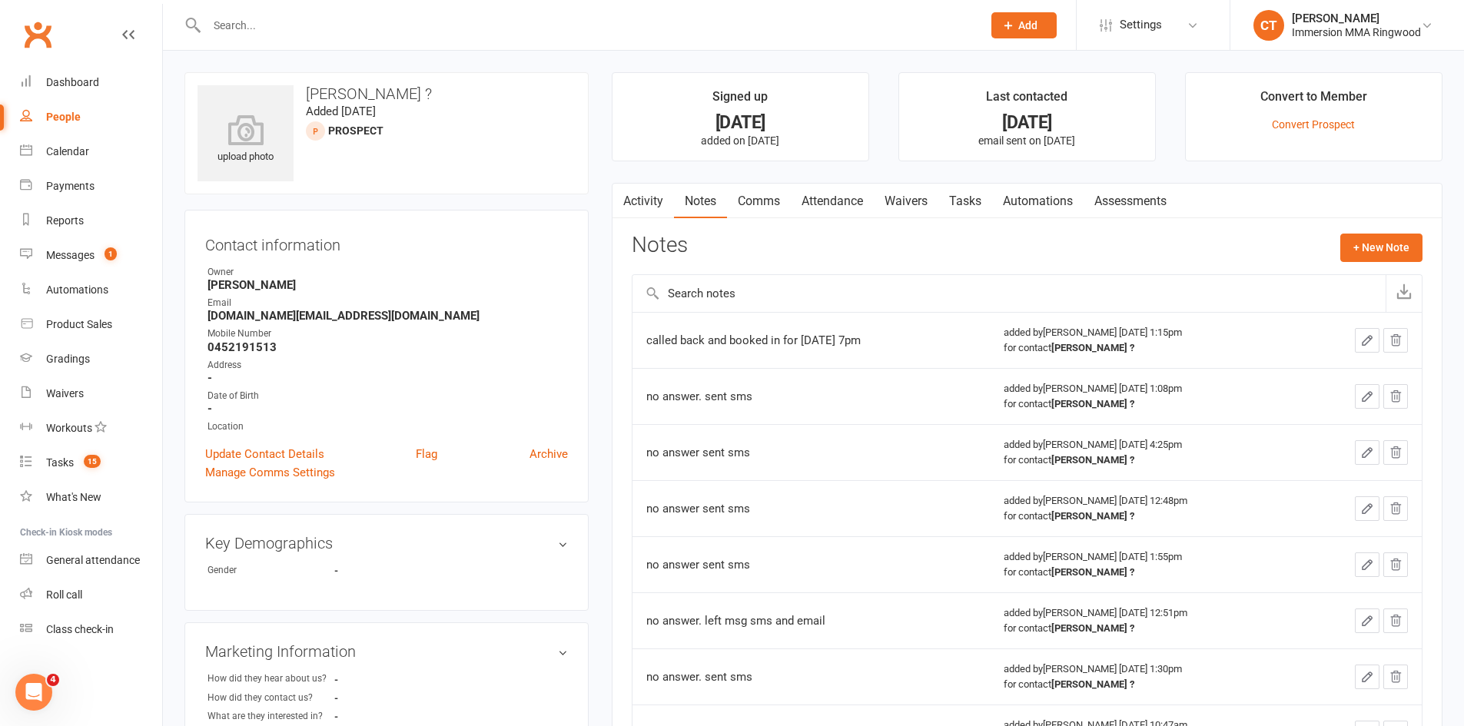
click at [782, 197] on link "Comms" at bounding box center [759, 201] width 64 height 35
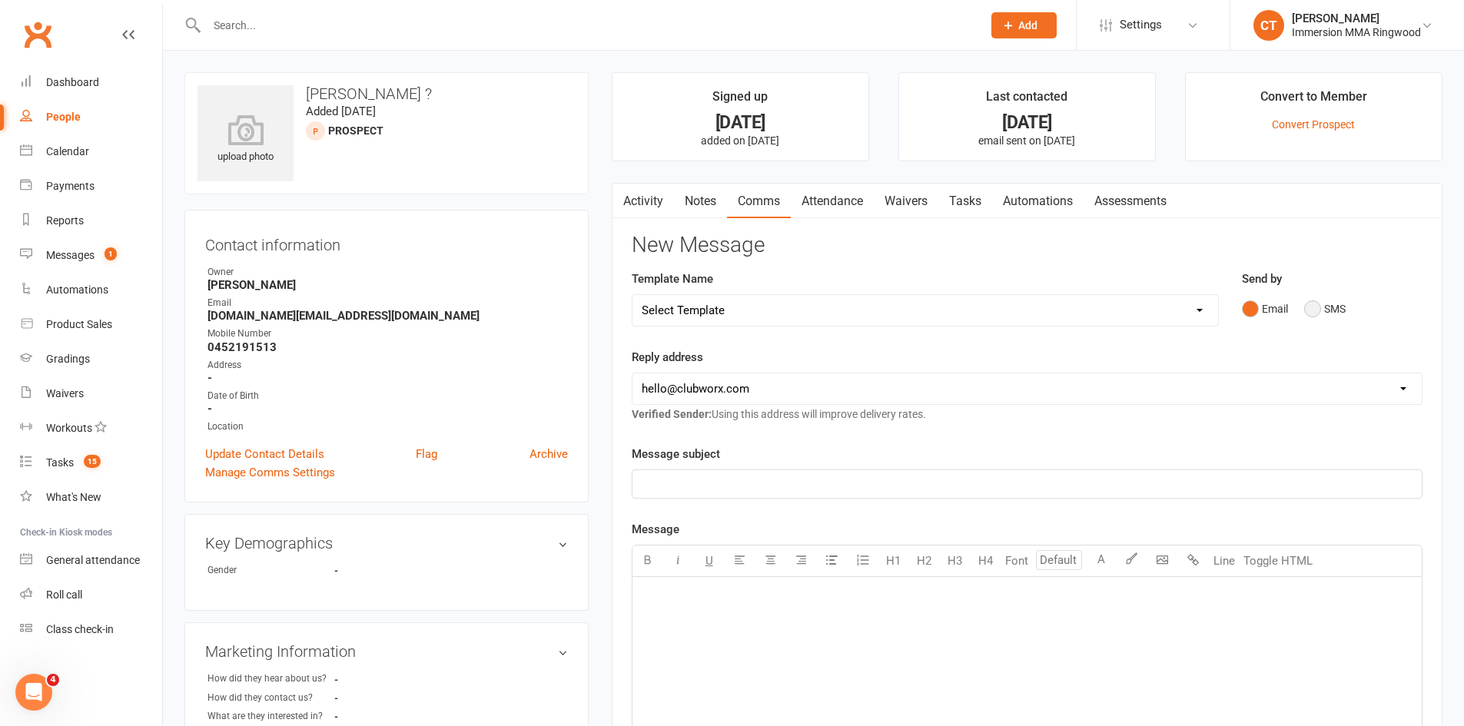
click at [1323, 300] on button "SMS" at bounding box center [1324, 308] width 41 height 29
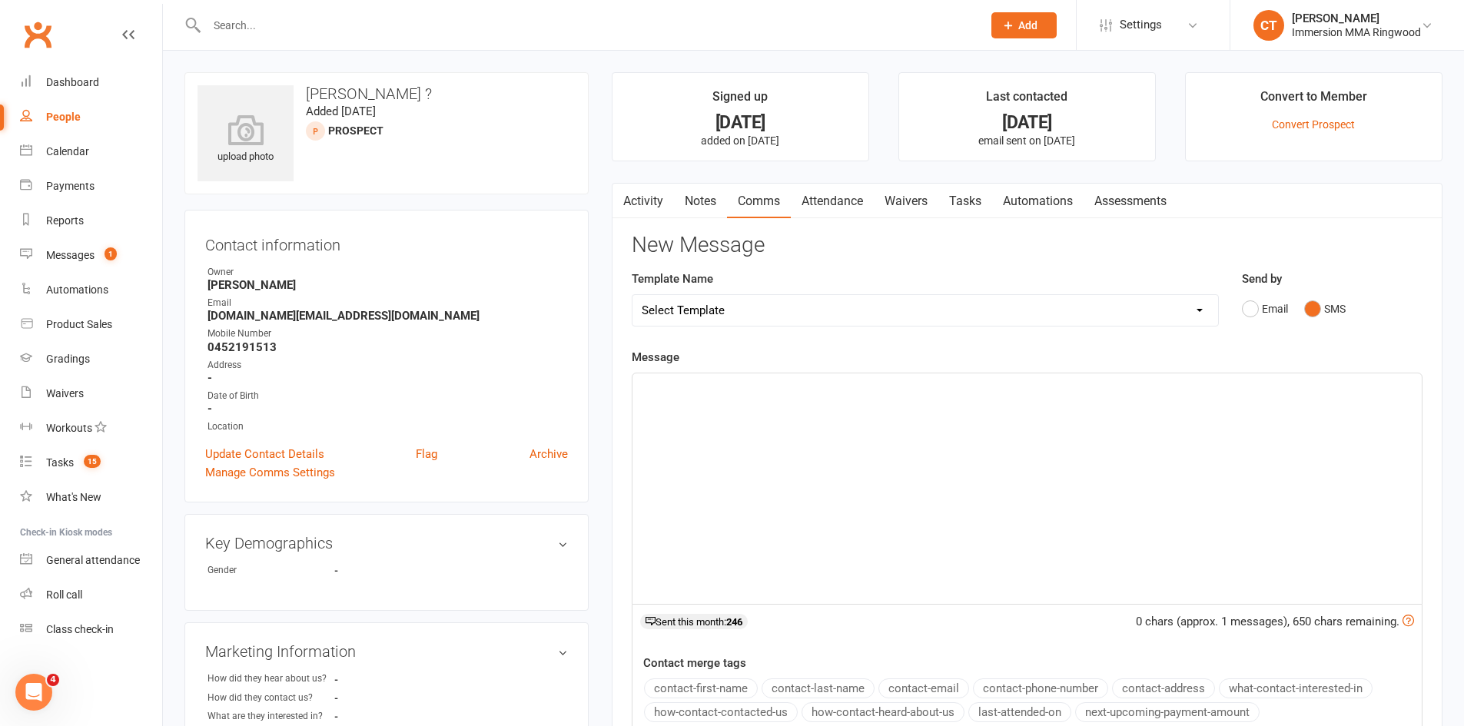
click at [1246, 477] on div "﻿" at bounding box center [1026, 488] width 789 height 231
click at [1092, 388] on span "Hey Flynn. It's Chris from Immersion MMA. Confirming your trial class for BJJ t…" at bounding box center [941, 387] width 599 height 14
click at [1147, 393] on p "Hey Flynn. It's Chris from Immersion MMA. Confirming your trial class for BJJ t…" at bounding box center [1027, 387] width 771 height 18
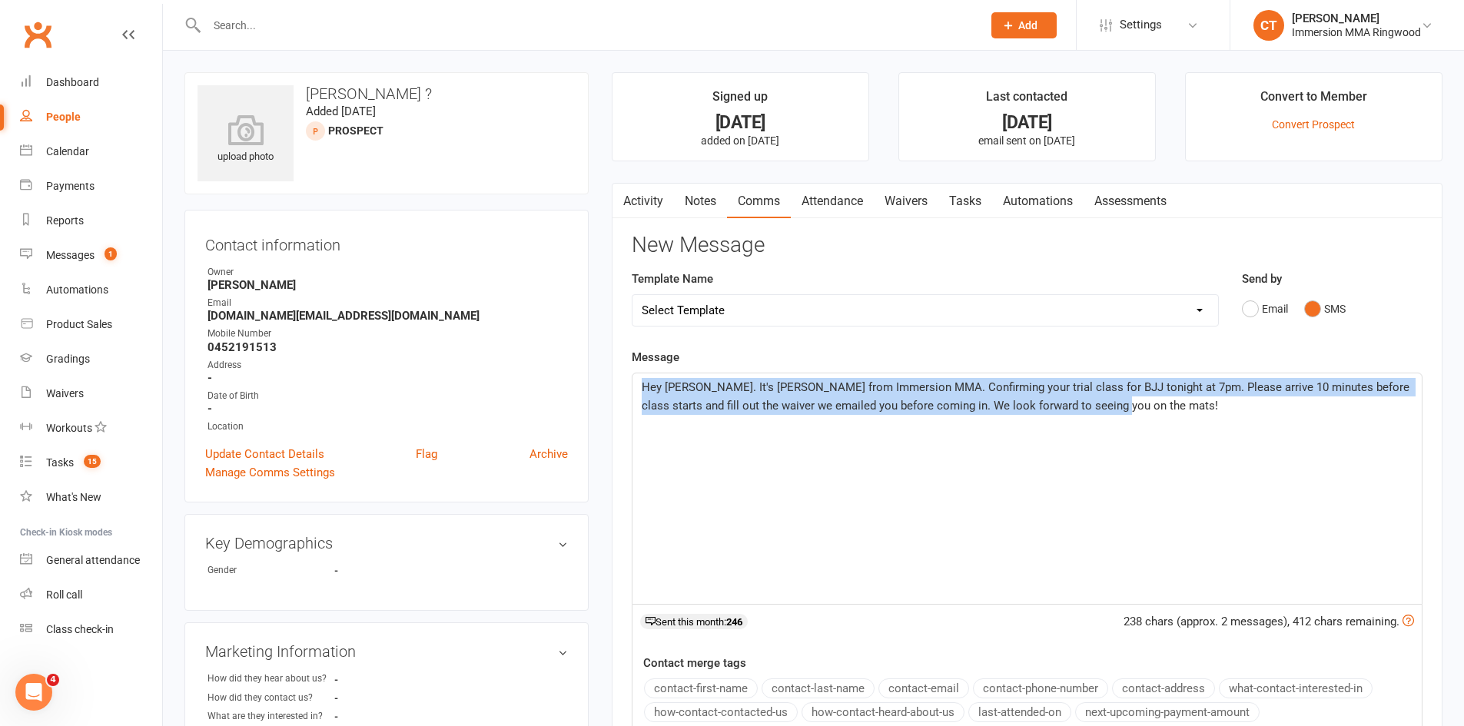
copy span "Hey Flynn. It's Chris from Immersion MMA. Confirming your trial class for BJJ t…"
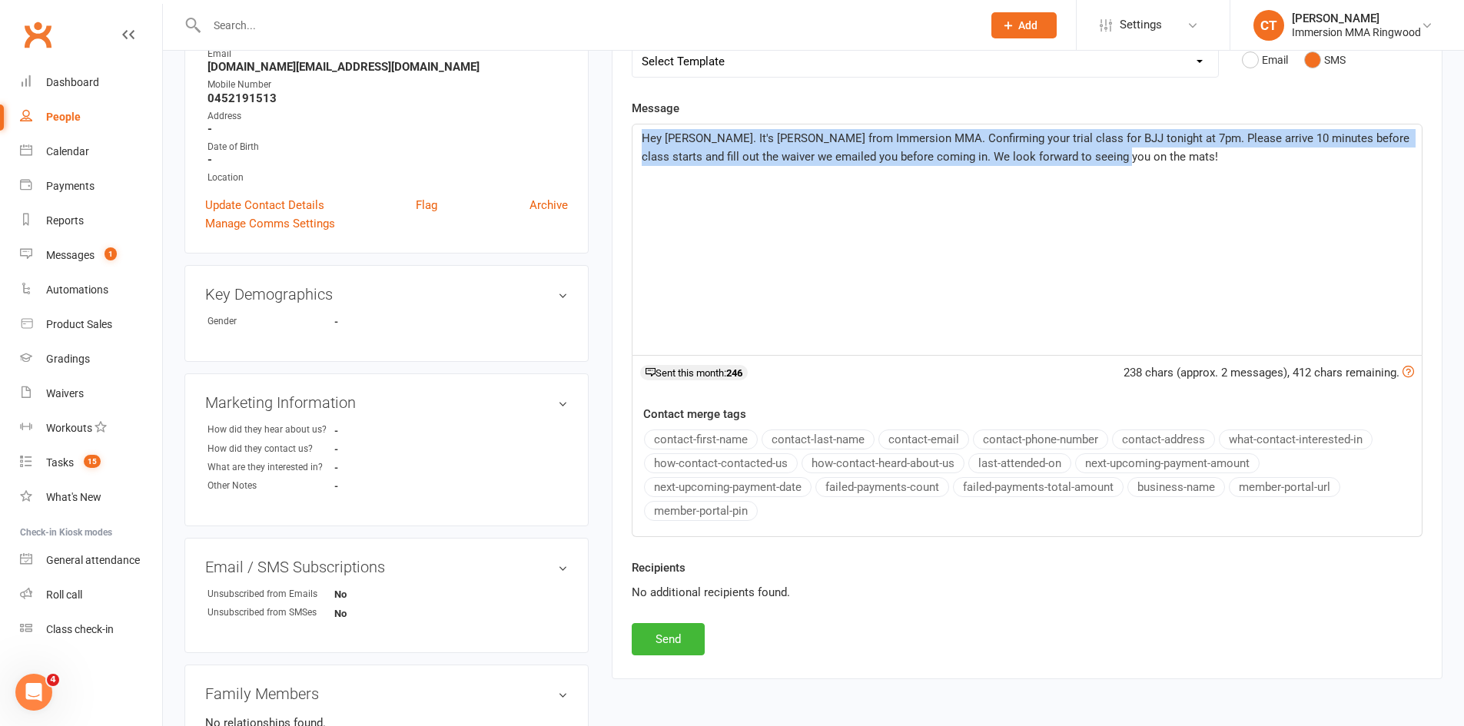
scroll to position [256, 0]
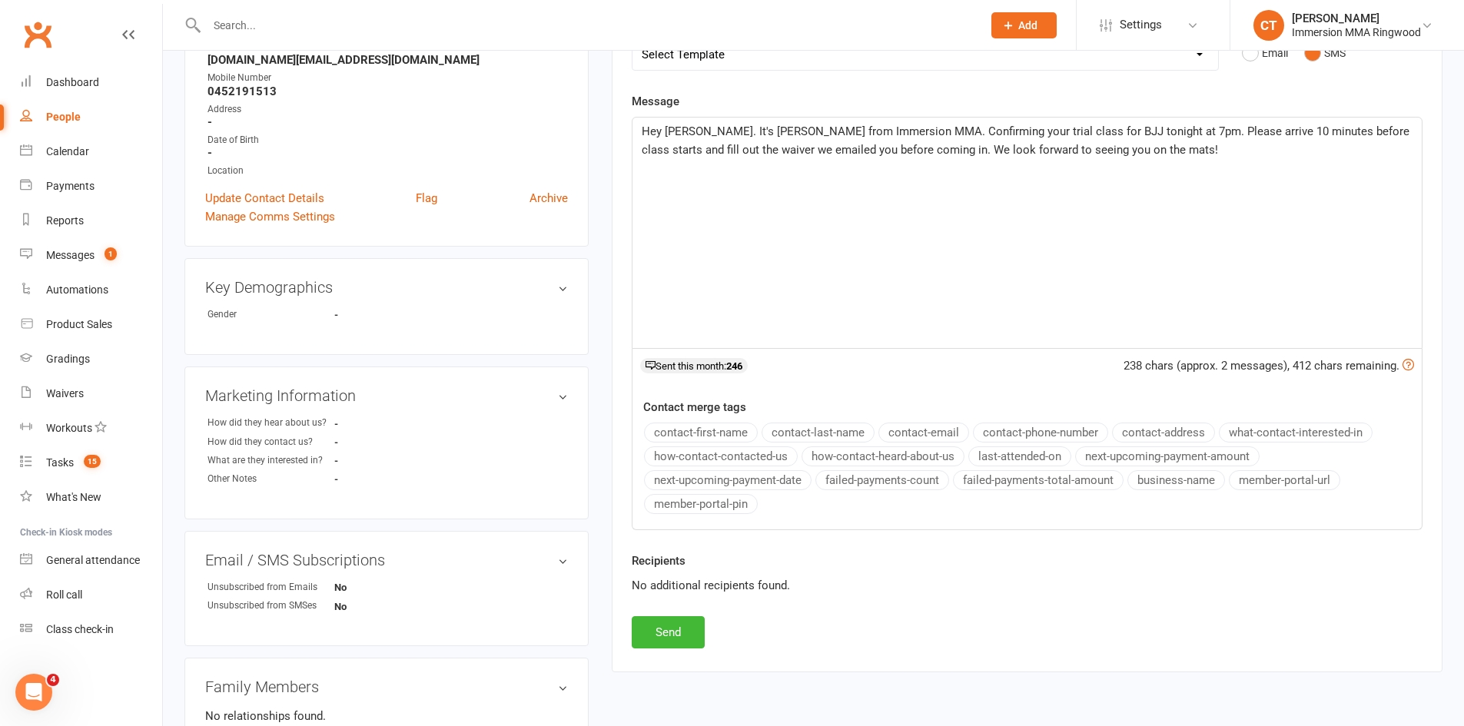
drag, startPoint x: 689, startPoint y: 606, endPoint x: 691, endPoint y: 613, distance: 8.0
click at [689, 606] on div "Recipients No additional recipients found." at bounding box center [1027, 584] width 814 height 65
click at [693, 622] on button "Send" at bounding box center [668, 632] width 73 height 32
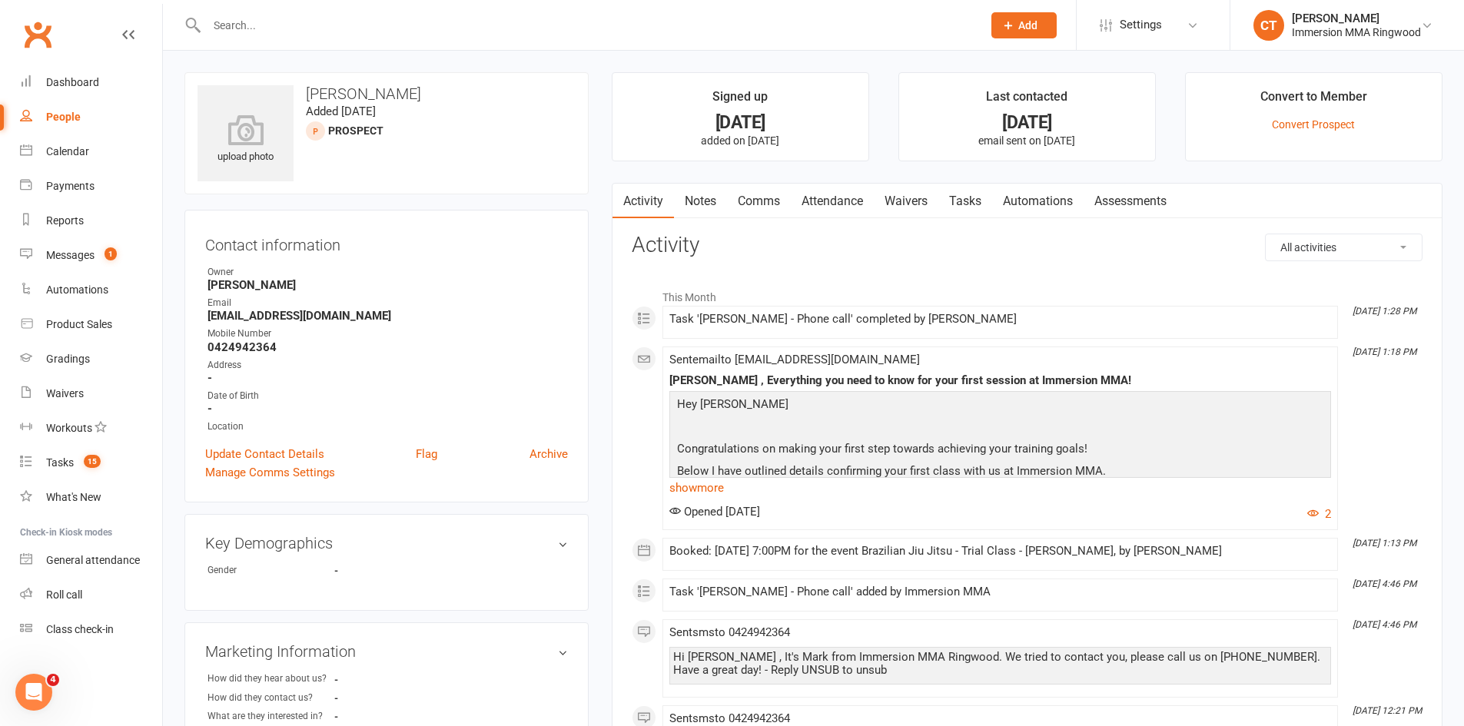
click at [684, 211] on link "Notes" at bounding box center [700, 201] width 53 height 35
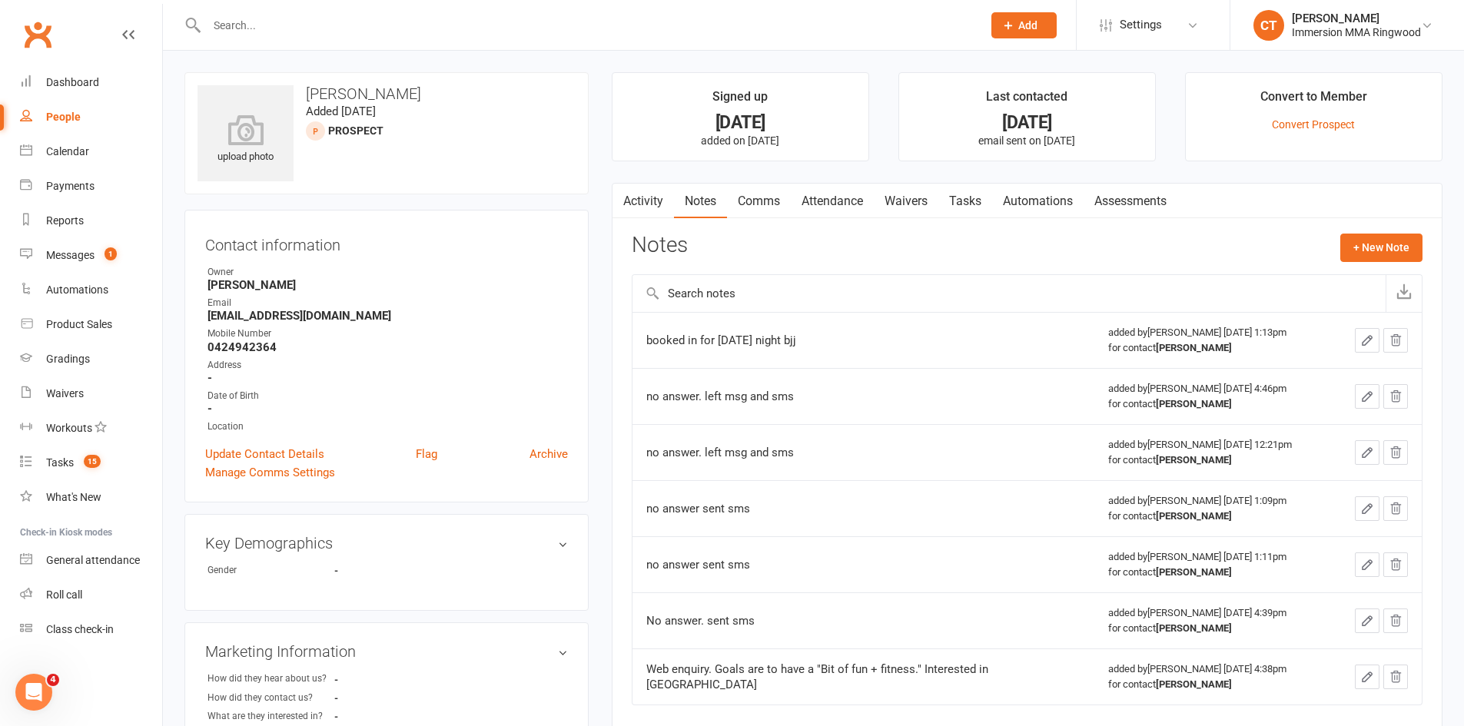
click at [652, 203] on link "Activity" at bounding box center [642, 201] width 61 height 35
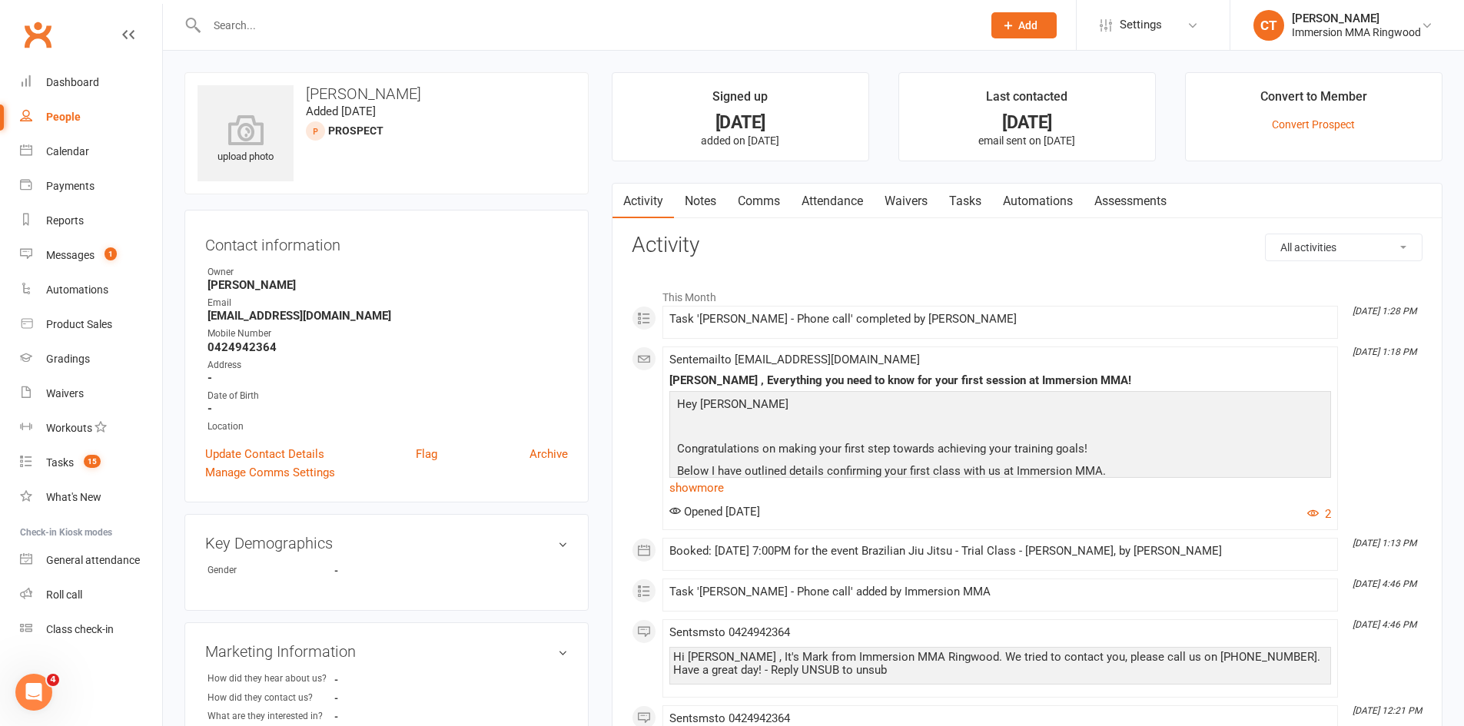
click at [709, 201] on link "Notes" at bounding box center [700, 201] width 53 height 35
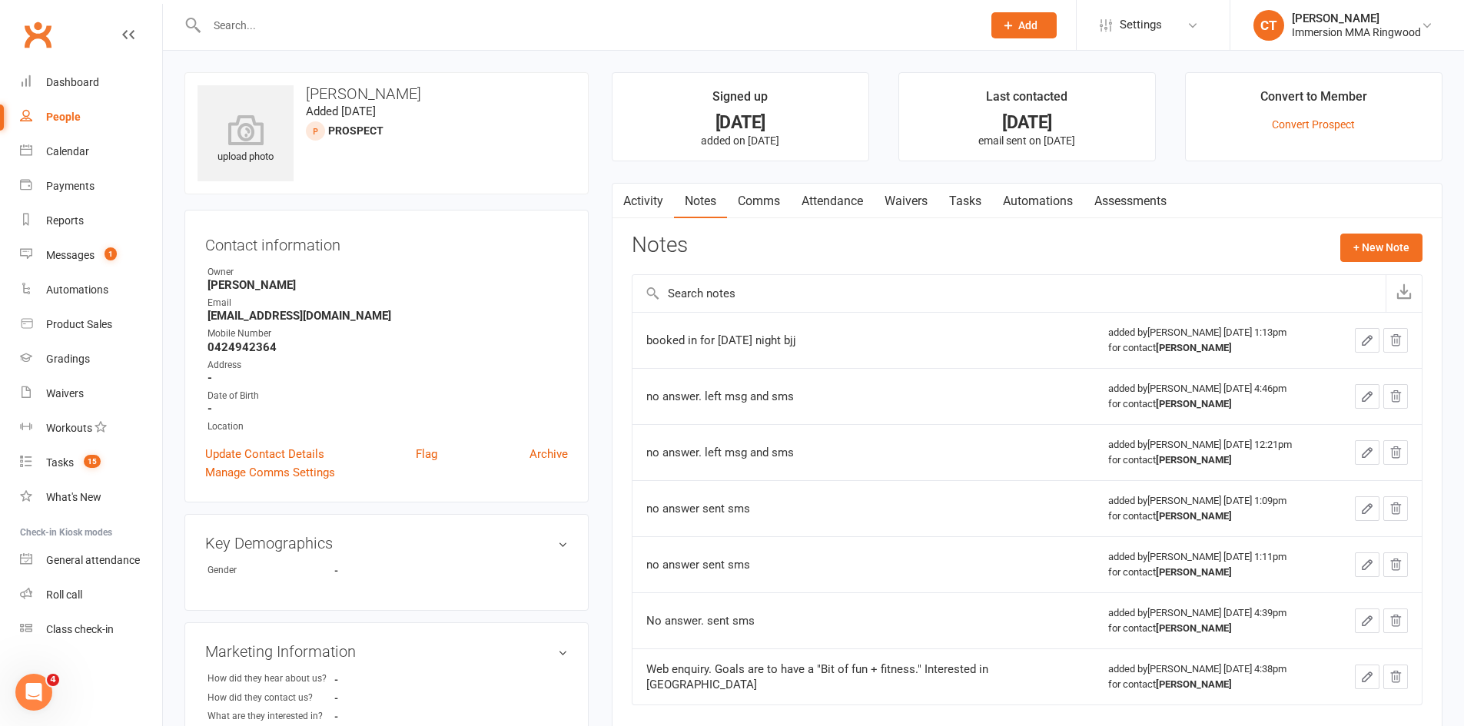
click at [762, 201] on link "Comms" at bounding box center [759, 201] width 64 height 35
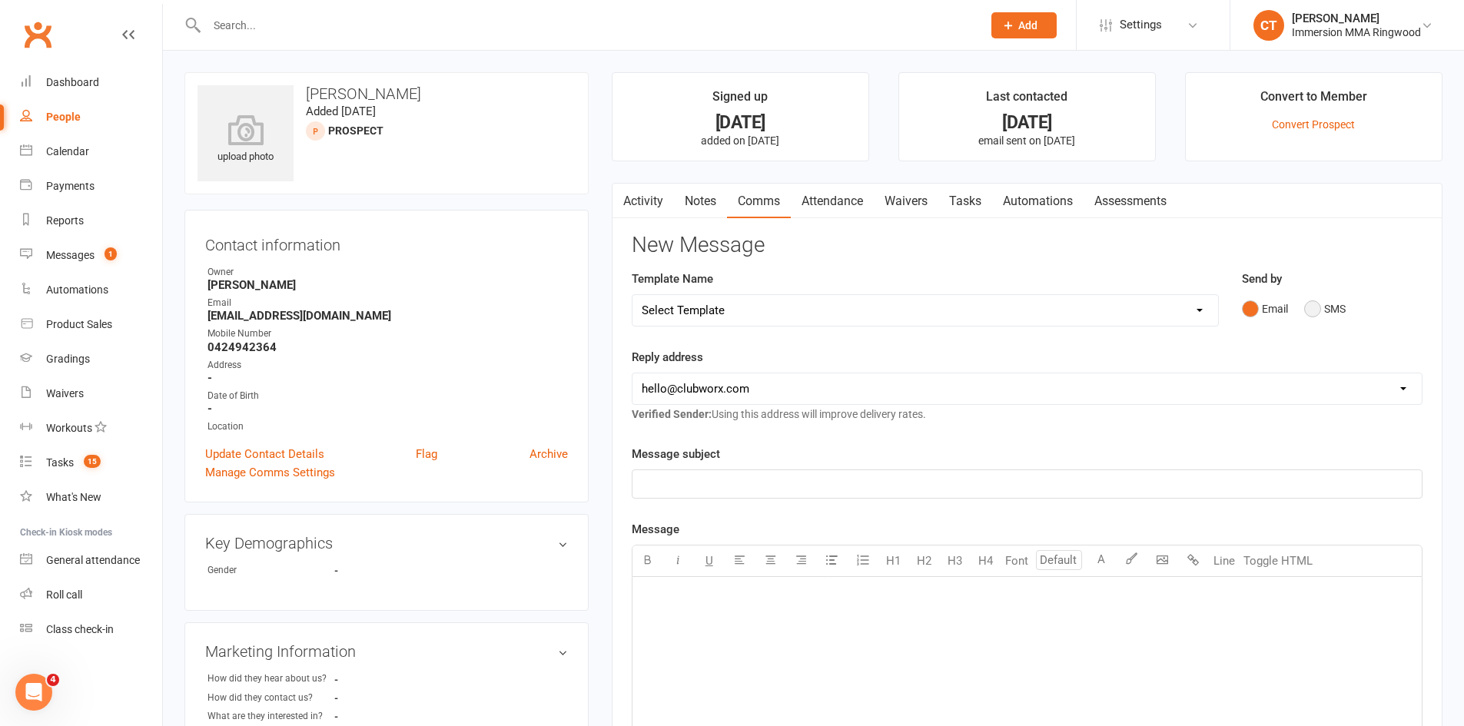
click at [1319, 305] on button "SMS" at bounding box center [1324, 308] width 41 height 29
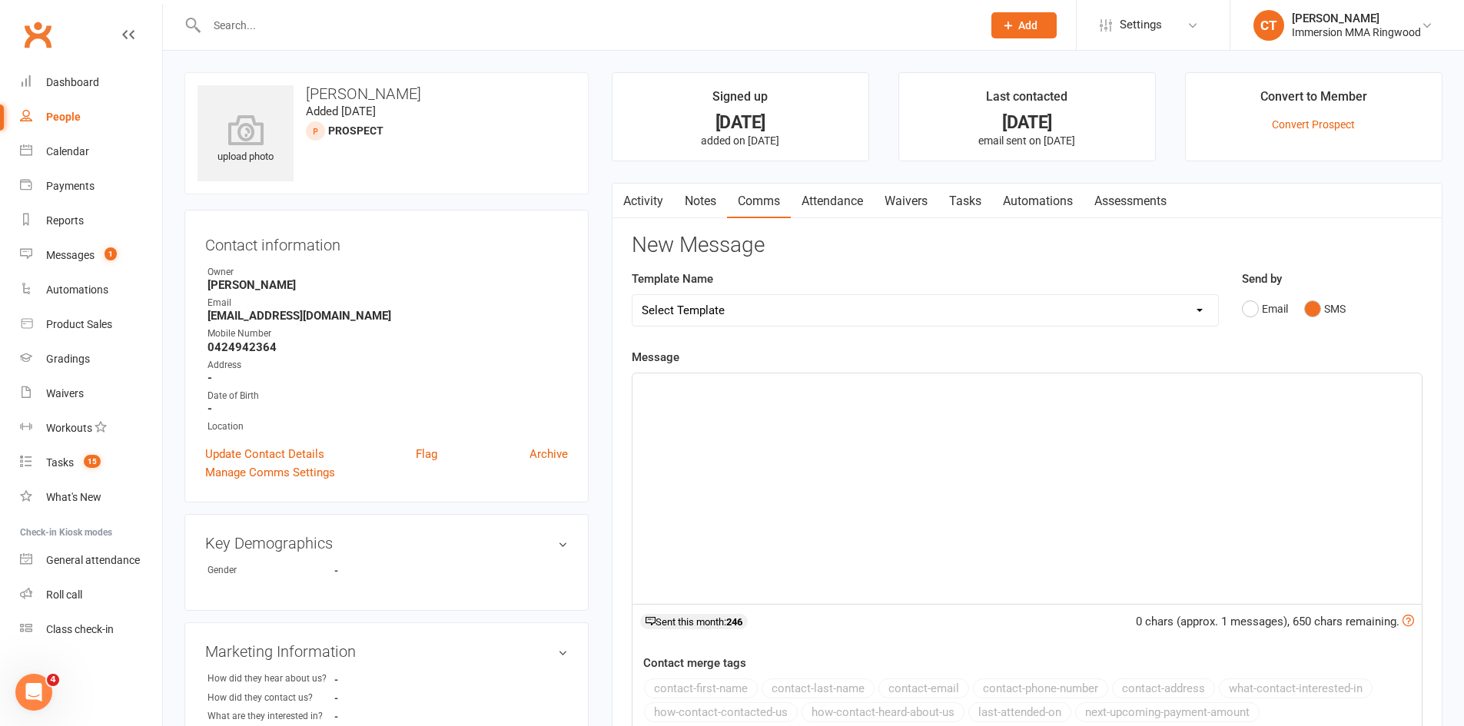
click at [1219, 463] on div "﻿" at bounding box center [1026, 488] width 789 height 231
paste div
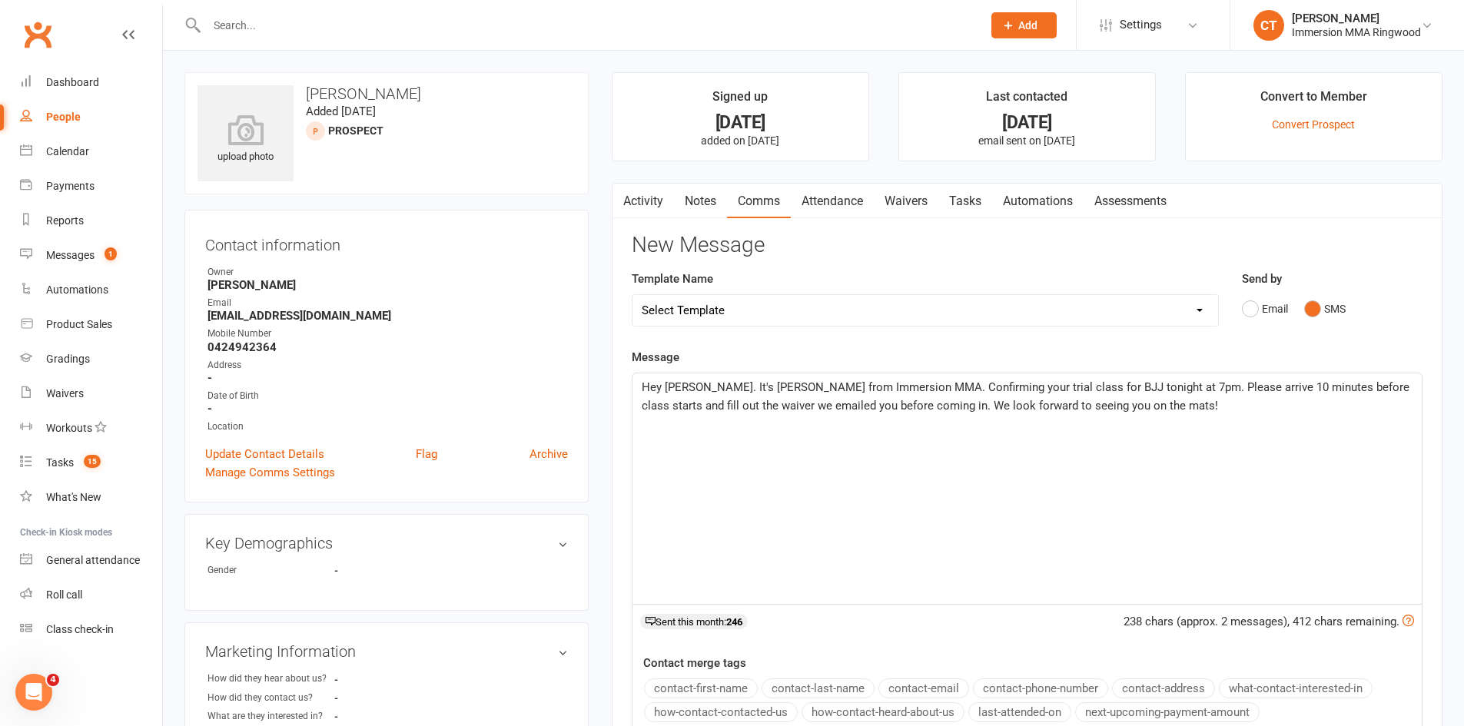
click at [684, 391] on span "Hey [PERSON_NAME]. It's [PERSON_NAME] from Immersion MMA. Confirming your trial…" at bounding box center [1027, 396] width 771 height 32
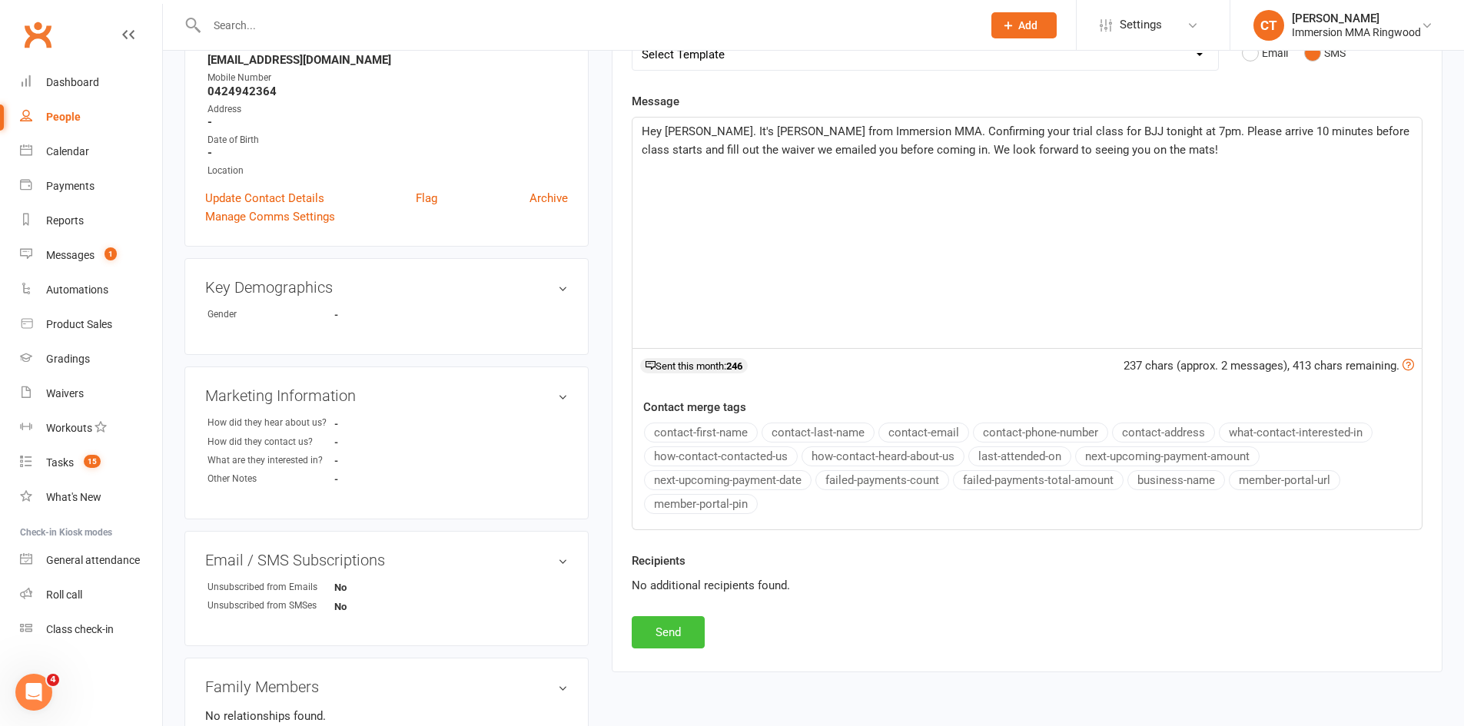
click at [654, 639] on button "Send" at bounding box center [668, 632] width 73 height 32
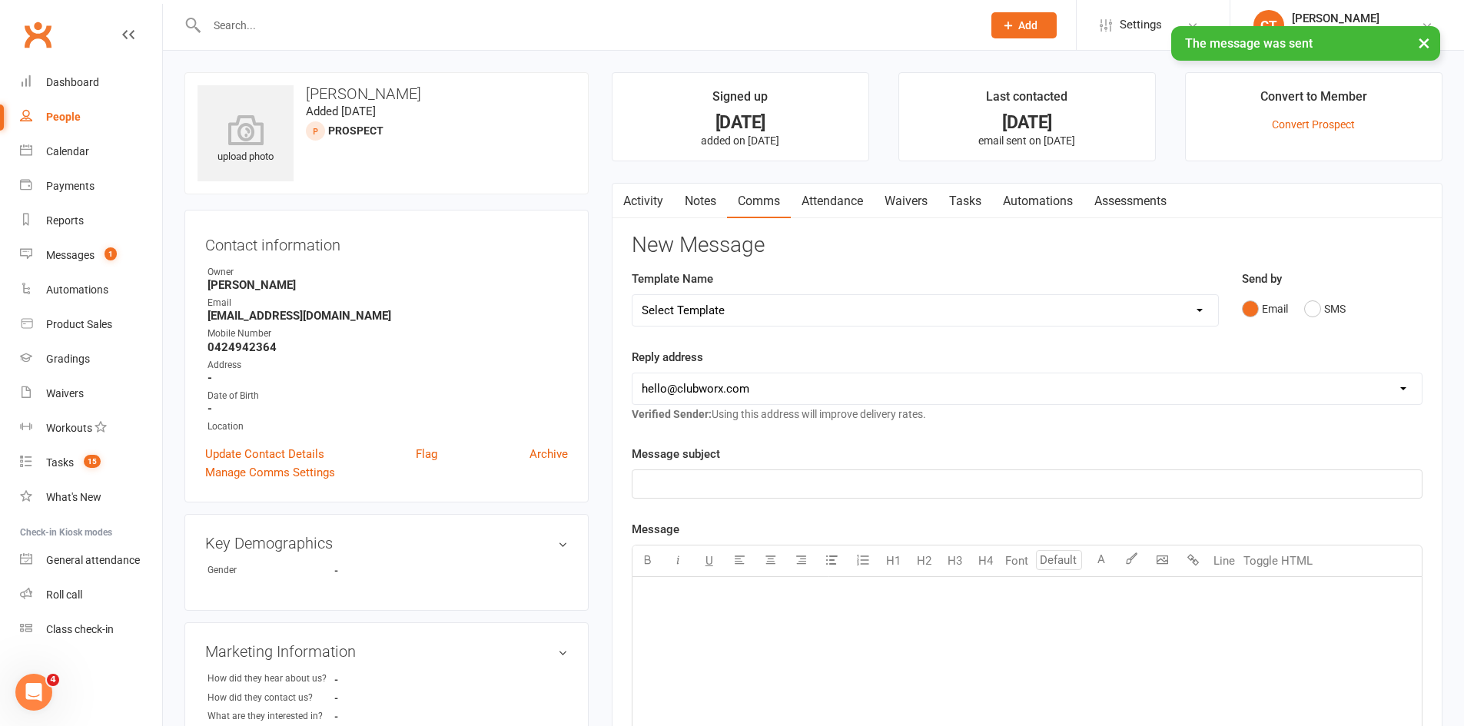
click at [978, 199] on link "Tasks" at bounding box center [965, 201] width 54 height 35
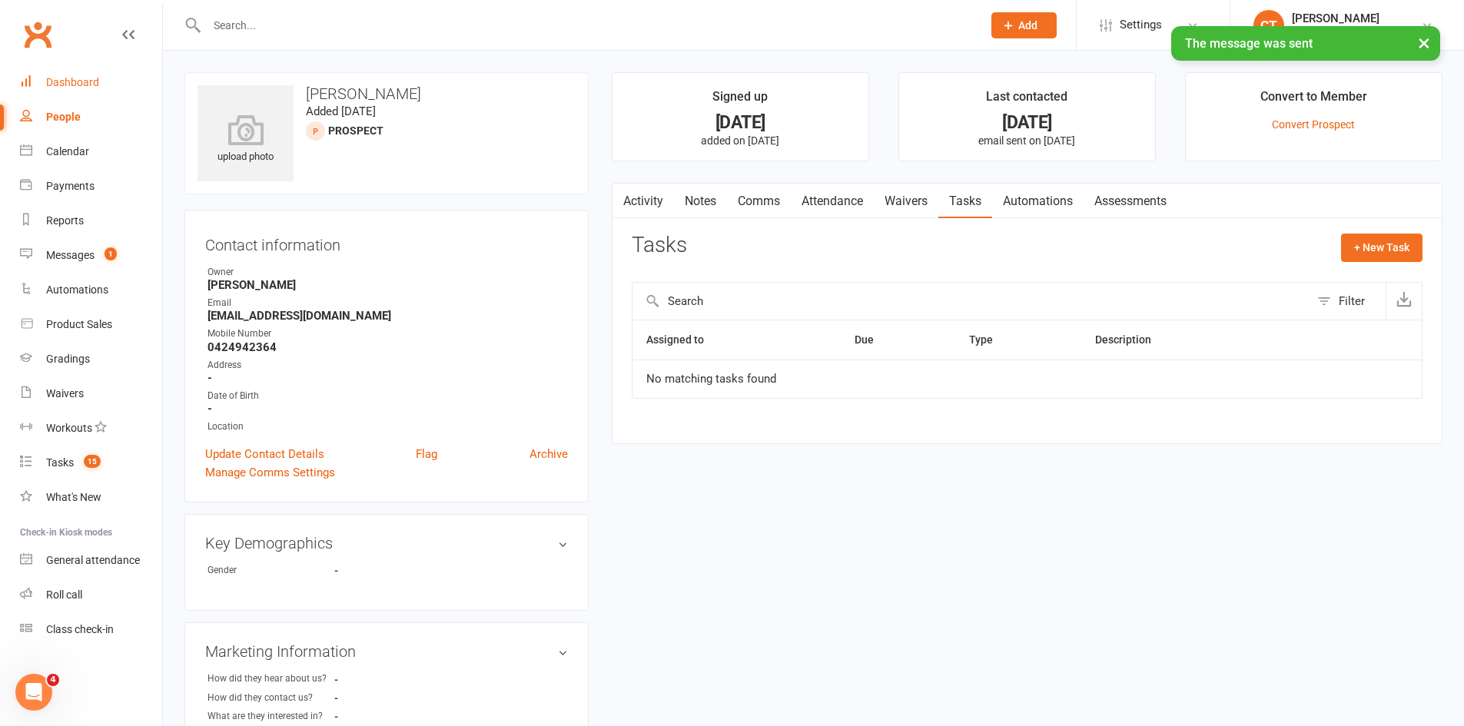
click at [91, 78] on div "Dashboard" at bounding box center [72, 82] width 53 height 12
